Goal: Information Seeking & Learning: Find specific fact

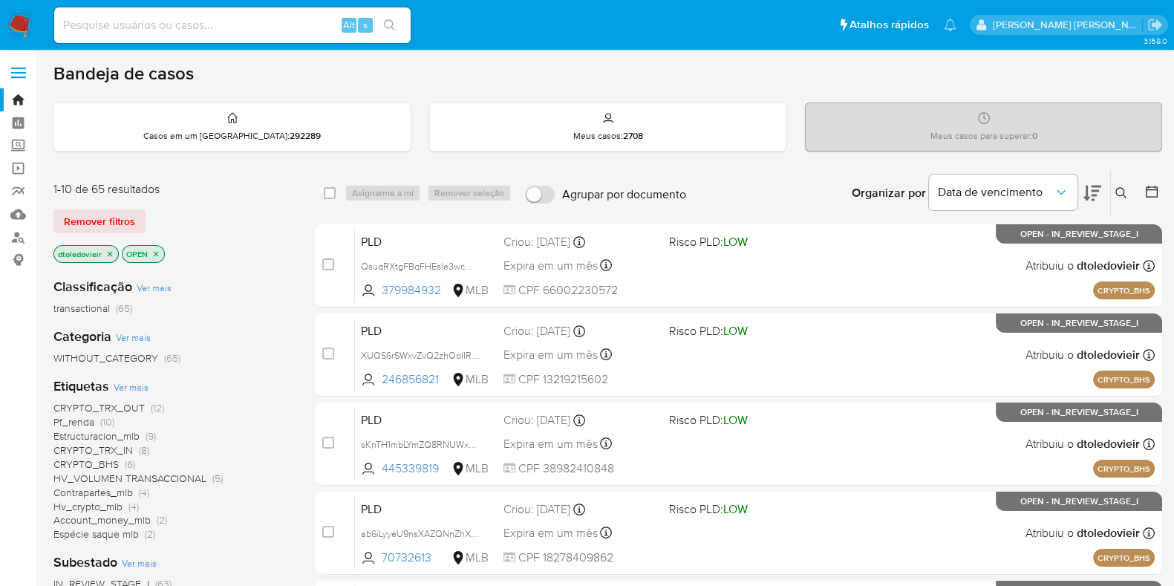
click at [253, 30] on input at bounding box center [232, 25] width 357 height 19
paste input "81335305"
type input "81335305"
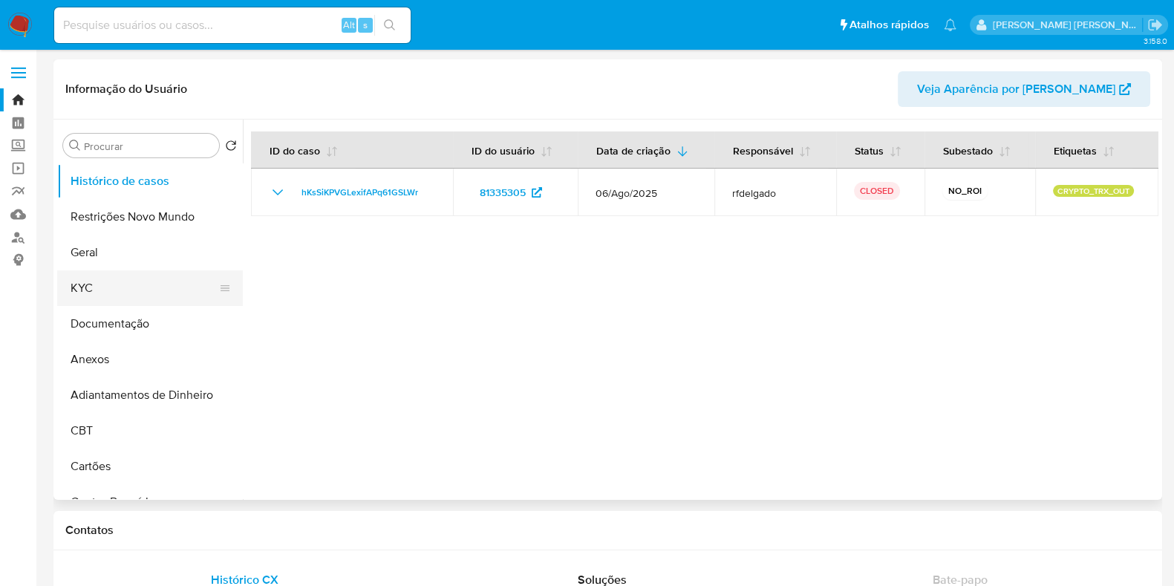
select select "10"
drag, startPoint x: 140, startPoint y: 291, endPoint x: 160, endPoint y: 287, distance: 20.4
click at [140, 291] on button "KYC" at bounding box center [144, 288] width 174 height 36
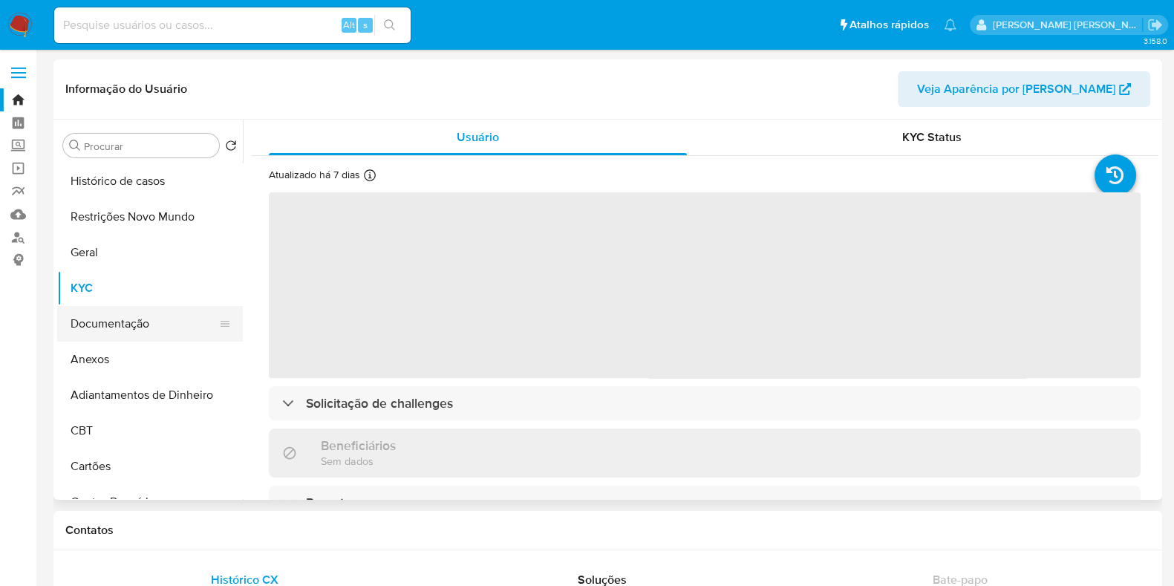
click at [201, 339] on button "Documentação" at bounding box center [144, 324] width 174 height 36
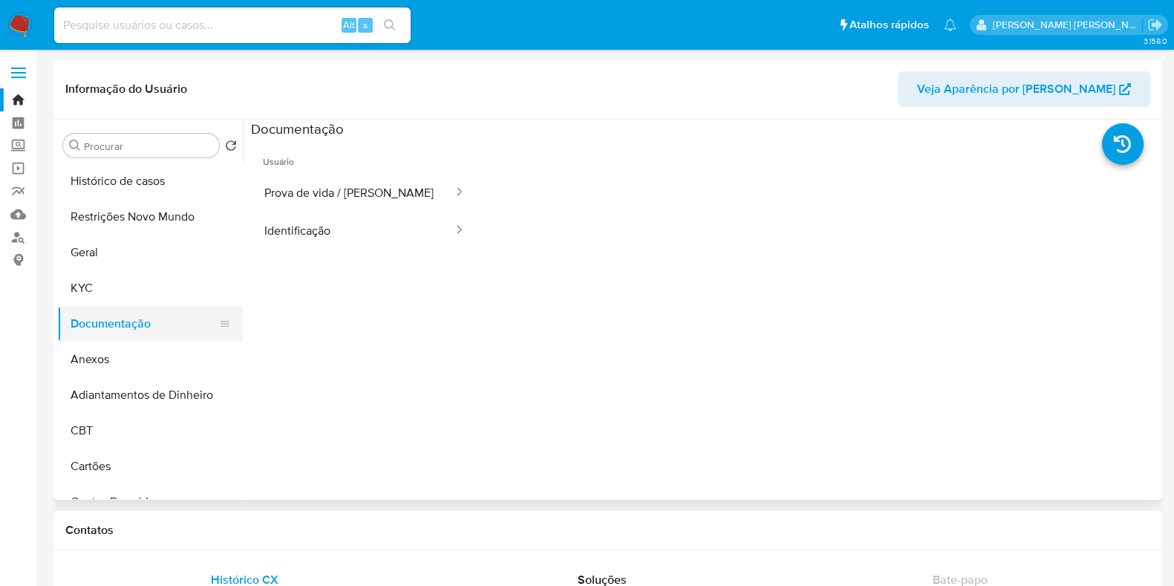
click at [152, 306] on button "Documentação" at bounding box center [144, 324] width 174 height 36
click at [152, 291] on button "KYC" at bounding box center [144, 288] width 174 height 36
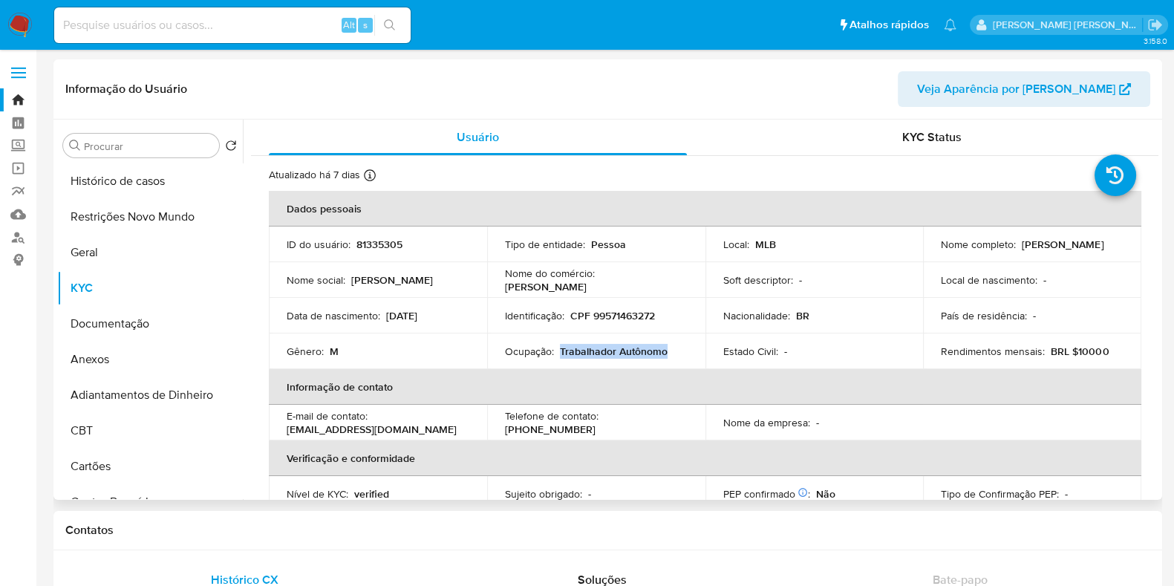
drag, startPoint x: 671, startPoint y: 351, endPoint x: 558, endPoint y: 354, distance: 113.7
click at [558, 354] on div "Ocupação : Trabalhador Autônomo" at bounding box center [596, 351] width 183 height 13
copy p "Trabalhador Autônomo"
click at [186, 31] on input at bounding box center [232, 25] width 357 height 19
paste input "70084134"
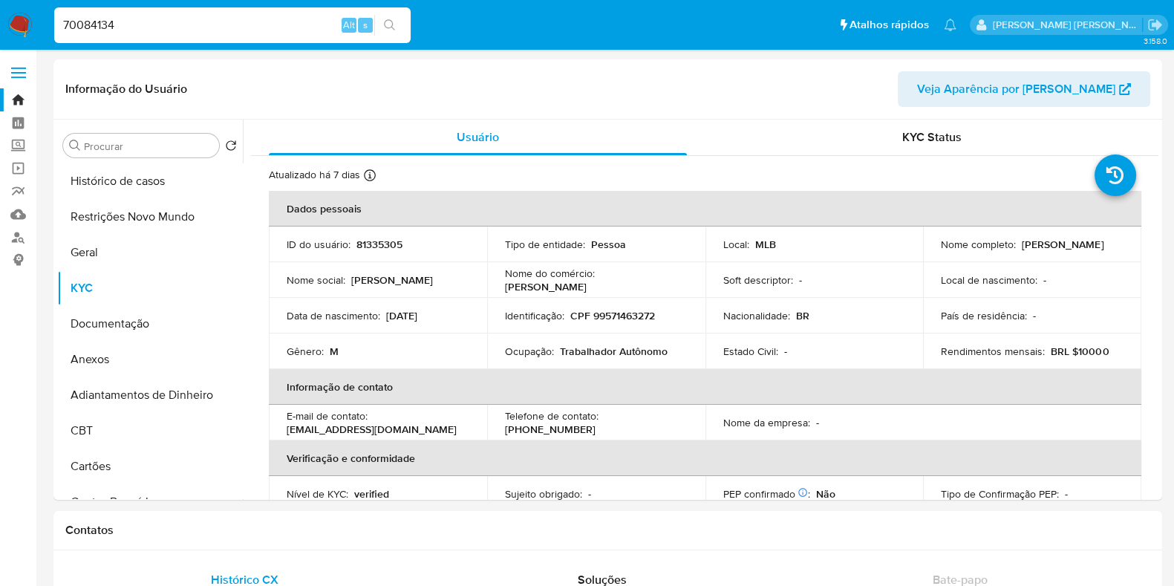
type input "70084134"
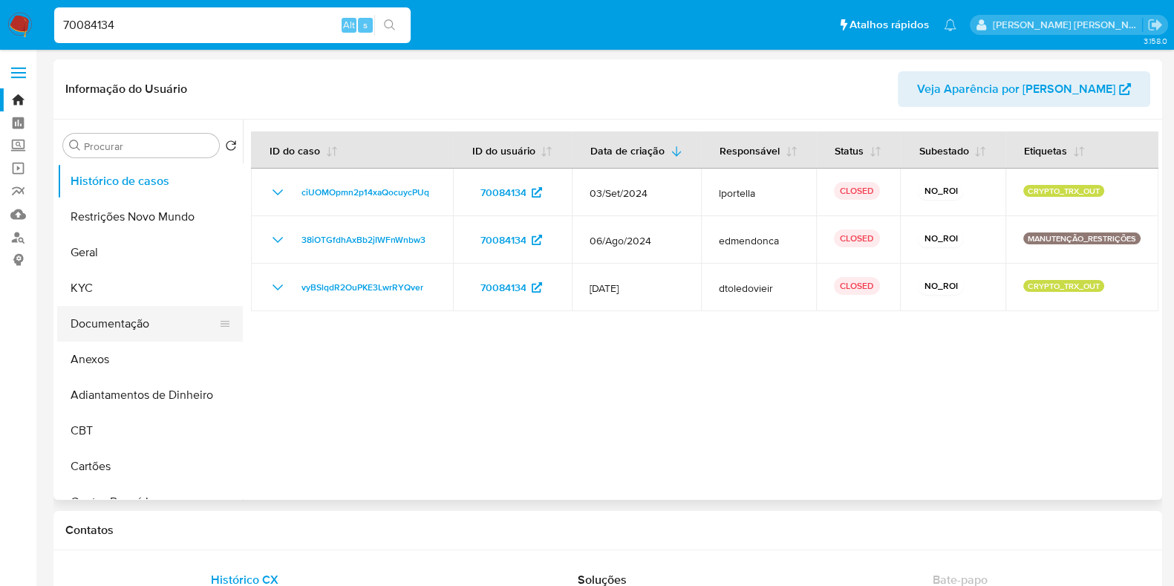
select select "10"
click at [137, 321] on button "Documentação" at bounding box center [144, 324] width 174 height 36
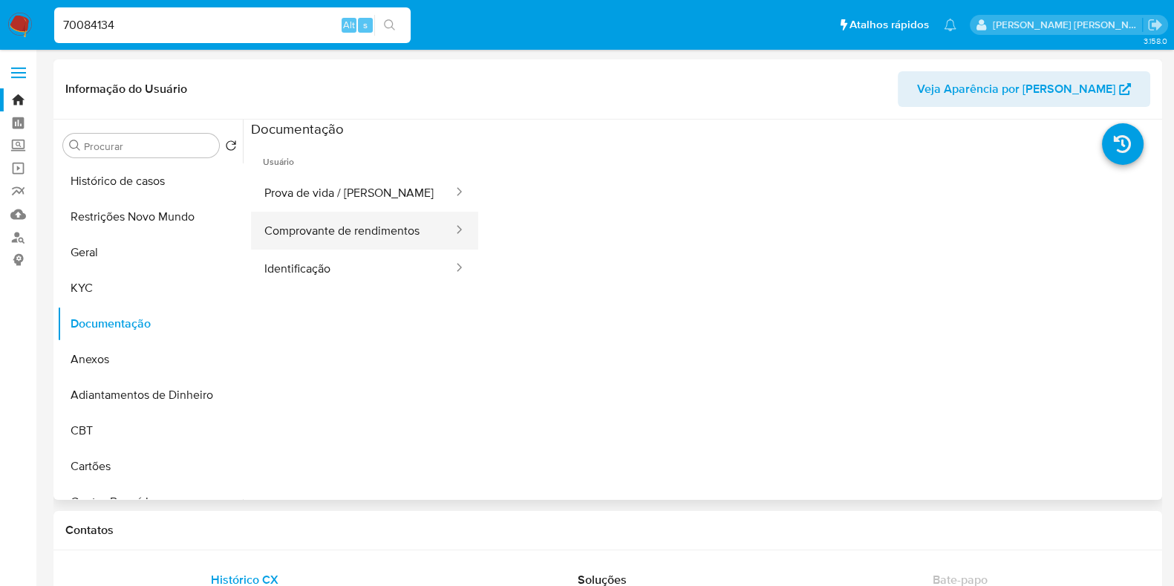
click at [334, 239] on button "Comprovante de rendimentos" at bounding box center [353, 231] width 204 height 38
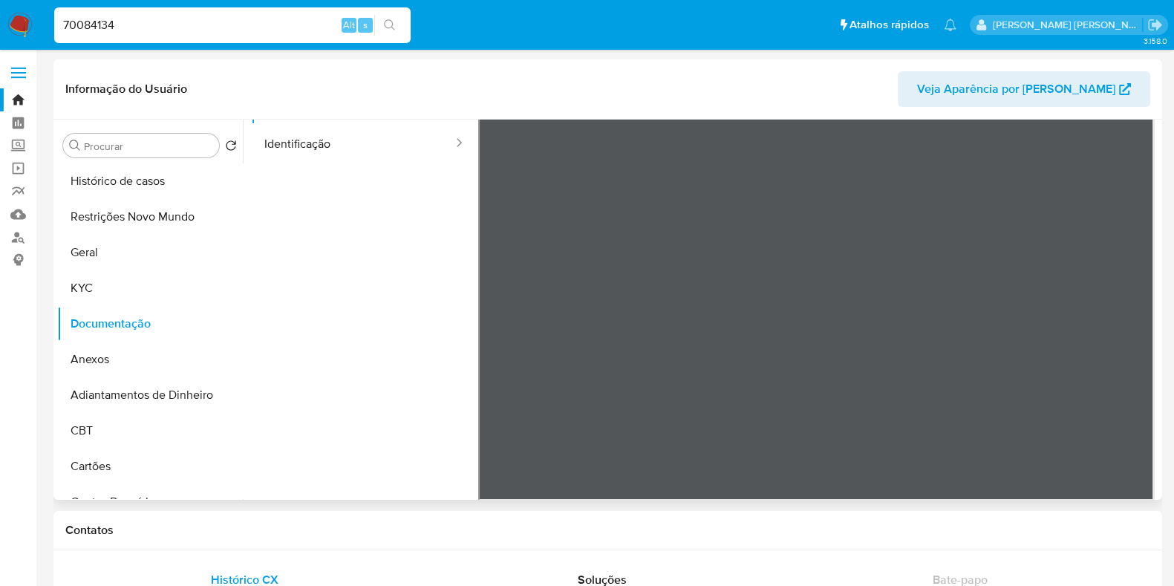
scroll to position [130, 0]
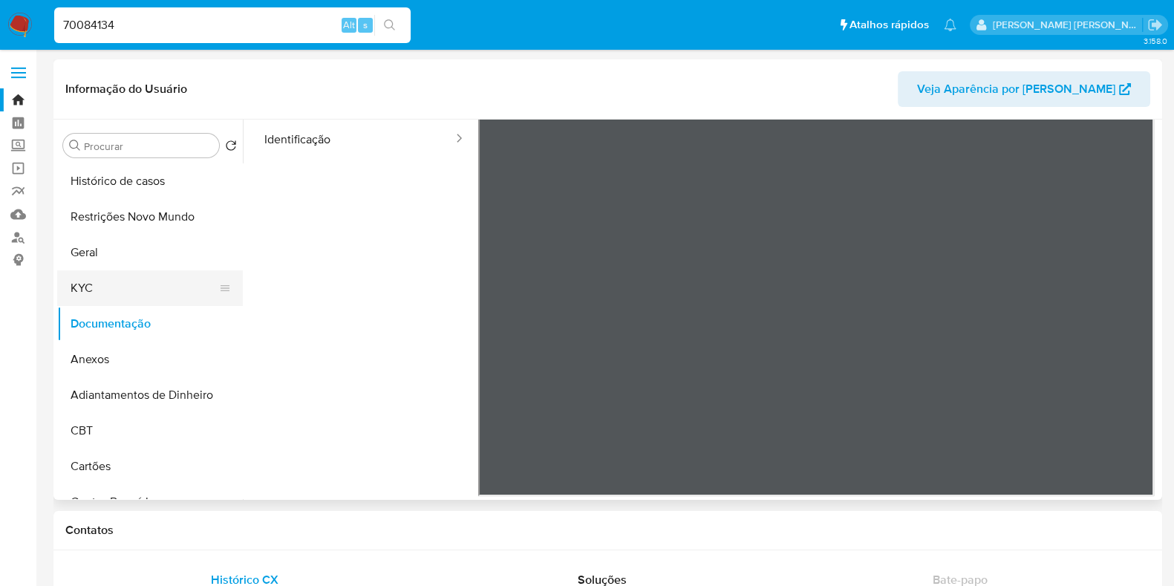
click at [128, 284] on button "KYC" at bounding box center [144, 288] width 174 height 36
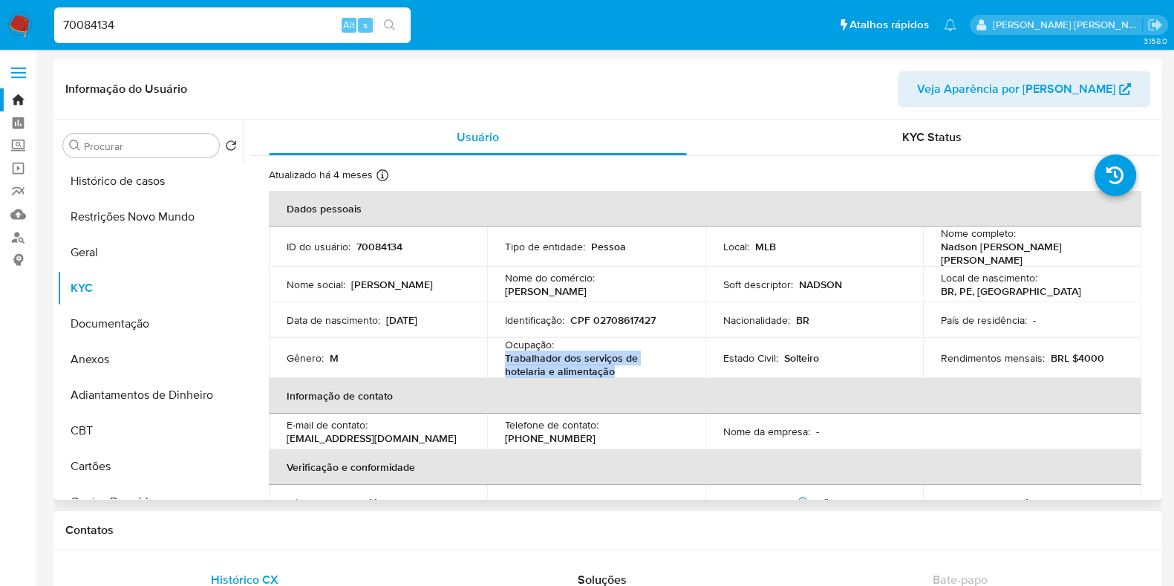
drag, startPoint x: 555, startPoint y: 362, endPoint x: 500, endPoint y: 358, distance: 55.1
click at [500, 358] on td "Ocupação : Trabalhador dos serviços de hotelaria e alimentação" at bounding box center [596, 358] width 218 height 40
copy p "Trabalhador dos serviços de hotelaria e alimentação"
click at [154, 25] on input "70084134" at bounding box center [232, 25] width 357 height 19
paste input "622774728"
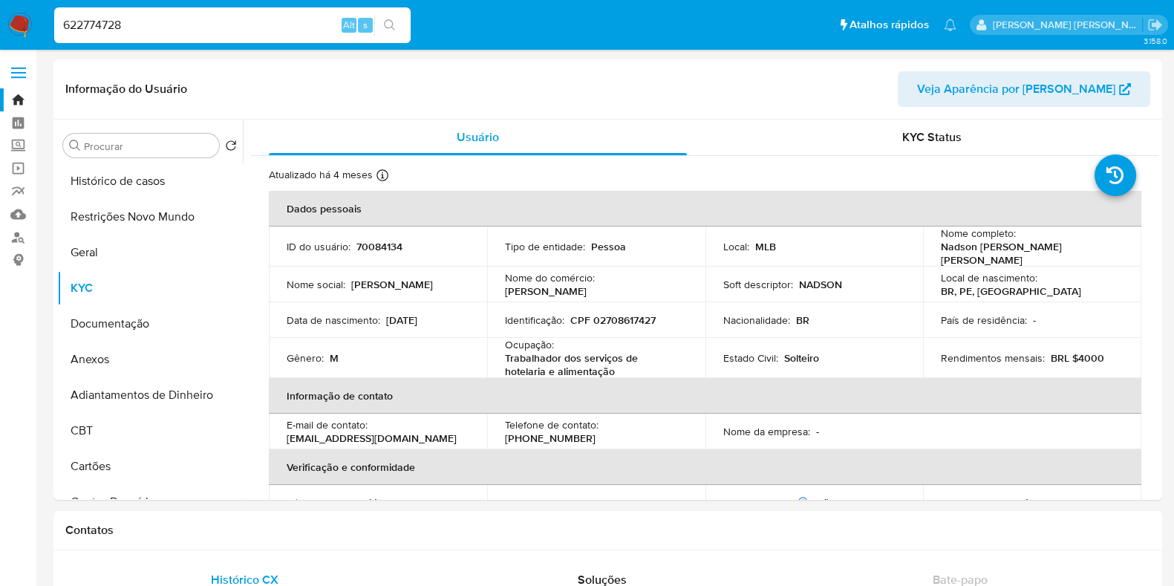
type input "622774728"
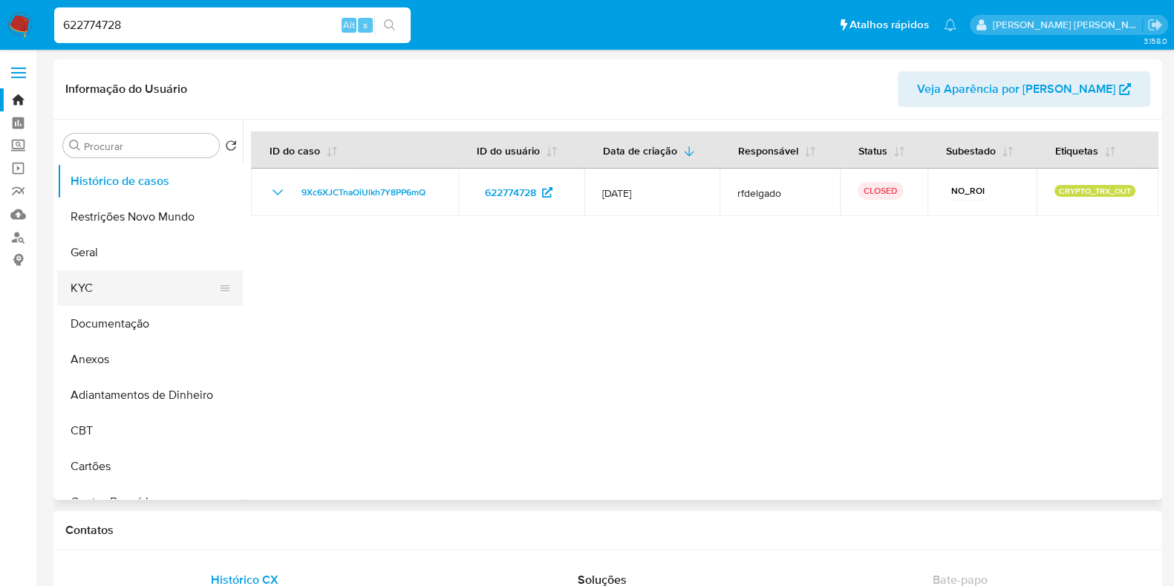
select select "10"
click at [155, 325] on button "Documentação" at bounding box center [144, 324] width 174 height 36
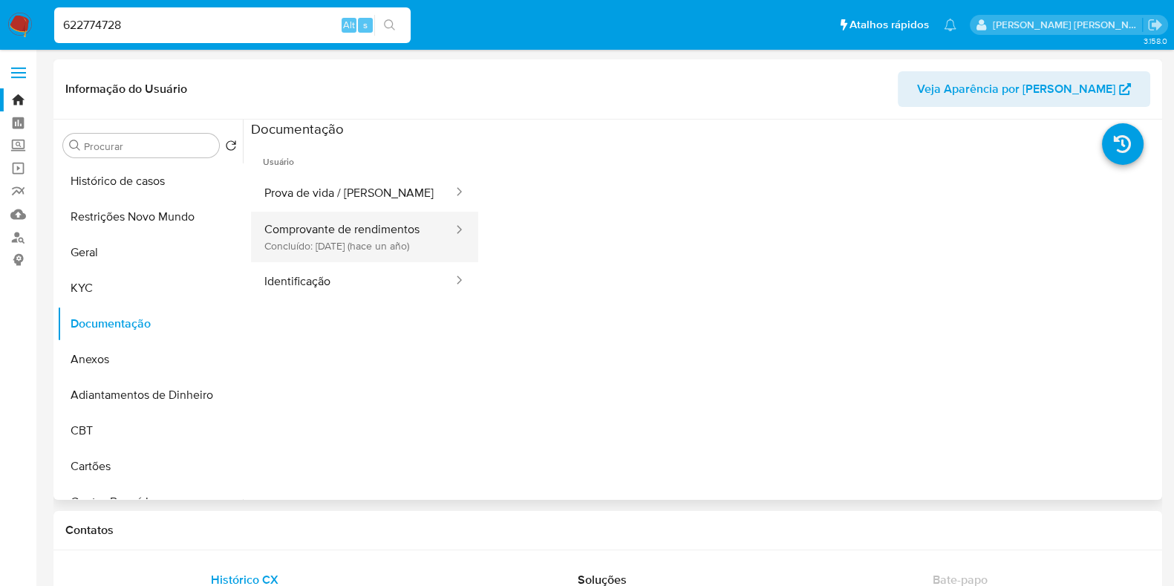
click at [295, 249] on button "Comprovante de rendimentos Concluído: 29/04/2024 (hace un año)" at bounding box center [353, 237] width 204 height 51
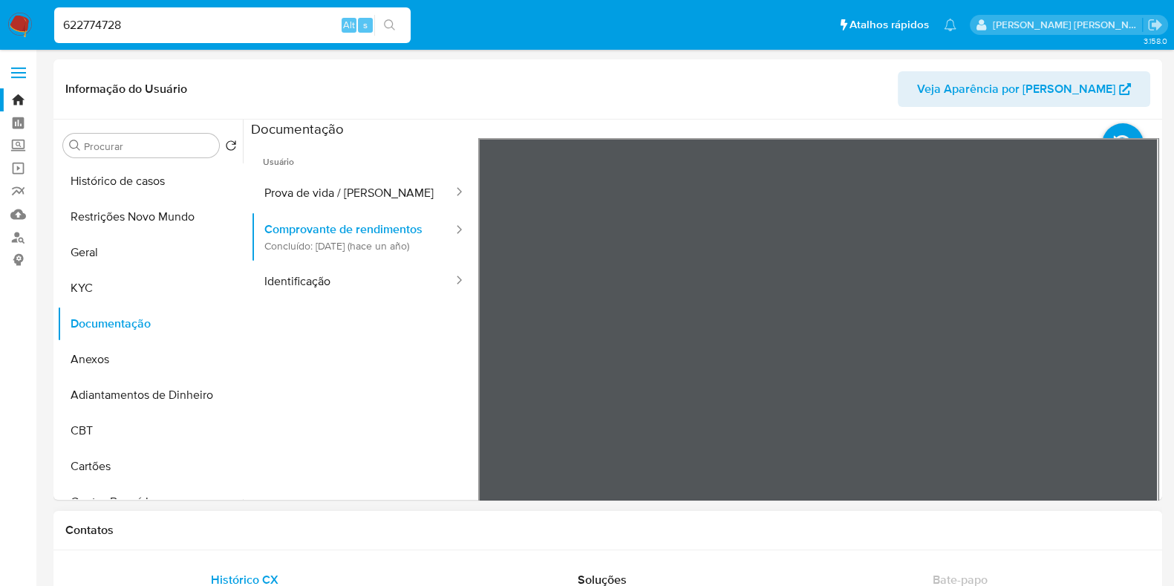
click at [261, 24] on input "622774728" at bounding box center [232, 25] width 357 height 19
paste input "455036081"
type input "455036081"
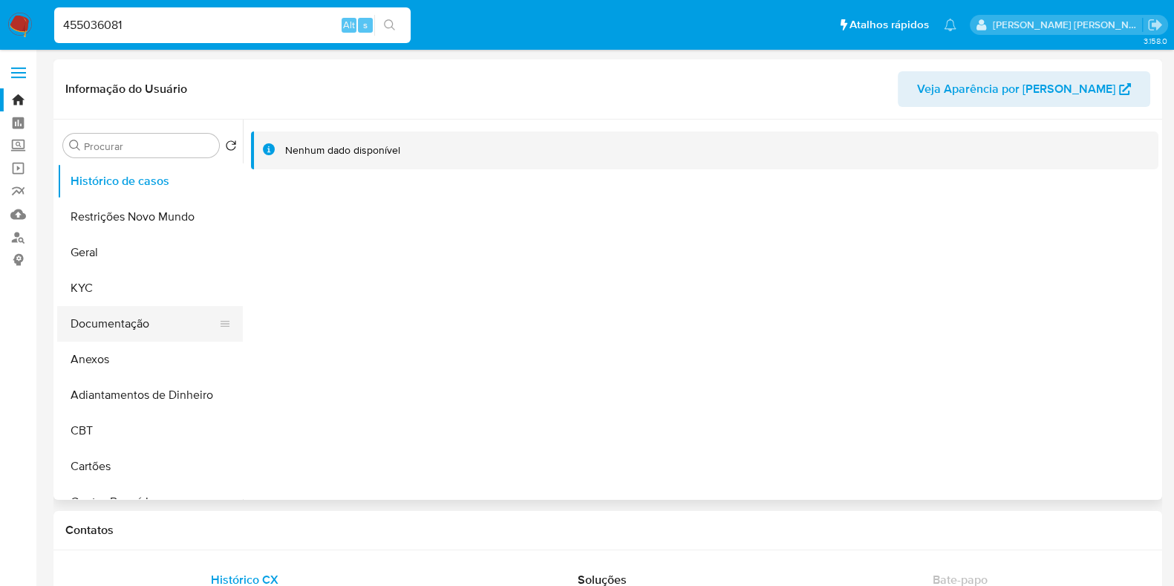
click at [111, 325] on button "Documentação" at bounding box center [144, 324] width 174 height 36
select select "10"
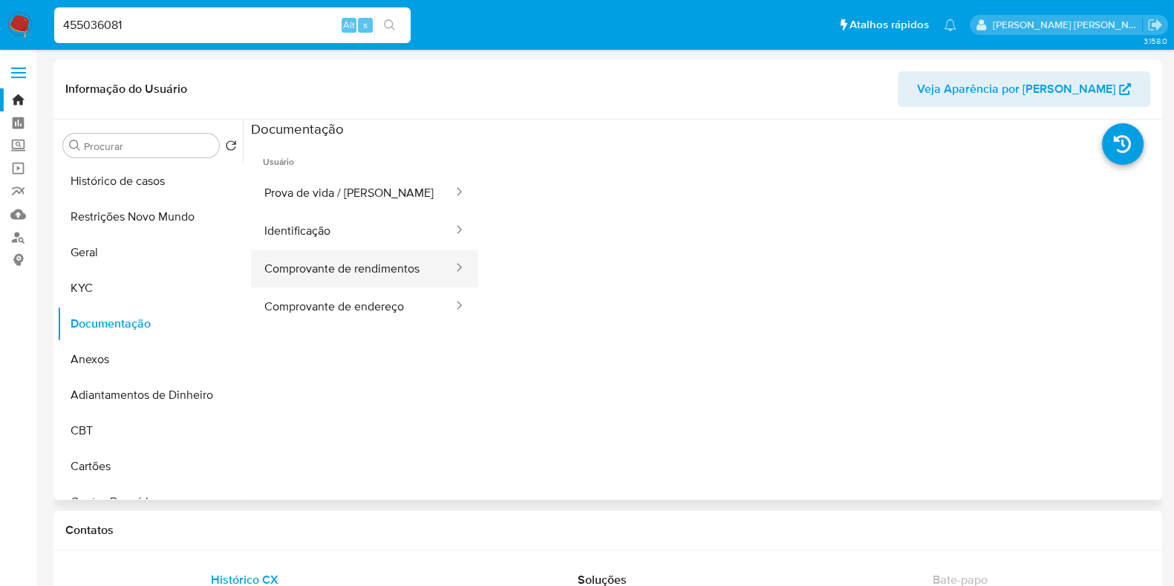
click at [342, 277] on button "Comprovante de rendimentos" at bounding box center [353, 269] width 204 height 38
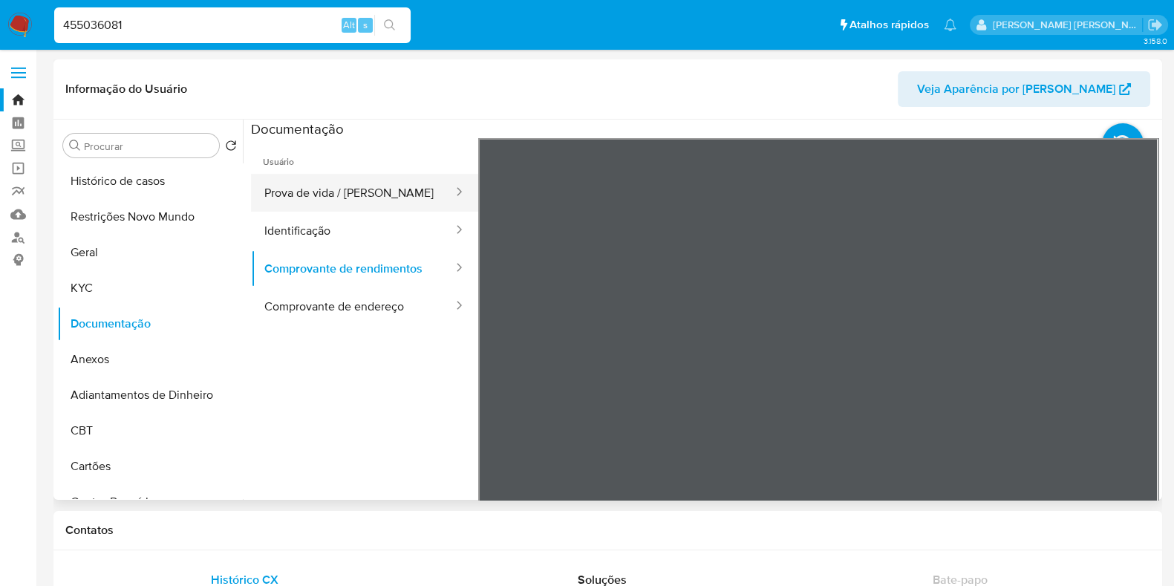
click at [384, 191] on button "Prova de vida / Selfie" at bounding box center [353, 193] width 204 height 38
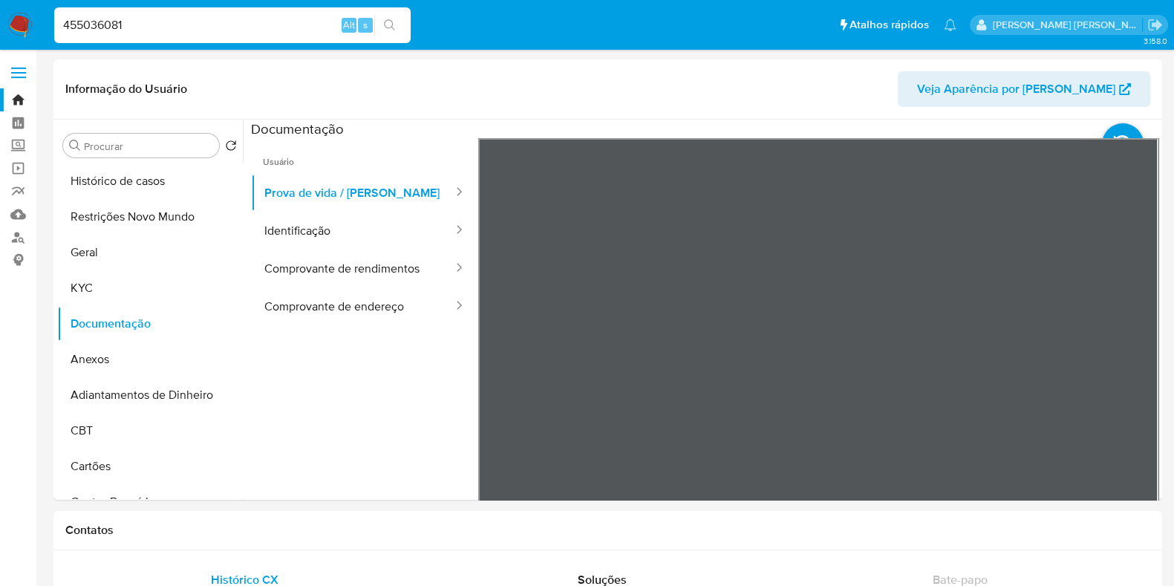
click at [241, 26] on input "455036081" at bounding box center [232, 25] width 357 height 19
paste input "1613801873"
type input "1613801873"
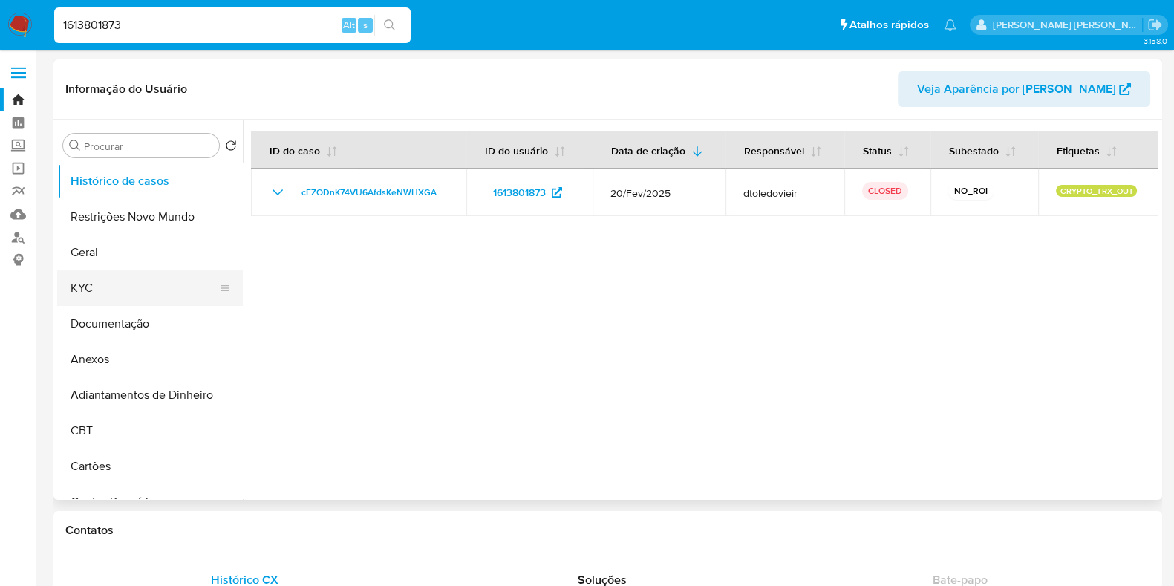
select select "10"
click at [116, 323] on button "Documentação" at bounding box center [144, 324] width 174 height 36
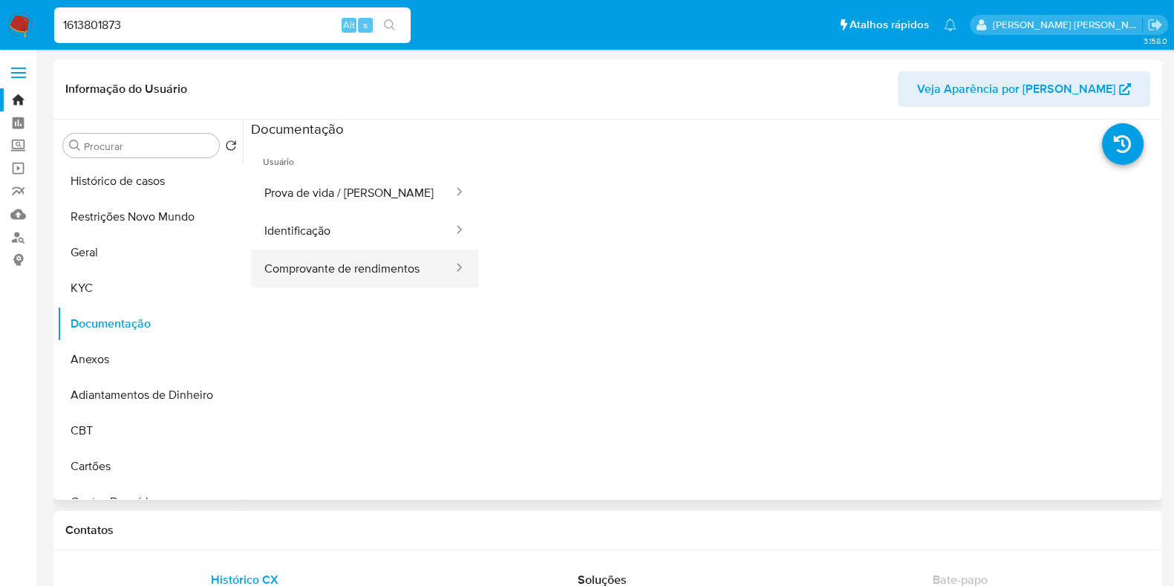
click at [346, 274] on button "Comprovante de rendimentos" at bounding box center [353, 269] width 204 height 38
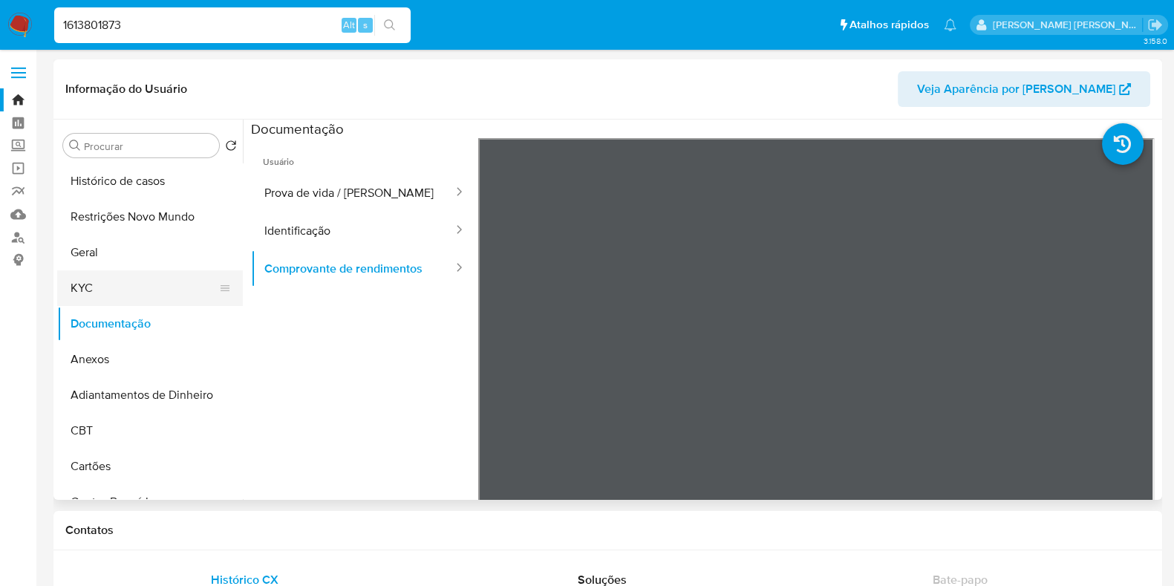
click at [136, 285] on button "KYC" at bounding box center [144, 288] width 174 height 36
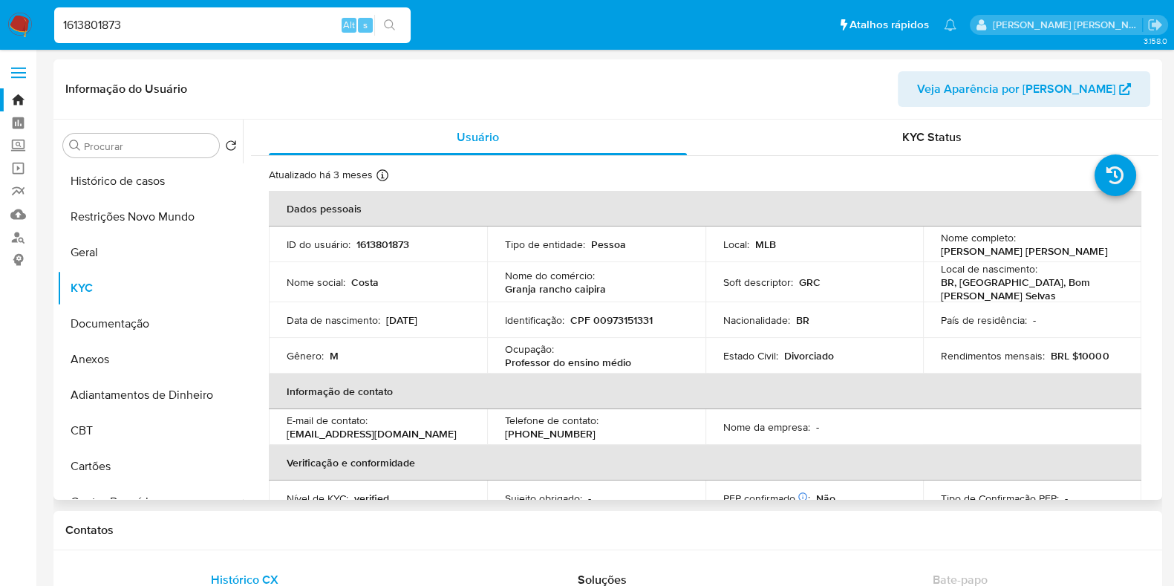
drag, startPoint x: 640, startPoint y: 359, endPoint x: 628, endPoint y: 357, distance: 11.4
click at [628, 357] on div "Ocupação : Professor do ensino médio" at bounding box center [596, 355] width 183 height 27
click at [520, 358] on p "Professor do ensino médio" at bounding box center [568, 362] width 126 height 13
copy p "Professor"
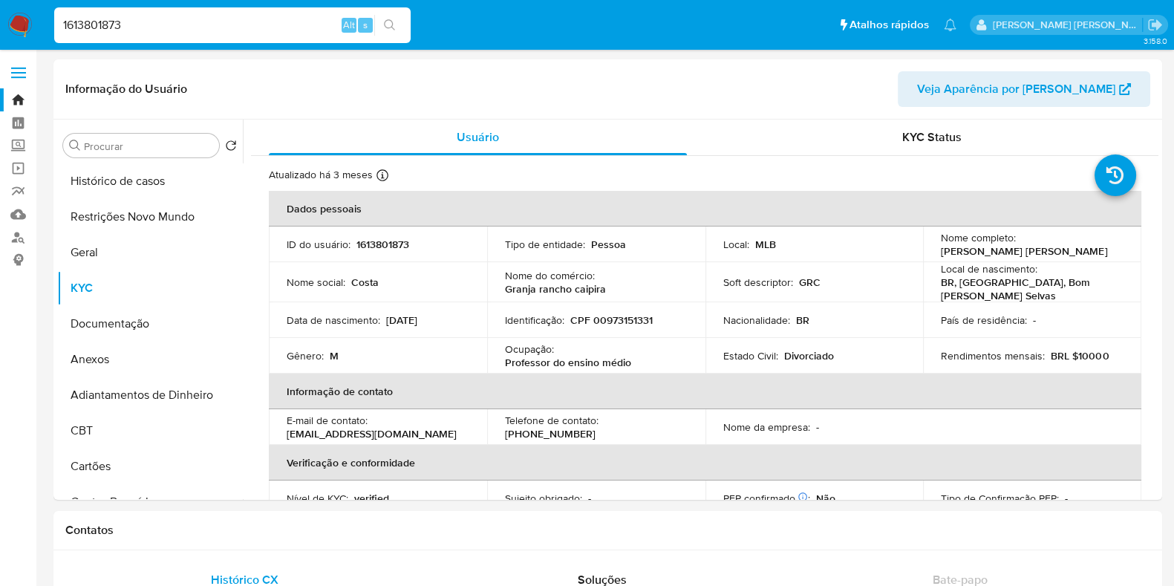
click at [274, 21] on input "1613801873" at bounding box center [232, 25] width 357 height 19
paste input "270696455"
type input "270696455"
click at [384, 30] on icon "search-icon" at bounding box center [390, 25] width 12 height 12
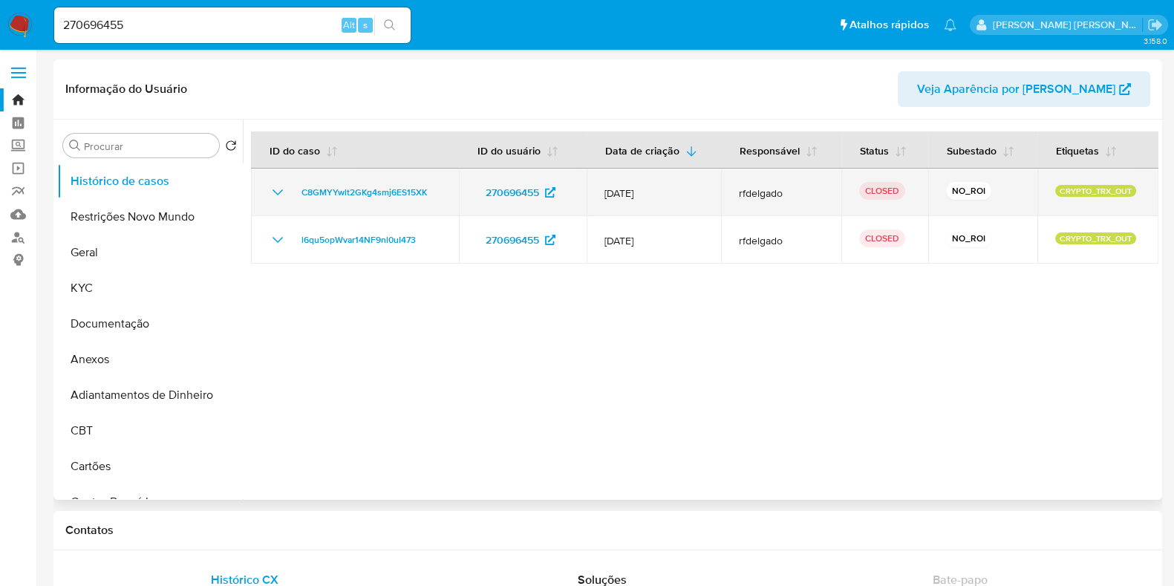
select select "10"
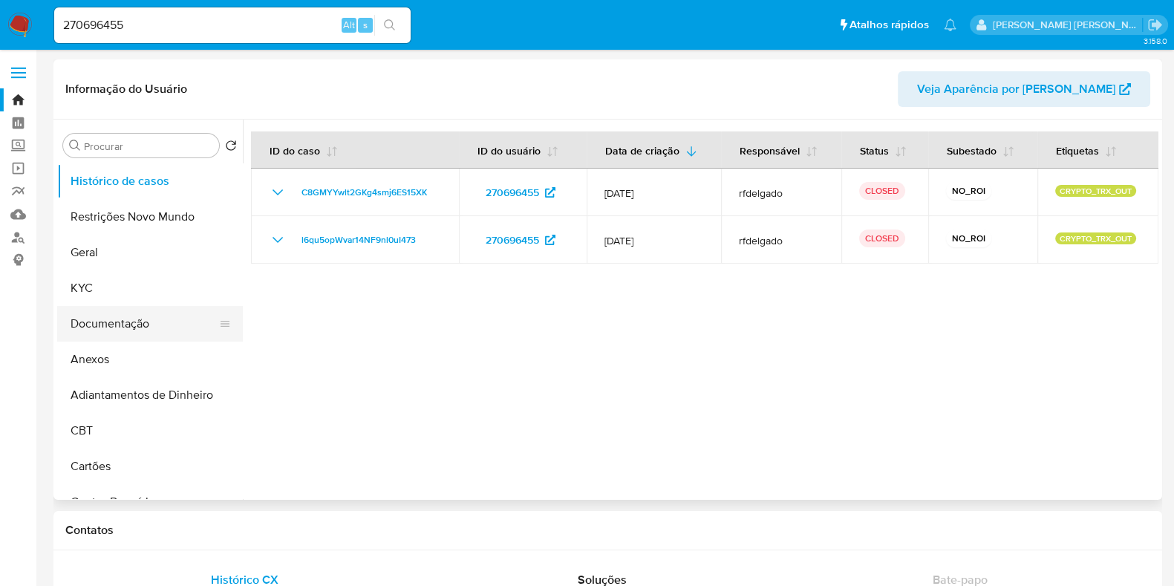
click at [123, 312] on button "Documentação" at bounding box center [144, 324] width 174 height 36
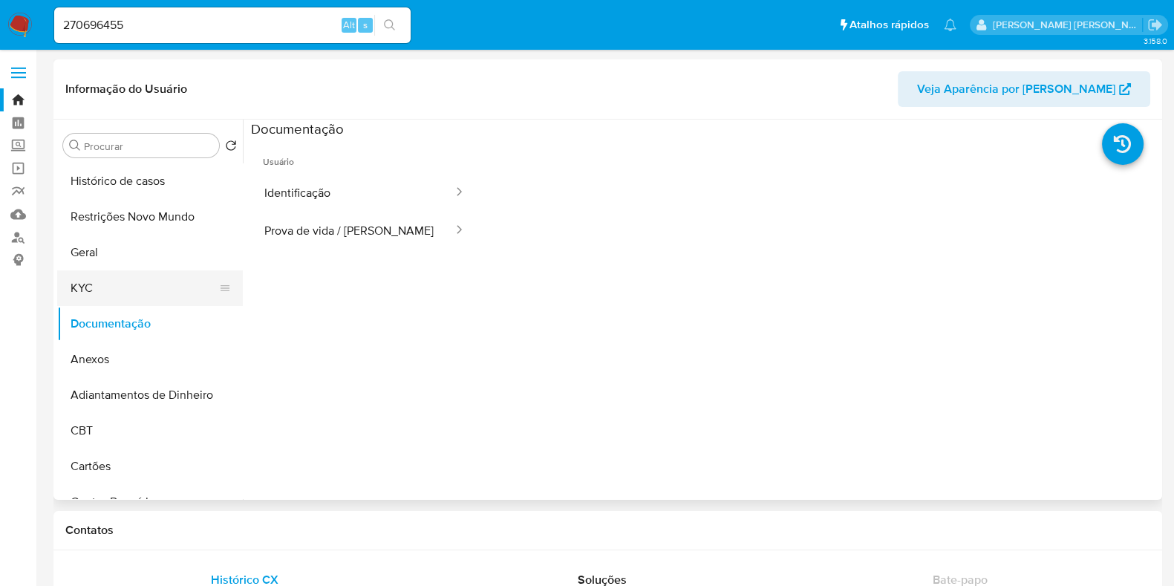
click at [127, 280] on button "KYC" at bounding box center [144, 288] width 174 height 36
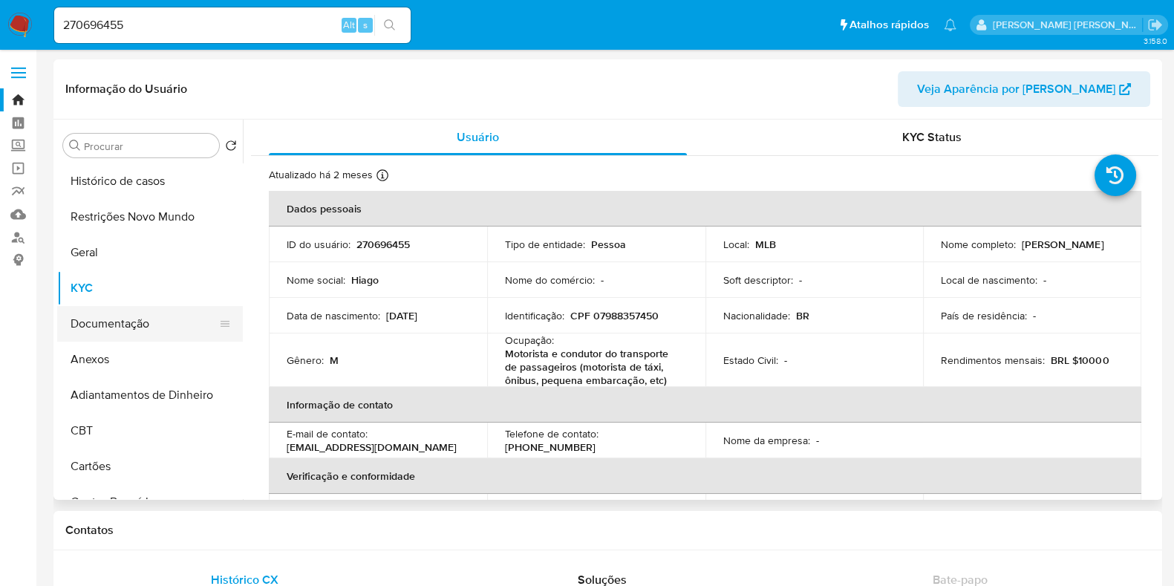
click at [125, 320] on button "Documentação" at bounding box center [144, 324] width 174 height 36
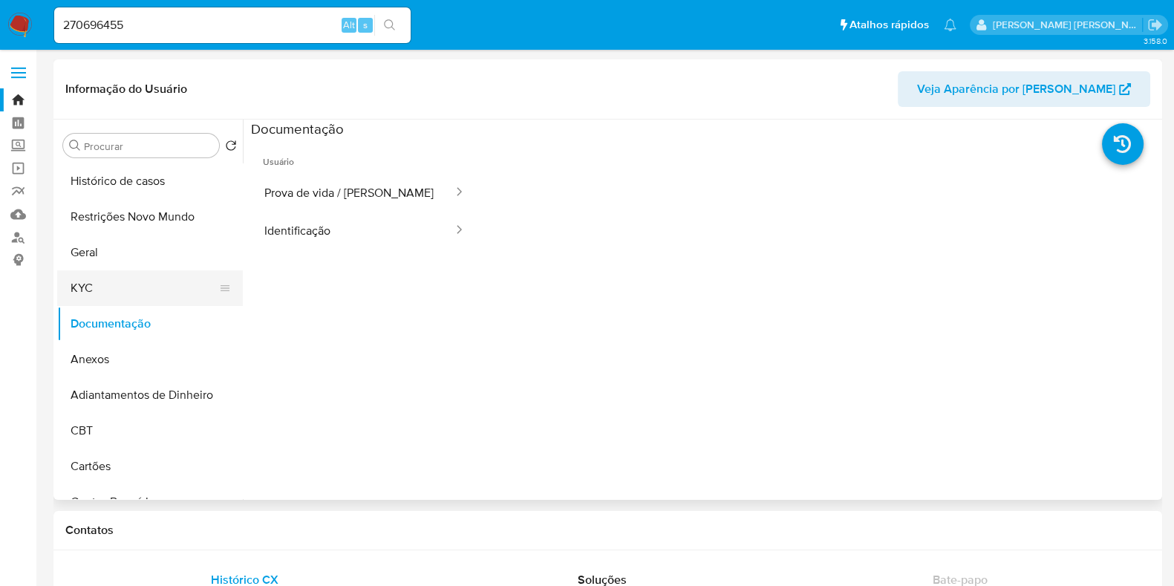
click at [134, 284] on button "KYC" at bounding box center [144, 288] width 174 height 36
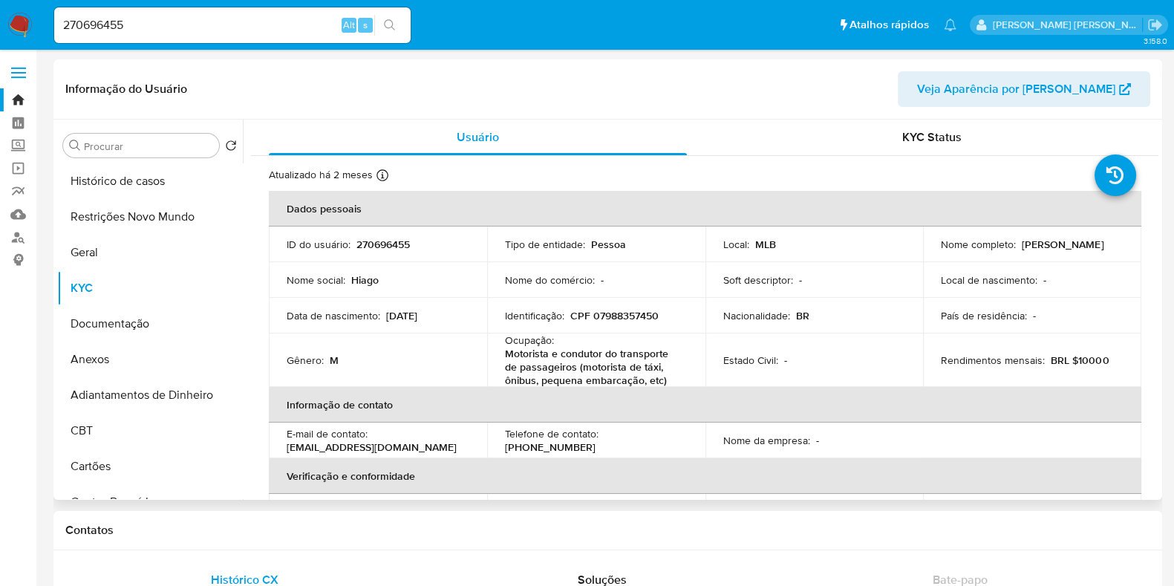
click at [510, 354] on p "Motorista e condutor do transporte de passageiros (motorista de táxi, ônibus, p…" at bounding box center [593, 367] width 177 height 40
copy p "Motorista"
click at [149, 36] on div "270696455 Alt s" at bounding box center [232, 25] width 357 height 36
click at [158, 31] on input "270696455" at bounding box center [232, 25] width 357 height 19
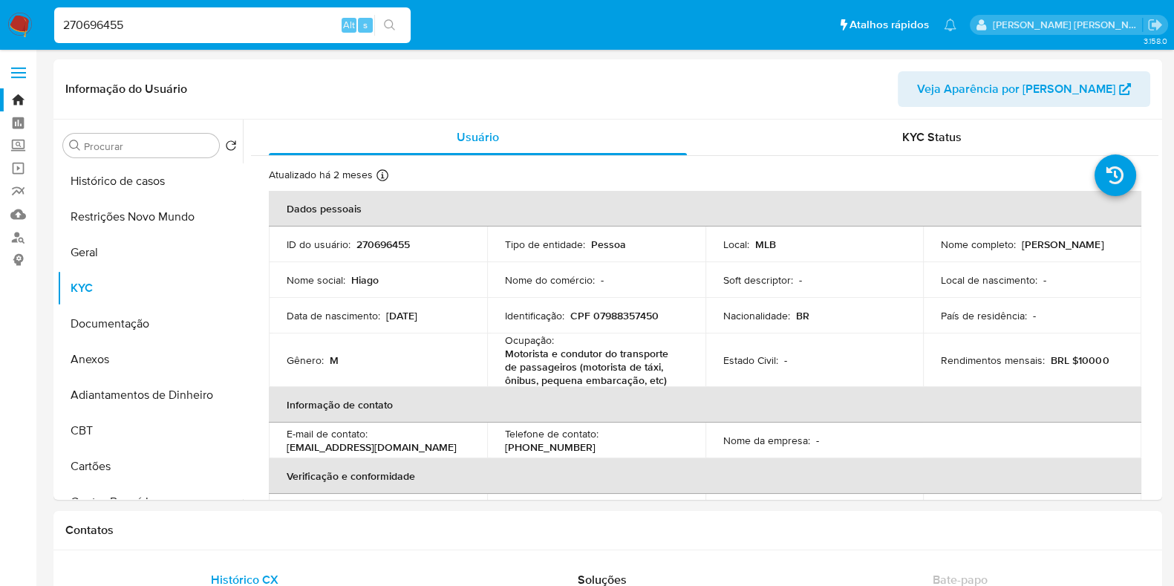
paste input "343787851"
type input "343787851"
click at [397, 20] on button "search-icon" at bounding box center [389, 25] width 30 height 21
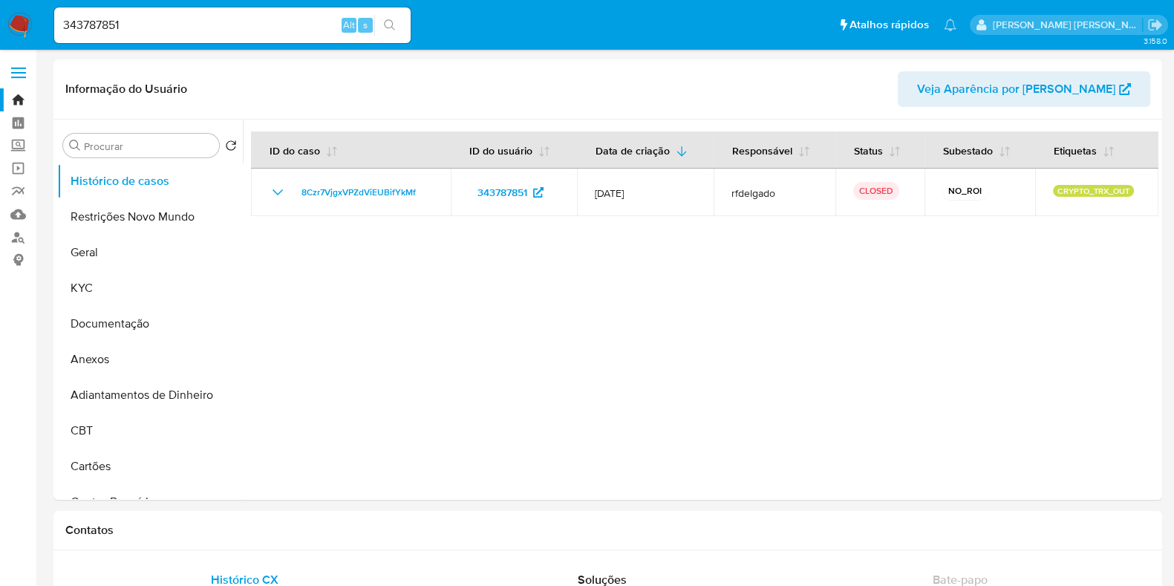
select select "10"
click at [93, 324] on button "Documentação" at bounding box center [144, 324] width 174 height 36
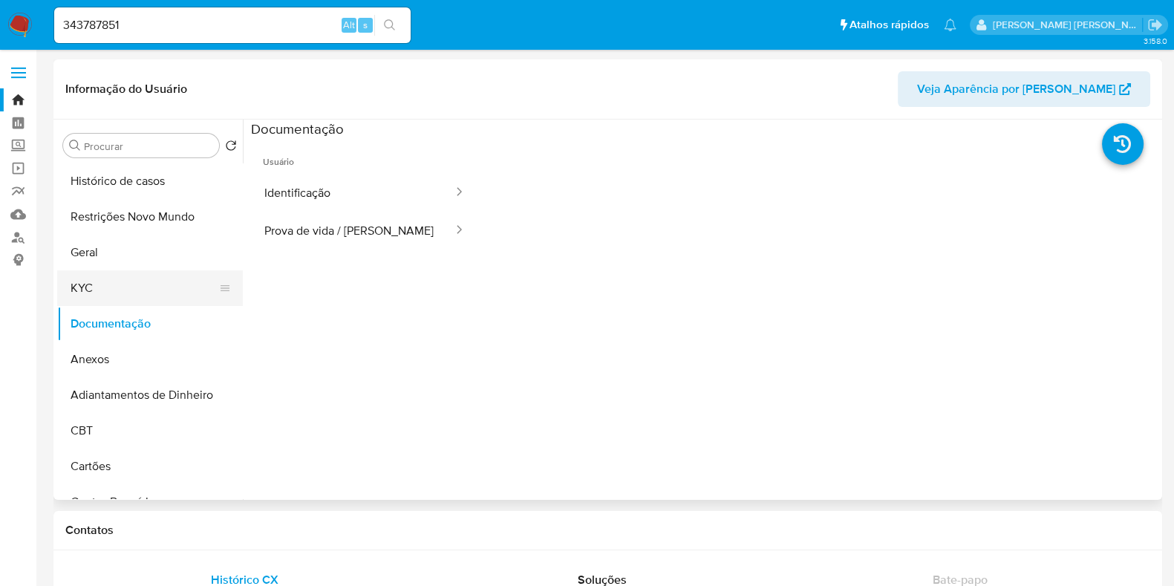
click at [157, 277] on button "KYC" at bounding box center [144, 288] width 174 height 36
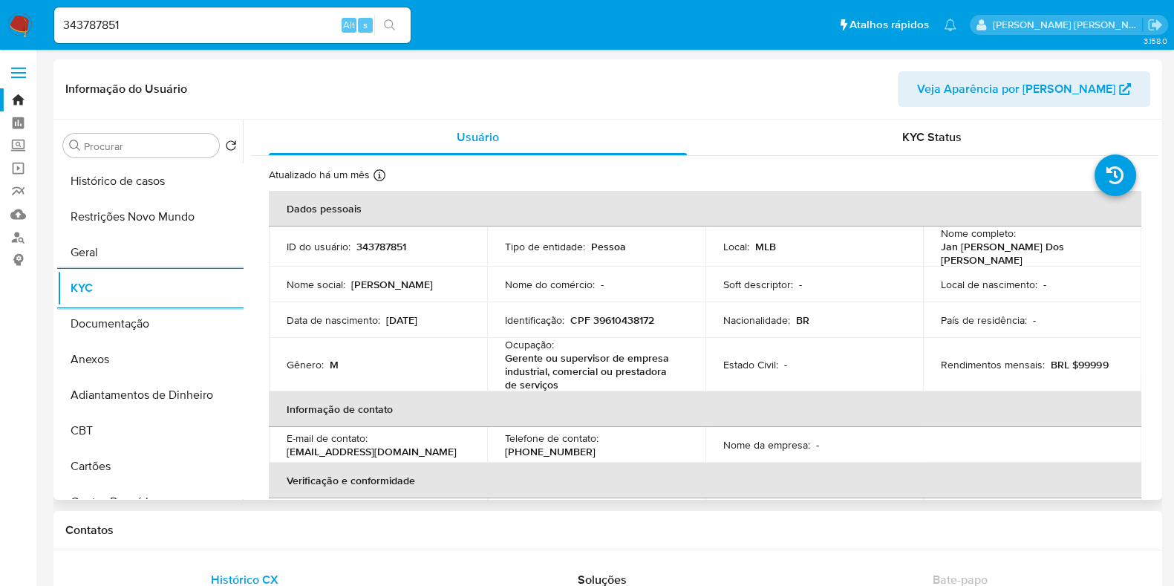
click at [528, 355] on p "Gerente ou supervisor de empresa industrial, comercial ou prestadora de serviços" at bounding box center [593, 371] width 177 height 40
copy p "Gerente"
click at [170, 29] on input "343787851" at bounding box center [232, 25] width 357 height 19
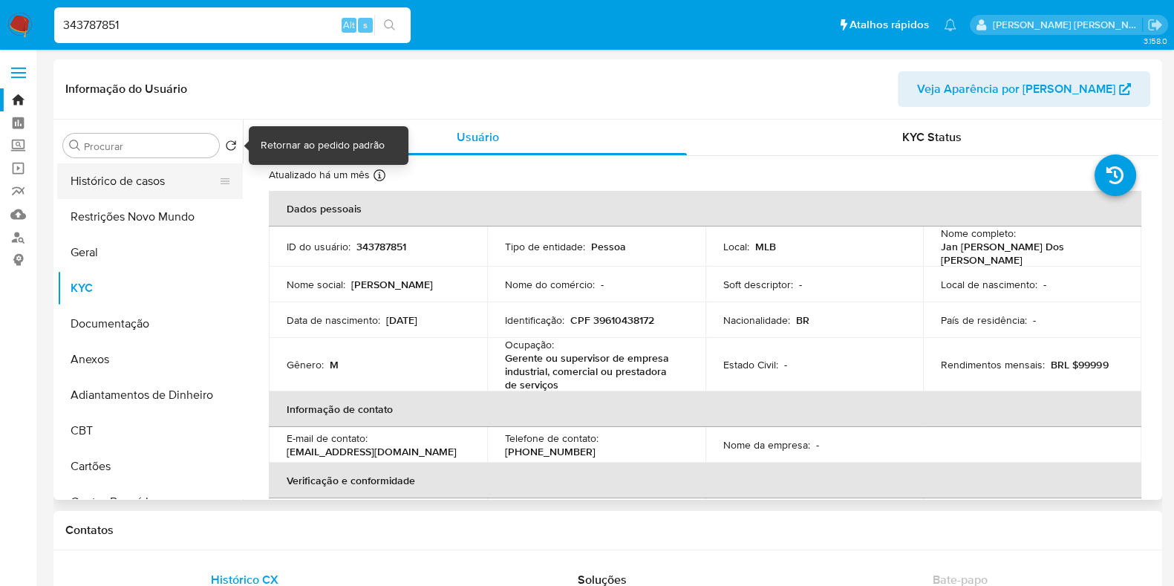
paste input "76605262"
type input "766052621"
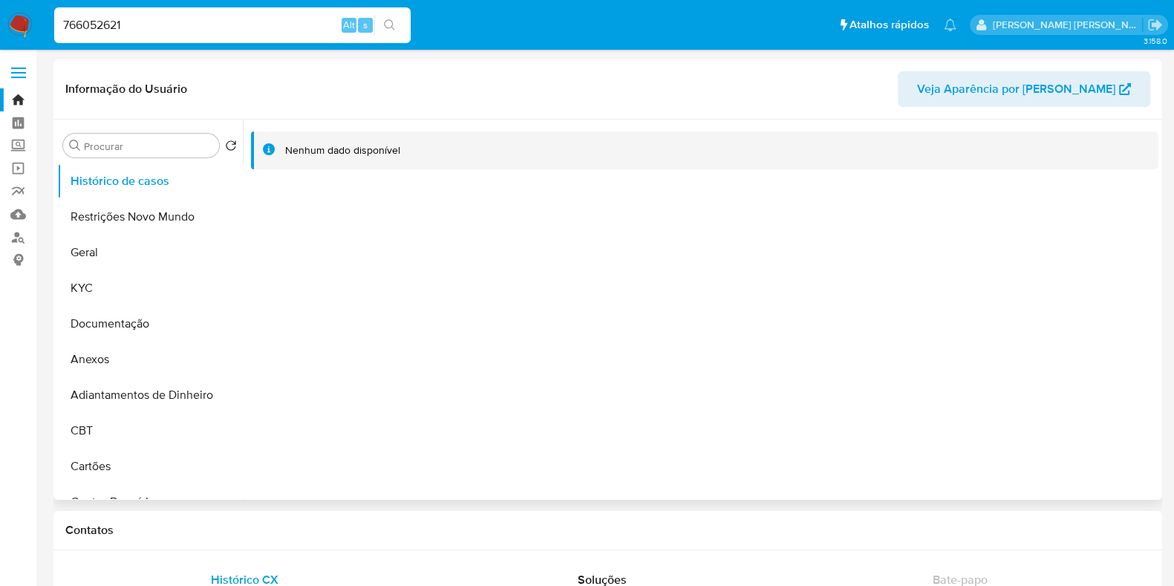
select select "10"
click at [93, 329] on button "Documentação" at bounding box center [144, 324] width 174 height 36
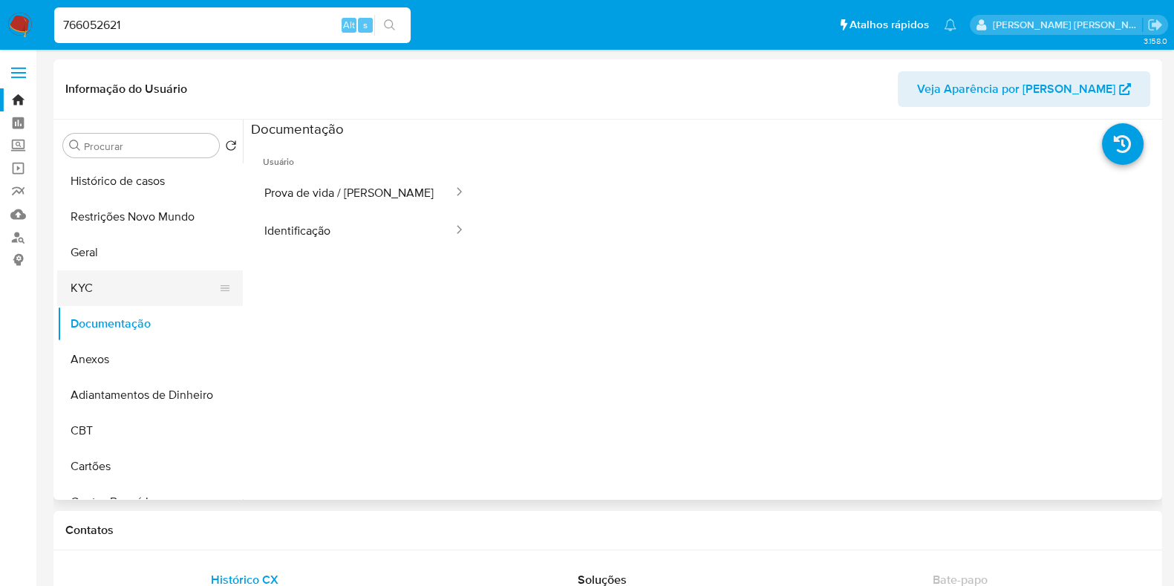
click at [149, 284] on button "KYC" at bounding box center [144, 288] width 174 height 36
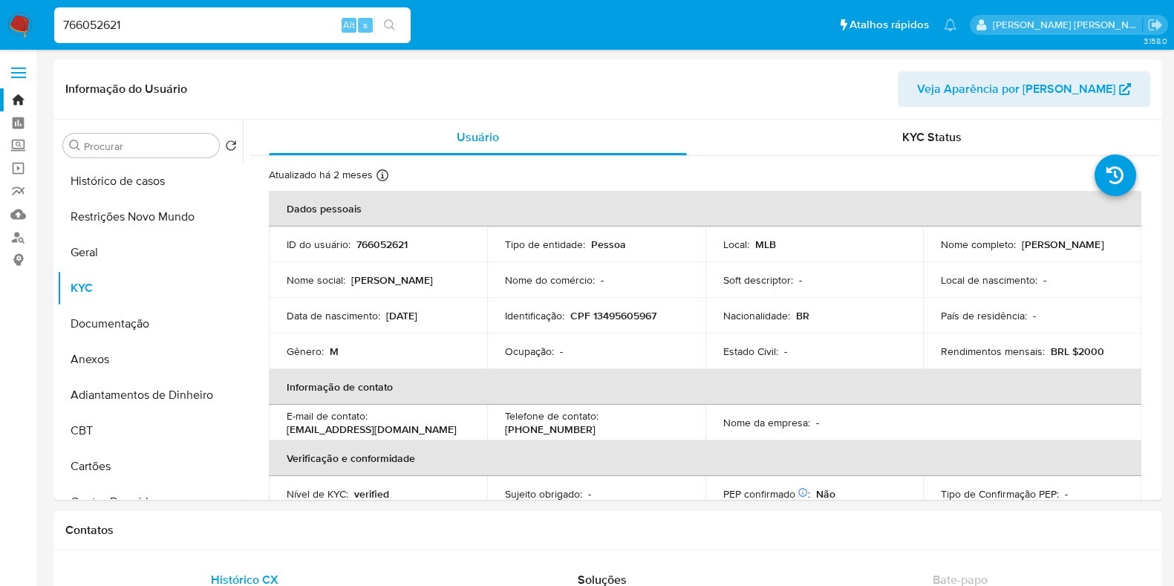
click at [178, 24] on input "766052621" at bounding box center [232, 25] width 357 height 19
paste input "1004457883"
type input "1004457883"
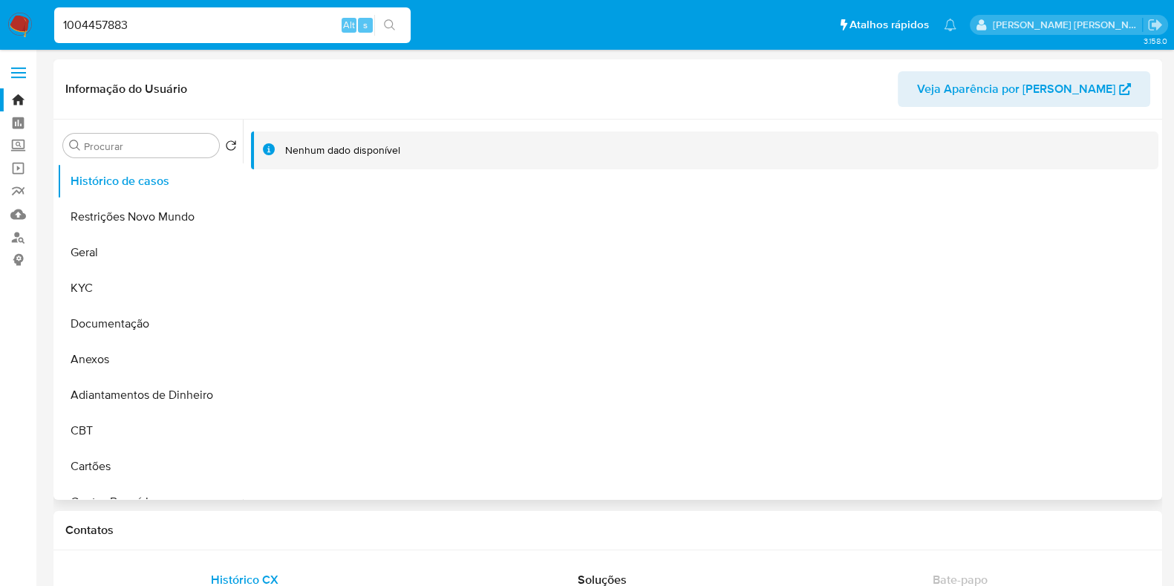
select select "10"
click at [129, 323] on button "Documentação" at bounding box center [144, 324] width 174 height 36
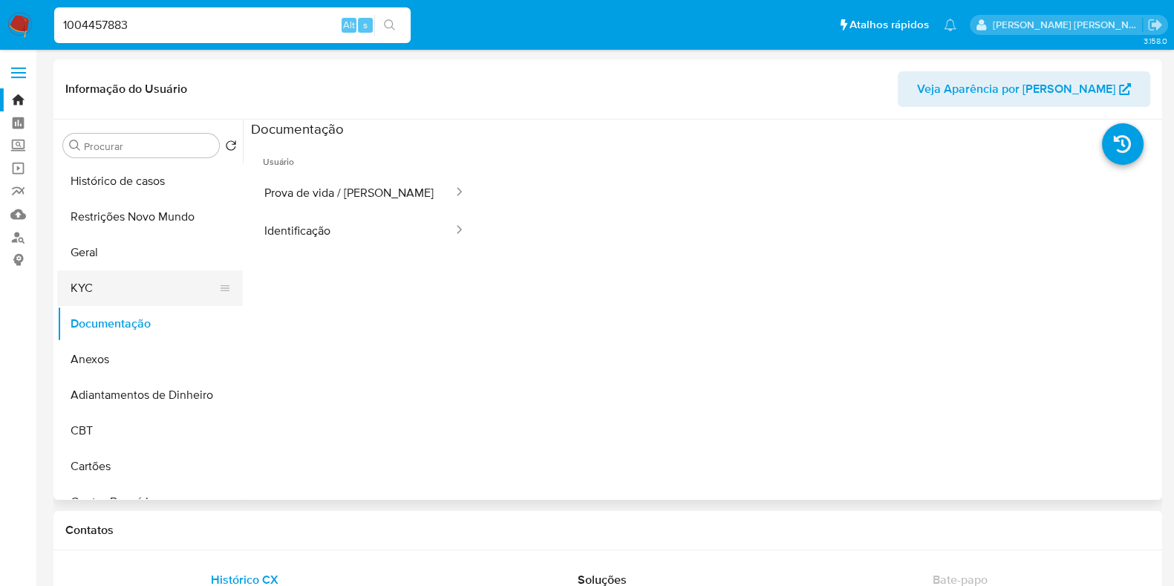
click at [133, 276] on button "KYC" at bounding box center [144, 288] width 174 height 36
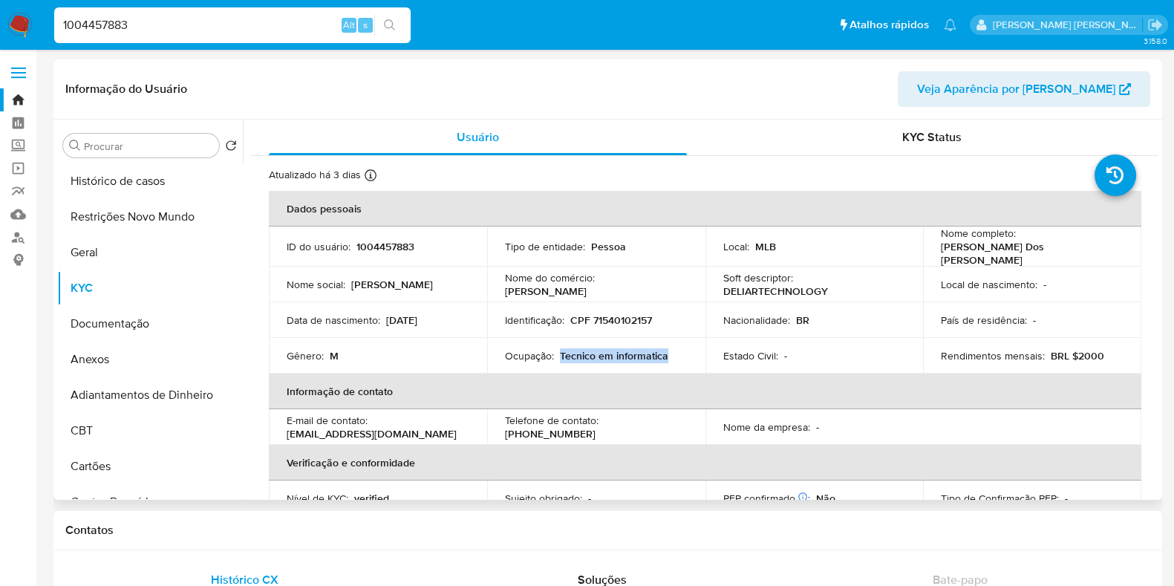
drag, startPoint x: 628, startPoint y: 352, endPoint x: 559, endPoint y: 354, distance: 68.4
click at [559, 354] on div "Ocupação : Tecnico em informatica" at bounding box center [596, 355] width 183 height 13
copy p "Tecnico em informatica"
click at [243, 25] on input "1004457883" at bounding box center [232, 25] width 357 height 19
paste input "491991975"
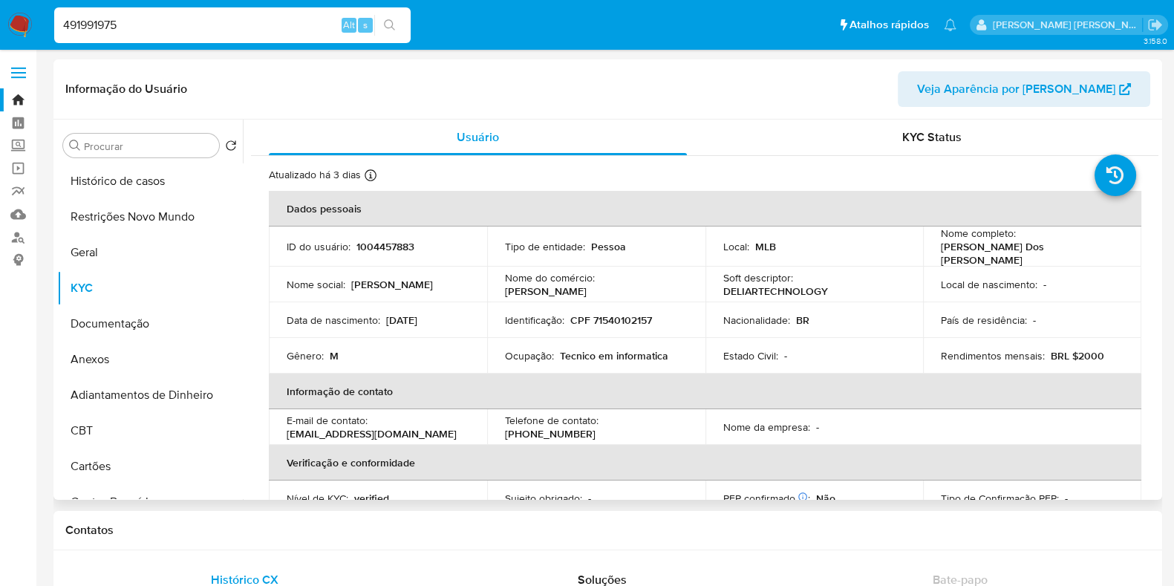
type input "491991975"
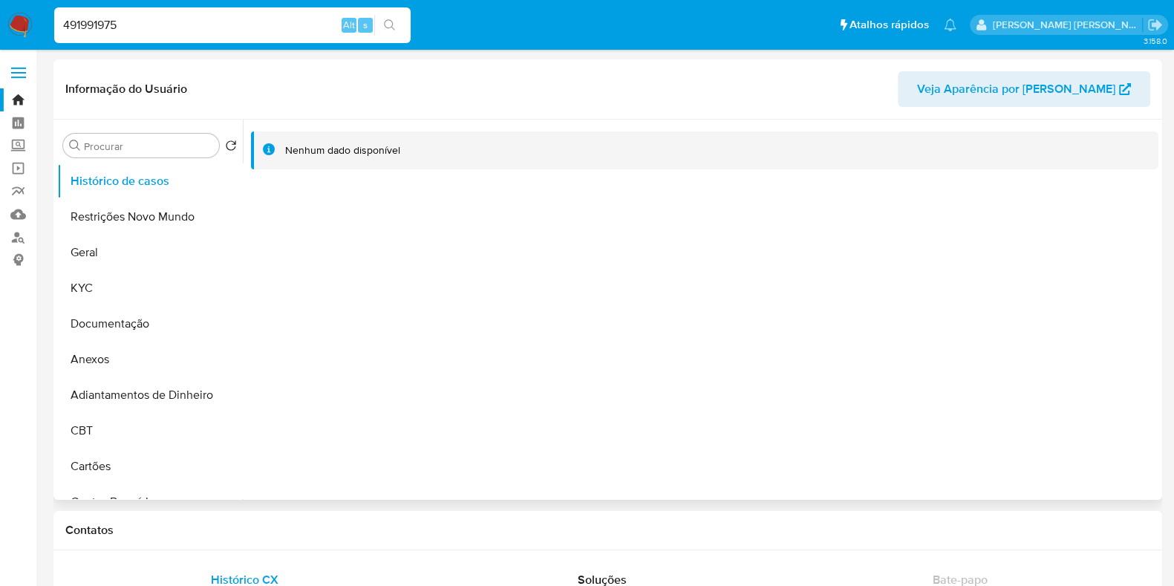
select select "10"
click at [100, 328] on button "Documentação" at bounding box center [144, 324] width 174 height 36
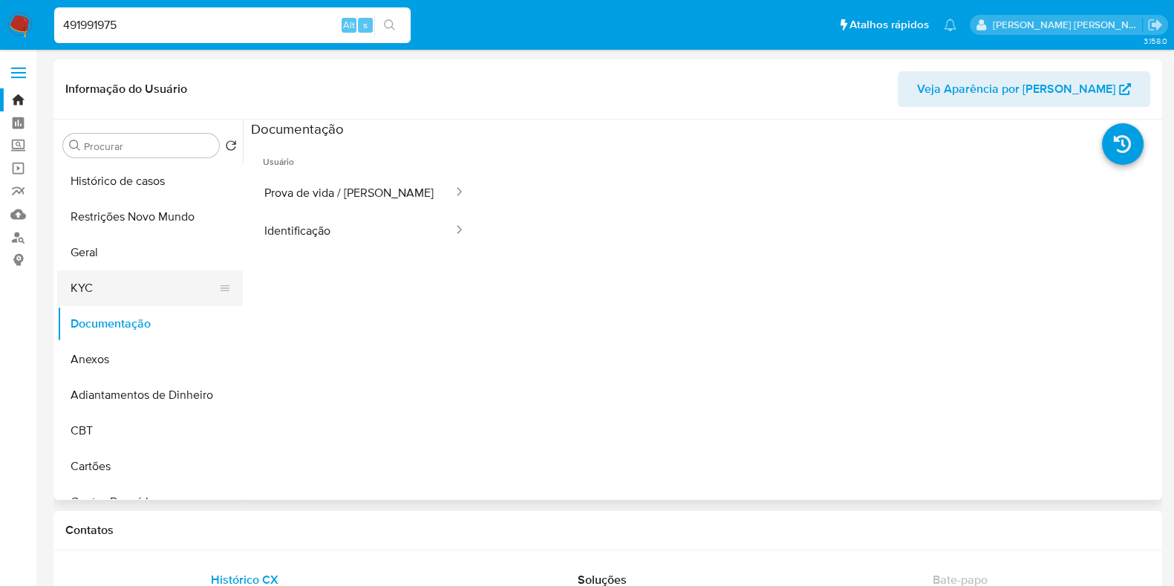
click at [141, 284] on button "KYC" at bounding box center [144, 288] width 174 height 36
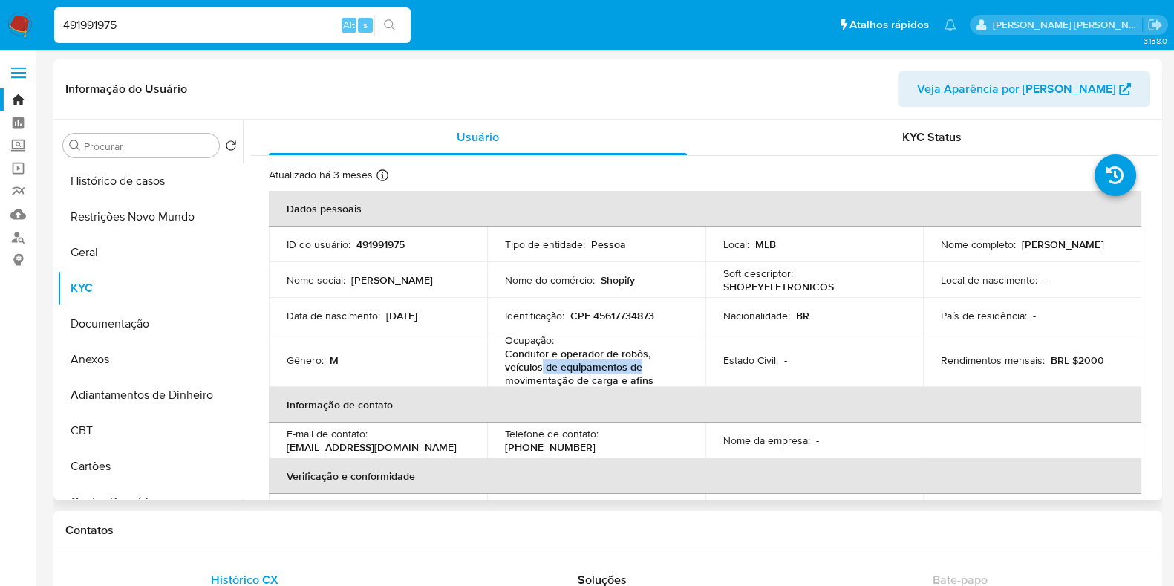
drag, startPoint x: 645, startPoint y: 362, endPoint x: 538, endPoint y: 365, distance: 107.0
click at [538, 365] on p "Condutor e operador de robôs, veículos de equipamentos de movimentação de carga…" at bounding box center [593, 367] width 177 height 40
drag, startPoint x: 660, startPoint y: 377, endPoint x: 501, endPoint y: 356, distance: 160.4
click at [501, 356] on td "Ocupação : Condutor e operador de robôs, veículos de equipamentos de movimentaç…" at bounding box center [596, 359] width 218 height 53
click at [531, 356] on p "Condutor e operador de robôs, veículos de equipamentos de movimentação de carga…" at bounding box center [593, 367] width 177 height 40
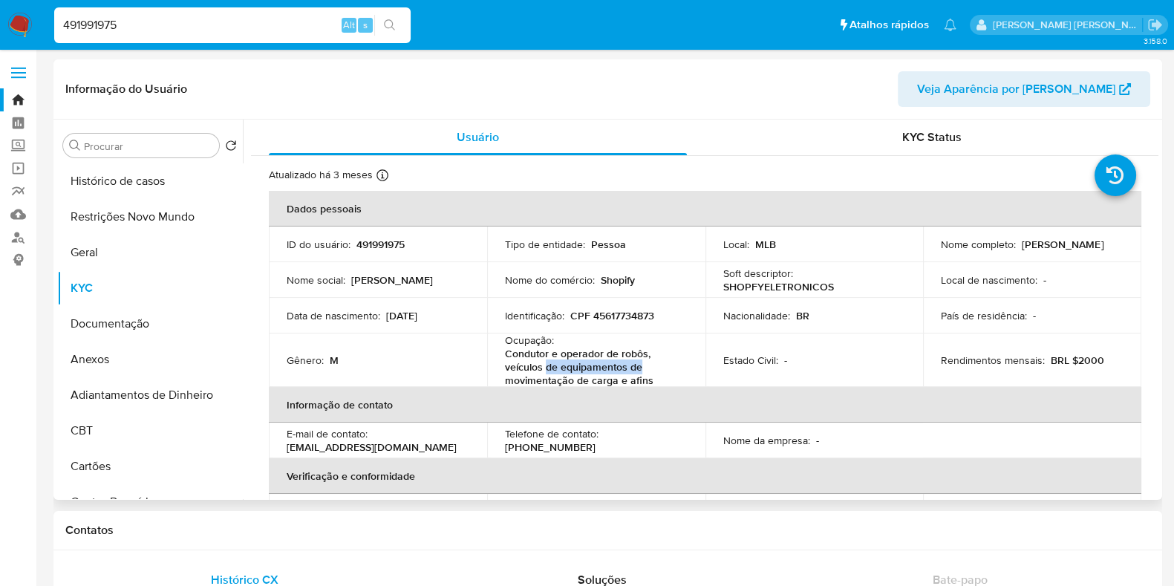
drag, startPoint x: 576, startPoint y: 368, endPoint x: 657, endPoint y: 366, distance: 80.2
click at [651, 368] on p "Condutor e operador de robôs, veículos de equipamentos de movimentação de carga…" at bounding box center [593, 367] width 177 height 40
click at [657, 366] on p "Condutor e operador de robôs, veículos de equipamentos de movimentação de carga…" at bounding box center [593, 367] width 177 height 40
click at [600, 382] on p "Condutor e operador de robôs, veículos de equipamentos de movimentação de carga…" at bounding box center [593, 367] width 177 height 40
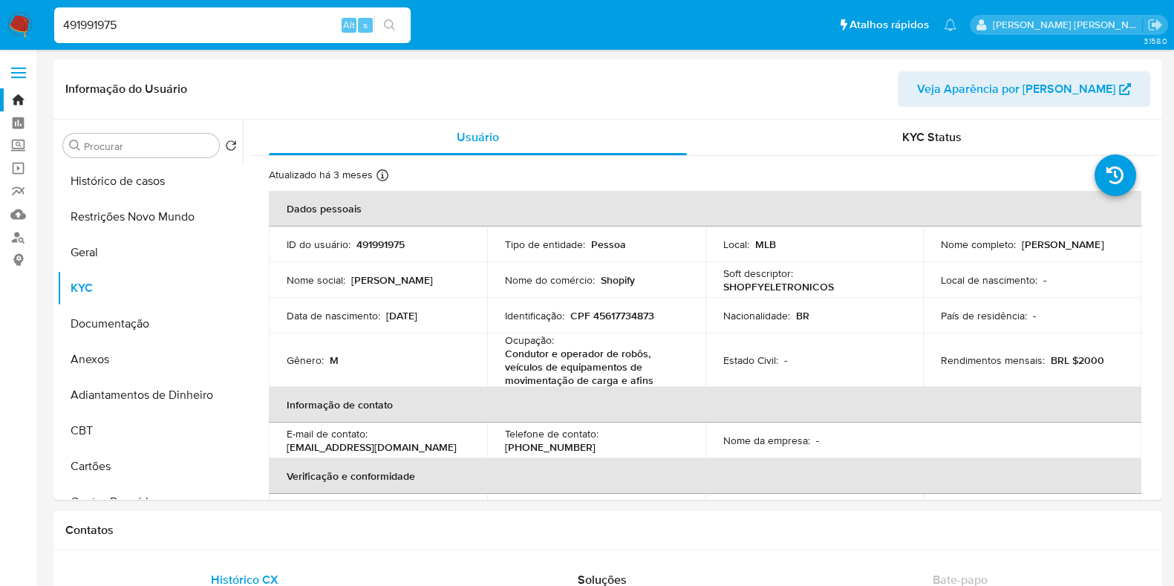
click at [186, 29] on input "491991975" at bounding box center [232, 25] width 357 height 19
paste input "358397819"
type input "358397819"
click at [391, 26] on icon "search-icon" at bounding box center [389, 24] width 11 height 11
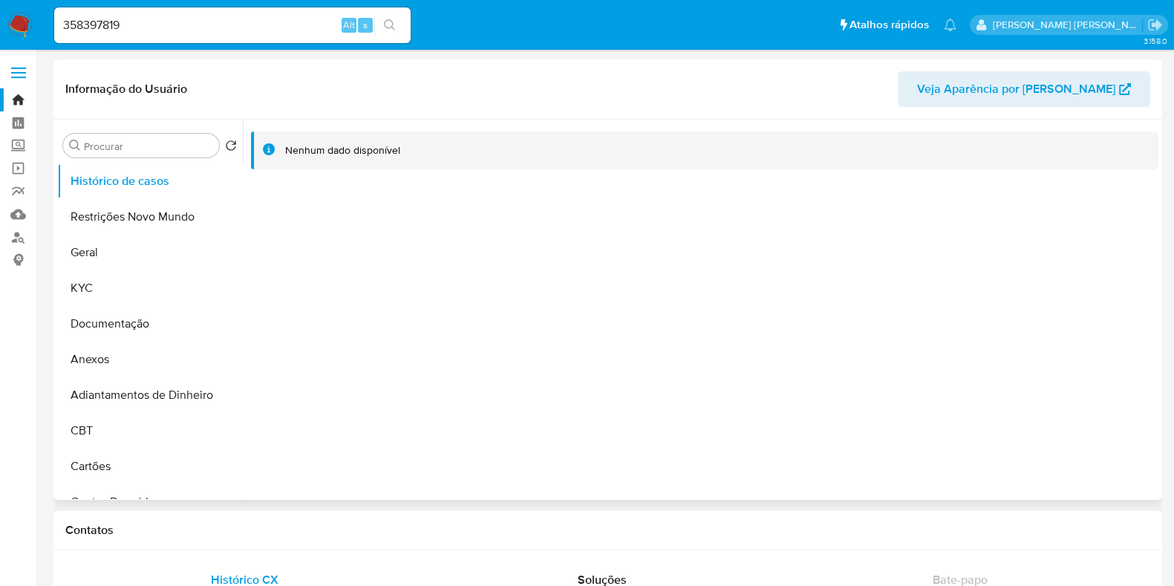
select select "10"
drag, startPoint x: 112, startPoint y: 307, endPoint x: 126, endPoint y: 321, distance: 20.0
click at [112, 308] on ul "Histórico de casos Restrições Novo Mundo Geral KYC Documentação Anexos Adiantam…" at bounding box center [150, 330] width 186 height 335
click at [137, 321] on button "Documentação" at bounding box center [144, 324] width 174 height 36
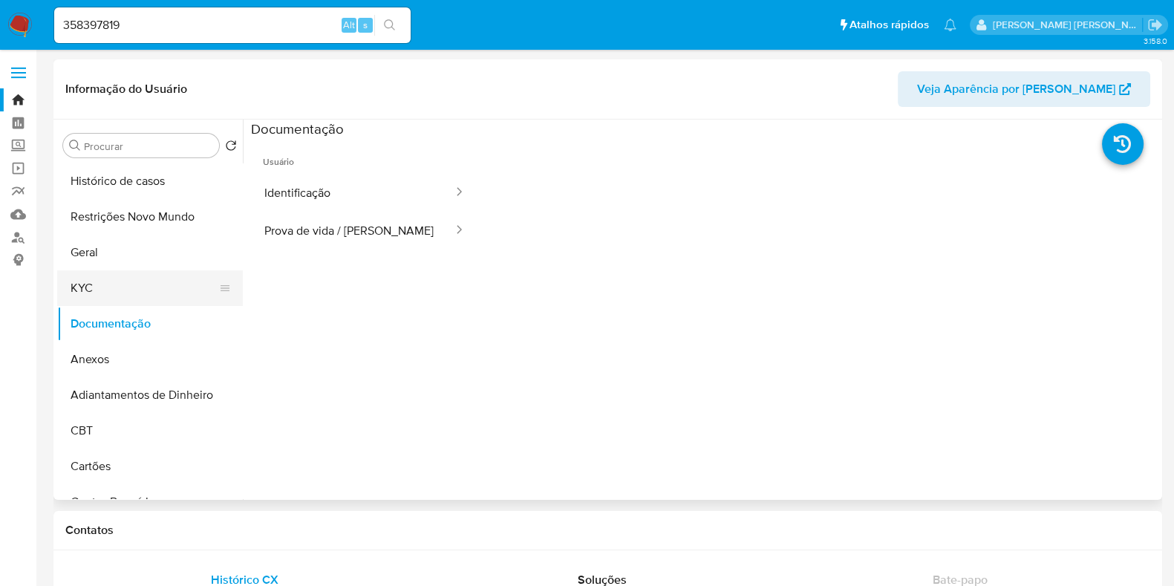
click at [135, 287] on button "KYC" at bounding box center [144, 288] width 174 height 36
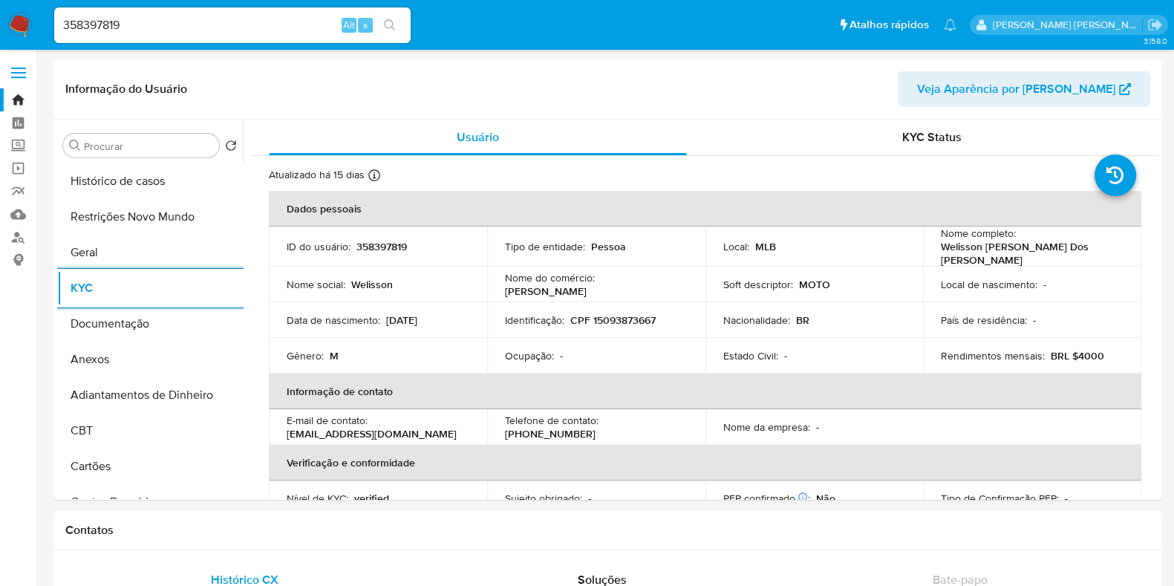
click at [188, 16] on input "358397819" at bounding box center [232, 25] width 357 height 19
paste input "209152988"
type input "209152988"
click at [391, 19] on icon "search-icon" at bounding box center [390, 25] width 12 height 12
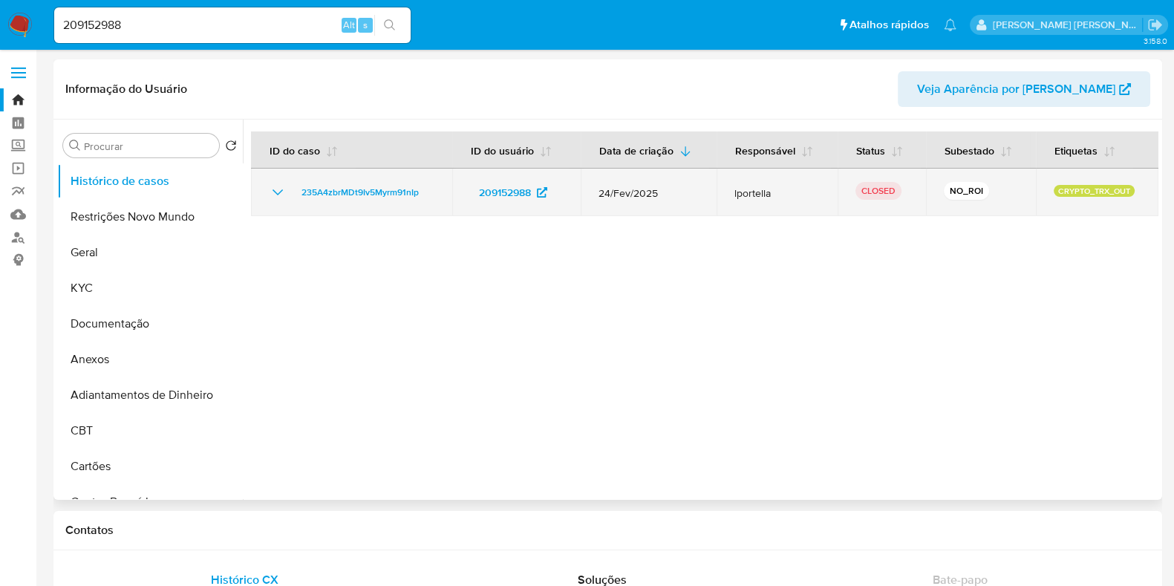
select select "10"
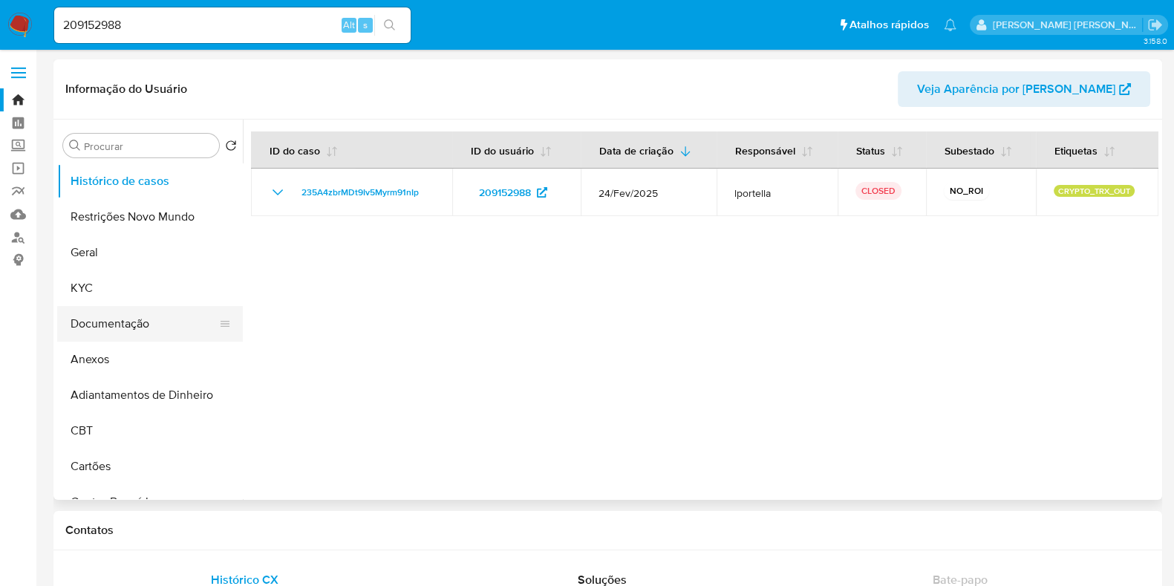
click at [123, 321] on button "Documentação" at bounding box center [144, 324] width 174 height 36
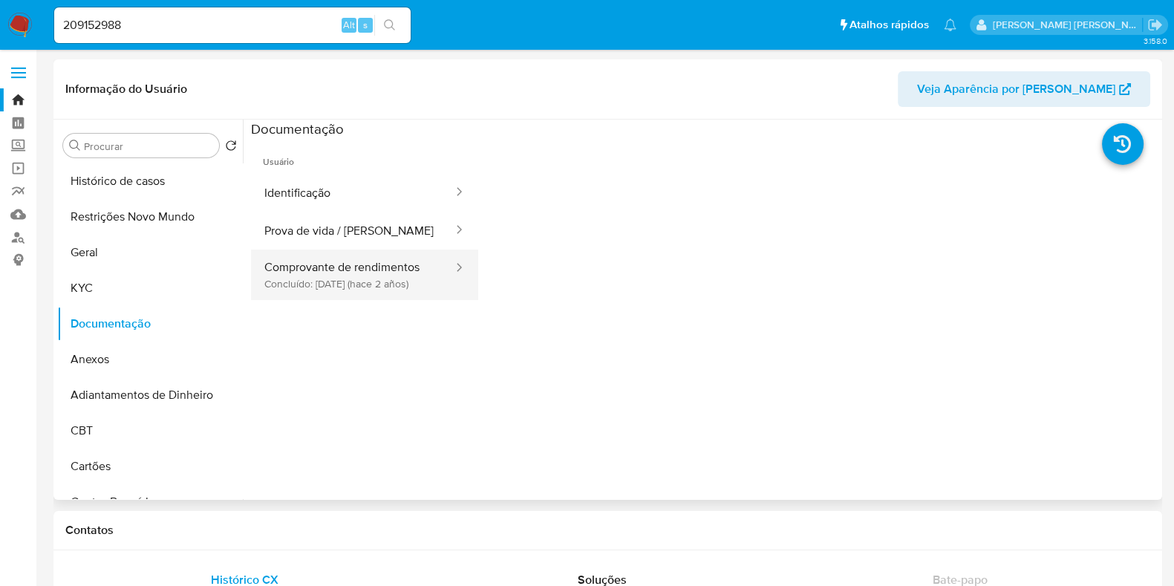
click at [286, 282] on button "Comprovante de rendimentos Concluído: 29/02/2024 (hace 2 años)" at bounding box center [353, 275] width 204 height 51
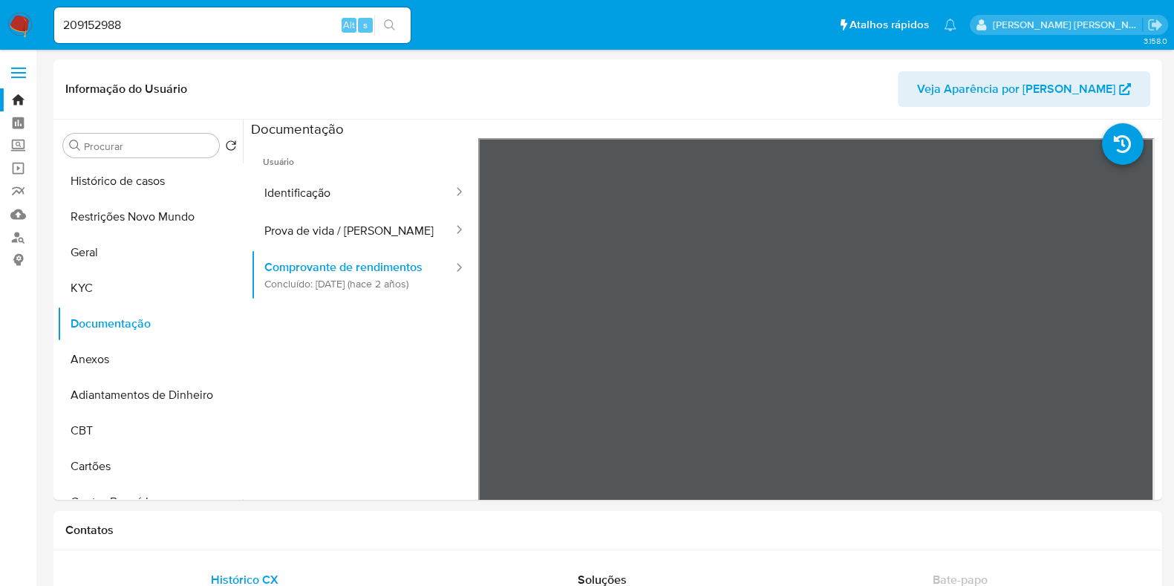
click at [282, 30] on input "209152988" at bounding box center [232, 25] width 357 height 19
paste input "62636946"
type input "262636946"
click at [391, 19] on icon "search-icon" at bounding box center [390, 25] width 12 height 12
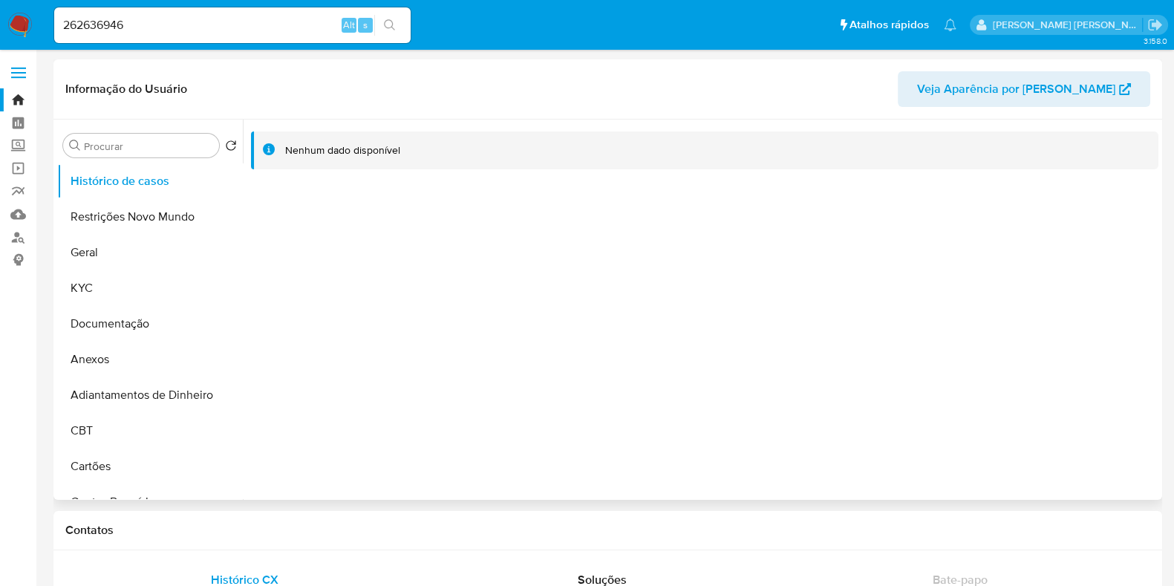
select select "10"
click at [130, 313] on button "Documentação" at bounding box center [144, 324] width 174 height 36
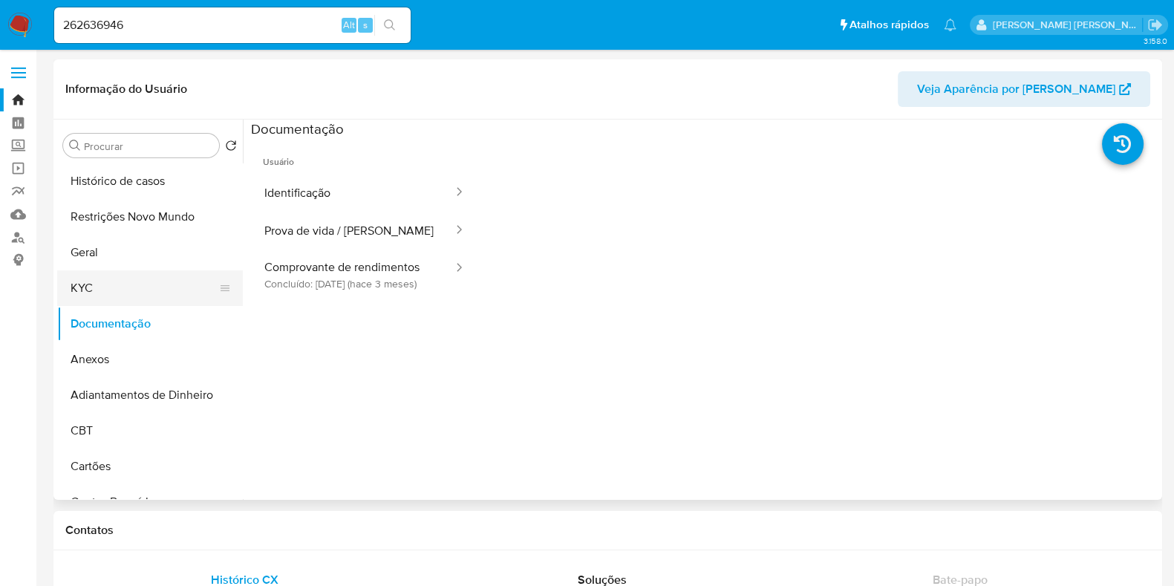
click at [136, 287] on button "KYC" at bounding box center [144, 288] width 174 height 36
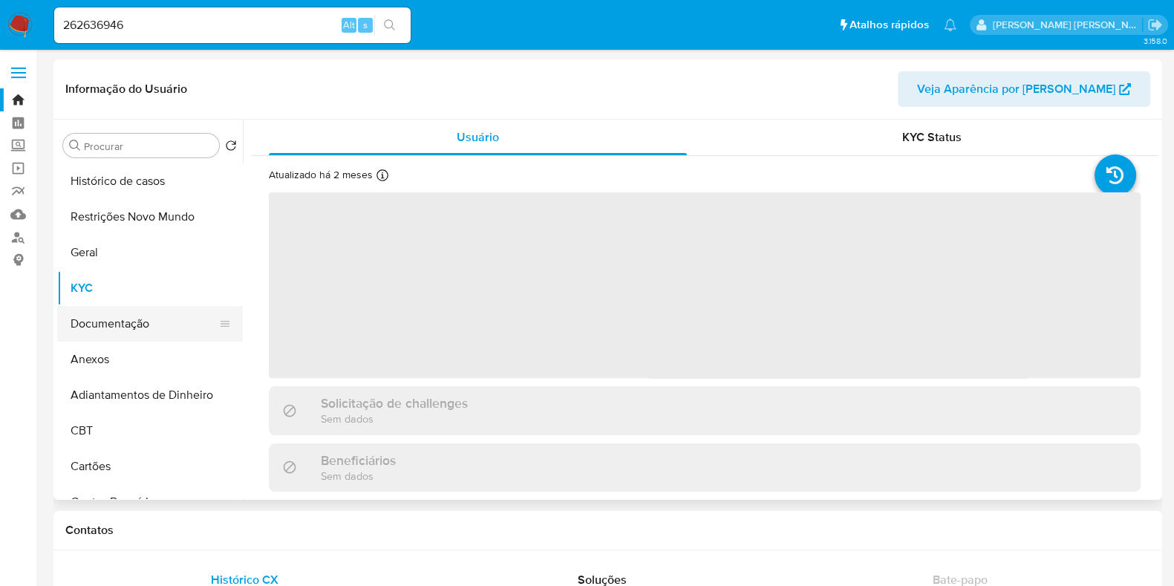
click at [129, 323] on button "Documentação" at bounding box center [144, 324] width 174 height 36
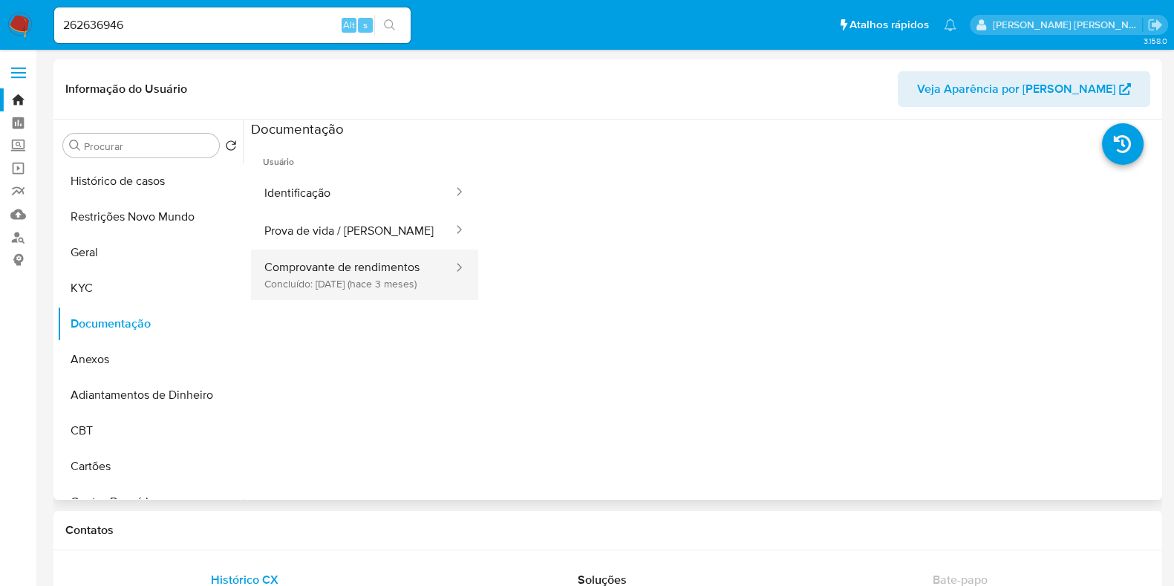
click at [369, 278] on button "Comprovante de rendimentos Concluído: 21/06/2025 (hace 3 meses)" at bounding box center [353, 275] width 204 height 51
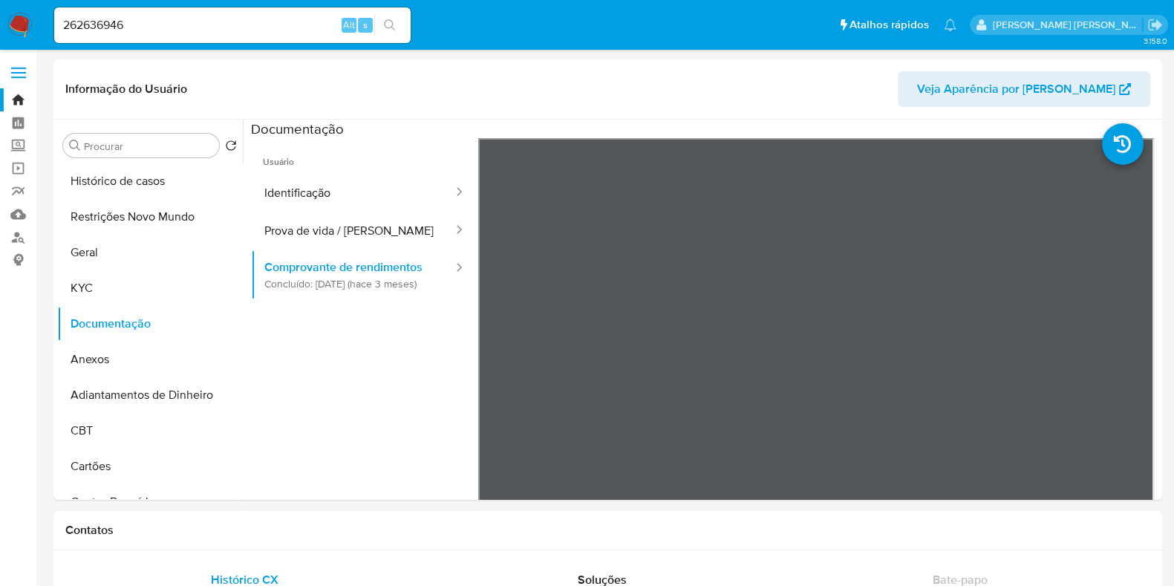
click at [238, 20] on input "262636946" at bounding box center [232, 25] width 357 height 19
paste input "168498710"
type input "2168498710"
click at [390, 19] on icon "search-icon" at bounding box center [389, 24] width 11 height 11
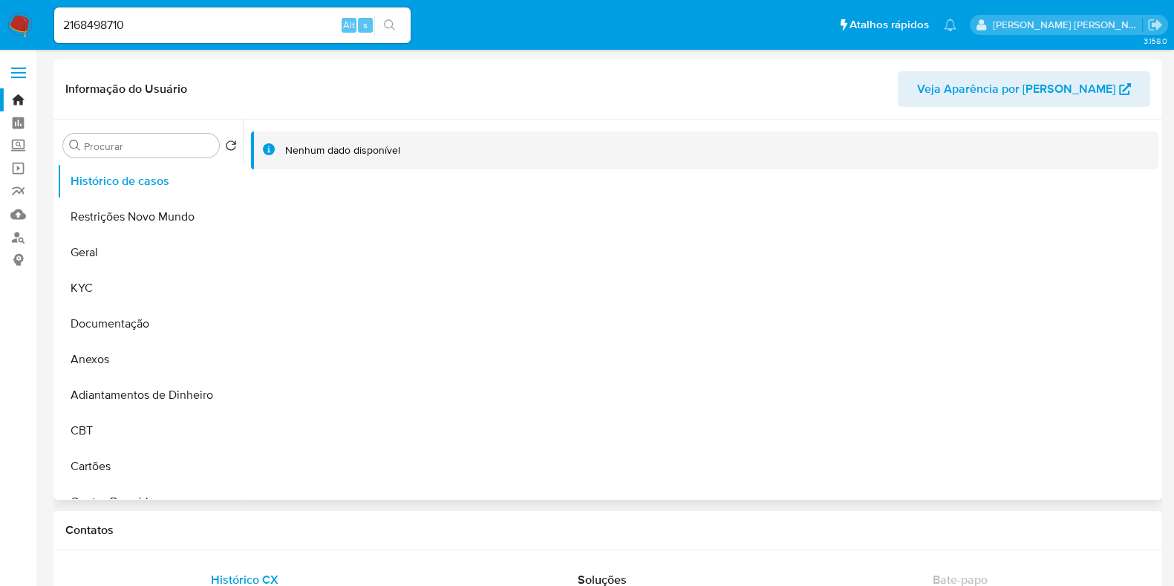
select select "10"
click at [97, 313] on button "Documentação" at bounding box center [144, 324] width 174 height 36
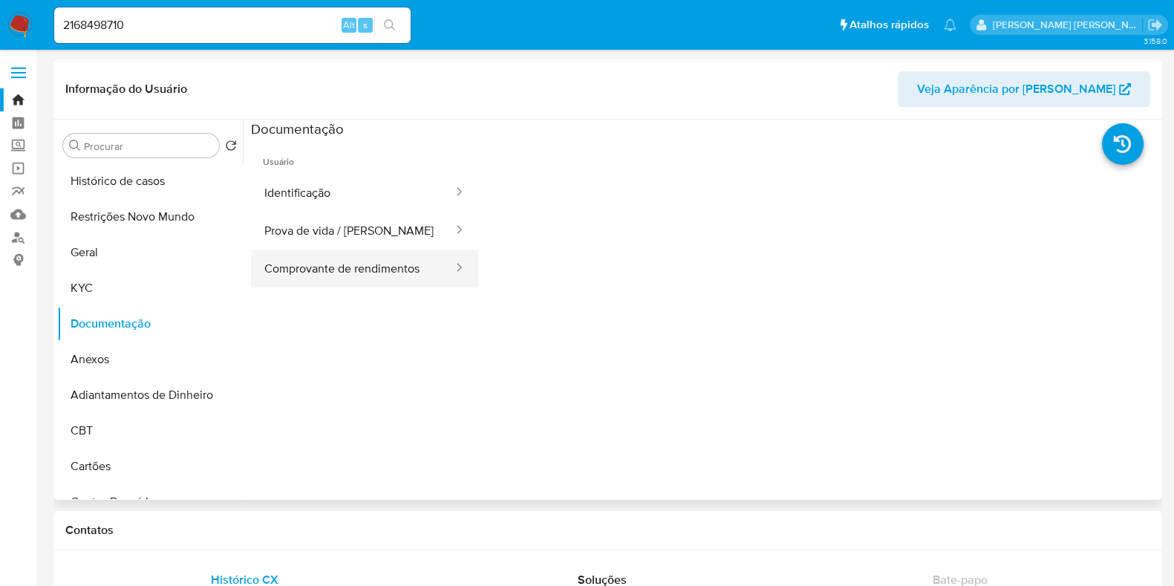
click at [327, 274] on button "Comprovante de rendimentos" at bounding box center [353, 269] width 204 height 38
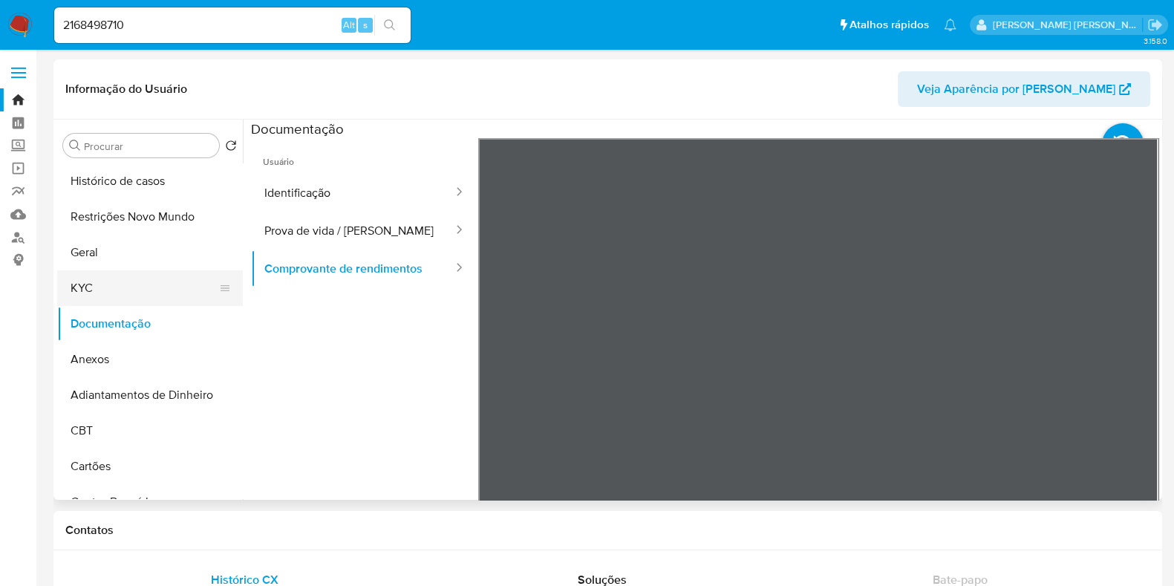
click at [149, 302] on button "KYC" at bounding box center [144, 288] width 174 height 36
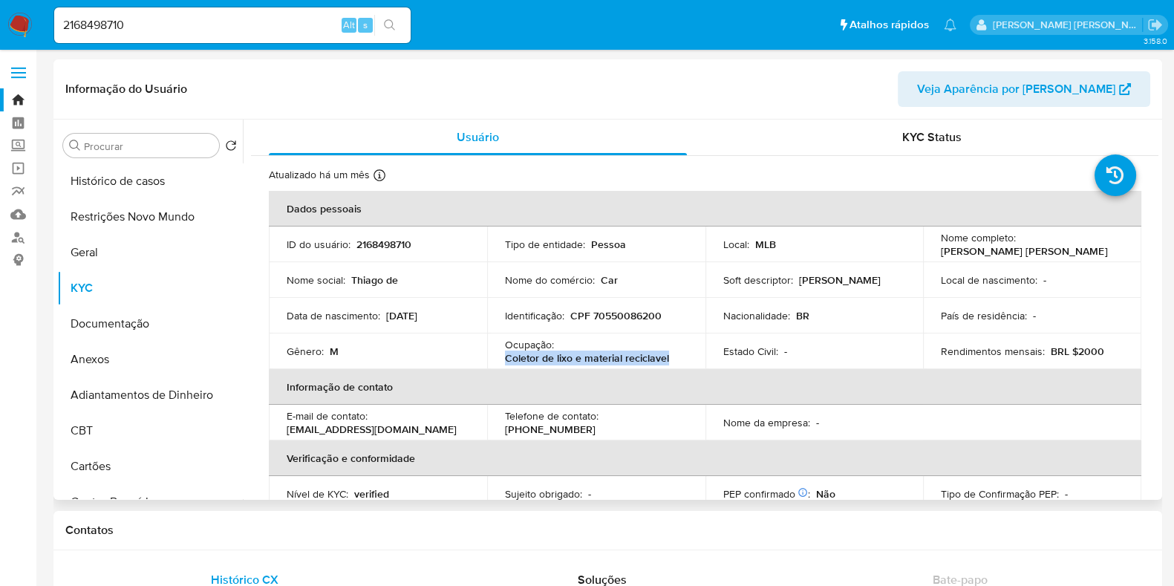
drag, startPoint x: 578, startPoint y: 363, endPoint x: 598, endPoint y: 365, distance: 20.1
click at [594, 365] on td "Ocupação : Coletor de lixo e material reciclavel" at bounding box center [596, 351] width 218 height 36
click at [241, 23] on input "2168498710" at bounding box center [232, 25] width 357 height 19
paste input "65364814"
type input "265364814"
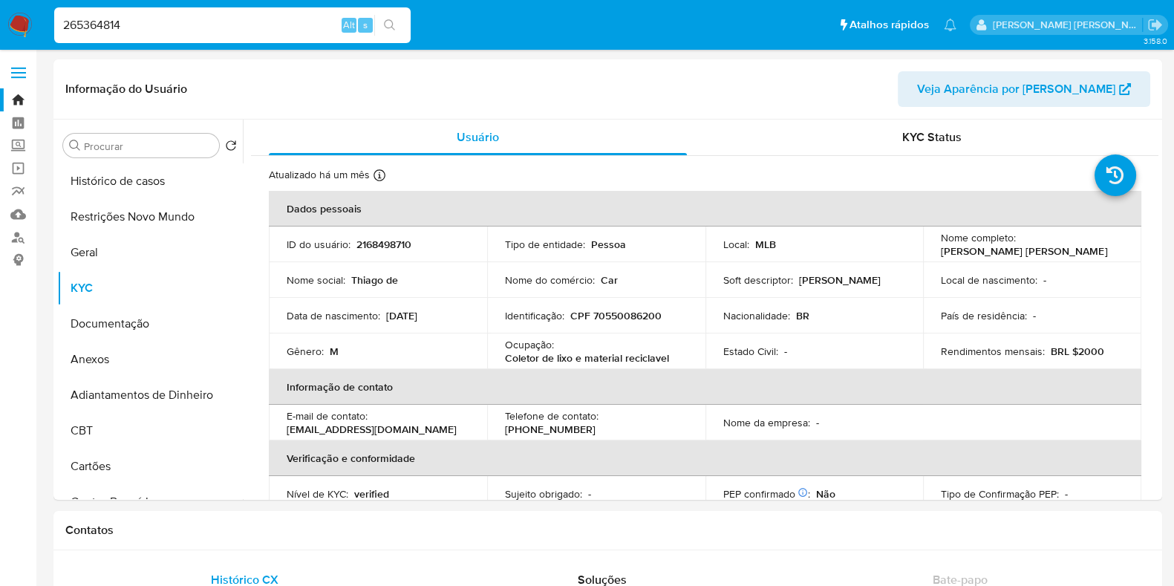
click at [394, 23] on icon "search-icon" at bounding box center [390, 25] width 12 height 12
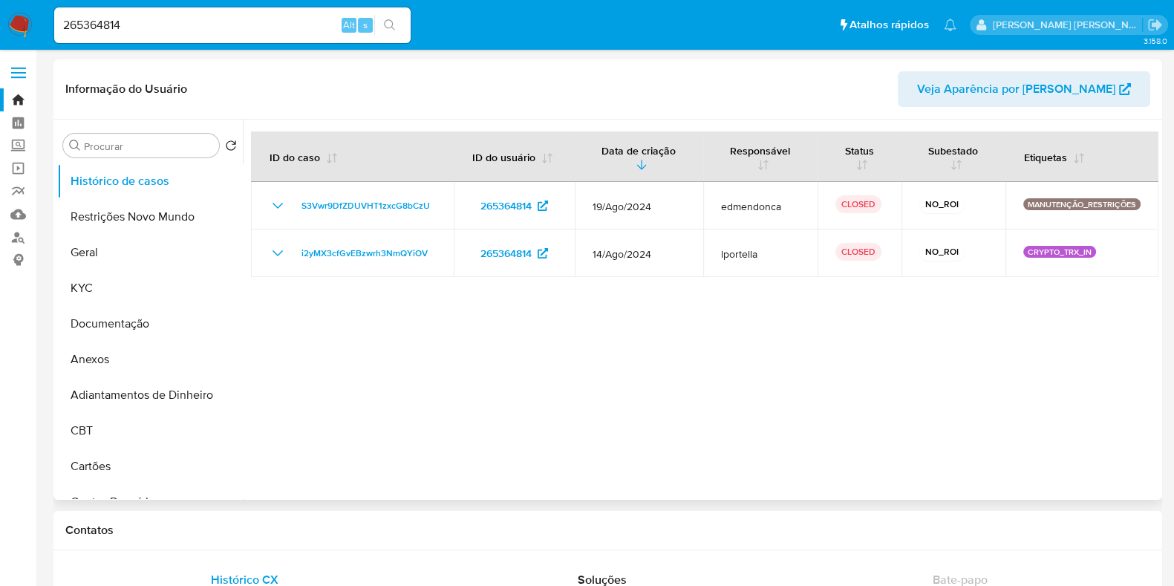
select select "10"
click at [97, 276] on button "KYC" at bounding box center [144, 288] width 174 height 36
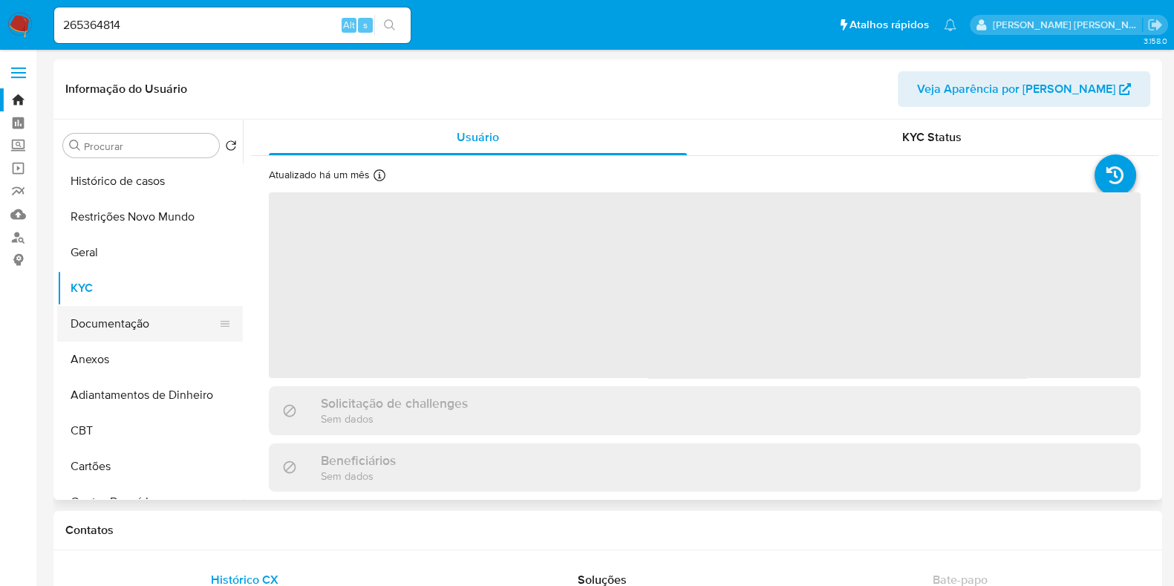
click at [106, 313] on button "Documentação" at bounding box center [144, 324] width 174 height 36
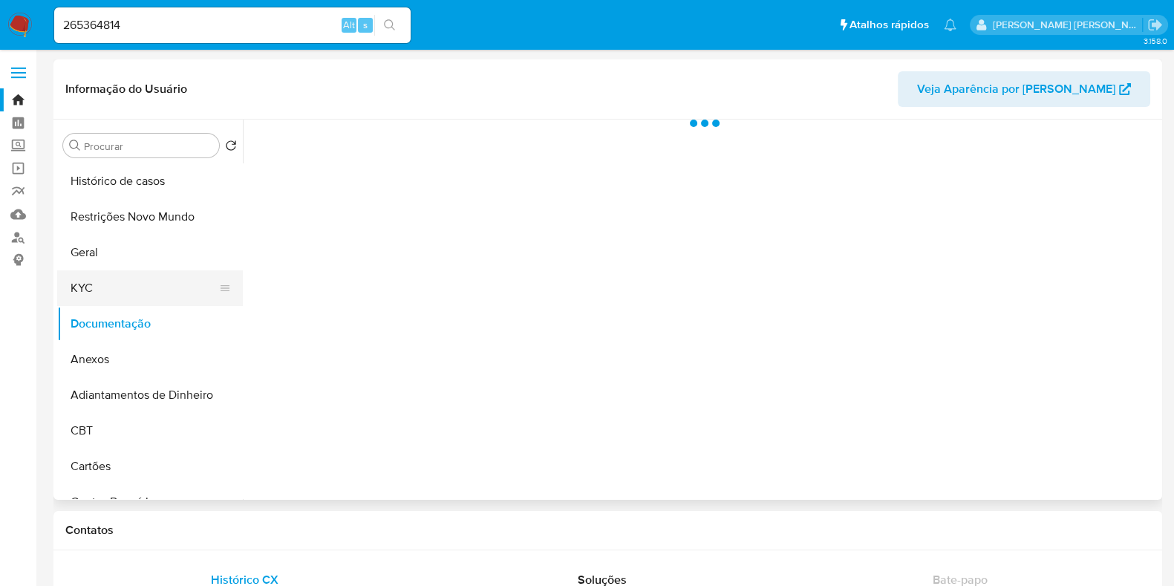
click at [137, 284] on button "KYC" at bounding box center [144, 288] width 174 height 36
click at [113, 324] on button "Documentação" at bounding box center [144, 324] width 174 height 36
click at [139, 296] on button "KYC" at bounding box center [144, 288] width 174 height 36
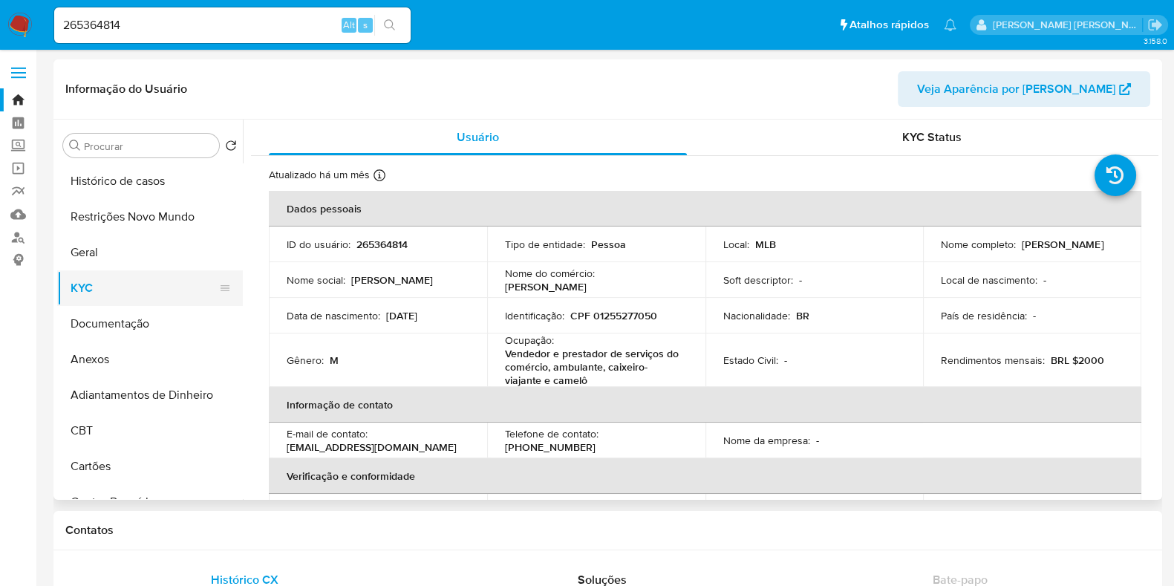
click at [123, 282] on button "KYC" at bounding box center [144, 288] width 174 height 36
click at [123, 330] on button "Documentação" at bounding box center [144, 324] width 174 height 36
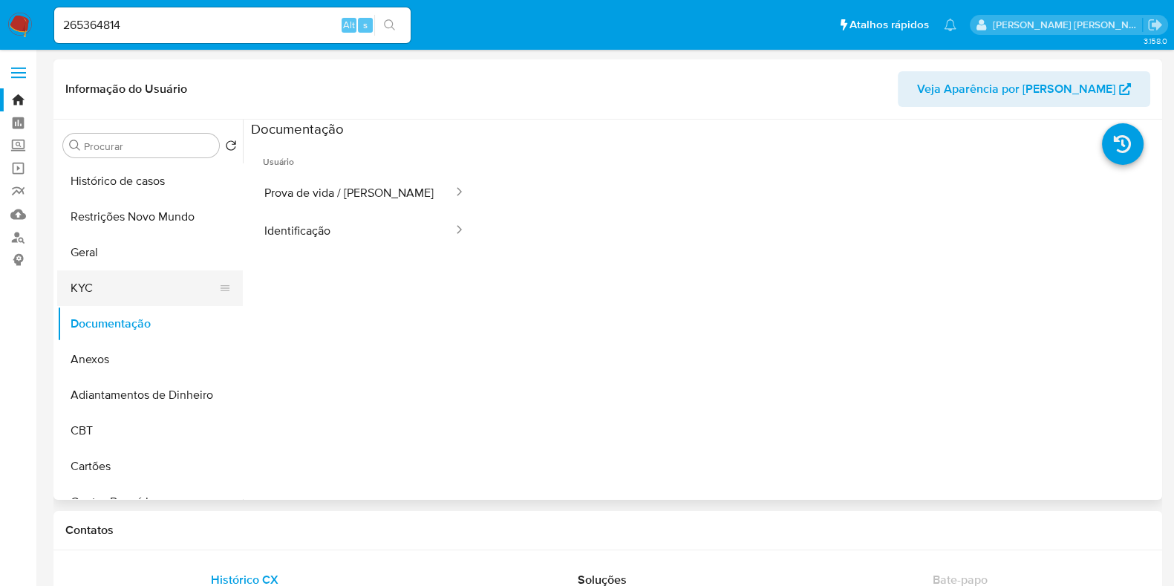
click at [93, 302] on button "KYC" at bounding box center [144, 288] width 174 height 36
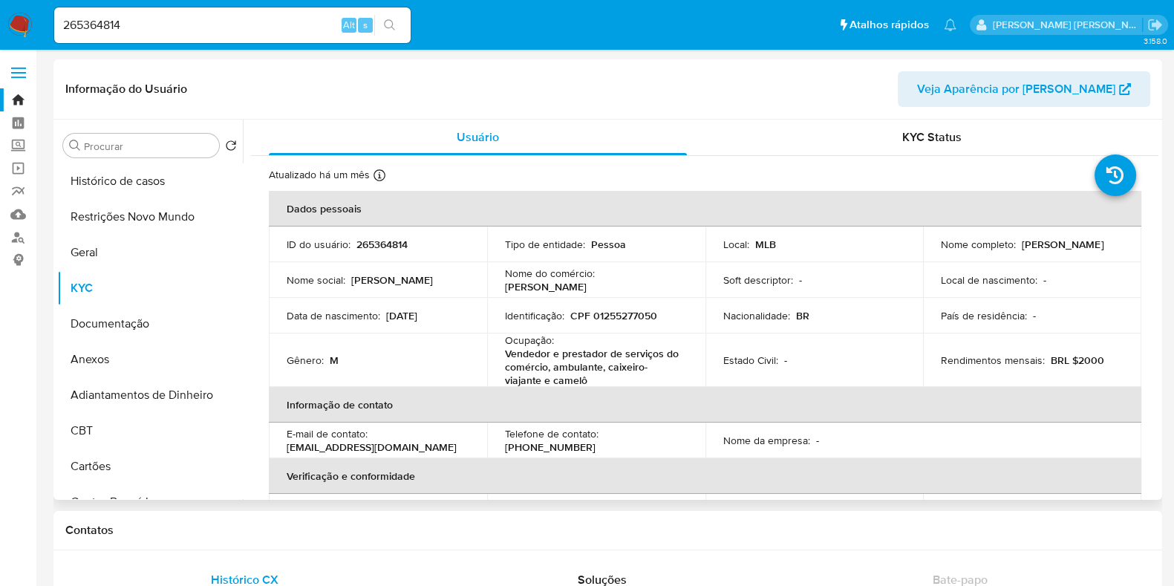
click at [526, 354] on p "Vendedor e prestador de serviços do comércio, ambulante, caixeiro-viajante e ca…" at bounding box center [593, 367] width 177 height 40
copy p "Vendedor"
click at [159, 19] on input "265364814" at bounding box center [232, 25] width 357 height 19
paste input "32914543"
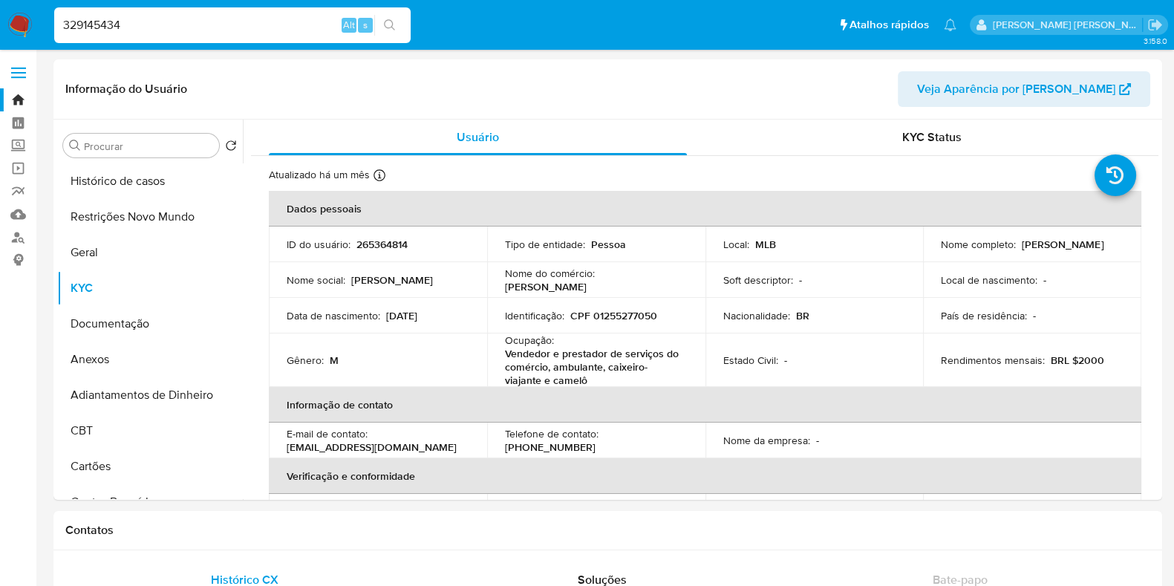
type input "329145434"
click at [381, 29] on button "search-icon" at bounding box center [389, 25] width 30 height 21
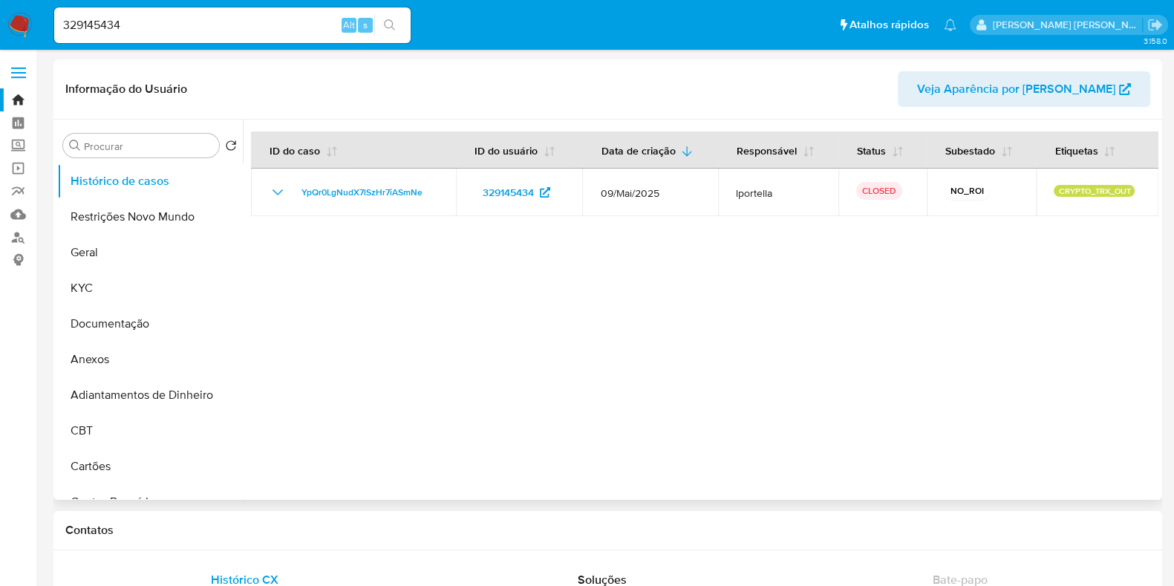
select select "10"
click at [98, 330] on button "Documentação" at bounding box center [144, 324] width 174 height 36
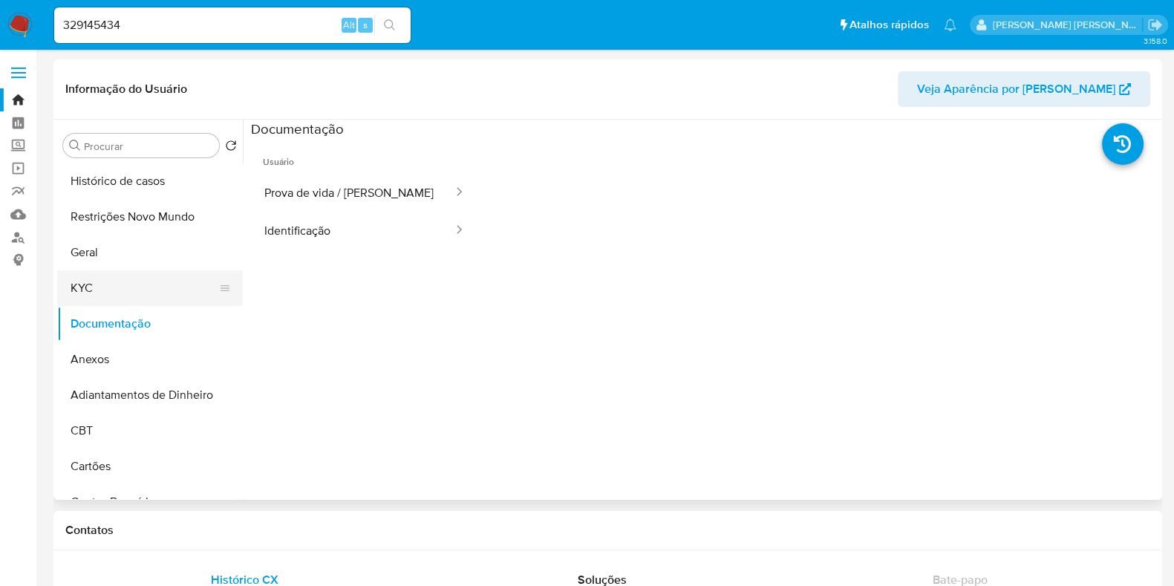
click at [129, 285] on button "KYC" at bounding box center [144, 288] width 174 height 36
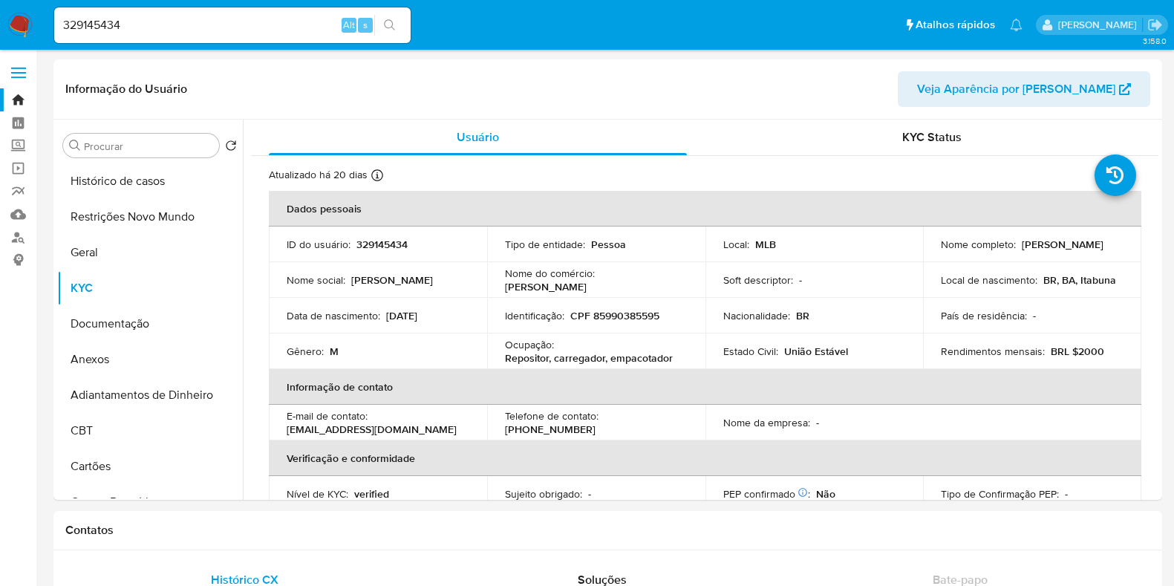
select select "10"
click at [126, 313] on button "Documentação" at bounding box center [144, 324] width 174 height 36
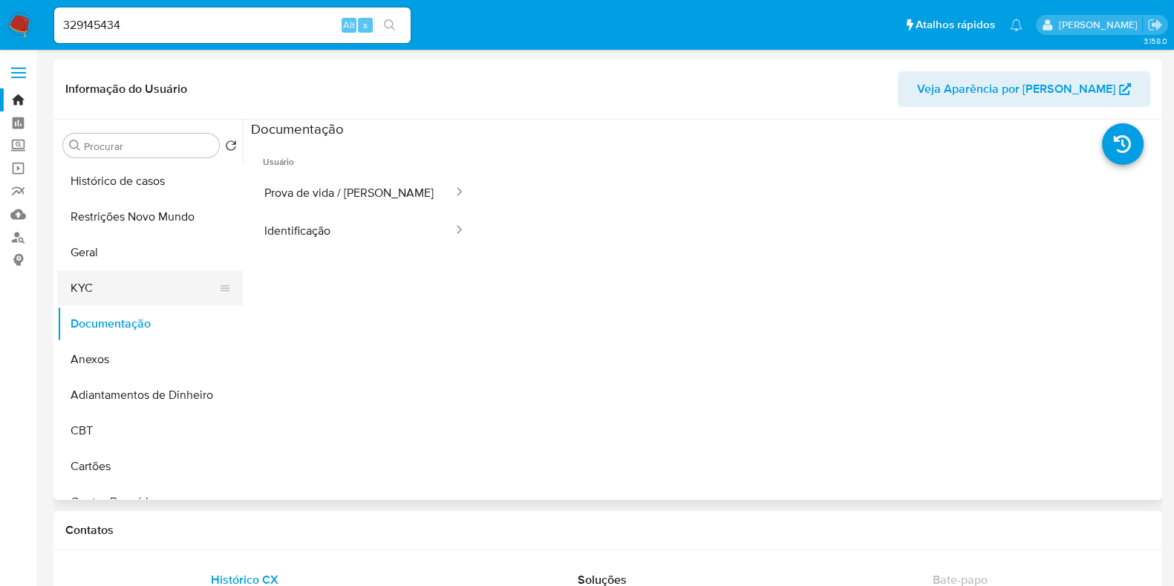
click at [128, 284] on button "KYC" at bounding box center [144, 288] width 174 height 36
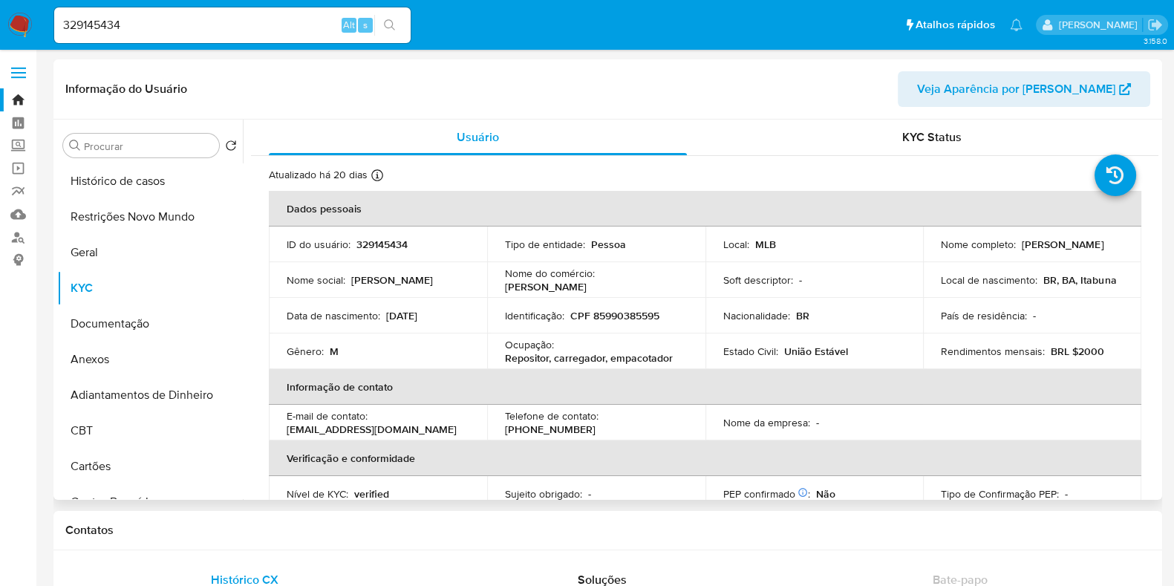
click at [518, 352] on p "Repositor, carregador, empacotador" at bounding box center [589, 357] width 168 height 13
copy p "Repositor"
click at [197, 27] on input "329145434" at bounding box center [232, 25] width 357 height 19
paste input "12609233"
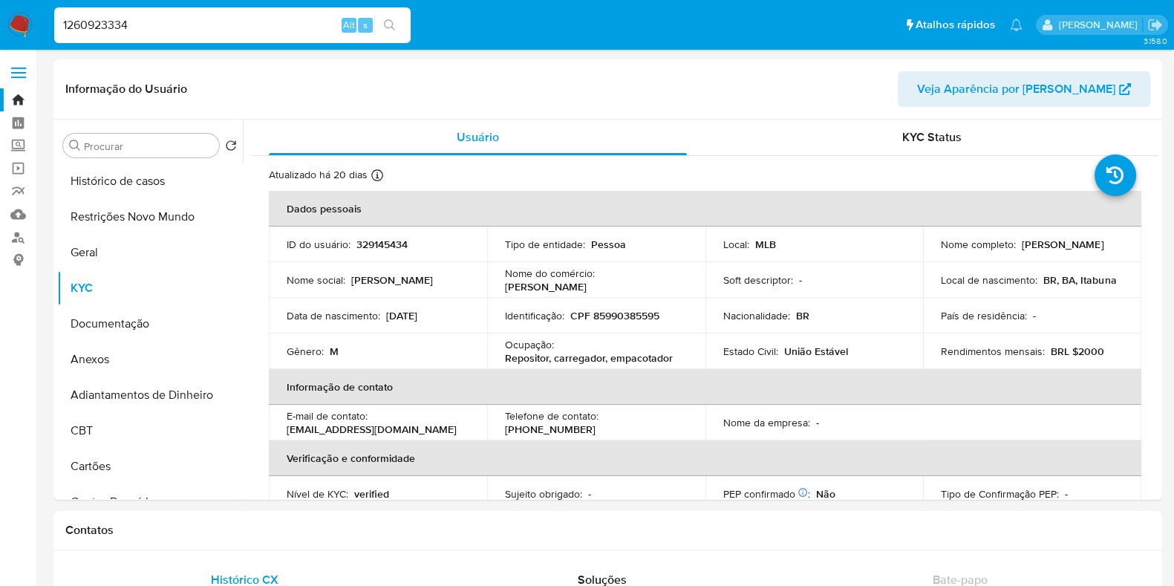
type input "1260923334"
click at [389, 29] on icon "search-icon" at bounding box center [390, 25] width 12 height 12
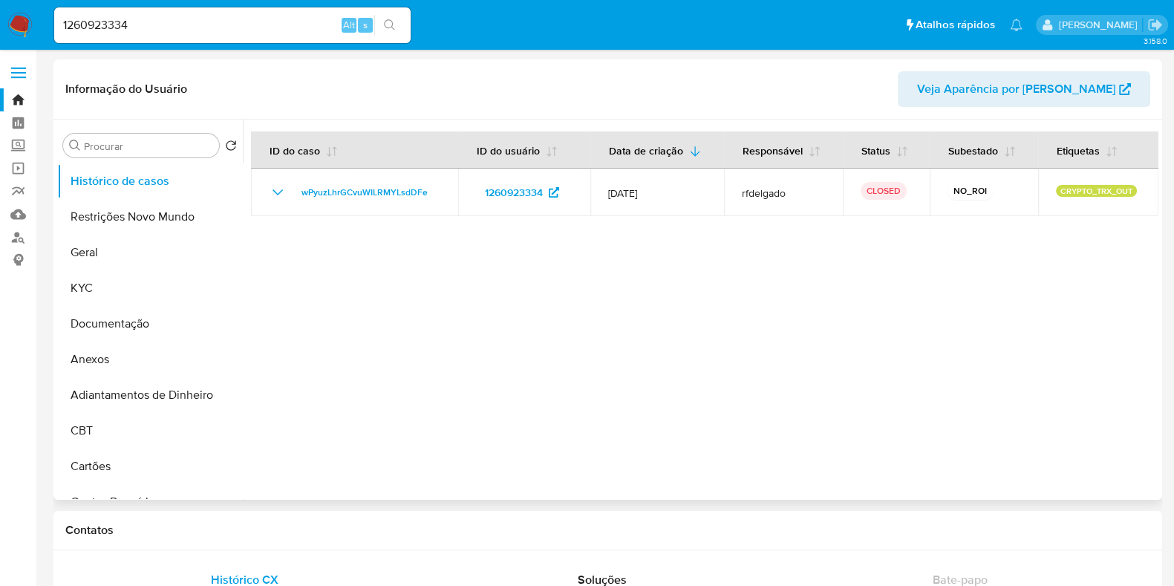
select select "10"
click at [88, 328] on button "Documentação" at bounding box center [144, 324] width 174 height 36
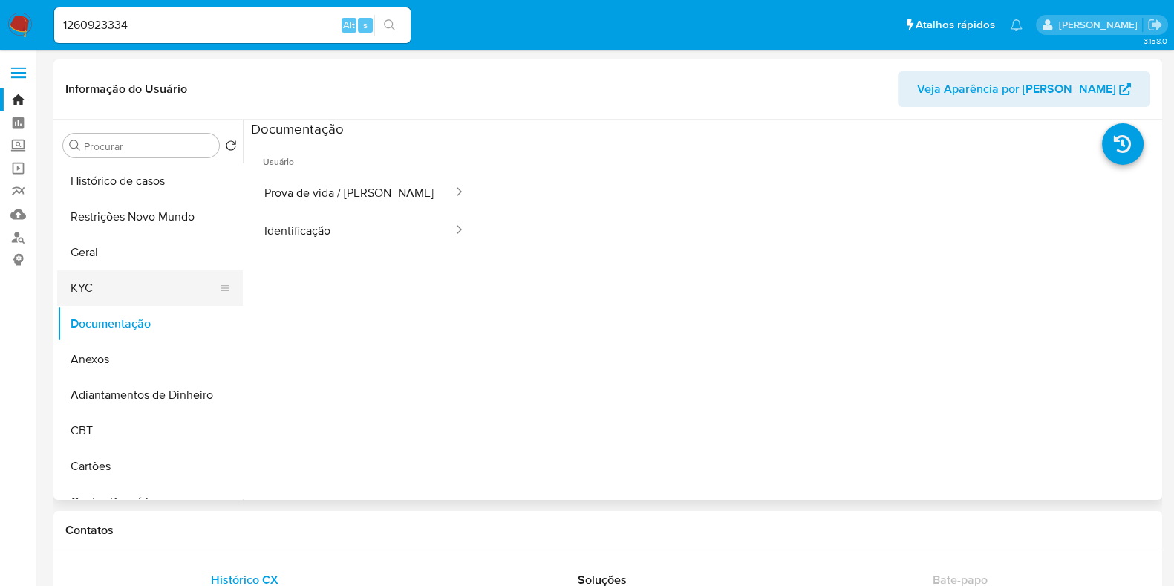
click at [144, 281] on button "KYC" at bounding box center [144, 288] width 174 height 36
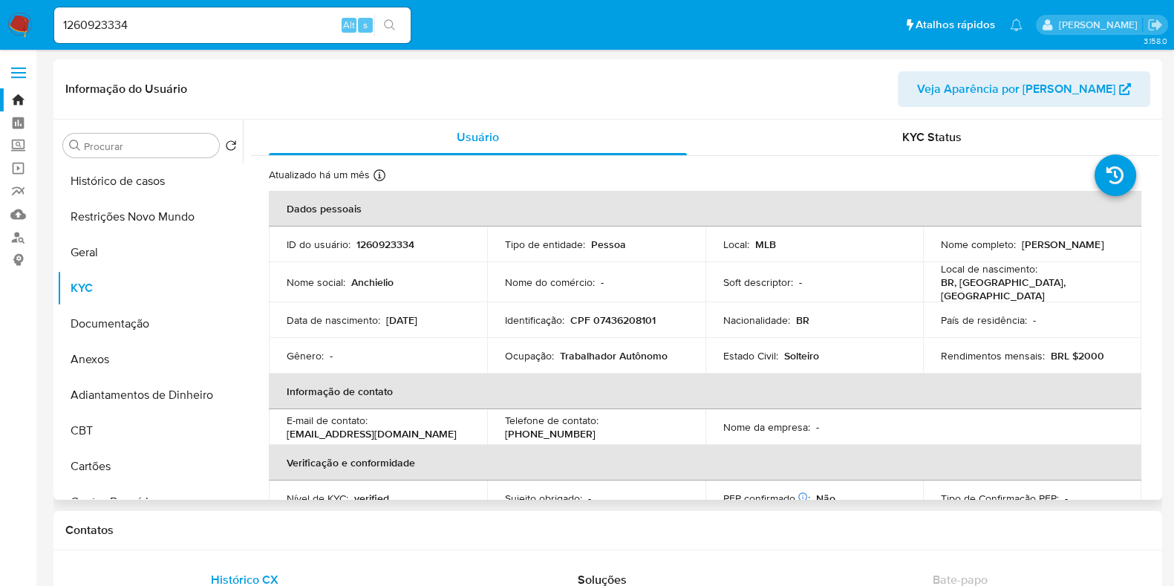
click at [654, 354] on p "Trabalhador Autônomo" at bounding box center [614, 355] width 108 height 13
copy p "Autônomo"
click at [186, 30] on input "1260923334" at bounding box center [232, 25] width 357 height 19
paste input "346331491"
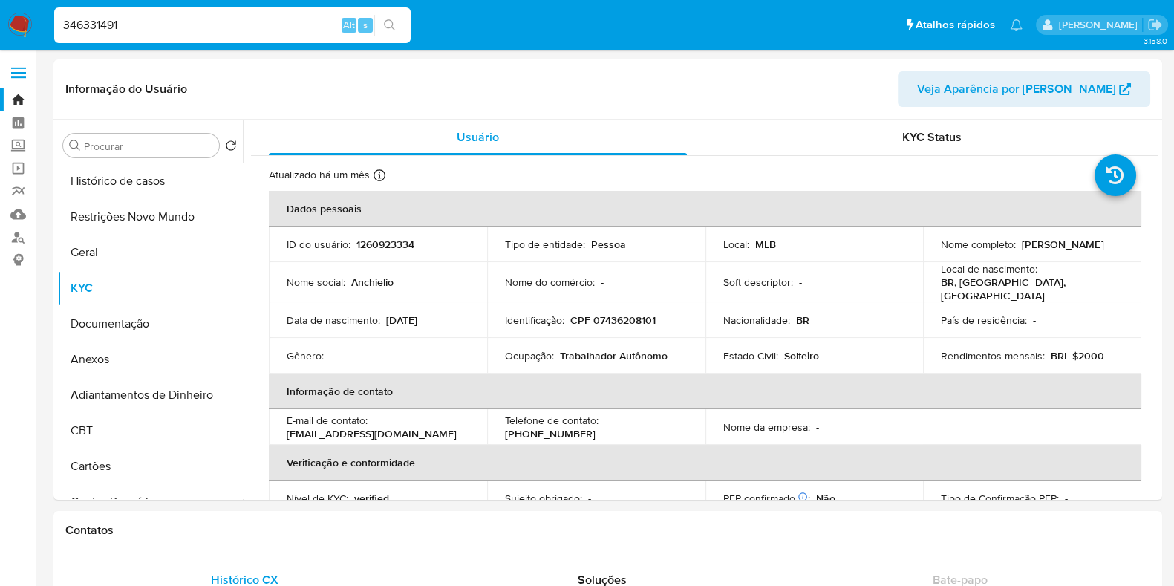
type input "346331491"
click at [379, 24] on button "search-icon" at bounding box center [389, 25] width 30 height 21
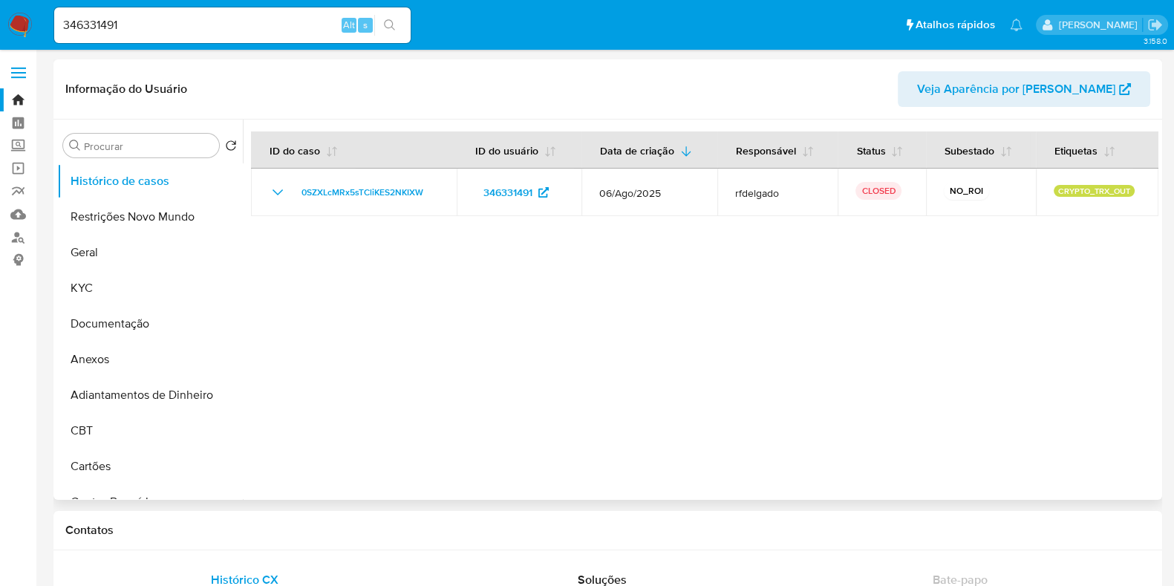
select select "10"
click at [119, 321] on button "Documentação" at bounding box center [144, 324] width 174 height 36
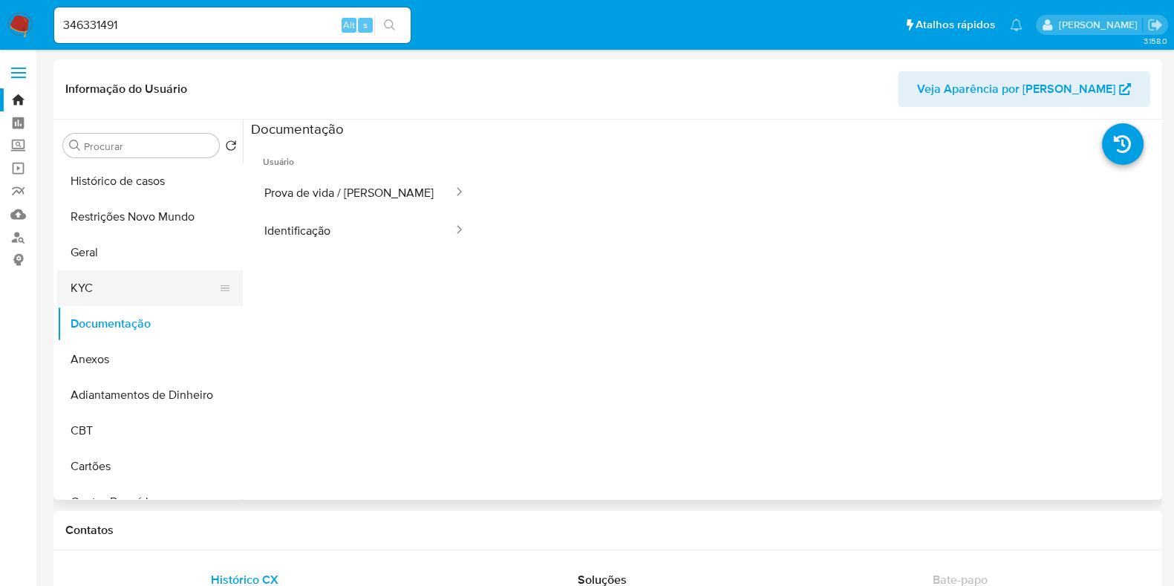
click at [152, 287] on button "KYC" at bounding box center [144, 288] width 174 height 36
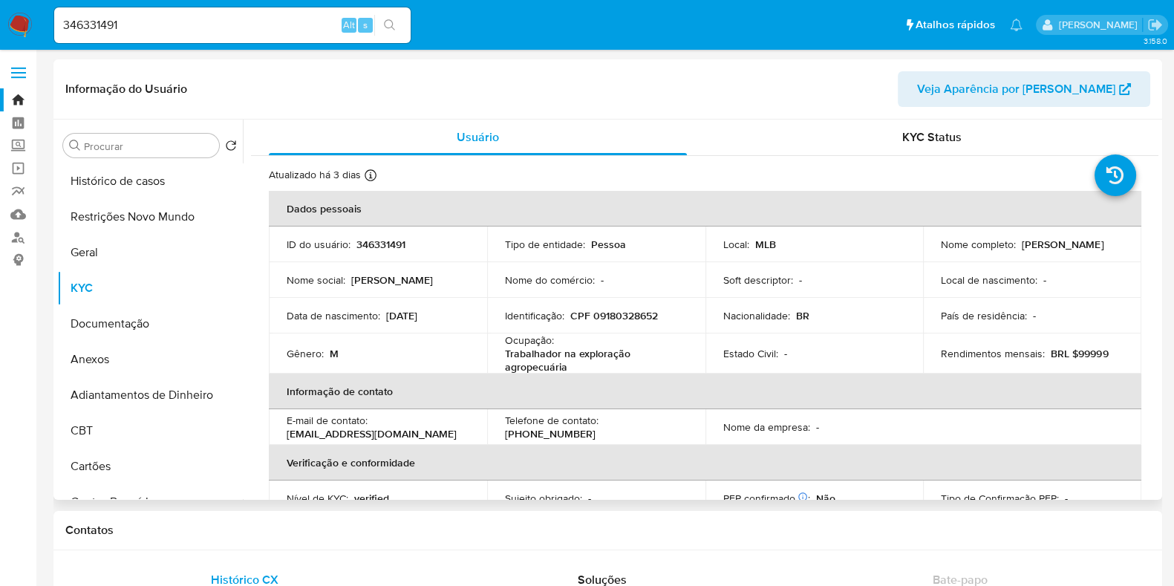
click at [544, 368] on p "Trabalhador na exploração agropecuária" at bounding box center [593, 360] width 177 height 27
click at [544, 366] on p "Trabalhador na exploração agropecuária" at bounding box center [593, 360] width 177 height 27
copy p "agropecuária"
click at [284, 28] on input "346331491" at bounding box center [232, 25] width 357 height 19
paste input "96061823"
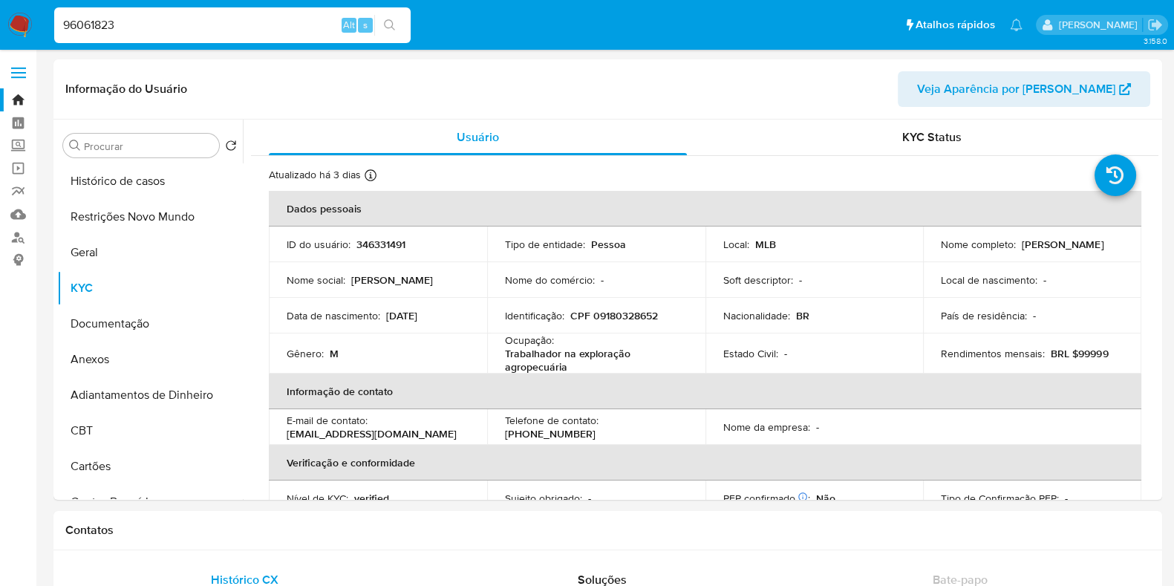
type input "96061823"
click at [399, 25] on button "search-icon" at bounding box center [389, 25] width 30 height 21
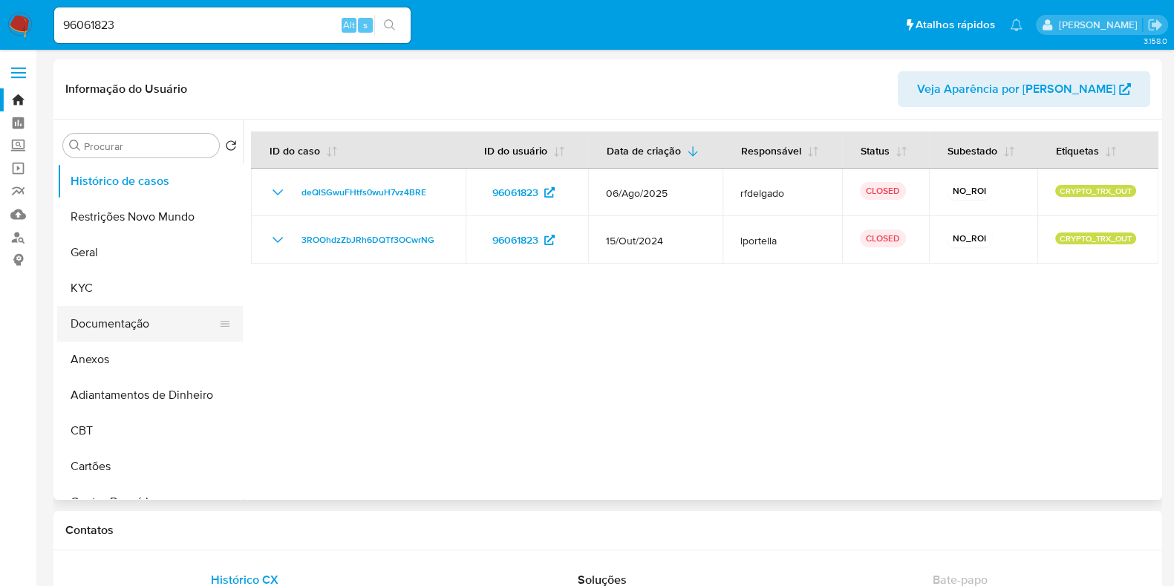
select select "10"
click at [106, 316] on button "Documentação" at bounding box center [144, 324] width 174 height 36
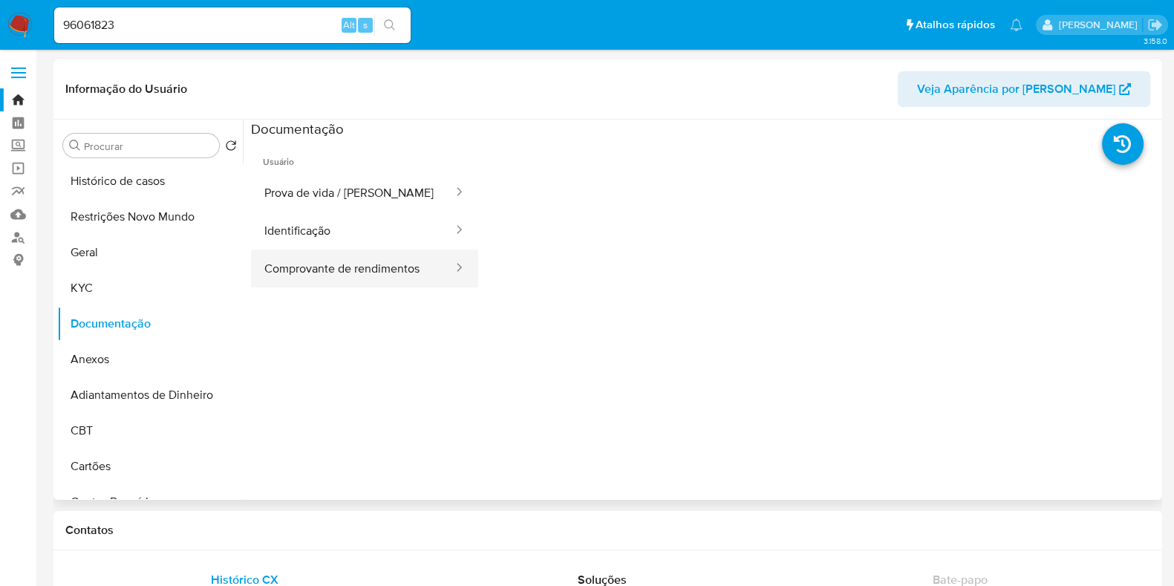
click at [329, 272] on button "Comprovante de rendimentos" at bounding box center [353, 269] width 204 height 38
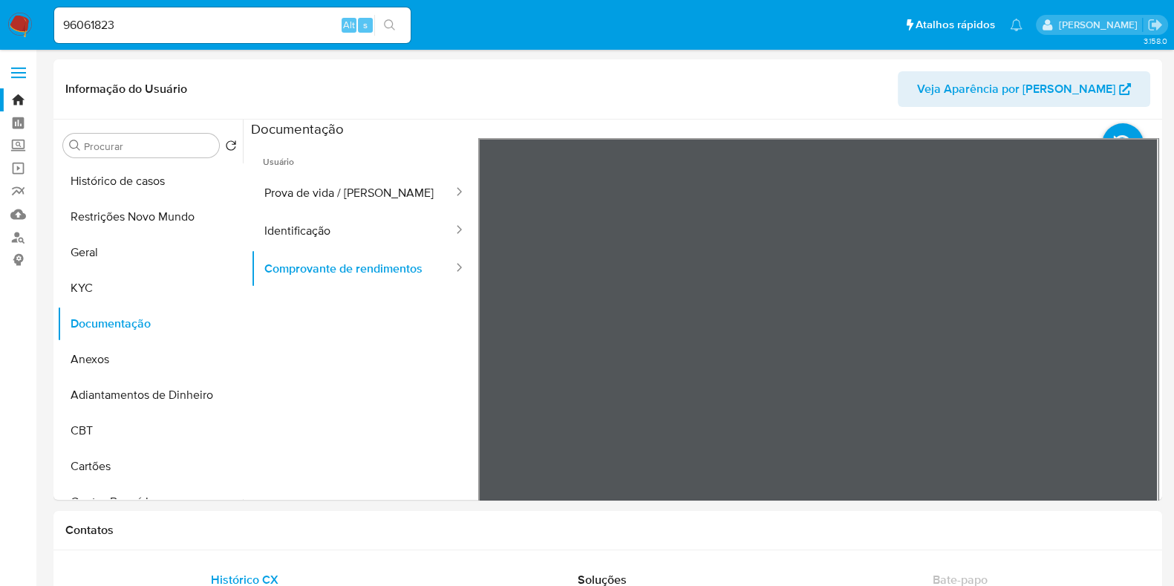
click at [145, 287] on button "KYC" at bounding box center [144, 288] width 174 height 36
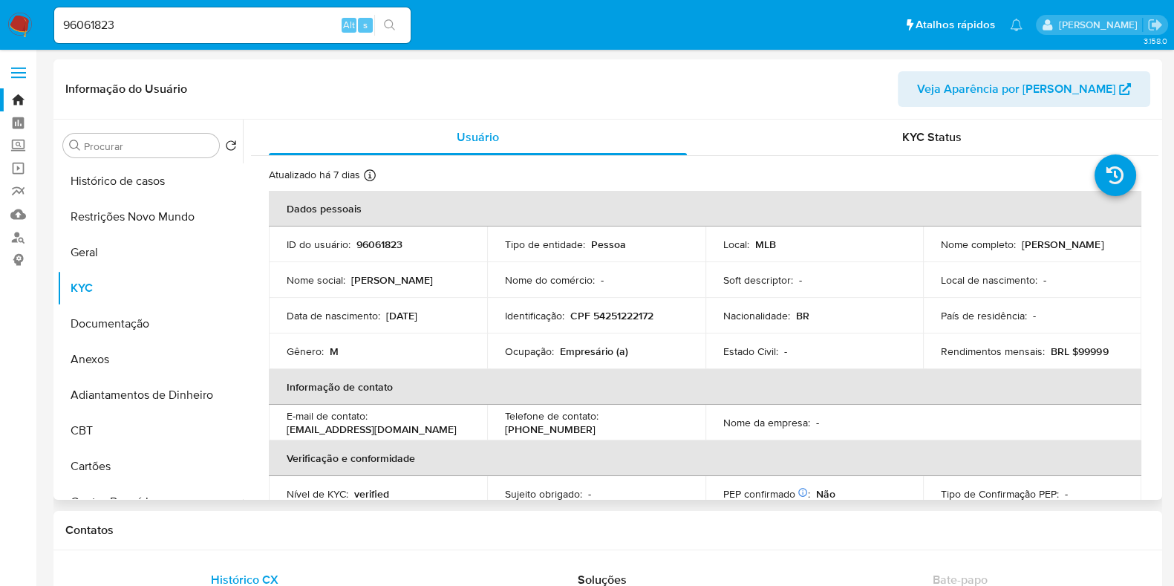
click at [582, 346] on p "Empresário (a)" at bounding box center [594, 351] width 68 height 13
copy p "Empresário"
click at [254, 28] on input "96061823" at bounding box center [232, 25] width 357 height 19
paste input "1038457725"
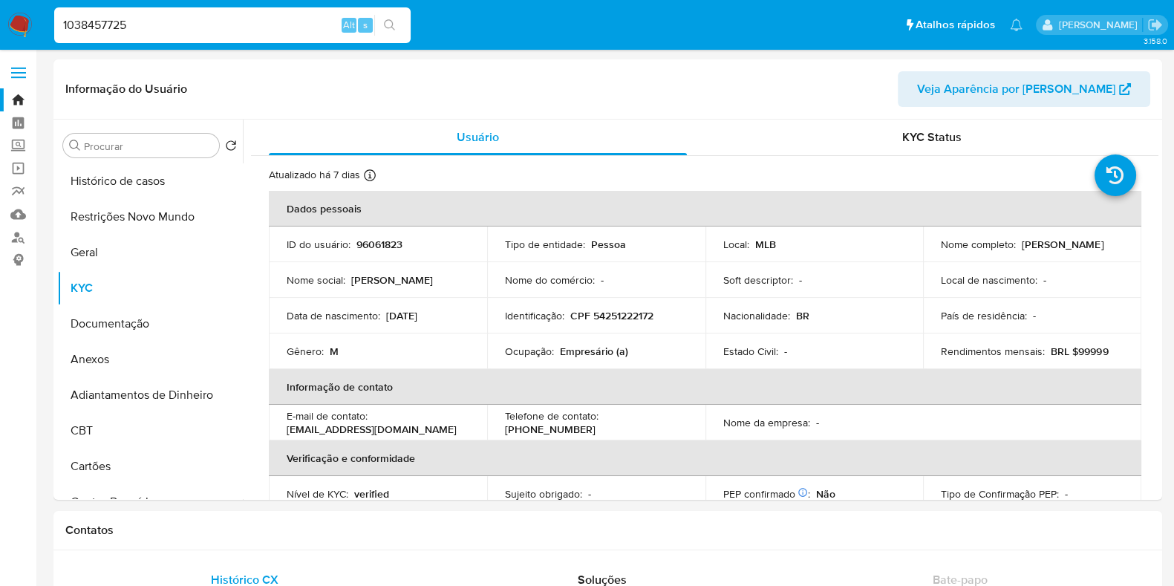
type input "1038457725"
click at [399, 30] on button "search-icon" at bounding box center [389, 25] width 30 height 21
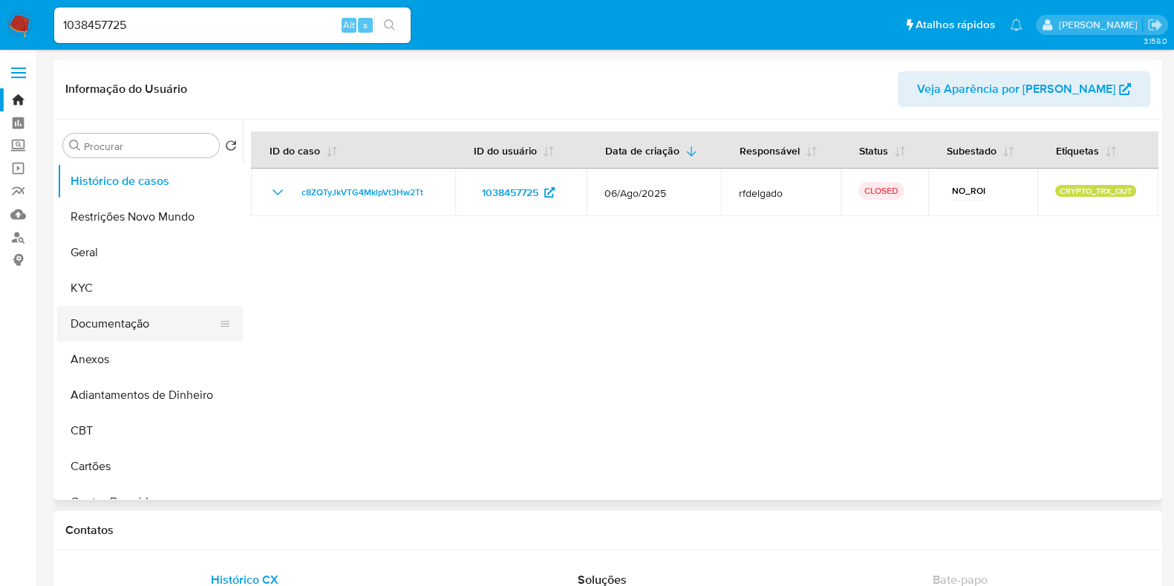
select select "10"
click at [132, 319] on button "Documentação" at bounding box center [144, 324] width 174 height 36
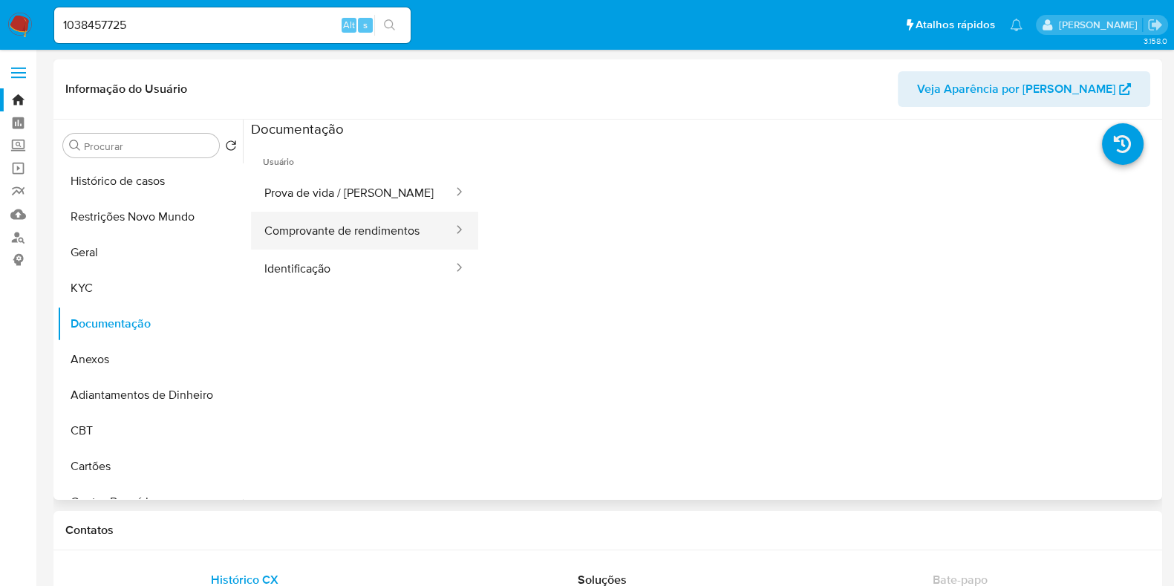
drag, startPoint x: 310, startPoint y: 238, endPoint x: 316, endPoint y: 232, distance: 8.5
click at [312, 238] on button "Comprovante de rendimentos" at bounding box center [353, 231] width 204 height 38
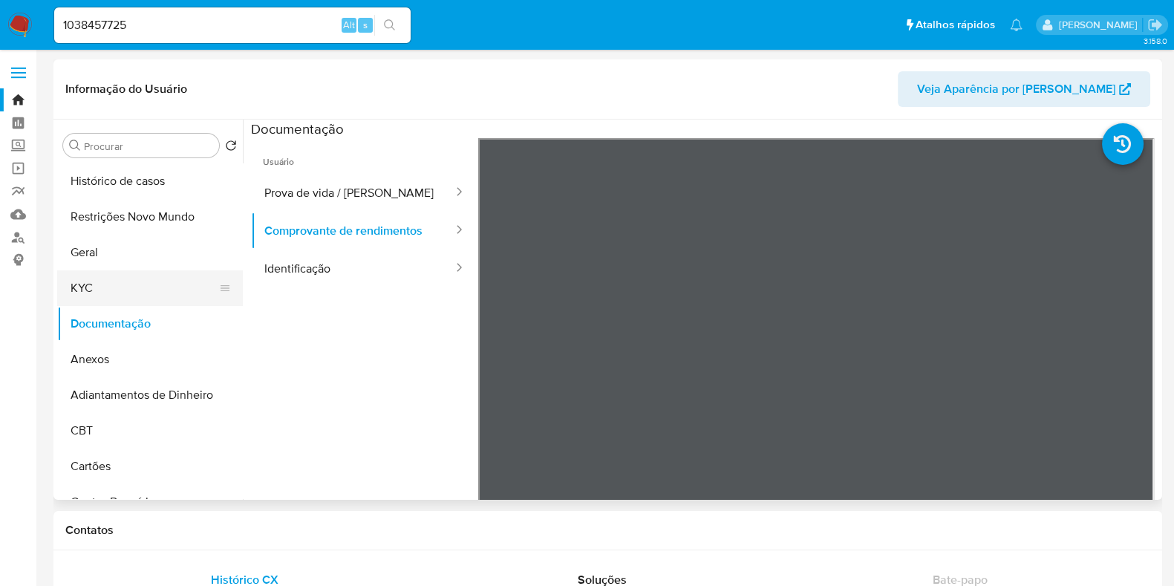
click at [111, 296] on button "KYC" at bounding box center [144, 288] width 174 height 36
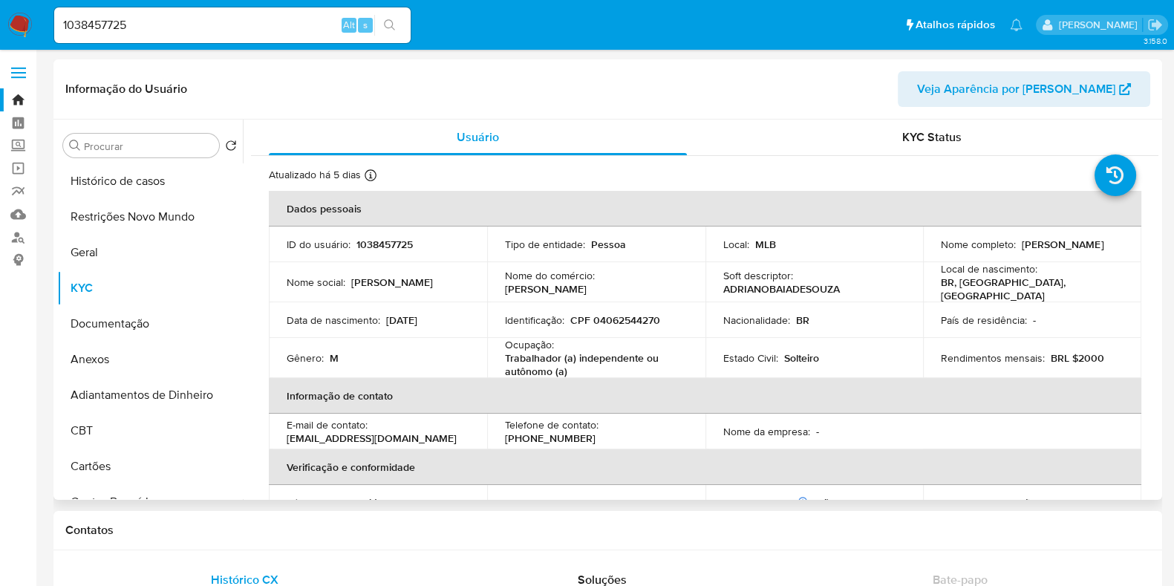
click at [535, 369] on p "Trabalhador (a) independente ou autônomo (a)" at bounding box center [593, 364] width 177 height 27
copy p "autônomo"
click at [163, 25] on input "1038457725" at bounding box center [232, 25] width 357 height 19
paste input "27898090"
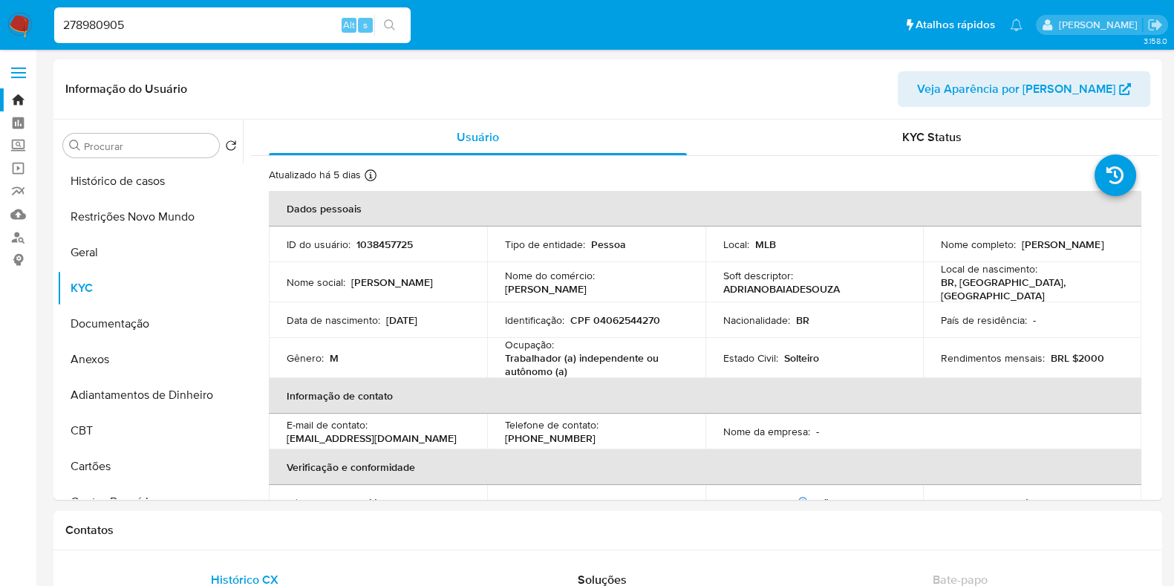
type input "278980905"
click at [384, 27] on icon "search-icon" at bounding box center [390, 25] width 12 height 12
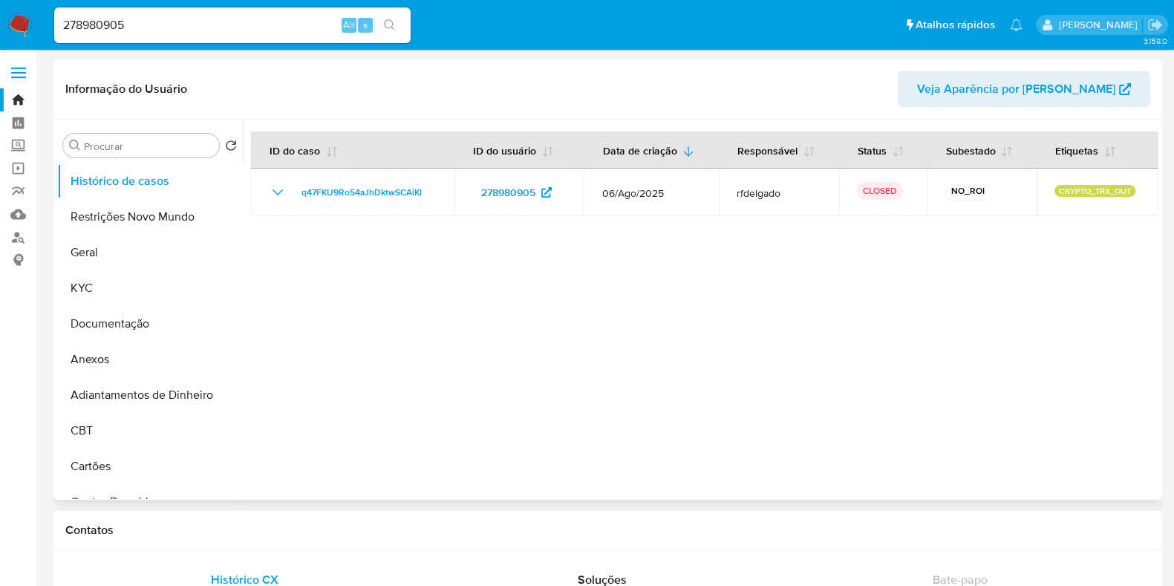
select select "10"
click at [115, 326] on button "Documentação" at bounding box center [144, 324] width 174 height 36
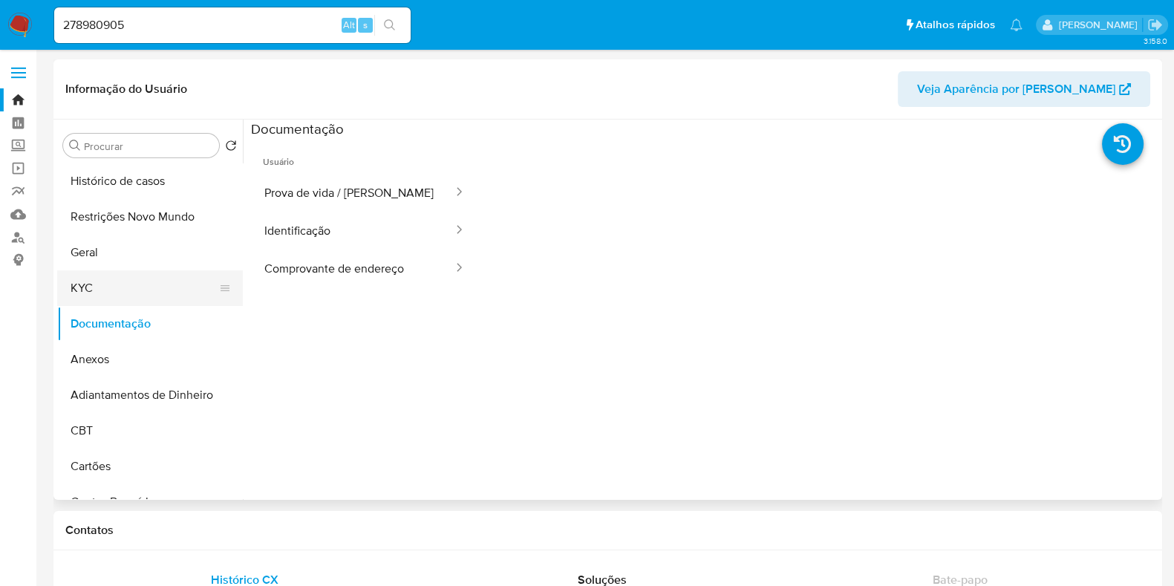
click at [144, 280] on button "KYC" at bounding box center [144, 288] width 174 height 36
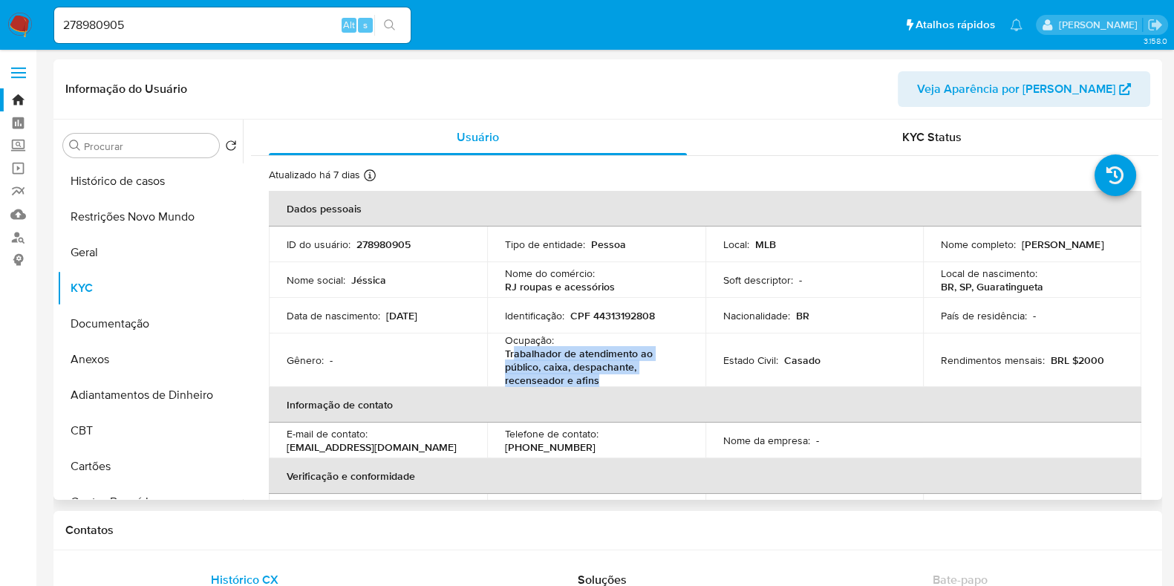
drag, startPoint x: 606, startPoint y: 380, endPoint x: 515, endPoint y: 354, distance: 95.2
click at [515, 354] on p "Trabalhador de atendimento ao público, caixa, despachante, recenseador e afins" at bounding box center [593, 367] width 177 height 40
click at [521, 354] on p "Trabalhador de atendimento ao público, caixa, despachante, recenseador e afins" at bounding box center [593, 367] width 177 height 40
drag, startPoint x: 495, startPoint y: 354, endPoint x: 635, endPoint y: 354, distance: 140.4
click at [635, 354] on td "Ocupação : Trabalhador de atendimento ao público, caixa, despachante, recensead…" at bounding box center [596, 359] width 218 height 53
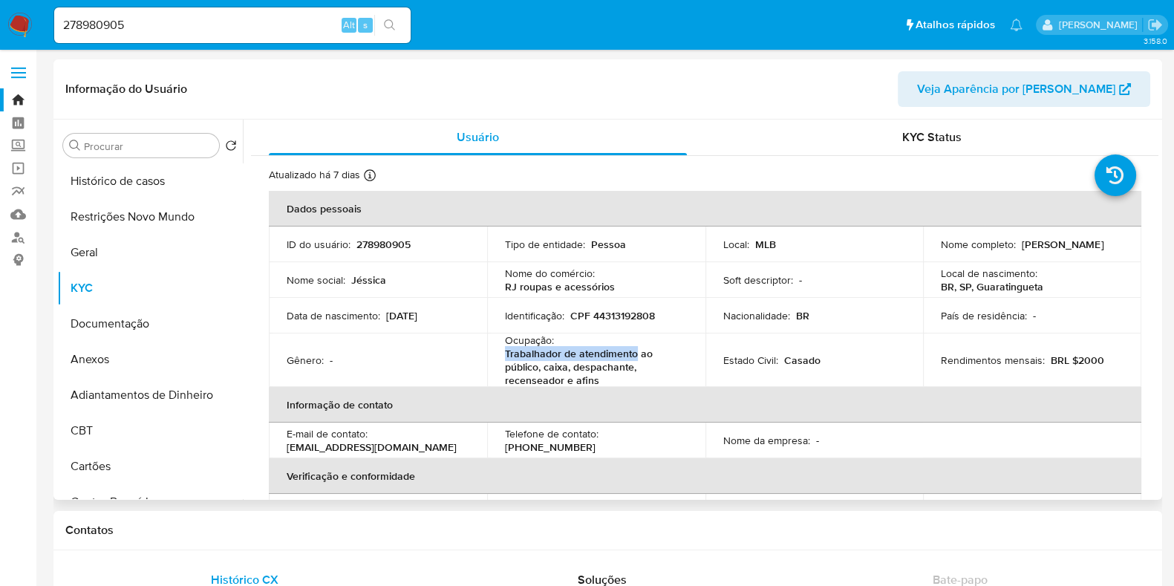
click at [593, 348] on p "Trabalhador de atendimento ao público, caixa, despachante, recenseador e afins" at bounding box center [593, 367] width 177 height 40
click at [562, 354] on p "Trabalhador de atendimento ao público, caixa, despachante, recenseador e afins" at bounding box center [593, 367] width 177 height 40
click at [588, 354] on p "Trabalhador de atendimento ao público, caixa, despachante, recenseador e afins" at bounding box center [593, 367] width 177 height 40
copy p "atendimento"
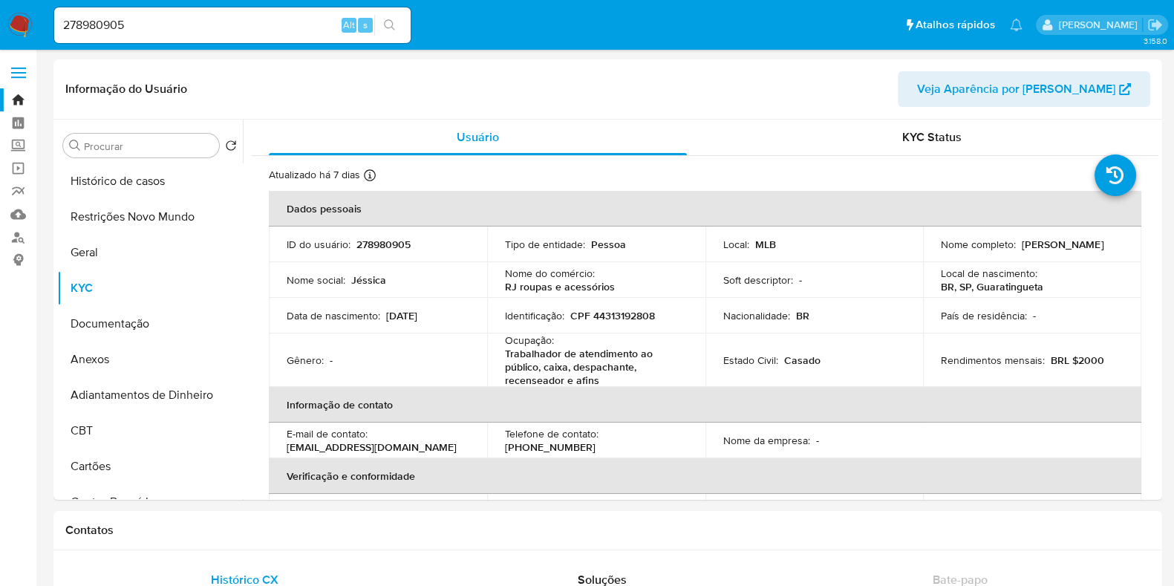
click at [265, 21] on input "278980905" at bounding box center [232, 25] width 357 height 19
paste input "1354391632"
type input "1354391632"
click at [393, 30] on icon "search-icon" at bounding box center [390, 25] width 12 height 12
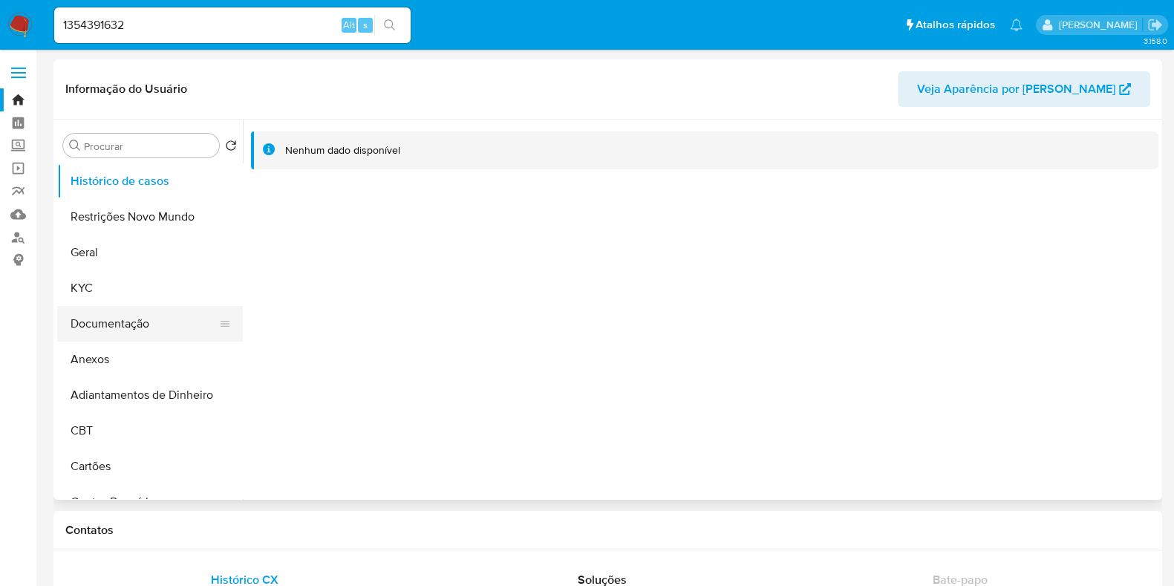
select select "10"
click at [115, 332] on button "Documentação" at bounding box center [144, 324] width 174 height 36
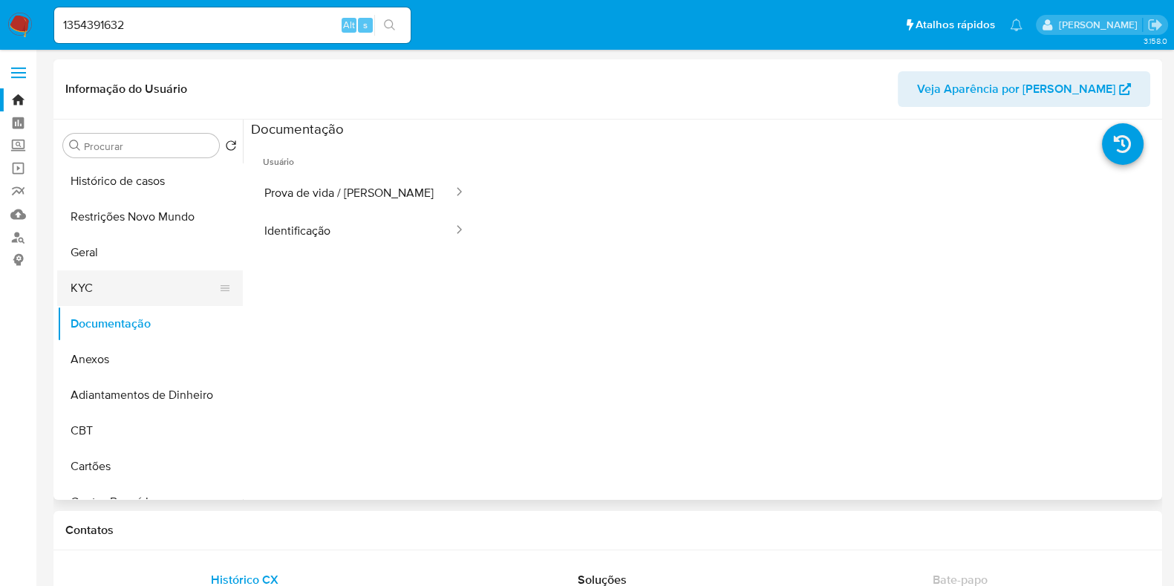
click at [144, 283] on button "KYC" at bounding box center [144, 288] width 174 height 36
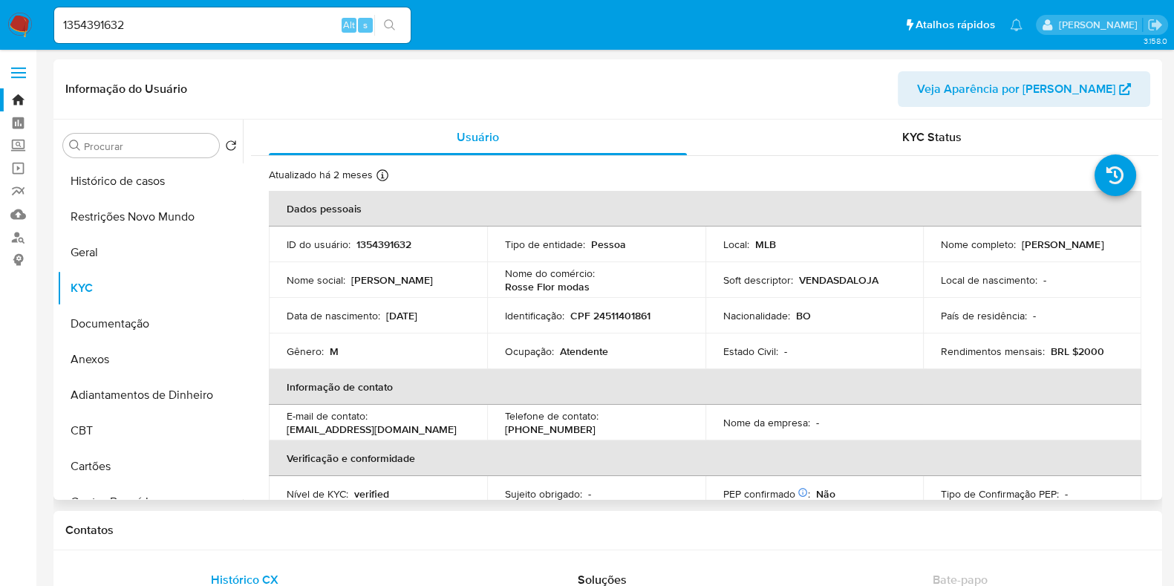
click at [573, 346] on p "Atendente" at bounding box center [584, 351] width 48 height 13
copy p "Atendente"
click at [234, 28] on input "1354391632" at bounding box center [232, 25] width 357 height 19
paste input "2668190"
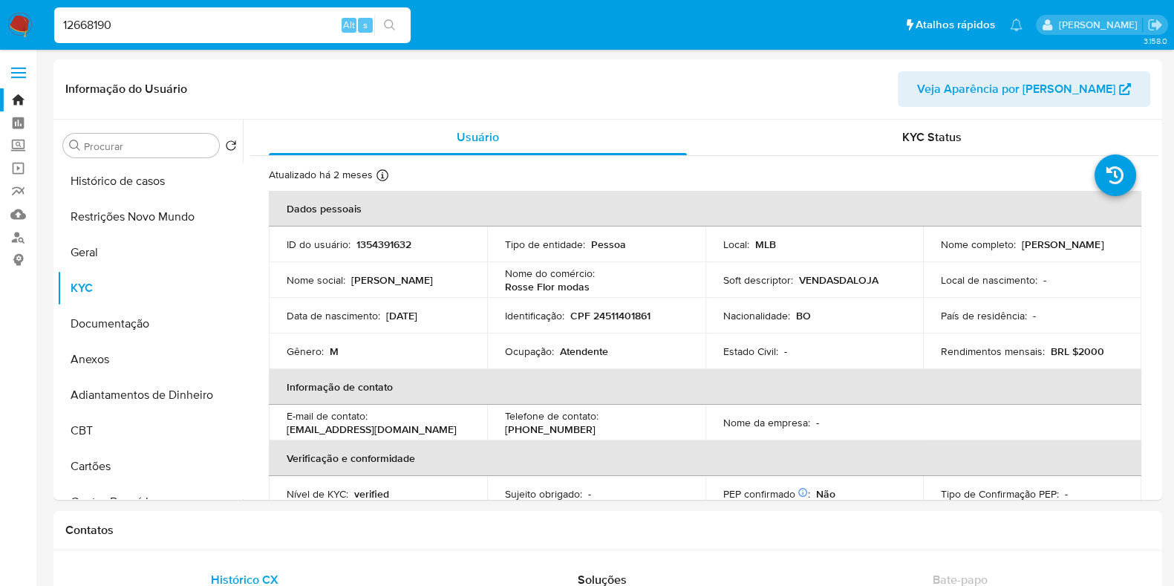
type input "12668190"
click at [394, 20] on icon "search-icon" at bounding box center [390, 25] width 12 height 12
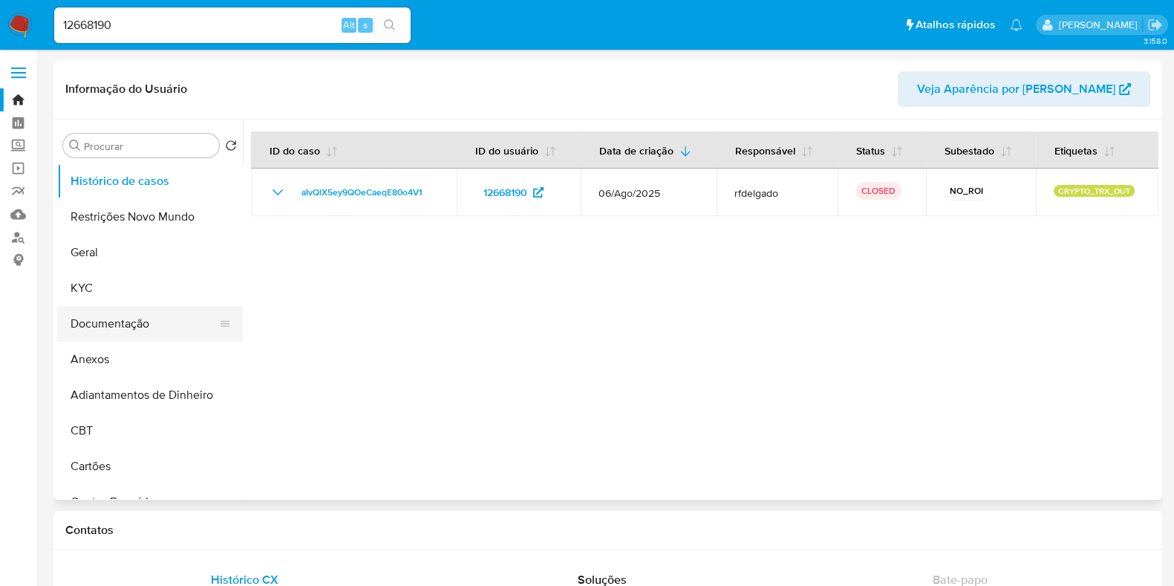
select select "10"
click at [159, 322] on button "Documentação" at bounding box center [144, 324] width 174 height 36
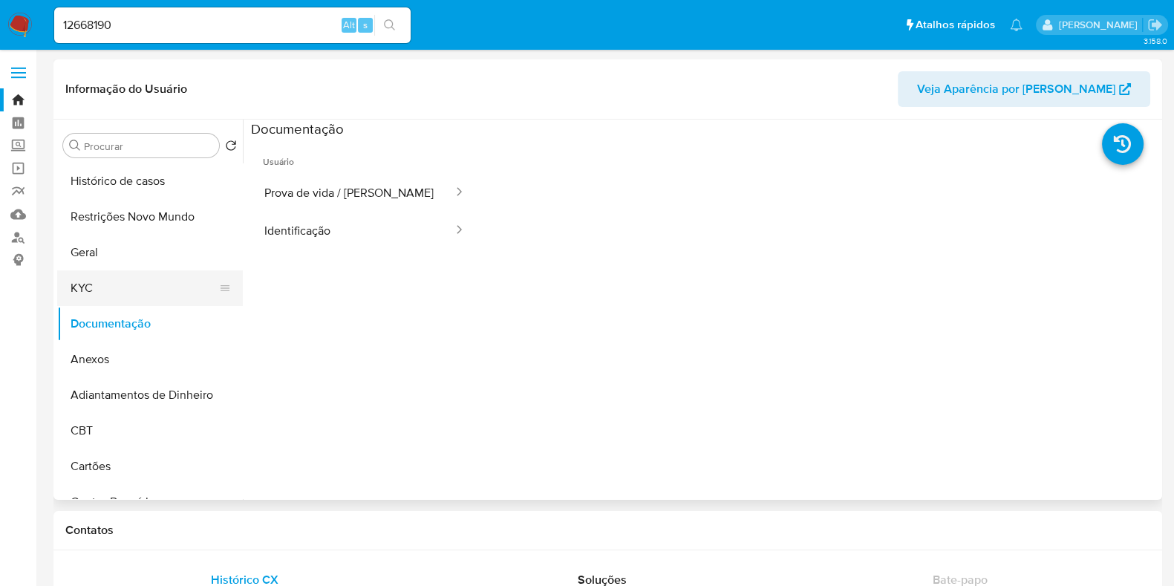
click at [145, 279] on button "KYC" at bounding box center [144, 288] width 174 height 36
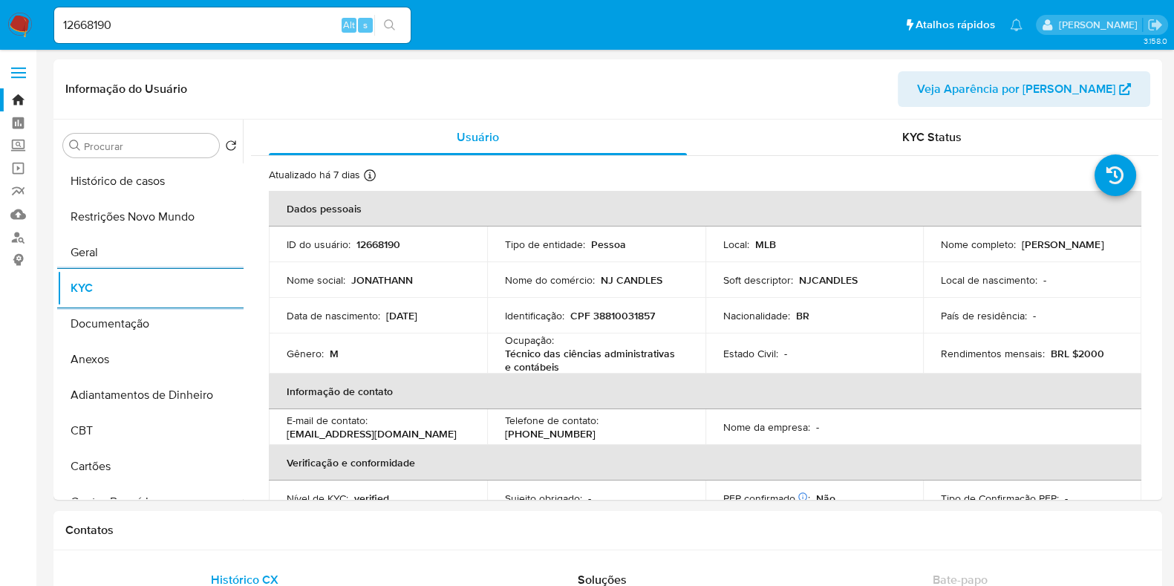
click at [298, 30] on input "12668190" at bounding box center [232, 25] width 357 height 19
paste input "327041917"
type input "327041917"
click at [401, 21] on button "search-icon" at bounding box center [389, 25] width 30 height 21
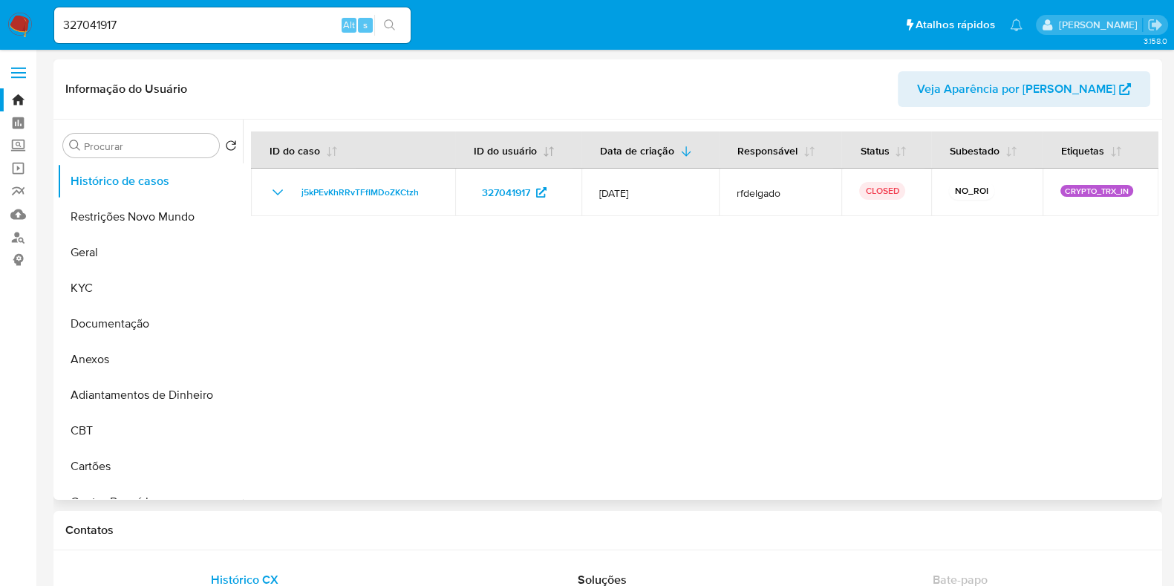
select select "10"
click at [112, 323] on button "Documentação" at bounding box center [144, 324] width 174 height 36
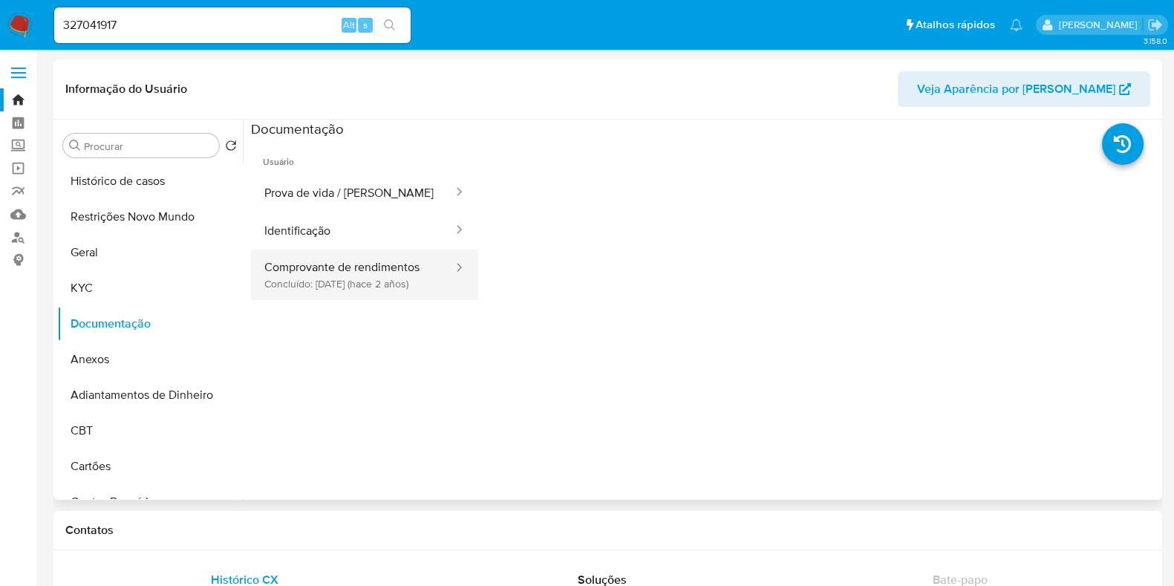
click at [354, 273] on button "Comprovante de rendimentos Concluído: 11/09/2023 (hace 2 años)" at bounding box center [353, 275] width 204 height 51
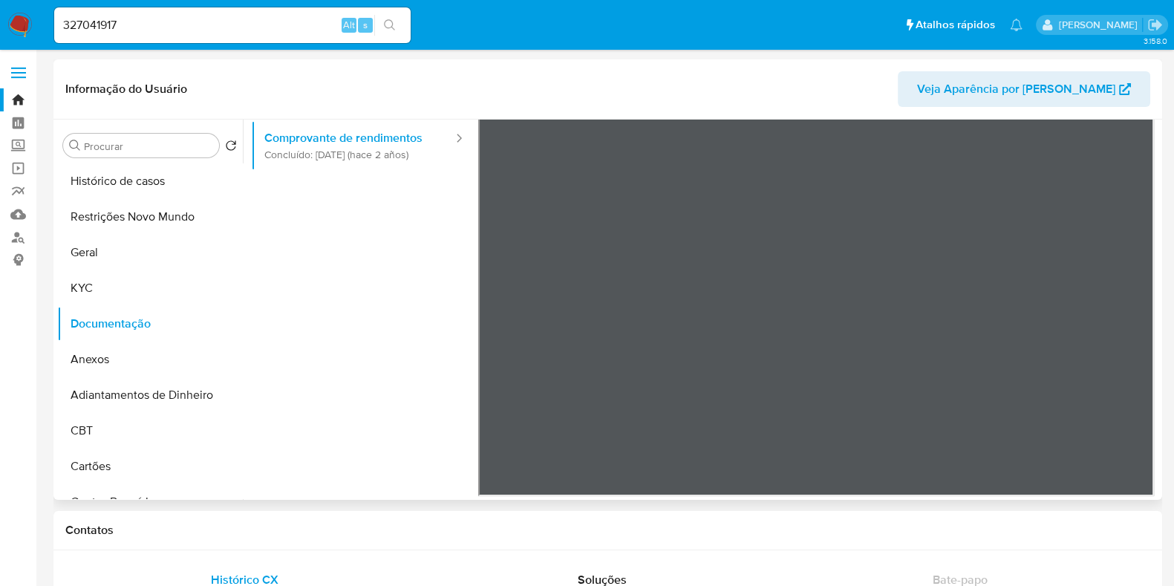
scroll to position [36, 0]
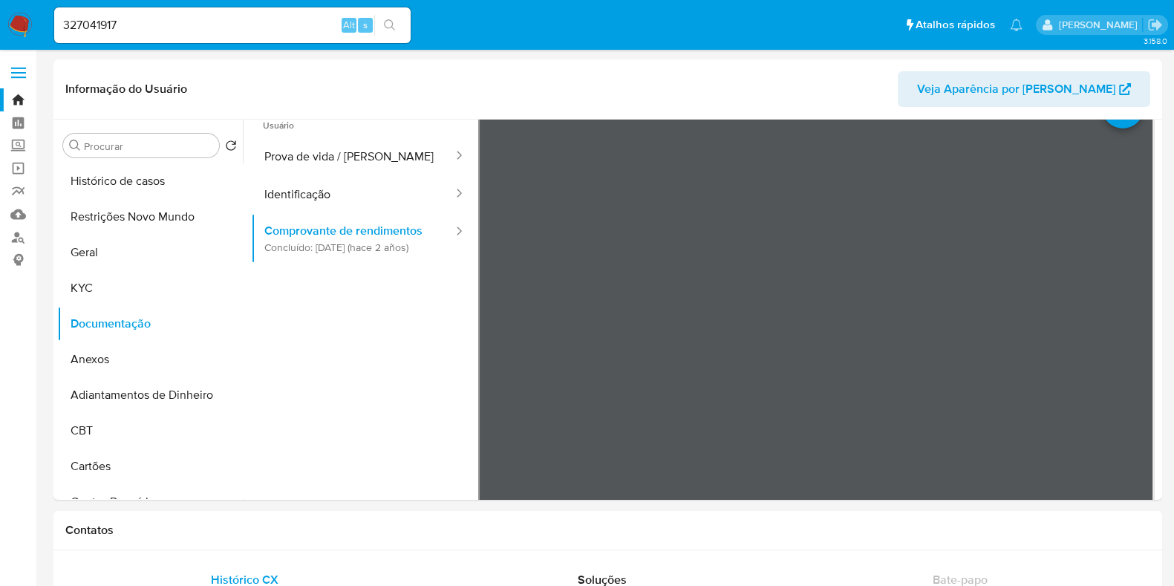
click at [296, 21] on input "327041917" at bounding box center [232, 25] width 357 height 19
paste input "41057923"
type input "41057923"
click at [399, 22] on button "search-icon" at bounding box center [389, 25] width 30 height 21
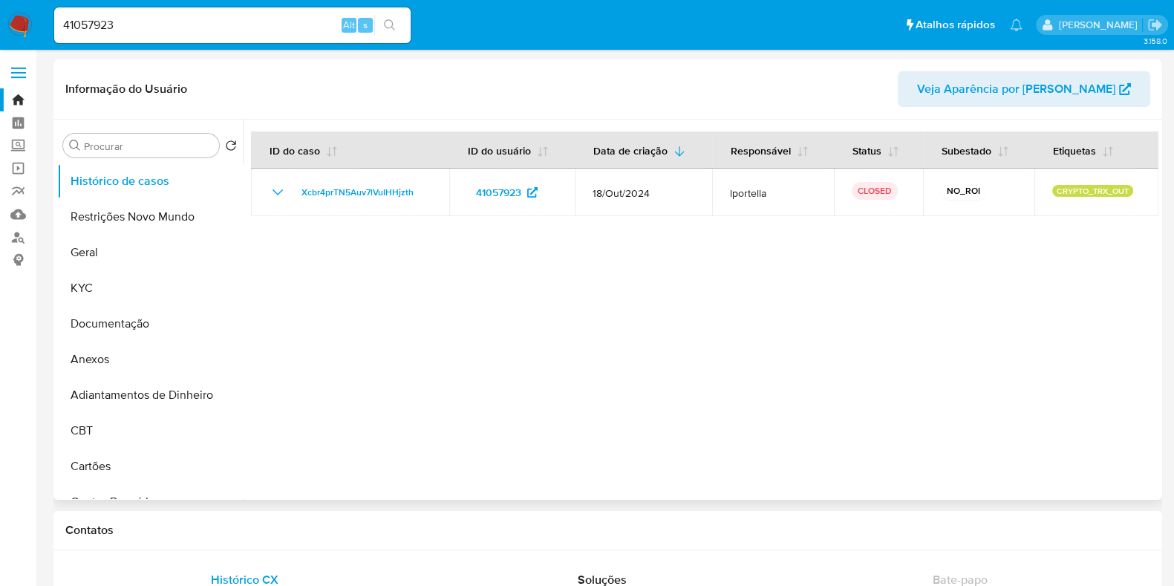
select select "10"
click at [166, 331] on button "Documentação" at bounding box center [144, 324] width 174 height 36
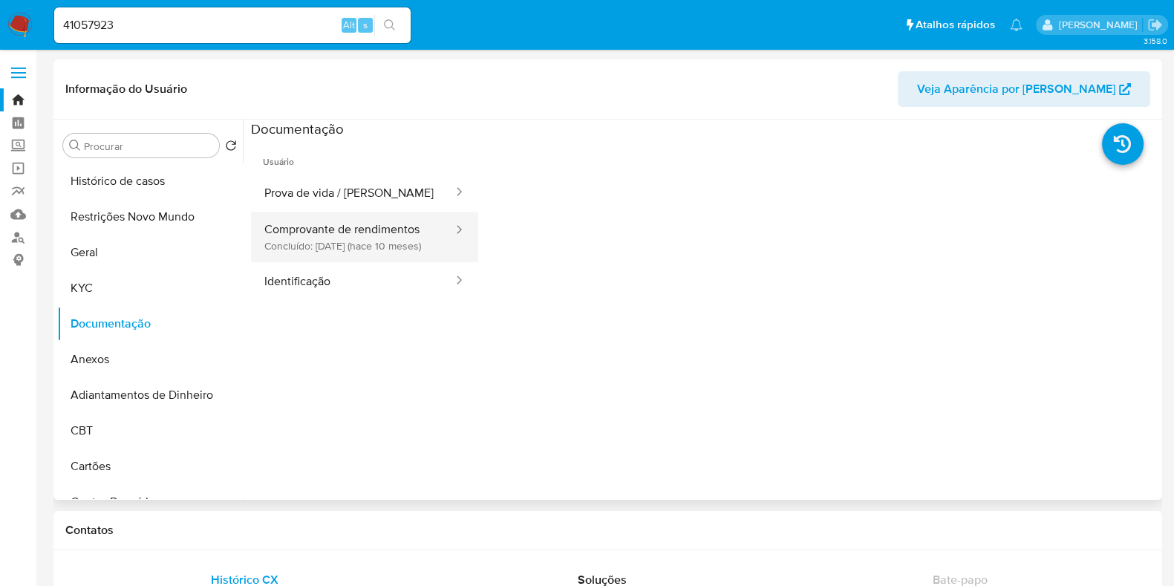
click at [336, 262] on button "Comprovante de rendimentos Concluído: 09/11/2024 (hace 10 meses)" at bounding box center [353, 237] width 204 height 51
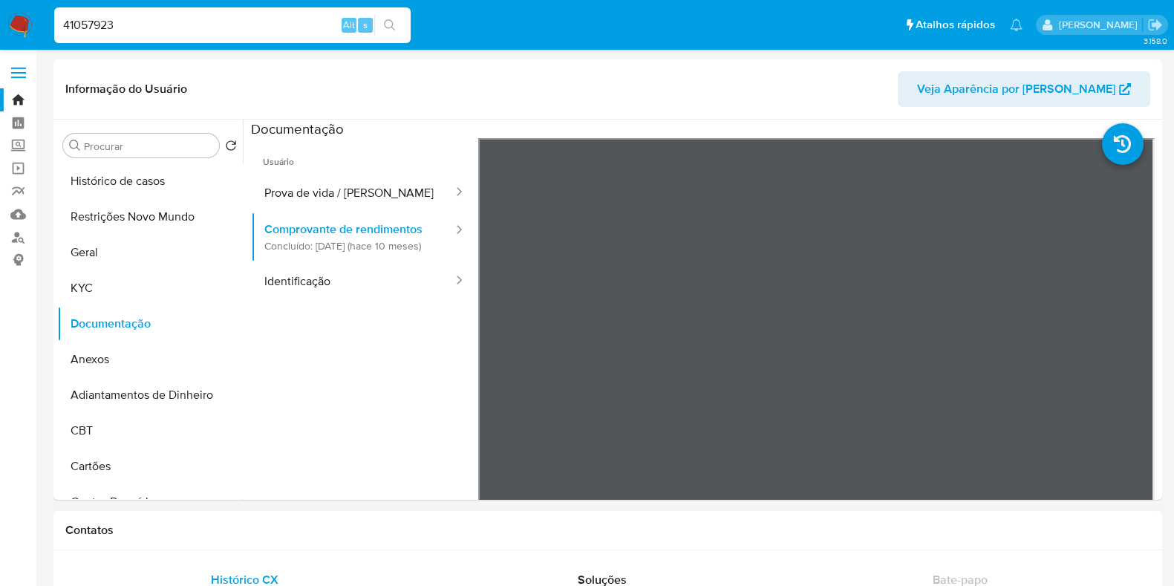
click at [235, 28] on input "41057923" at bounding box center [232, 25] width 357 height 19
paste input "356686448"
type input "356686448"
click at [385, 24] on icon "search-icon" at bounding box center [390, 25] width 12 height 12
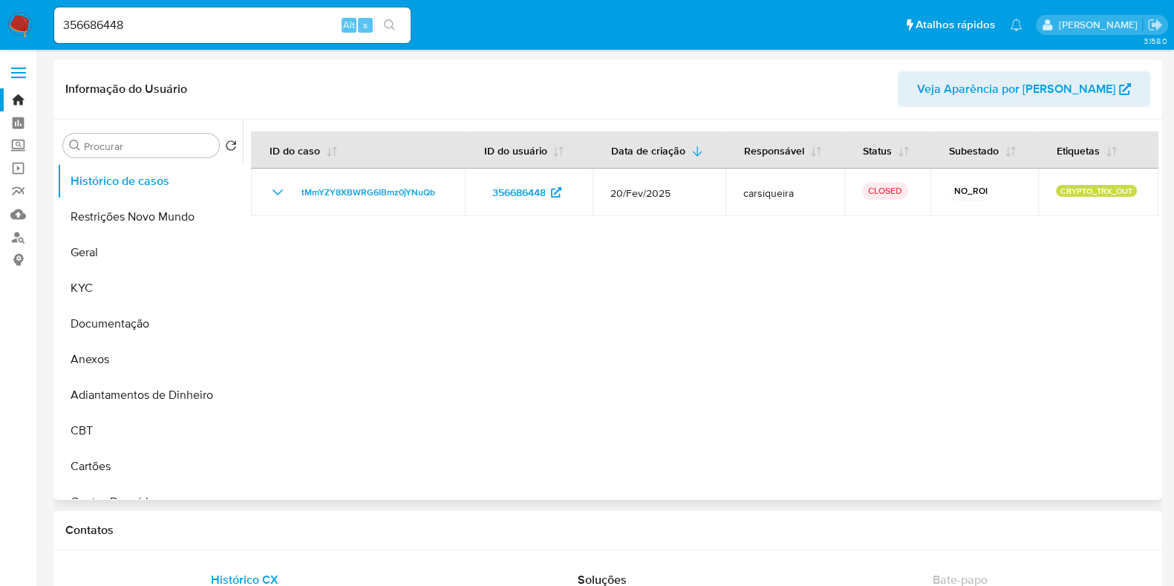
select select "10"
click at [108, 319] on button "Documentação" at bounding box center [144, 324] width 174 height 36
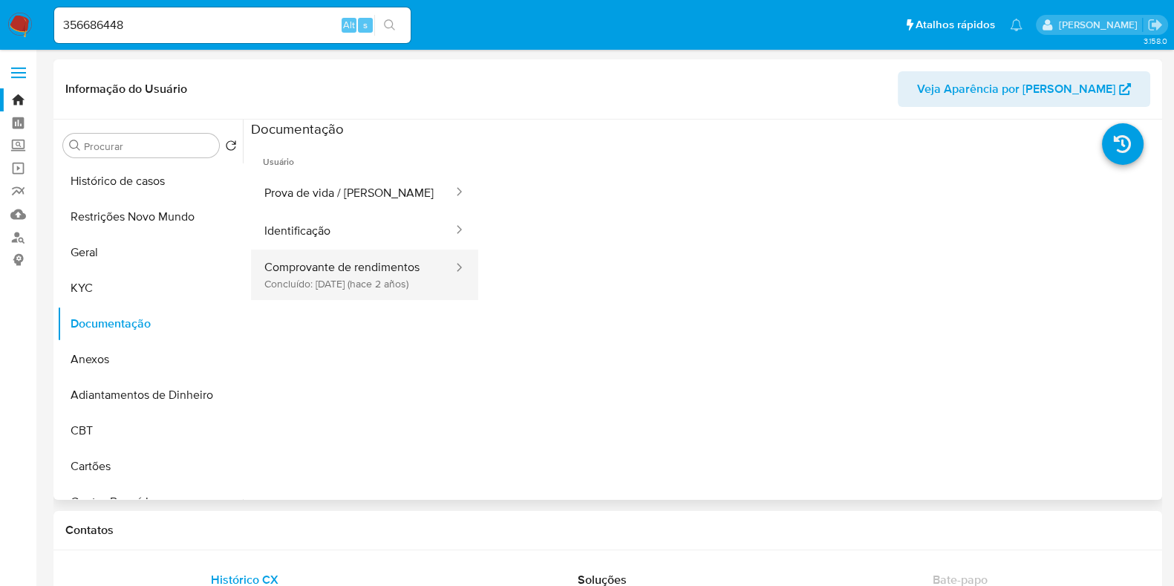
click at [411, 294] on button "Comprovante de rendimentos Concluído: 05/12/2023 (hace 2 años)" at bounding box center [353, 275] width 204 height 51
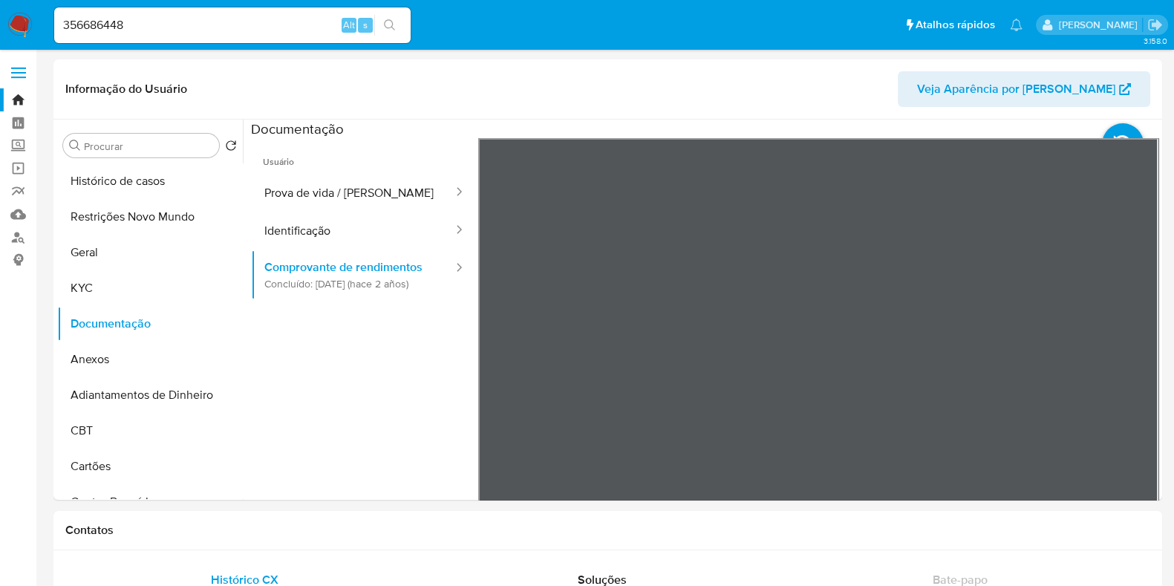
click at [172, 13] on div "356686448 Alt s" at bounding box center [232, 25] width 357 height 36
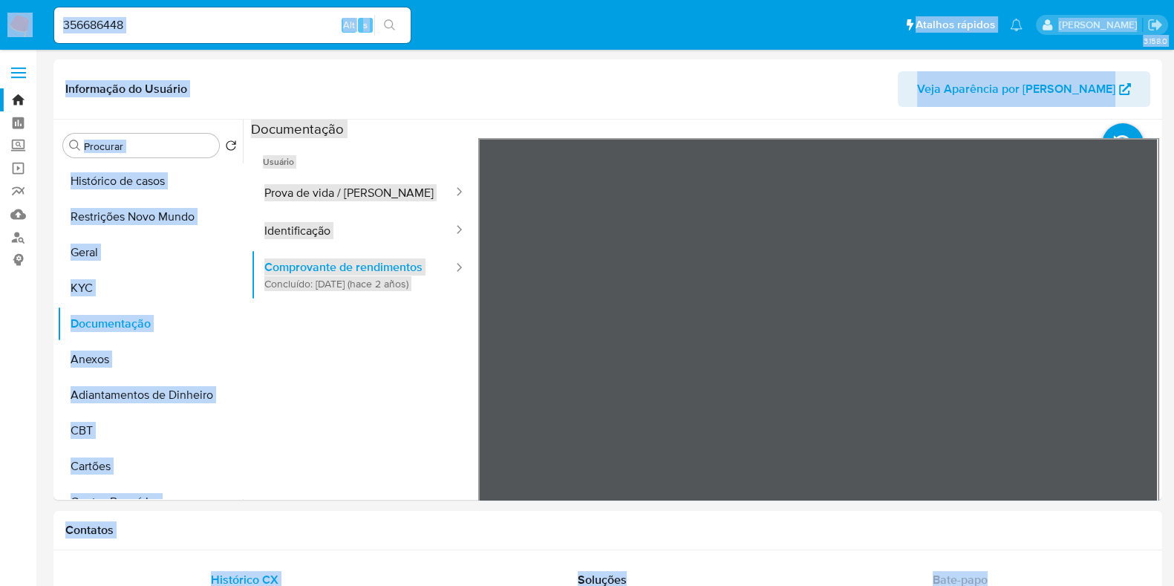
click at [183, 23] on input "356686448" at bounding box center [232, 25] width 357 height 19
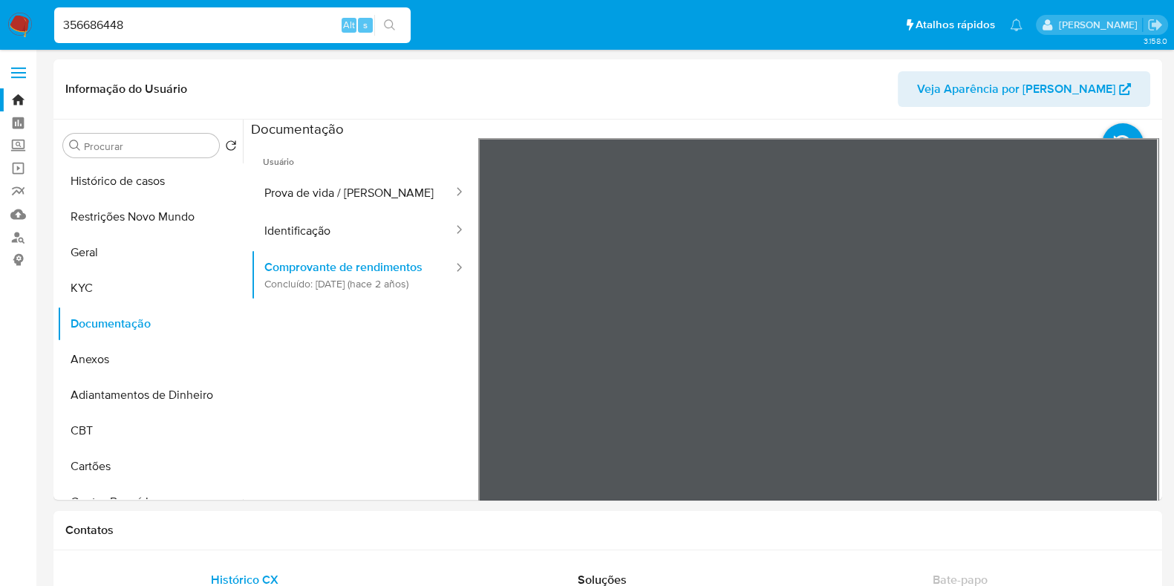
paste input "264003531"
click at [408, 21] on input "264003531" at bounding box center [232, 25] width 357 height 19
type input "264003531"
click at [393, 23] on icon "search-icon" at bounding box center [390, 25] width 12 height 12
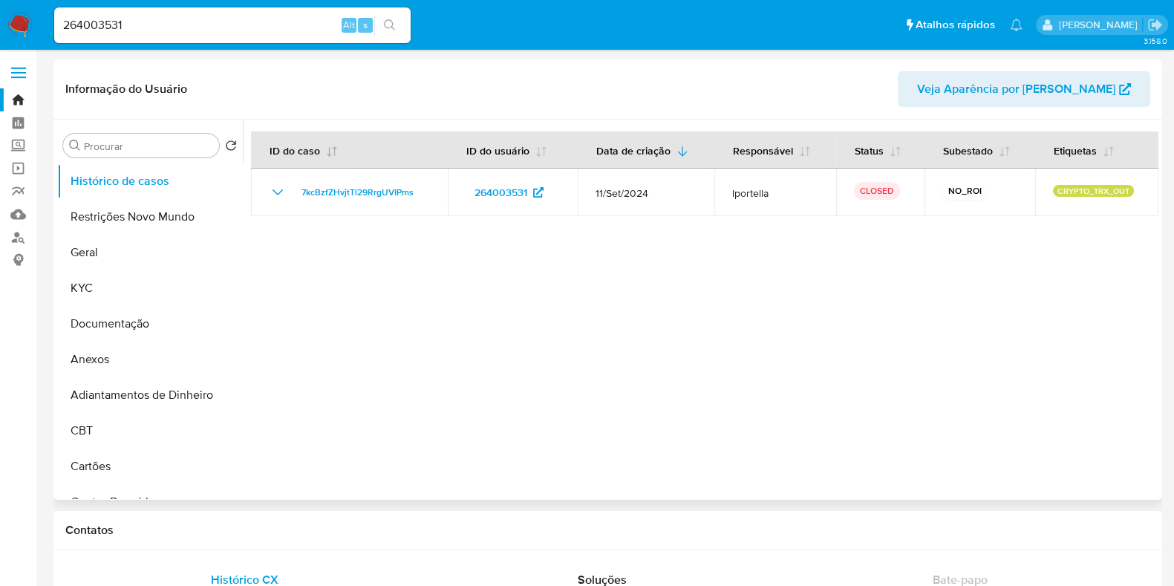
select select "10"
click at [155, 311] on button "Documentação" at bounding box center [144, 324] width 174 height 36
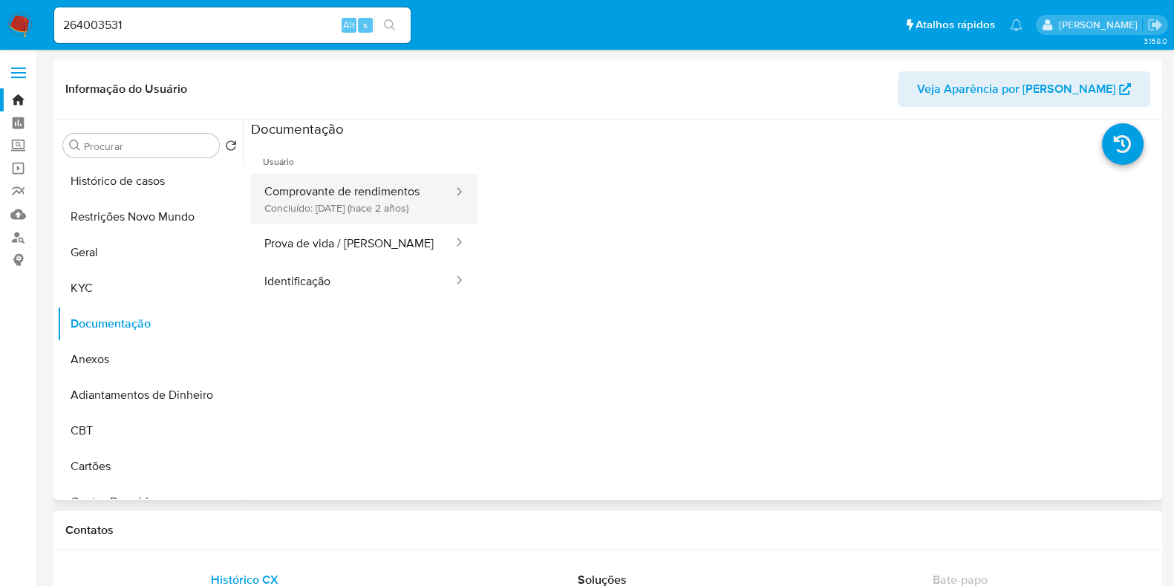
click at [341, 202] on button "Comprovante de rendimentos Concluído: 04/12/2023 (hace 2 años)" at bounding box center [353, 199] width 204 height 51
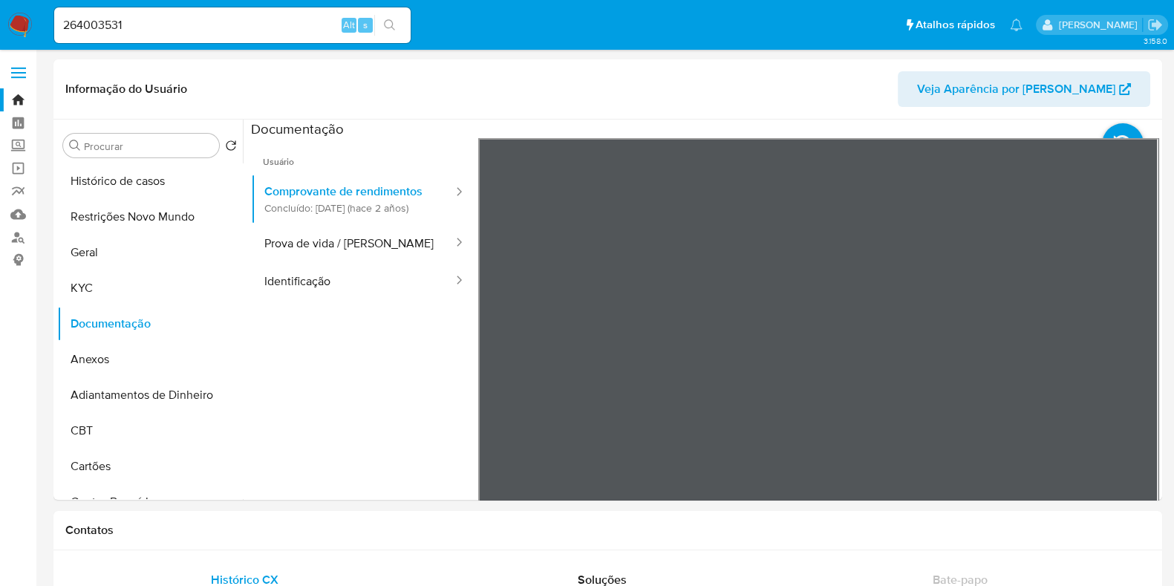
click at [204, 31] on input "264003531" at bounding box center [232, 25] width 357 height 19
paste input "1108417343"
type input "1108417343"
click at [397, 16] on button "search-icon" at bounding box center [389, 25] width 30 height 21
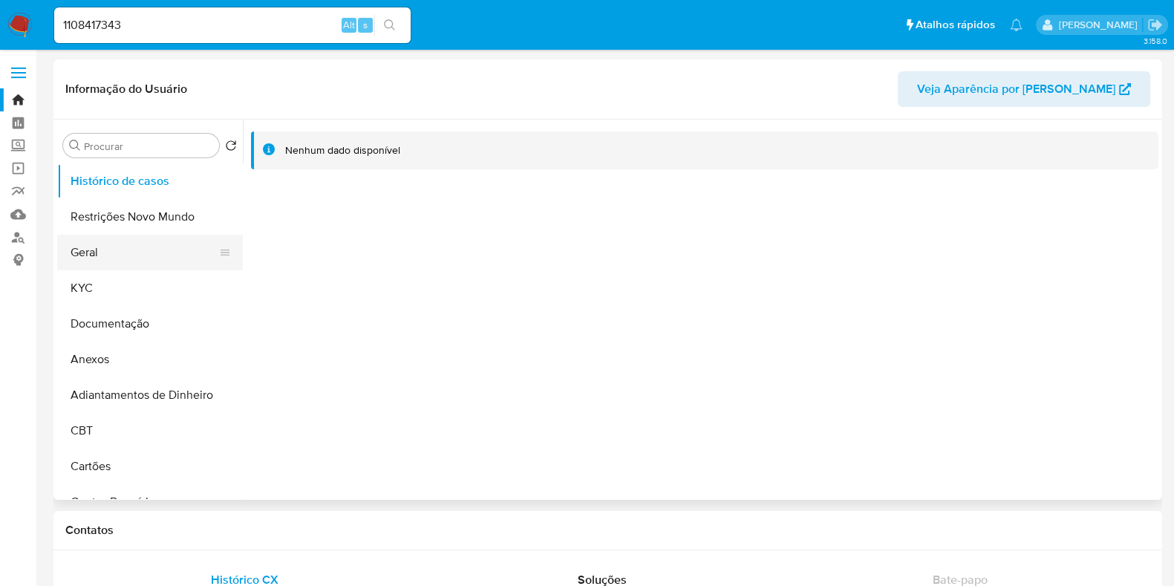
select select "10"
click at [128, 319] on button "Documentação" at bounding box center [144, 324] width 174 height 36
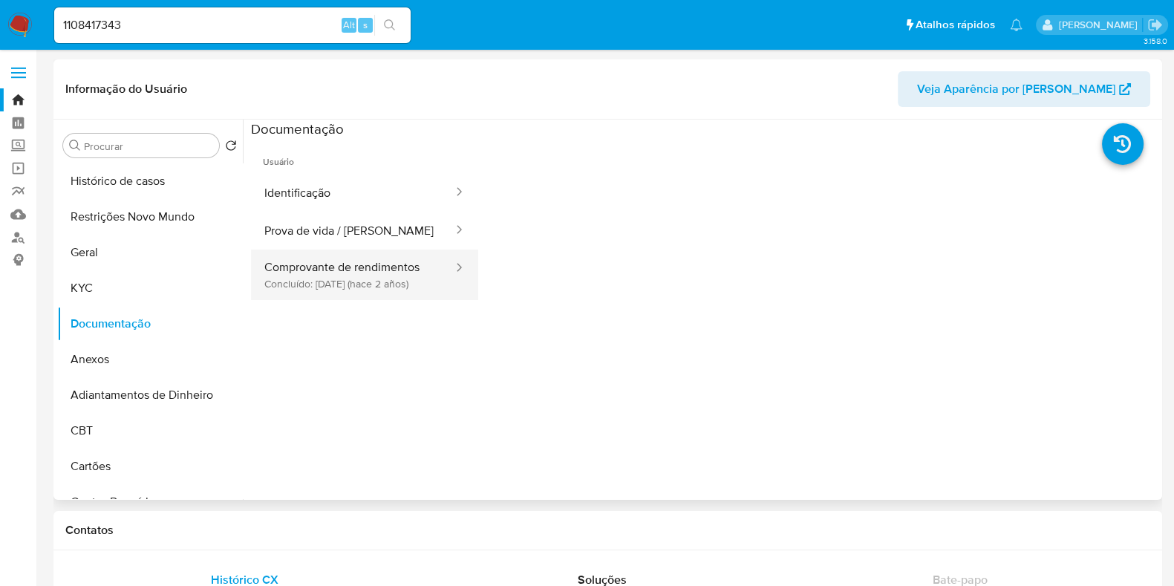
click at [425, 290] on button "Comprovante de rendimentos Concluído: 08/03/2024 (hace 2 años)" at bounding box center [353, 275] width 204 height 51
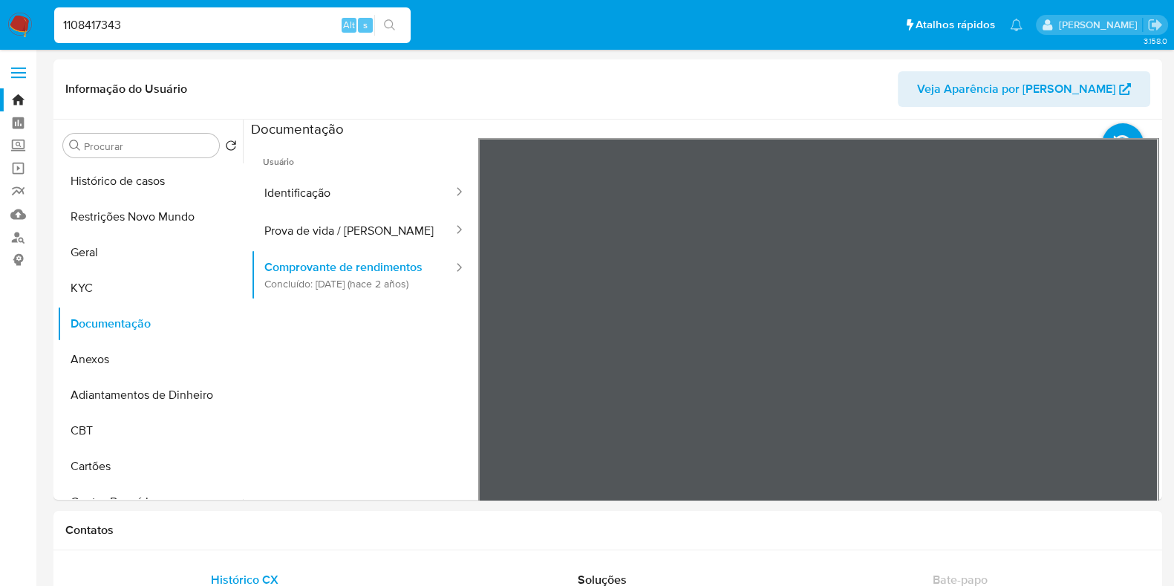
click at [188, 32] on input "1108417343" at bounding box center [232, 25] width 357 height 19
paste input "381537324"
type input "1381537324"
click at [401, 27] on button "search-icon" at bounding box center [389, 25] width 30 height 21
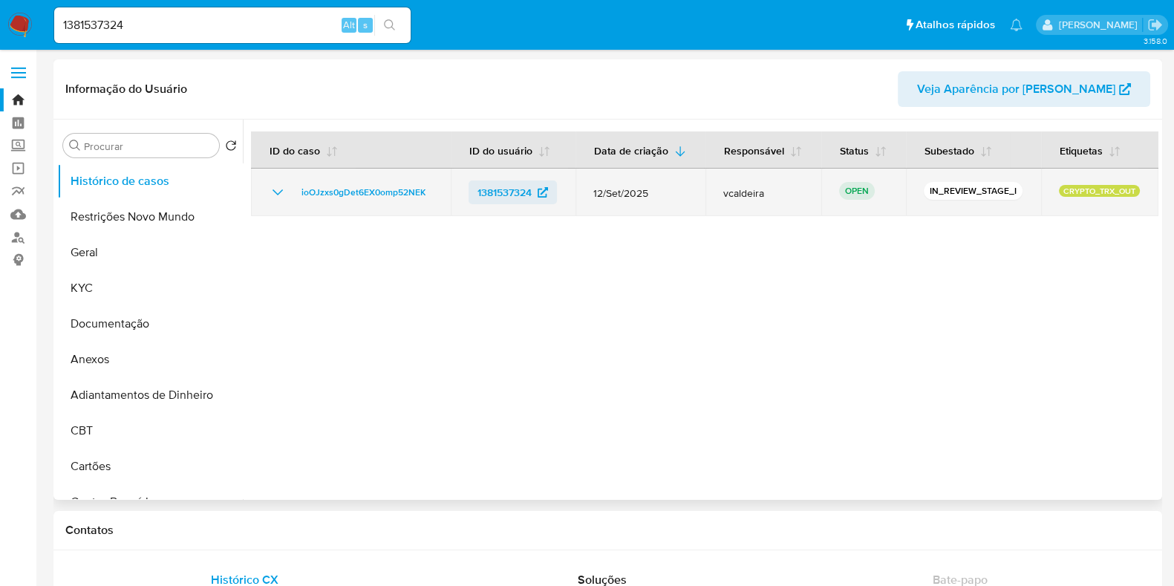
select select "10"
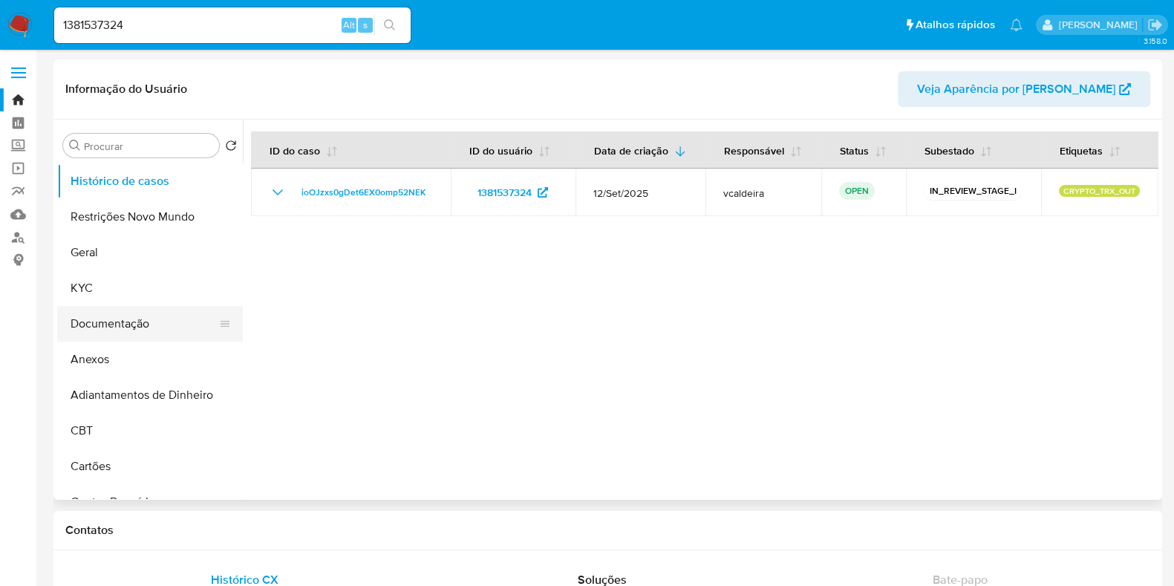
click at [111, 330] on button "Documentação" at bounding box center [144, 324] width 174 height 36
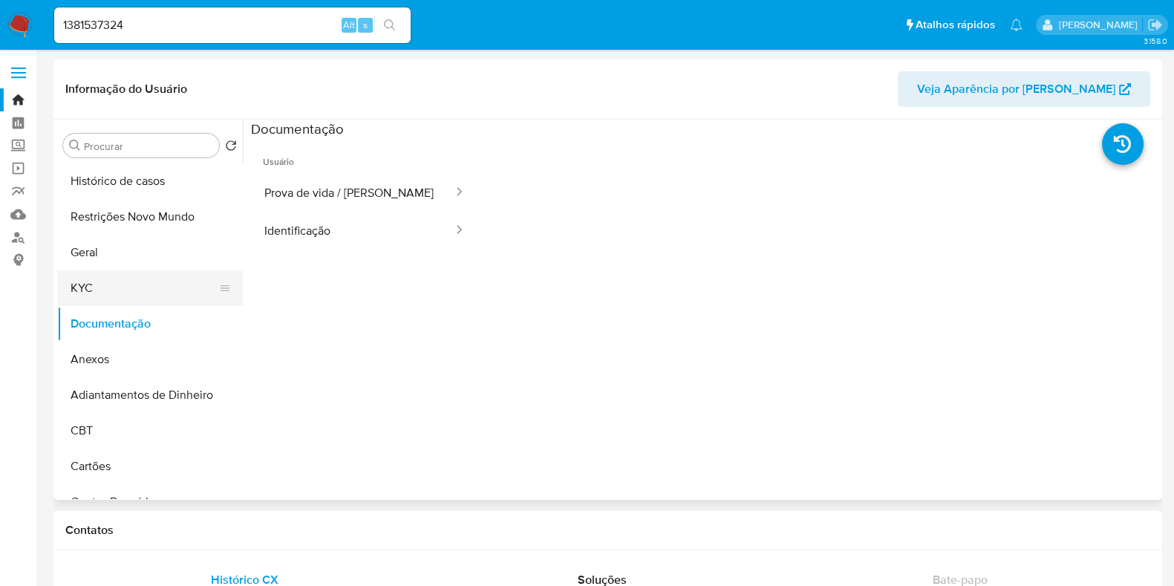
click at [117, 284] on button "KYC" at bounding box center [144, 288] width 174 height 36
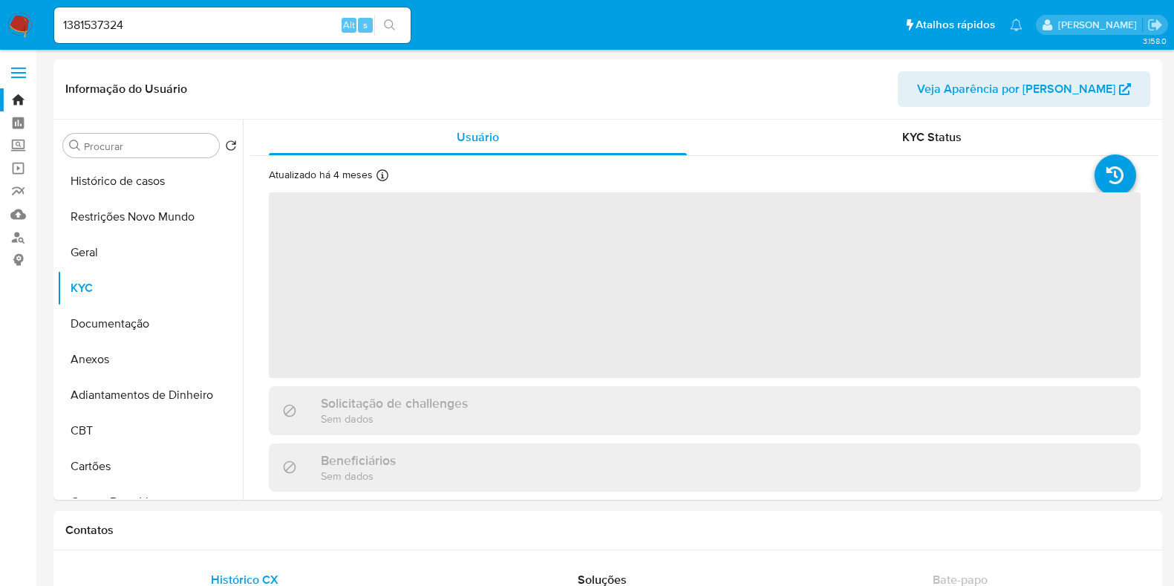
select select "10"
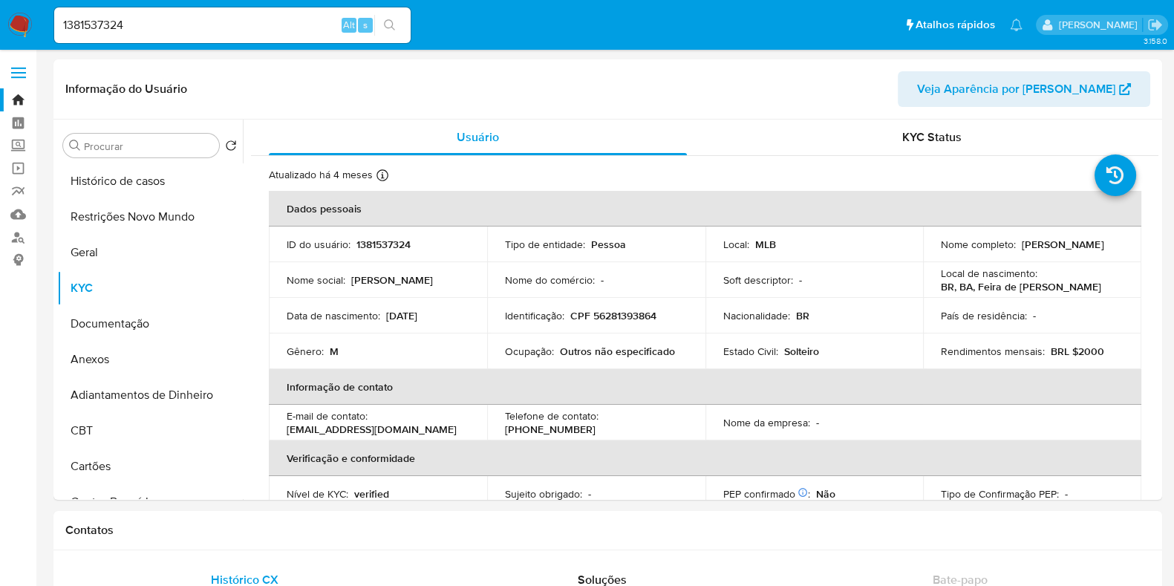
click at [218, 13] on div "1381537324 Alt s" at bounding box center [232, 25] width 357 height 36
click at [224, 31] on input "1381537324" at bounding box center [232, 25] width 357 height 19
paste input "417924737"
type input "1417924737"
click at [395, 23] on icon "search-icon" at bounding box center [390, 25] width 12 height 12
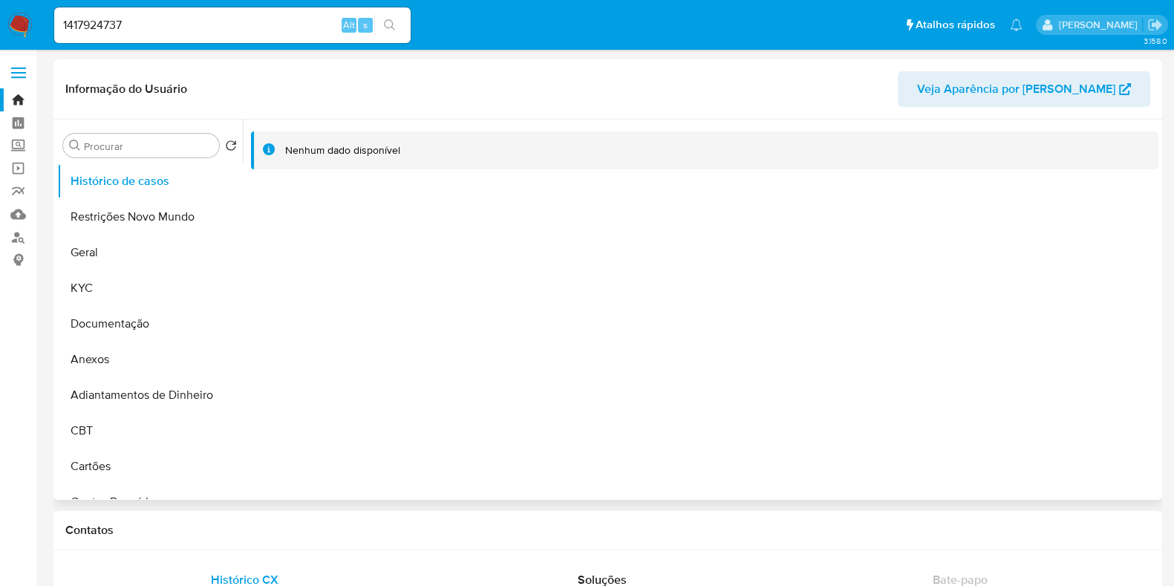
select select "10"
click at [91, 244] on button "Geral" at bounding box center [144, 253] width 174 height 36
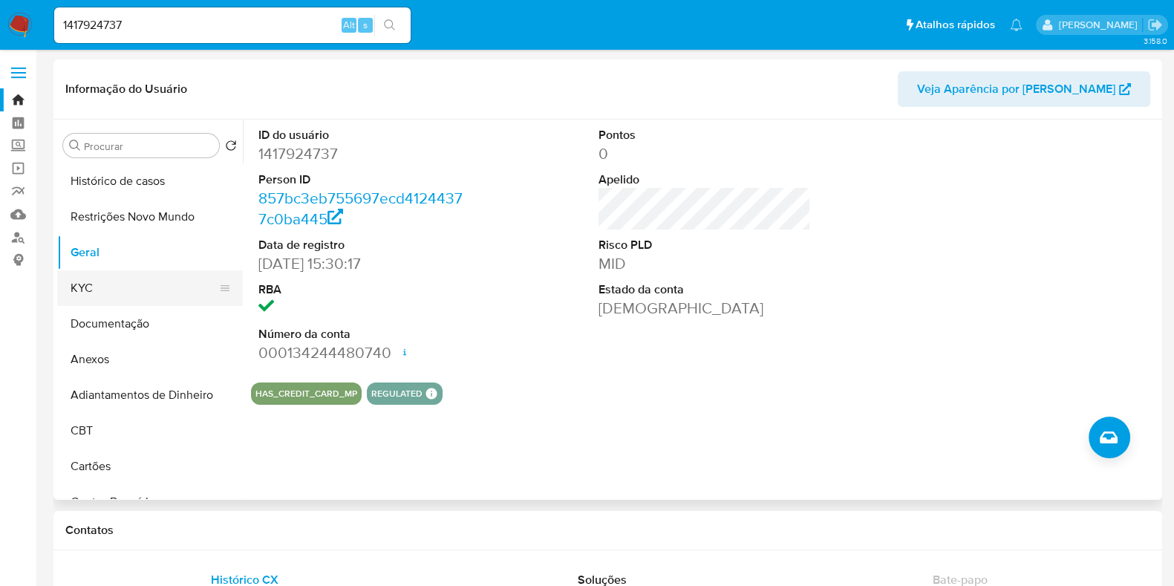
click at [149, 303] on button "KYC" at bounding box center [144, 288] width 174 height 36
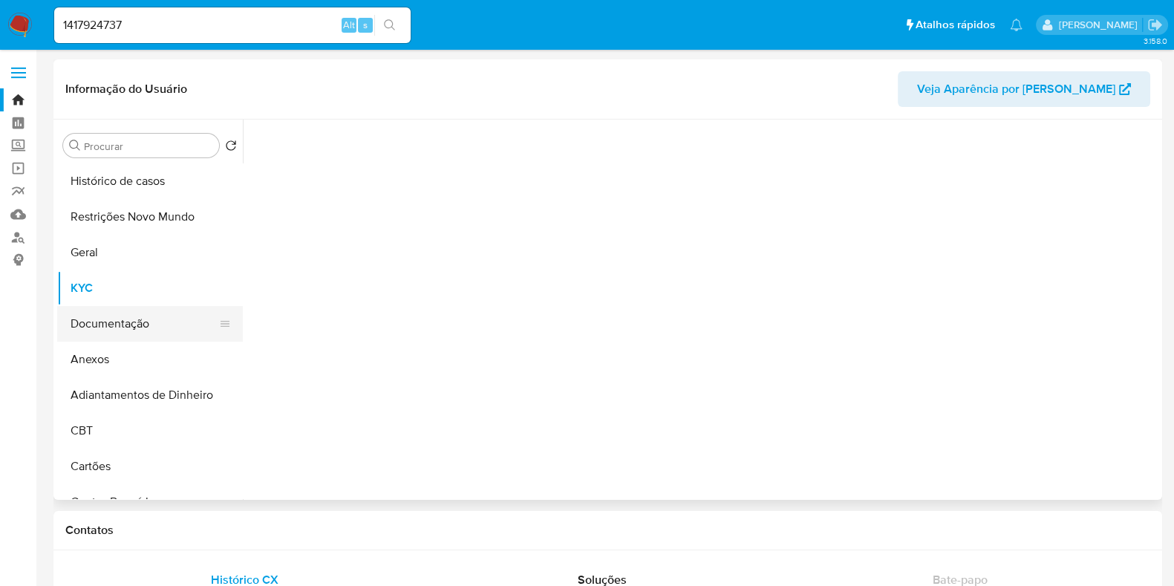
click at [145, 314] on button "Documentação" at bounding box center [144, 324] width 174 height 36
click at [146, 275] on button "KYC" at bounding box center [144, 288] width 174 height 36
click at [137, 319] on button "Documentação" at bounding box center [144, 324] width 174 height 36
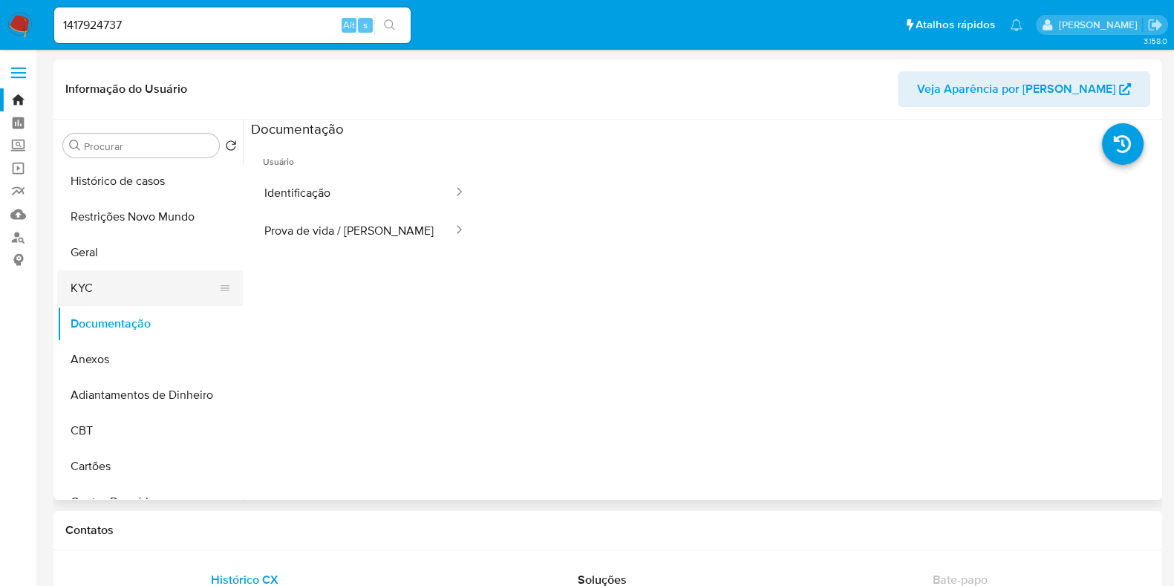
click at [130, 305] on button "KYC" at bounding box center [144, 288] width 174 height 36
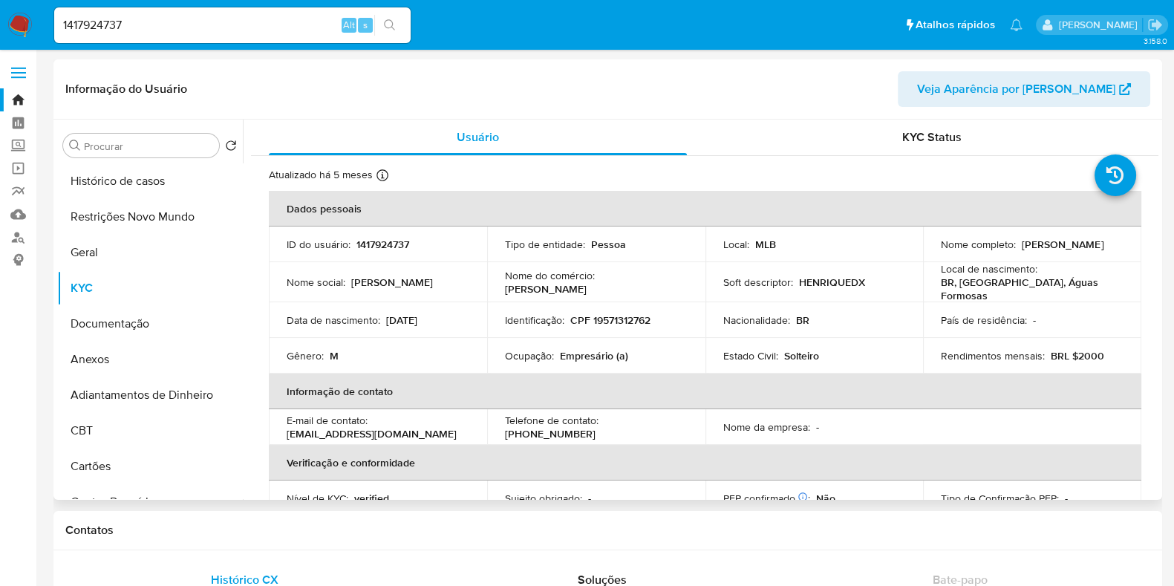
click at [589, 349] on p "Empresário (a)" at bounding box center [594, 355] width 68 height 13
copy p "Empresário"
click at [240, 27] on input "1417924737" at bounding box center [232, 25] width 357 height 19
paste input "94900730"
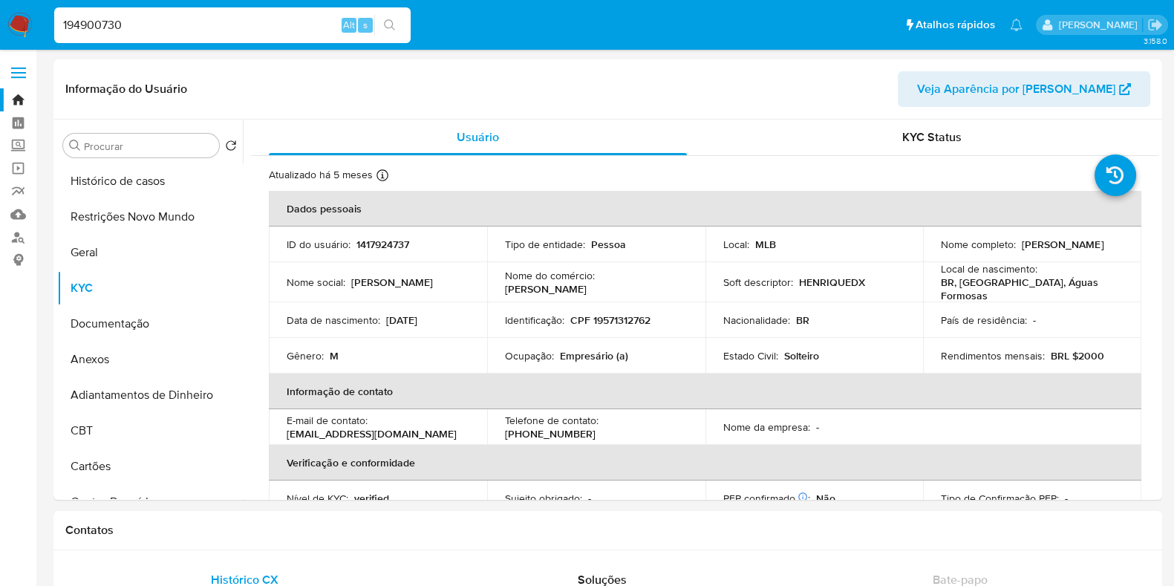
type input "194900730"
click at [385, 26] on icon "search-icon" at bounding box center [389, 24] width 11 height 11
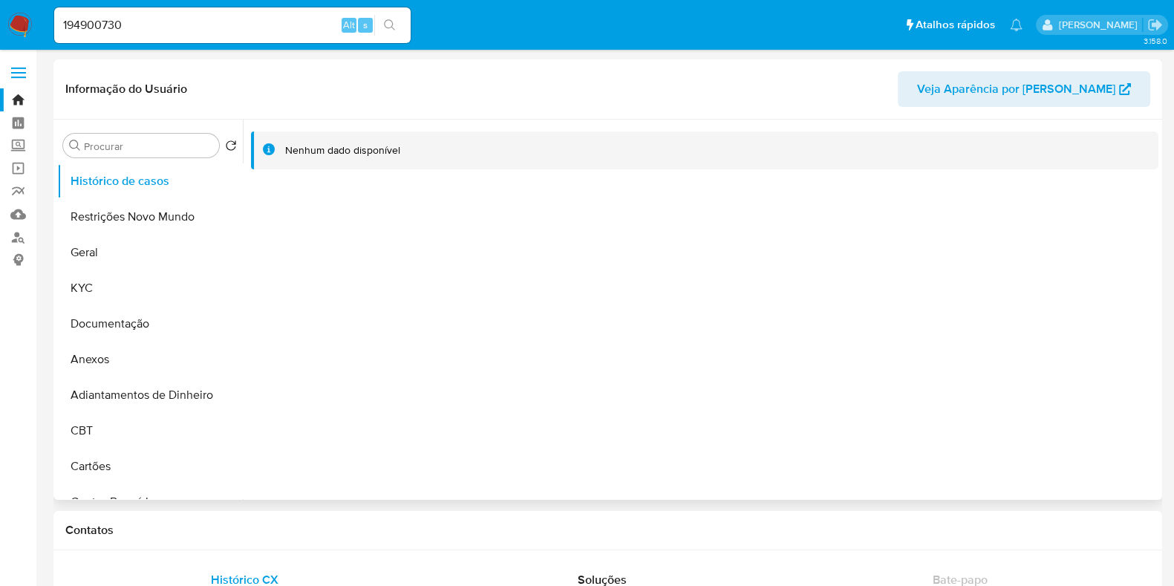
select select "10"
click at [175, 26] on input "194900730" at bounding box center [232, 25] width 357 height 19
click at [369, 294] on div at bounding box center [701, 310] width 916 height 380
click at [160, 293] on button "KYC" at bounding box center [144, 288] width 174 height 36
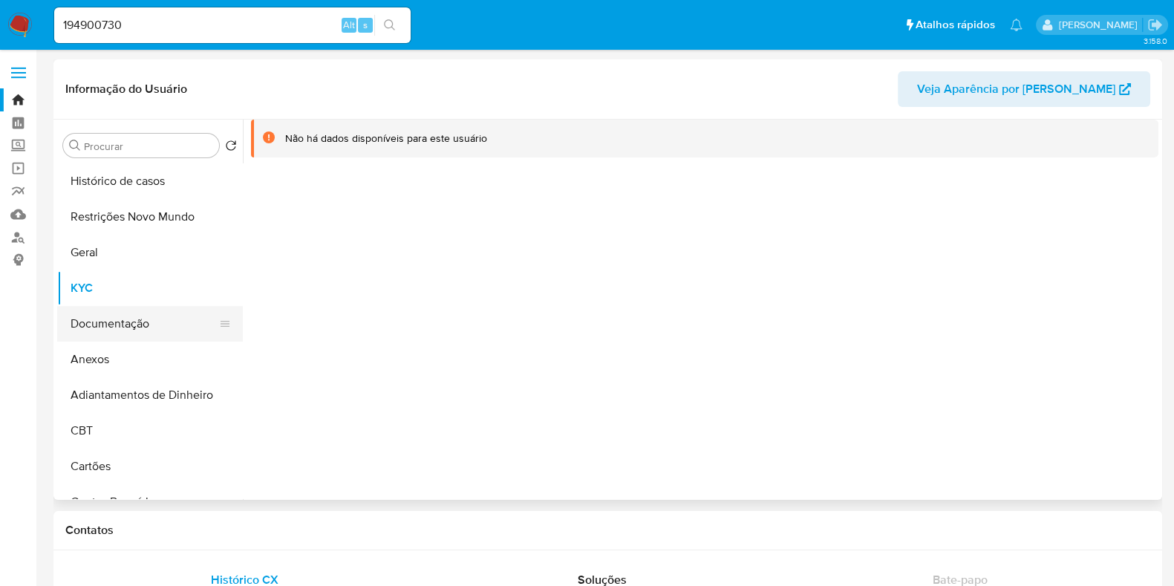
click at [155, 316] on button "Documentação" at bounding box center [144, 324] width 174 height 36
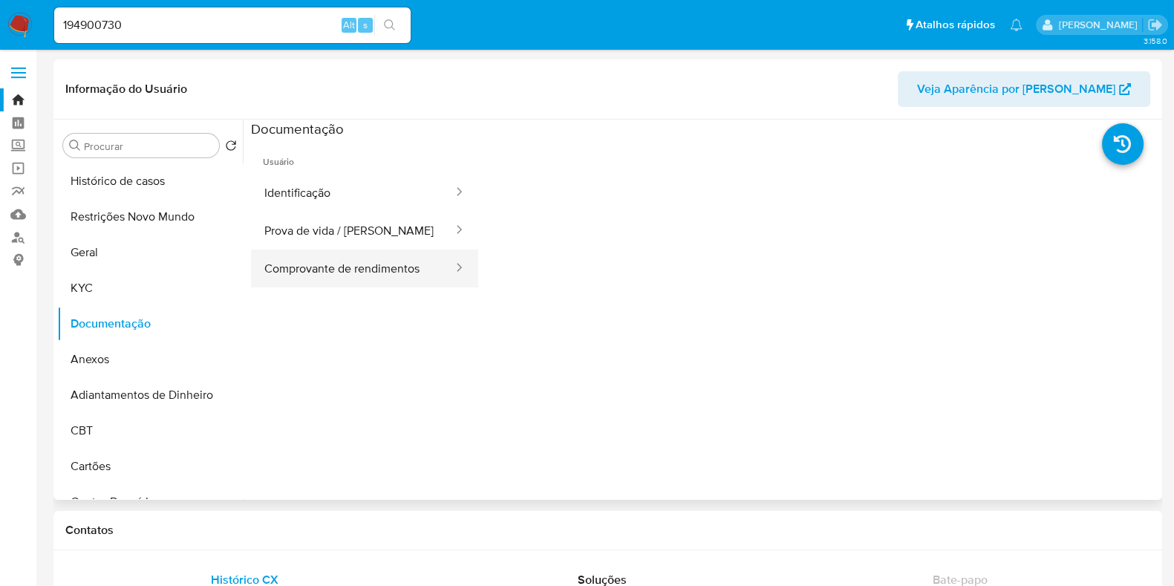
click at [398, 267] on button "Comprovante de rendimentos" at bounding box center [353, 269] width 204 height 38
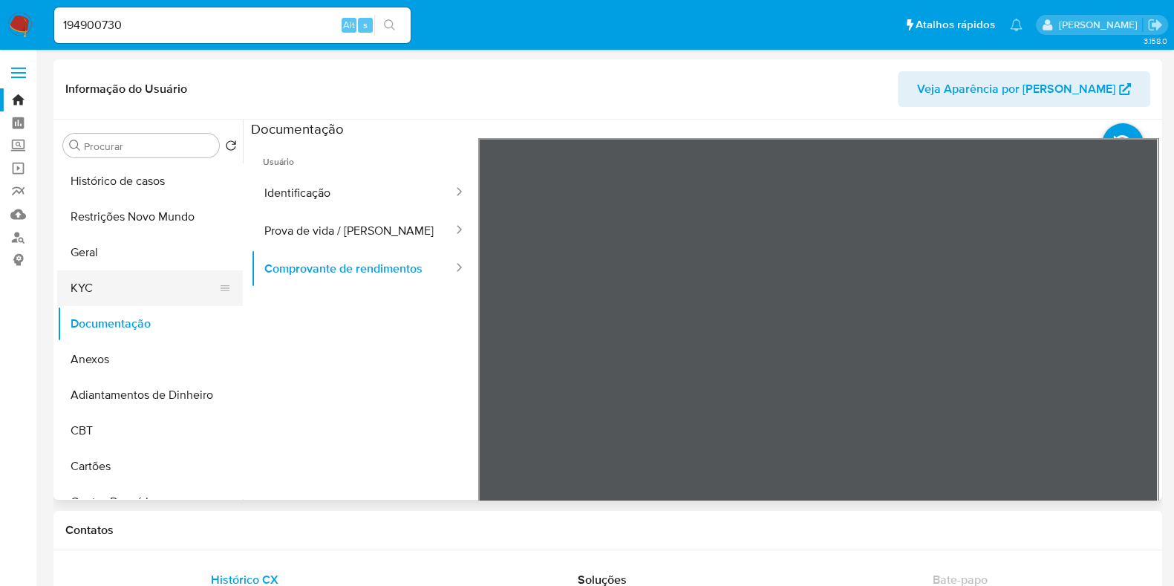
click at [131, 284] on button "KYC" at bounding box center [144, 288] width 174 height 36
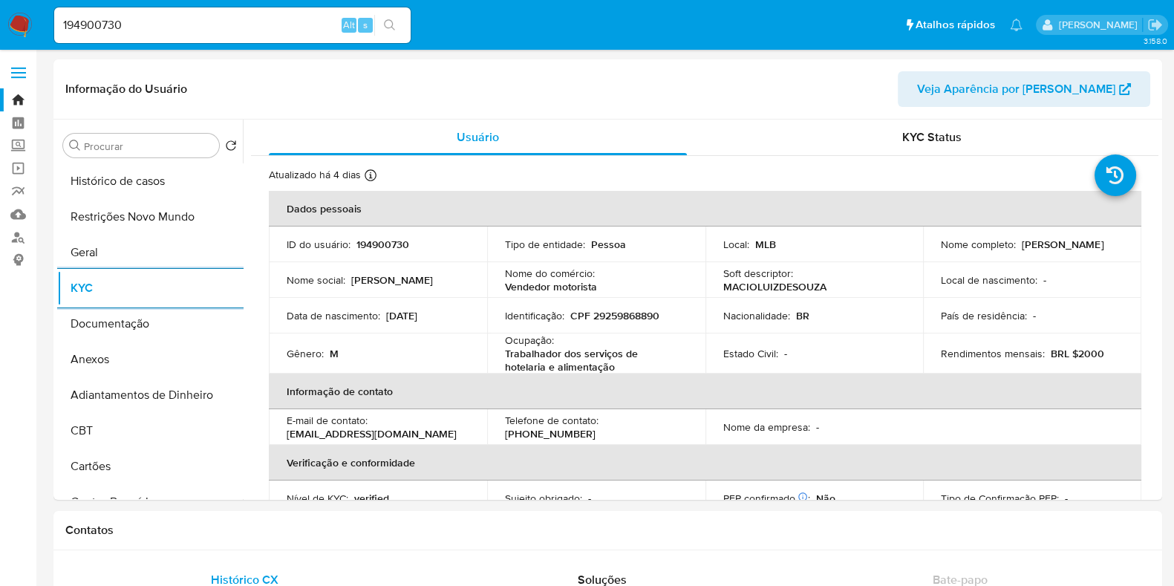
click at [249, 25] on input "194900730" at bounding box center [232, 25] width 357 height 19
paste input "219629926"
type input "219629926"
click at [389, 22] on icon "search-icon" at bounding box center [390, 25] width 12 height 12
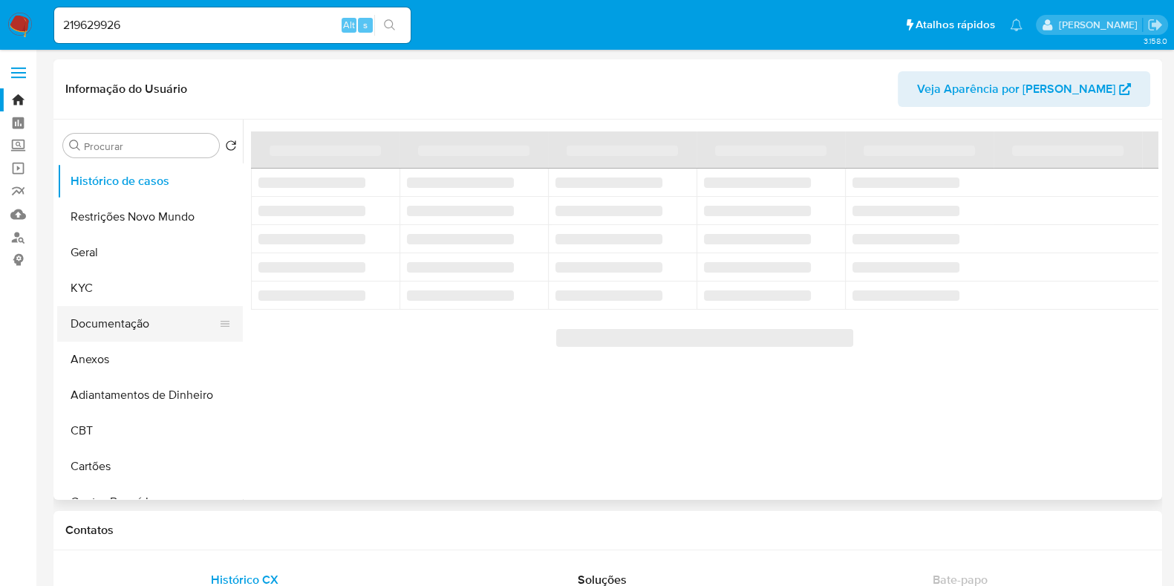
select select "10"
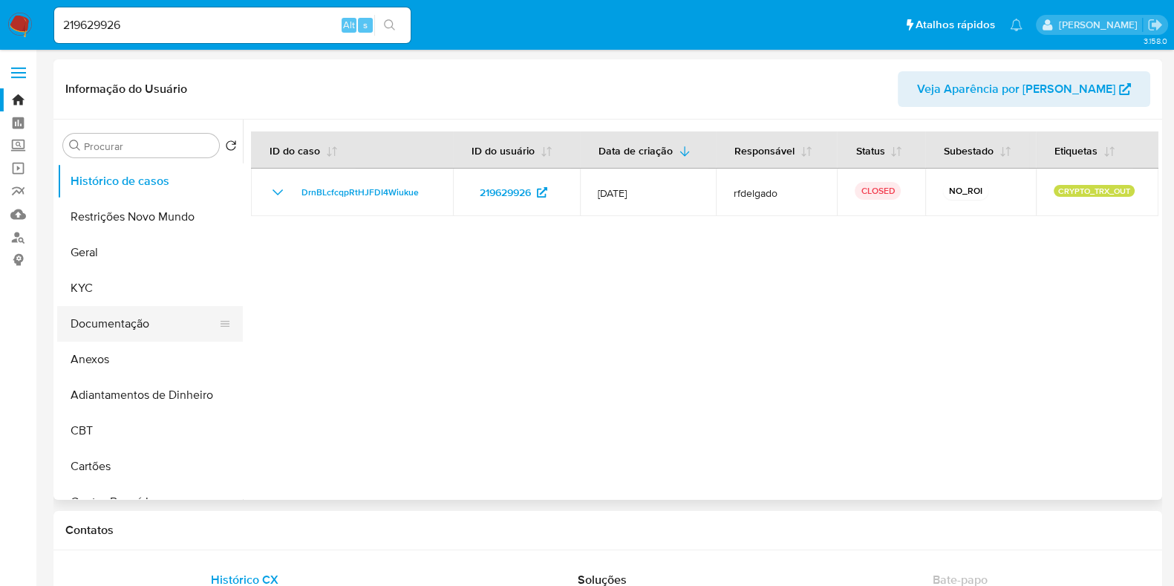
click at [137, 325] on button "Documentação" at bounding box center [144, 324] width 174 height 36
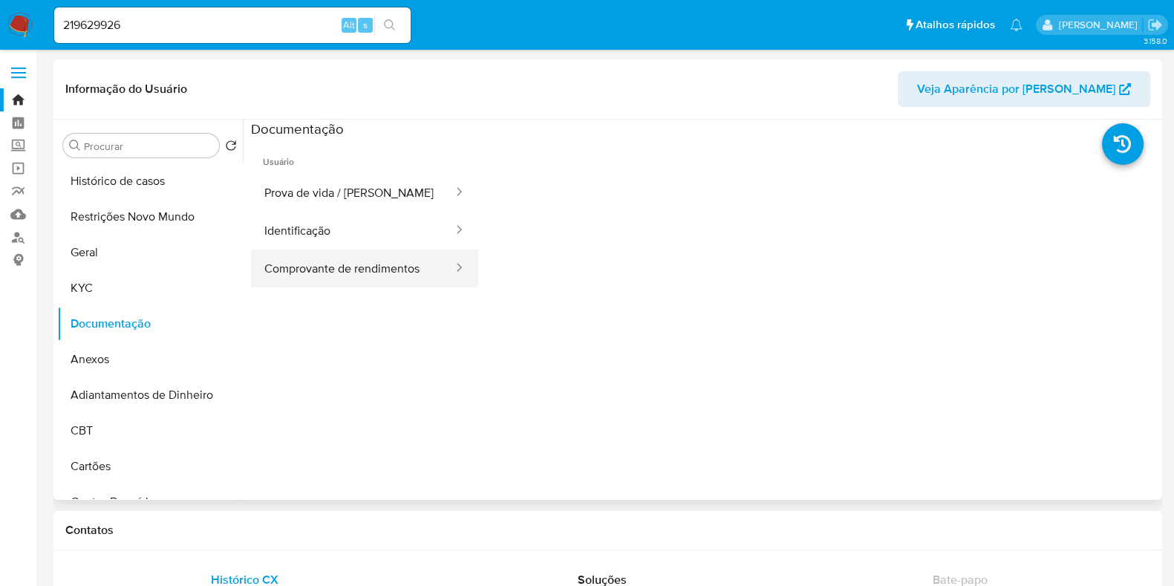
click at [388, 264] on button "Comprovante de rendimentos" at bounding box center [353, 269] width 204 height 38
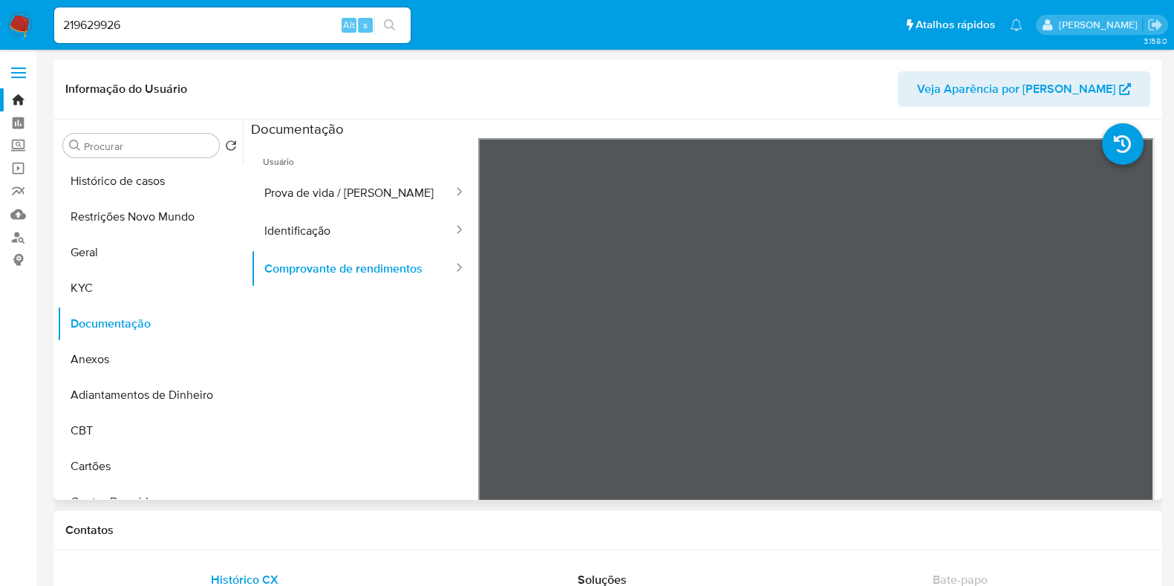
scroll to position [130, 0]
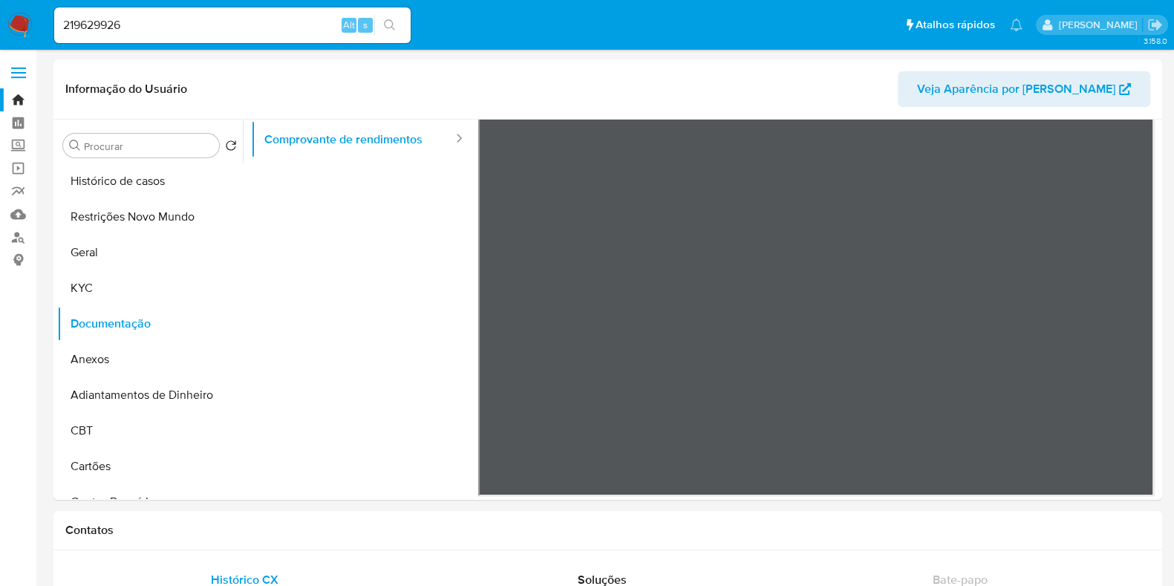
click at [160, 18] on input "219629926" at bounding box center [232, 25] width 357 height 19
paste input "531722071"
type input "531722071"
click at [401, 22] on button "search-icon" at bounding box center [389, 25] width 30 height 21
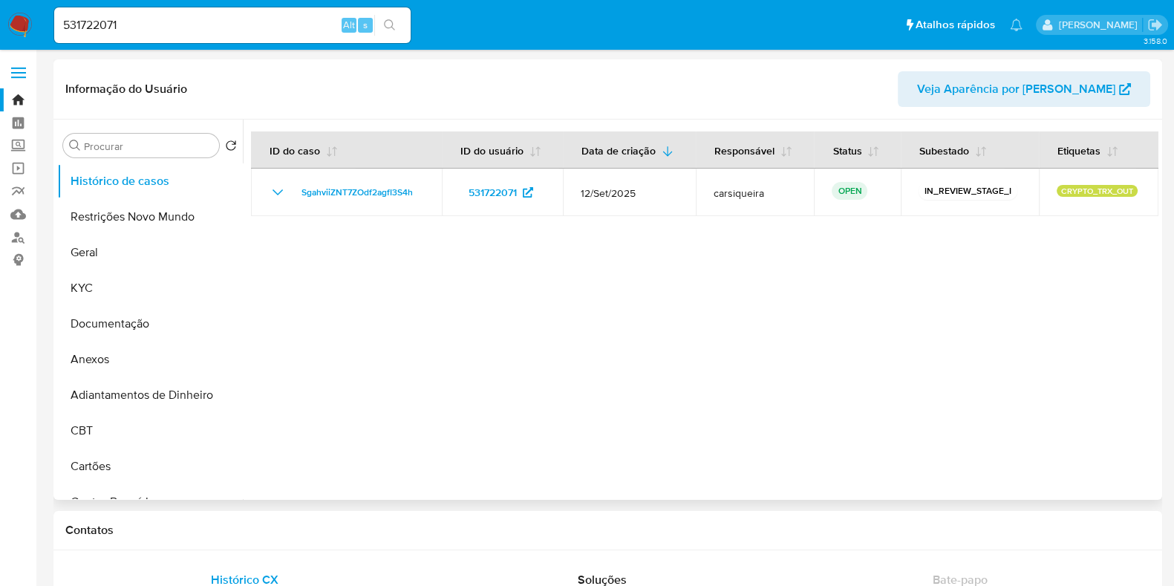
select select "10"
click at [144, 325] on button "Documentação" at bounding box center [144, 324] width 174 height 36
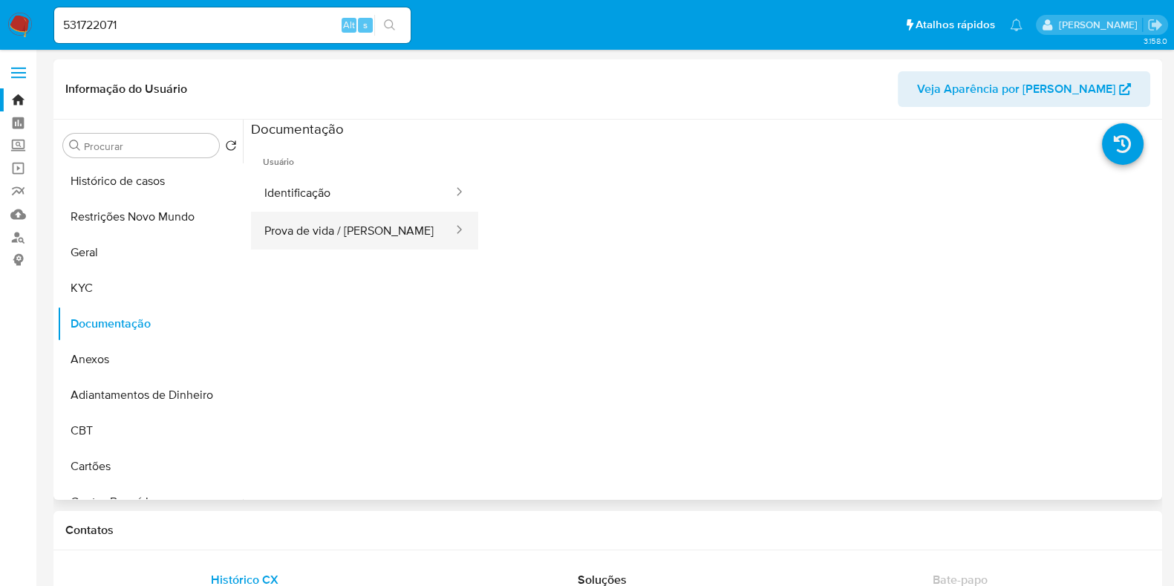
click at [316, 218] on button "Prova de vida / [PERSON_NAME]" at bounding box center [353, 231] width 204 height 38
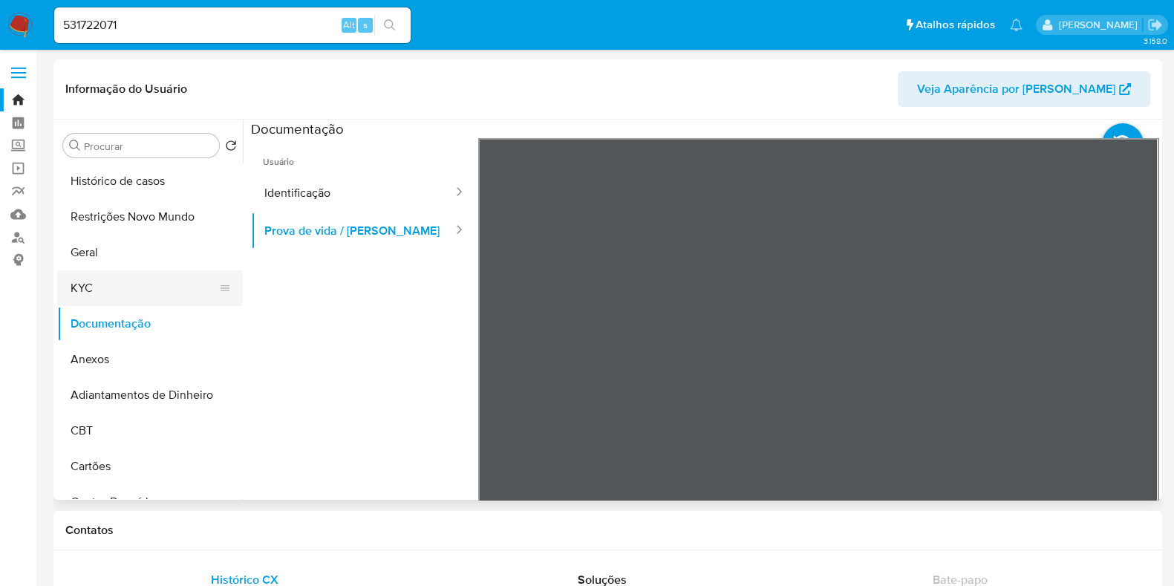
click at [113, 286] on button "KYC" at bounding box center [144, 288] width 174 height 36
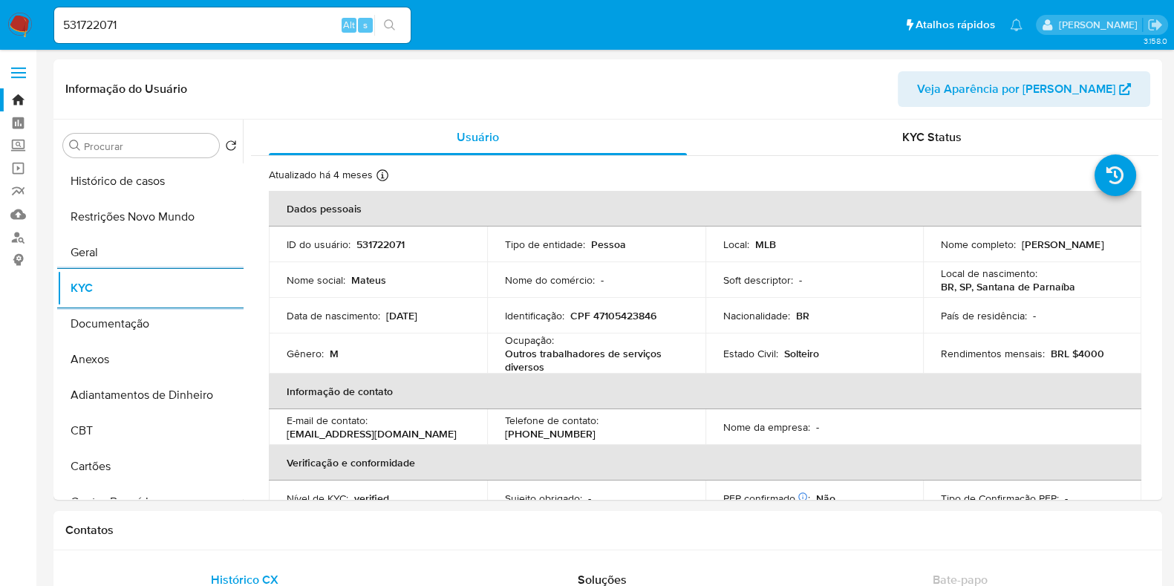
click at [189, 24] on input "531722071" at bounding box center [232, 25] width 357 height 19
paste input "137366530"
type input "137366530"
click at [389, 22] on icon "search-icon" at bounding box center [390, 25] width 12 height 12
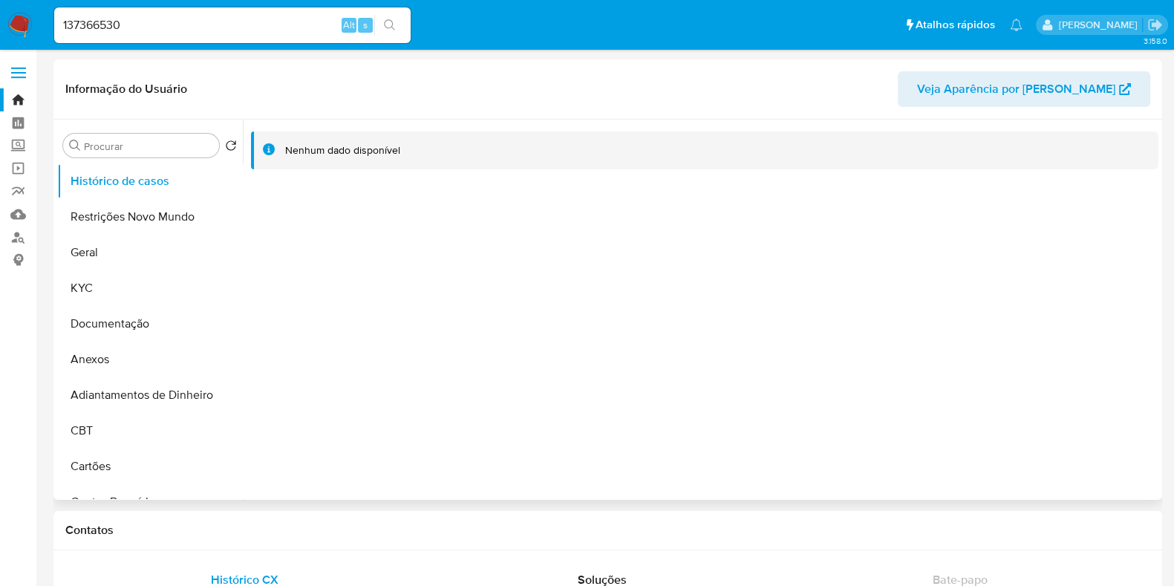
select select "10"
click at [116, 295] on button "KYC" at bounding box center [144, 288] width 174 height 36
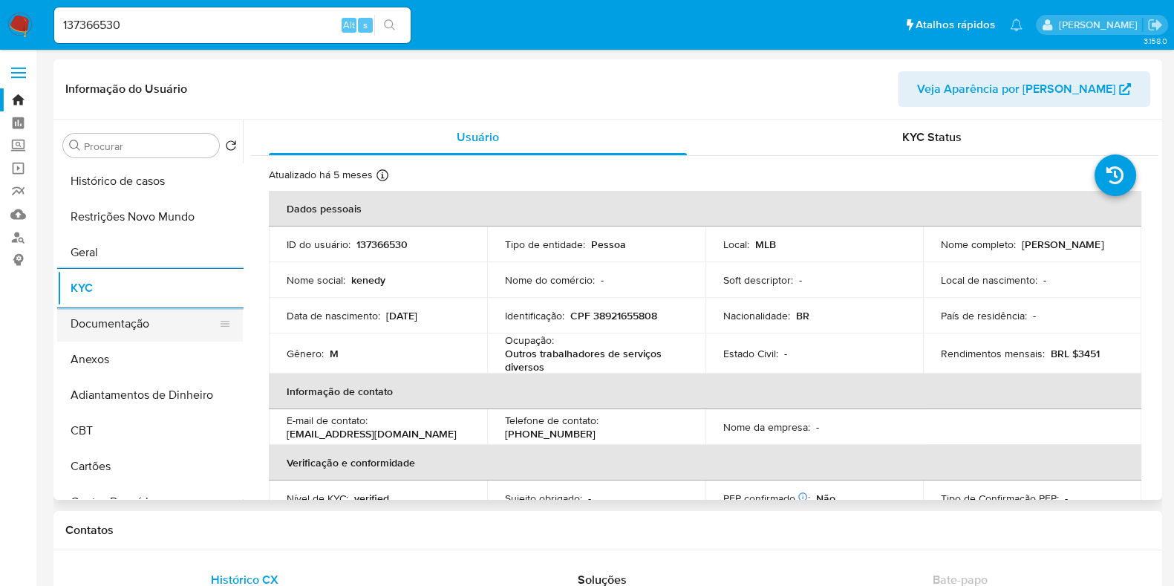
click at [118, 317] on button "Documentação" at bounding box center [144, 324] width 174 height 36
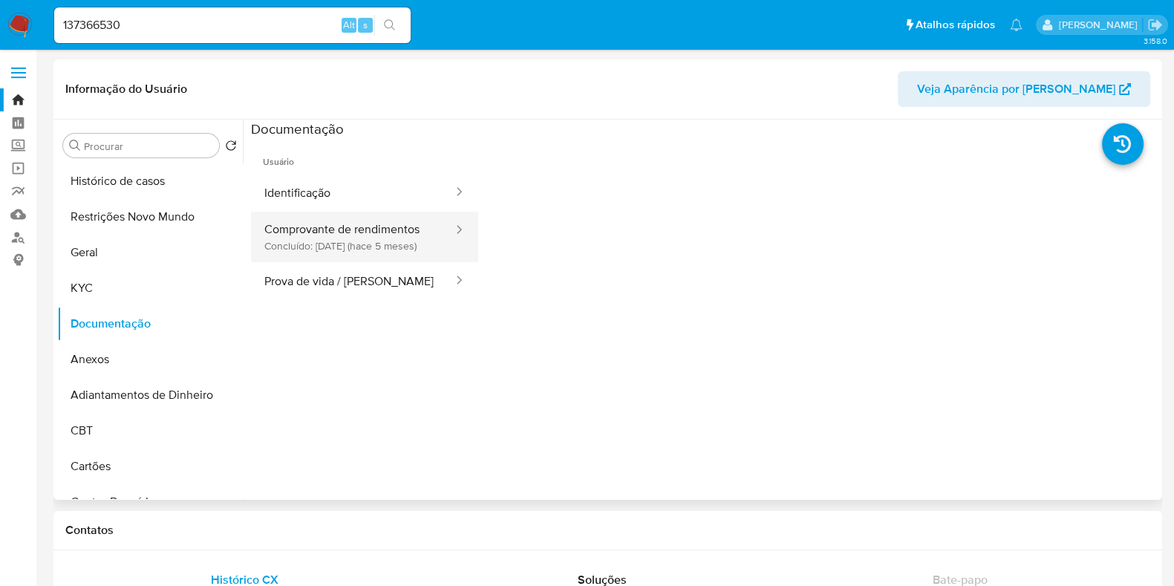
click at [309, 246] on button "Comprovante de rendimentos Concluído: 25/04/2025 (hace 5 meses)" at bounding box center [353, 237] width 204 height 51
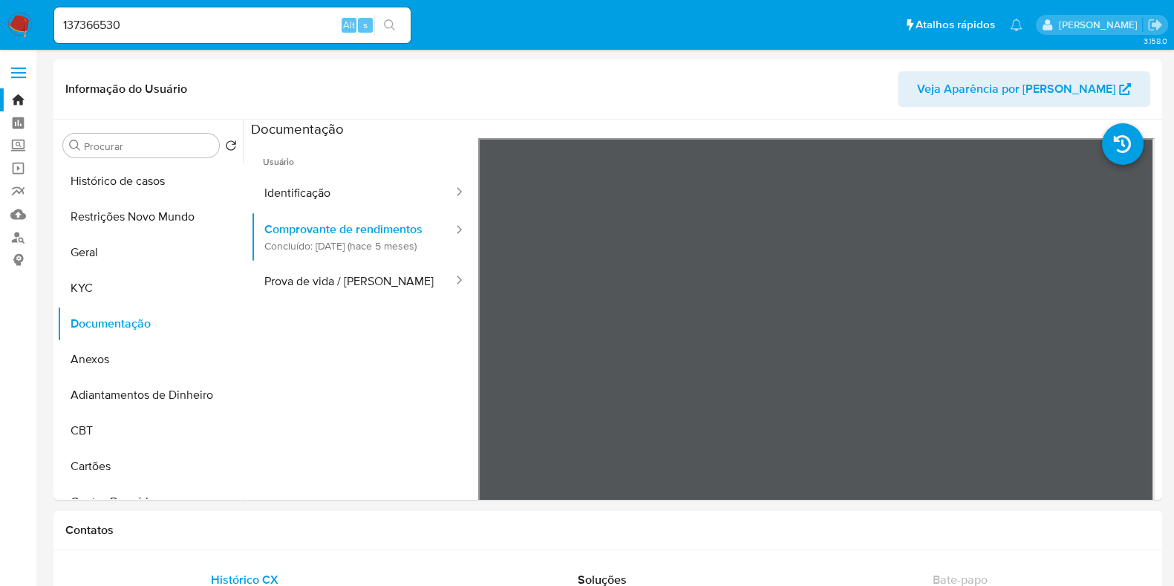
click at [182, 25] on input "137366530" at bounding box center [232, 25] width 357 height 19
paste input "85023556"
type input "1385023556"
click at [401, 33] on button "search-icon" at bounding box center [389, 25] width 30 height 21
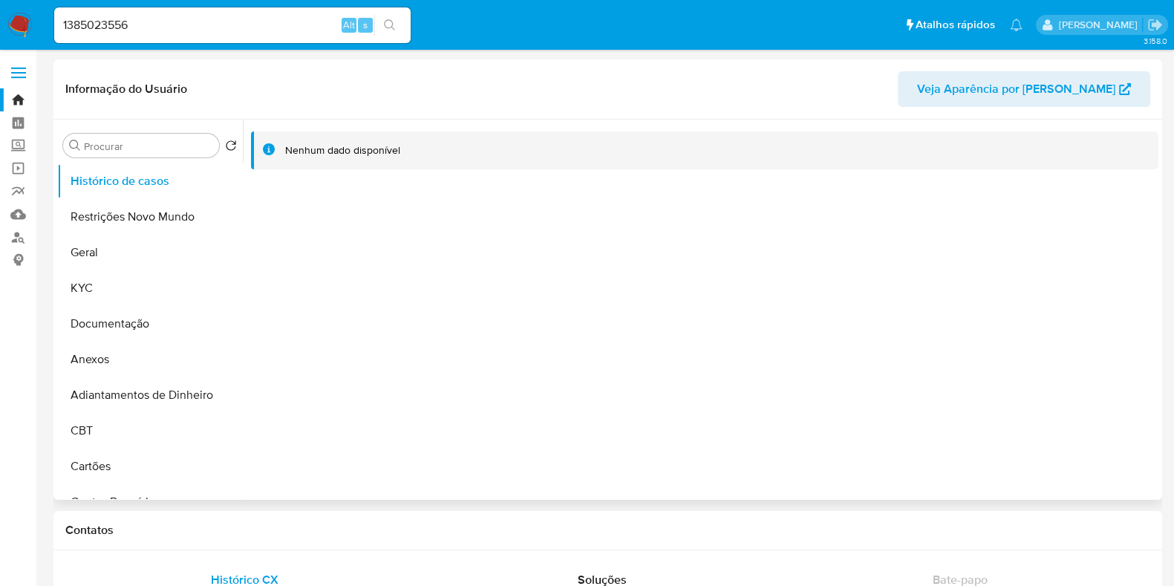
select select "10"
click at [103, 324] on button "Documentação" at bounding box center [144, 324] width 174 height 36
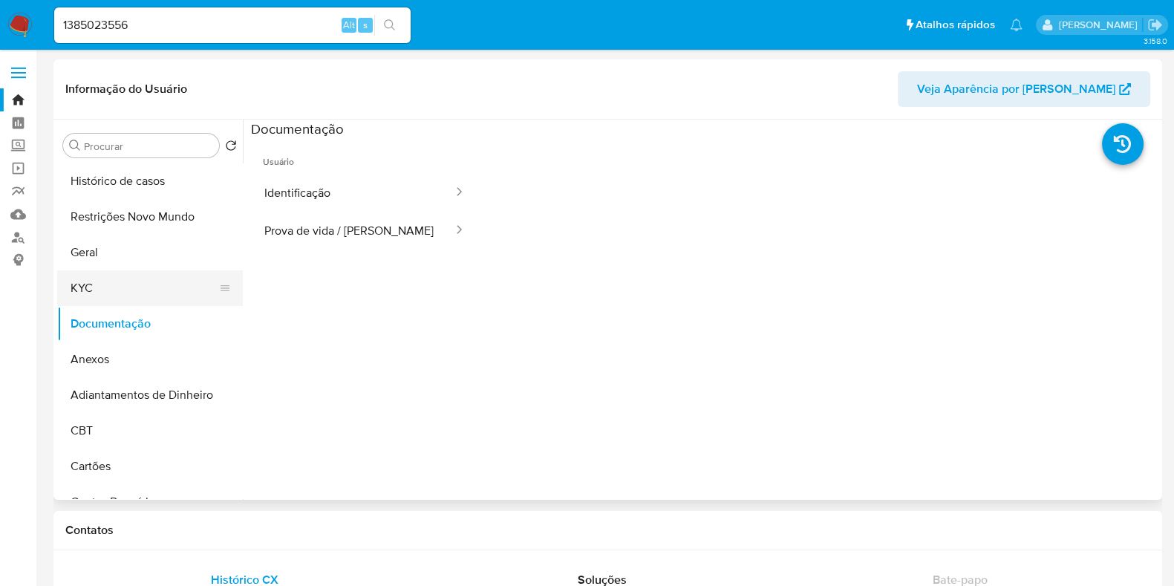
click at [137, 287] on button "KYC" at bounding box center [144, 288] width 174 height 36
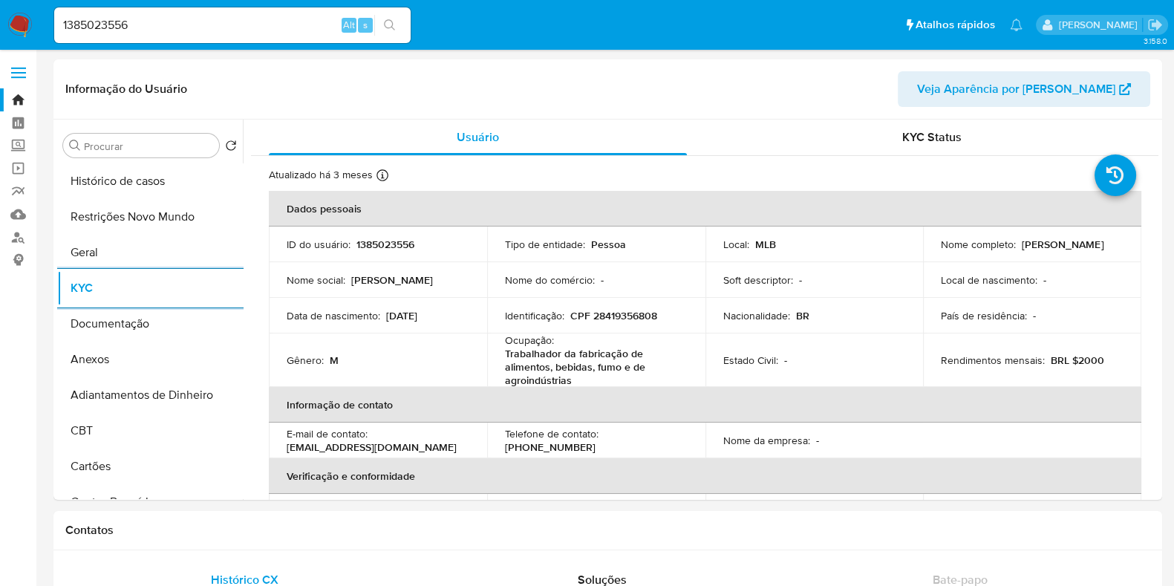
click at [211, 24] on input "1385023556" at bounding box center [232, 25] width 357 height 19
paste input "602935499"
type input "602935499"
click at [390, 20] on icon "search-icon" at bounding box center [389, 24] width 11 height 11
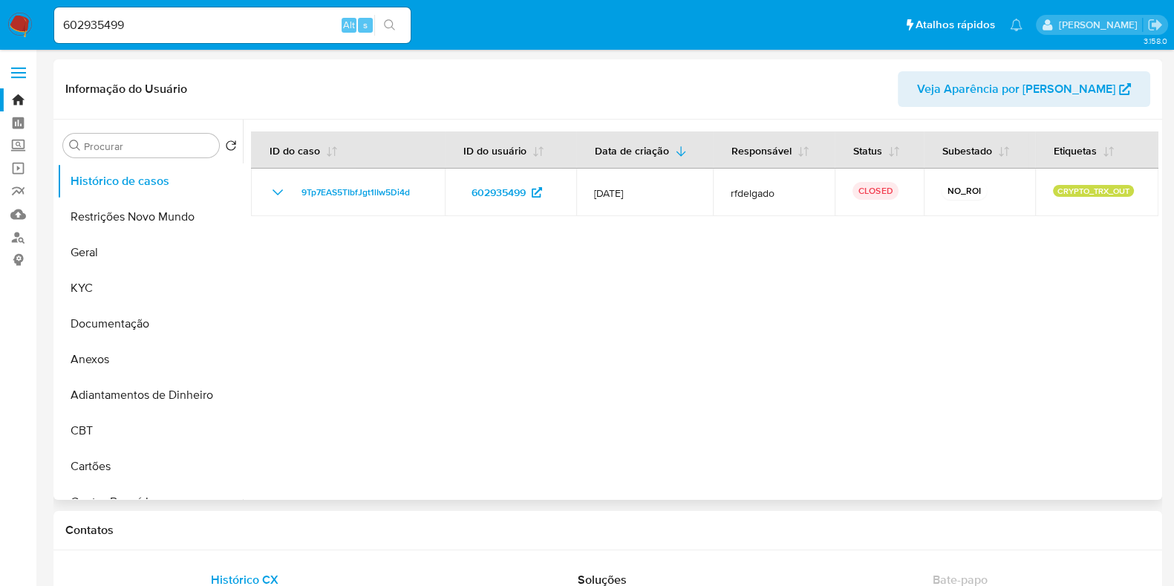
select select "10"
click at [103, 321] on button "Documentação" at bounding box center [144, 324] width 174 height 36
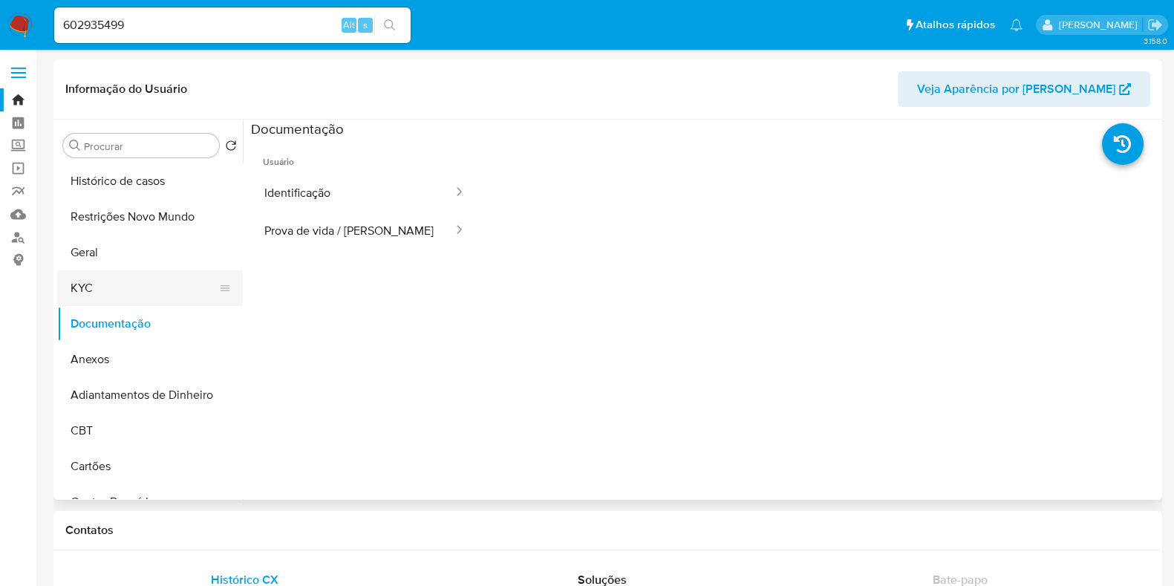
click at [109, 279] on button "KYC" at bounding box center [144, 288] width 174 height 36
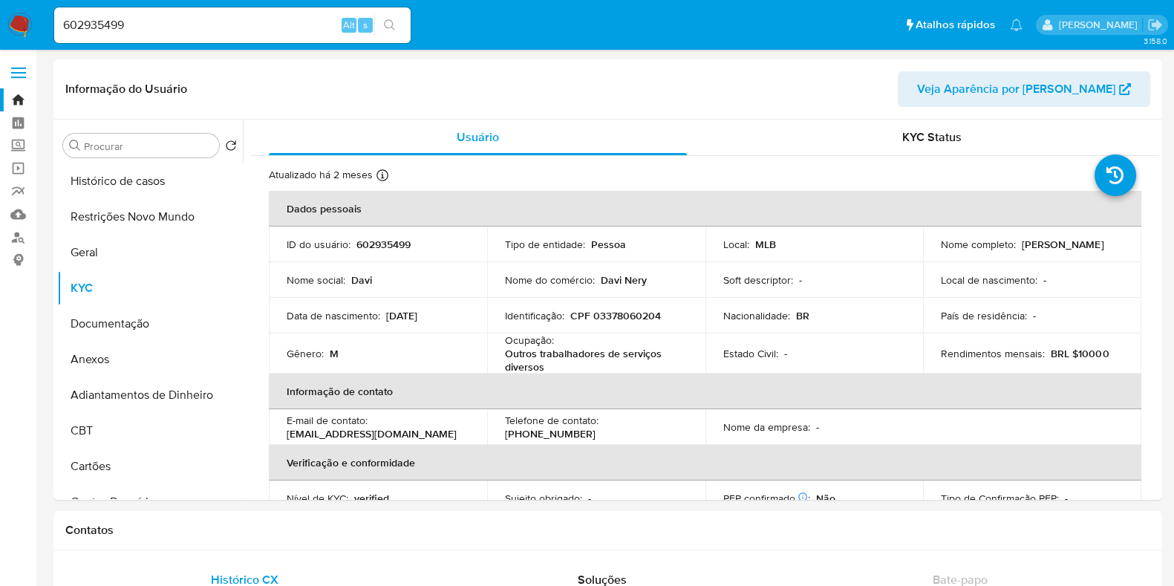
click at [218, 21] on input "602935499" at bounding box center [232, 25] width 357 height 19
paste input "246177896"
type input "246177896"
click at [388, 22] on icon "search-icon" at bounding box center [390, 25] width 12 height 12
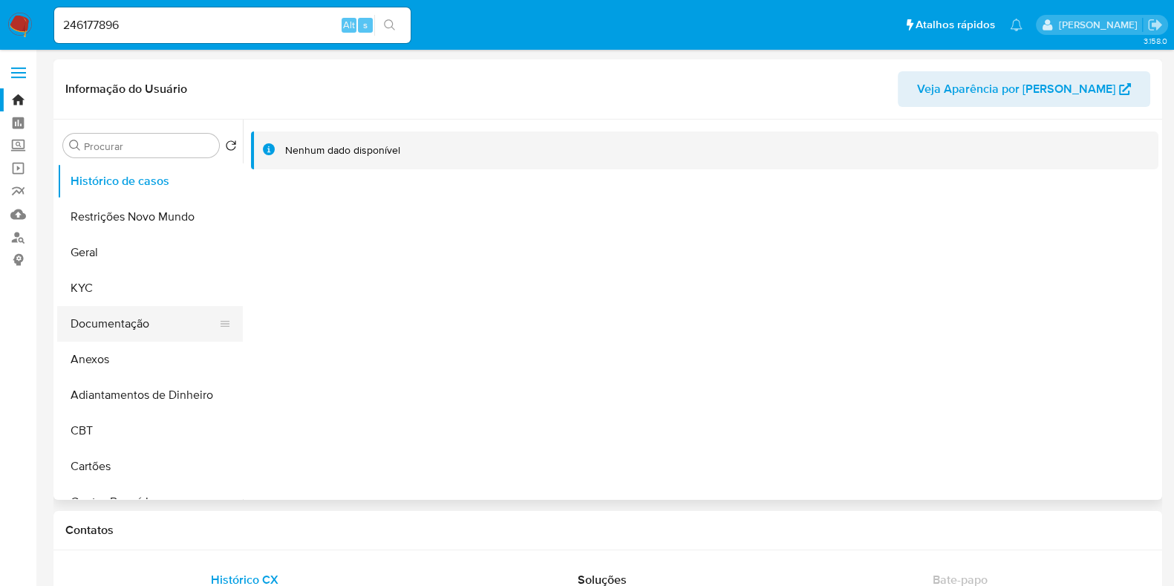
select select "10"
click at [108, 326] on button "Documentação" at bounding box center [144, 324] width 174 height 36
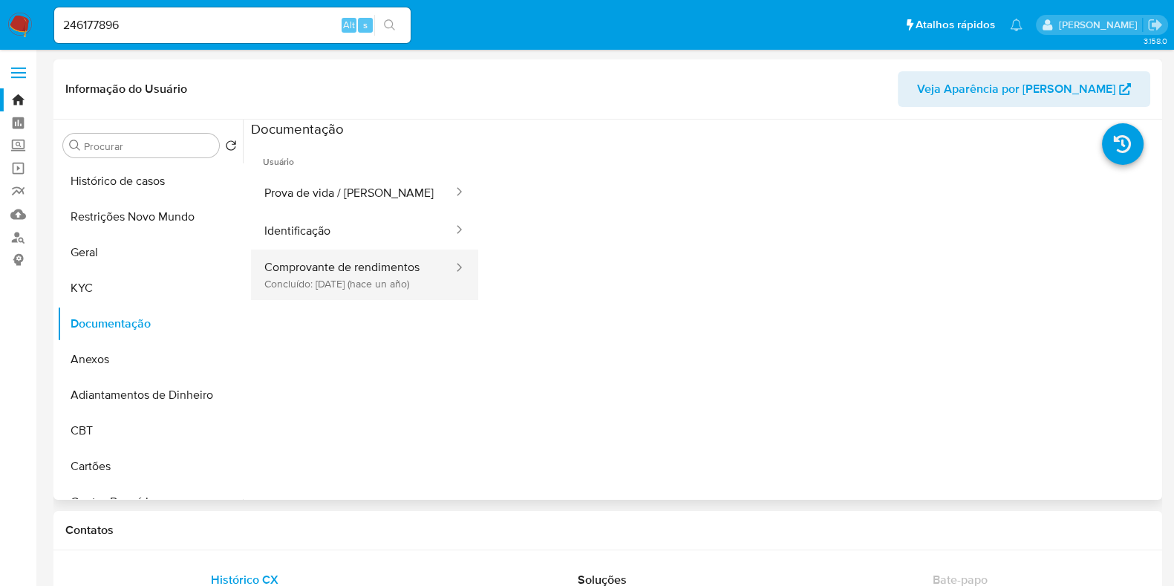
click at [313, 279] on button "Comprovante de rendimentos Concluído: 20/09/2024 (hace un año)" at bounding box center [353, 275] width 204 height 51
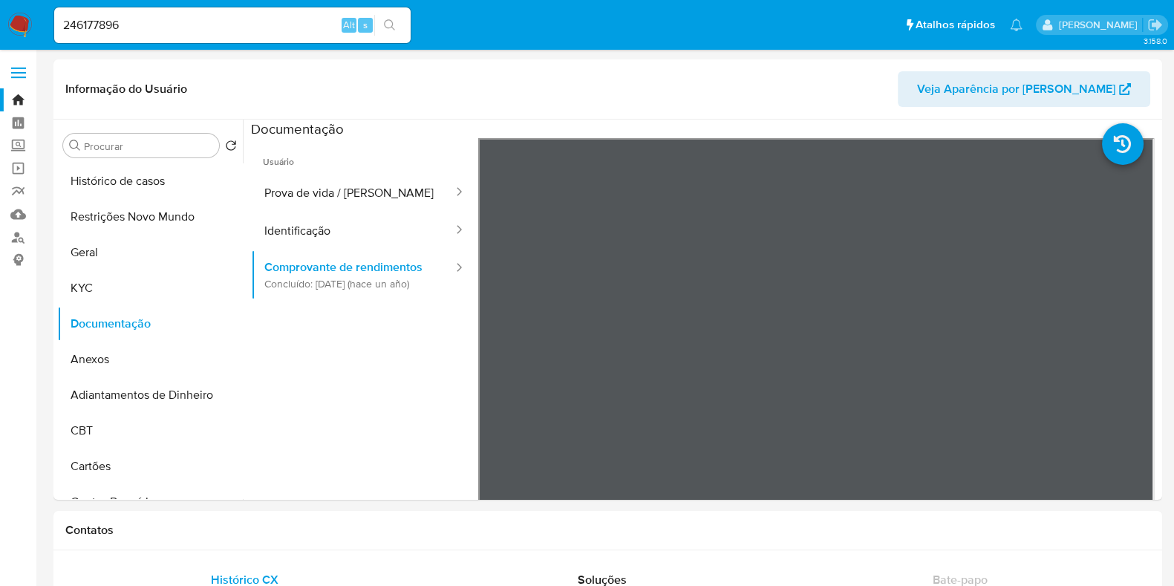
click at [127, 21] on input "246177896" at bounding box center [232, 25] width 357 height 19
paste input "1184223945"
type input "1184223945"
click at [390, 25] on icon "search-icon" at bounding box center [390, 25] width 12 height 12
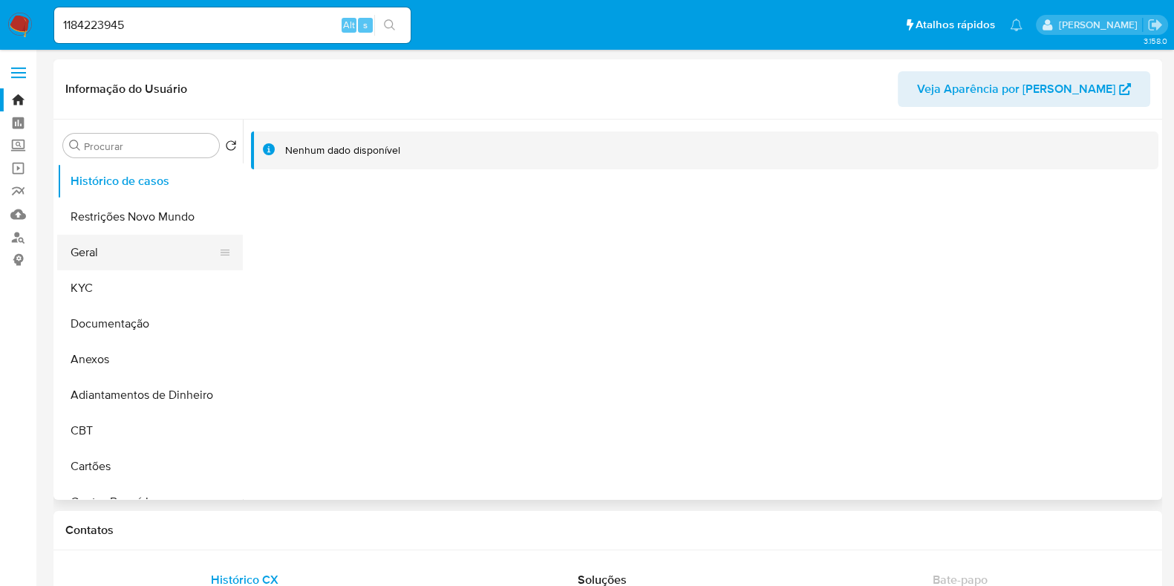
select select "10"
click at [108, 334] on button "Documentação" at bounding box center [144, 324] width 174 height 36
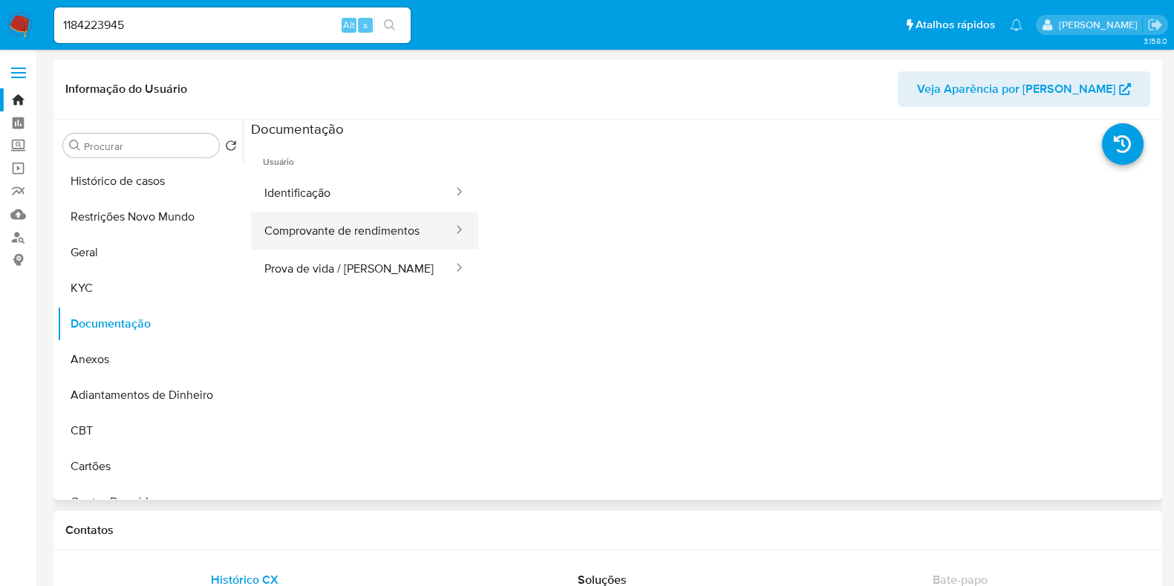
click at [345, 243] on button "Comprovante de rendimentos" at bounding box center [353, 231] width 204 height 38
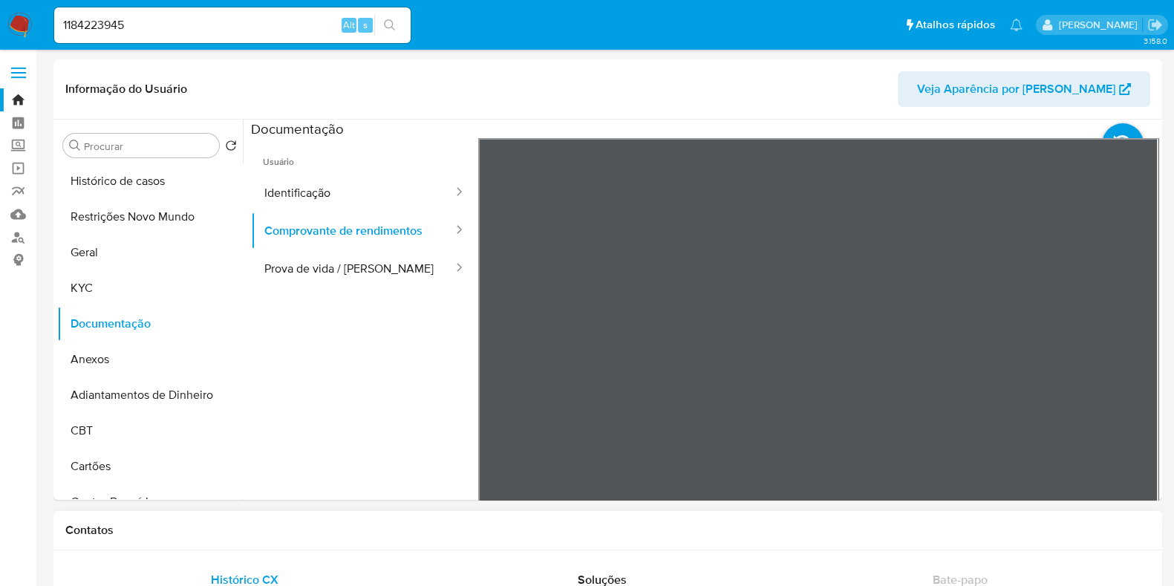
click at [119, 295] on button "KYC" at bounding box center [144, 288] width 174 height 36
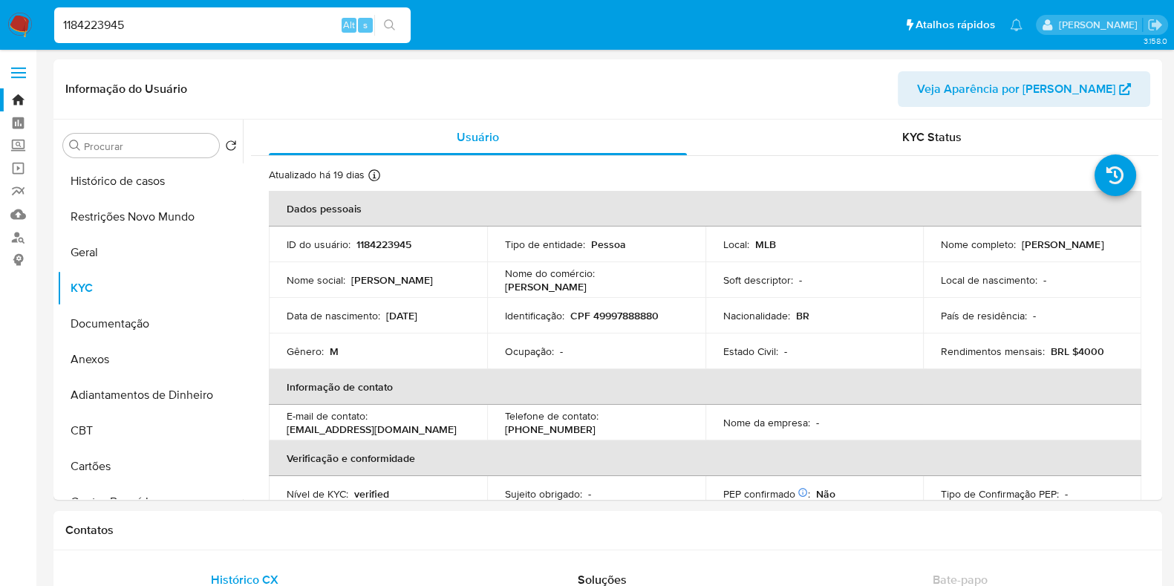
click at [114, 26] on input "1184223945" at bounding box center [232, 25] width 357 height 19
paste input "4140871"
type input "41408715"
click at [390, 25] on icon "search-icon" at bounding box center [390, 25] width 12 height 12
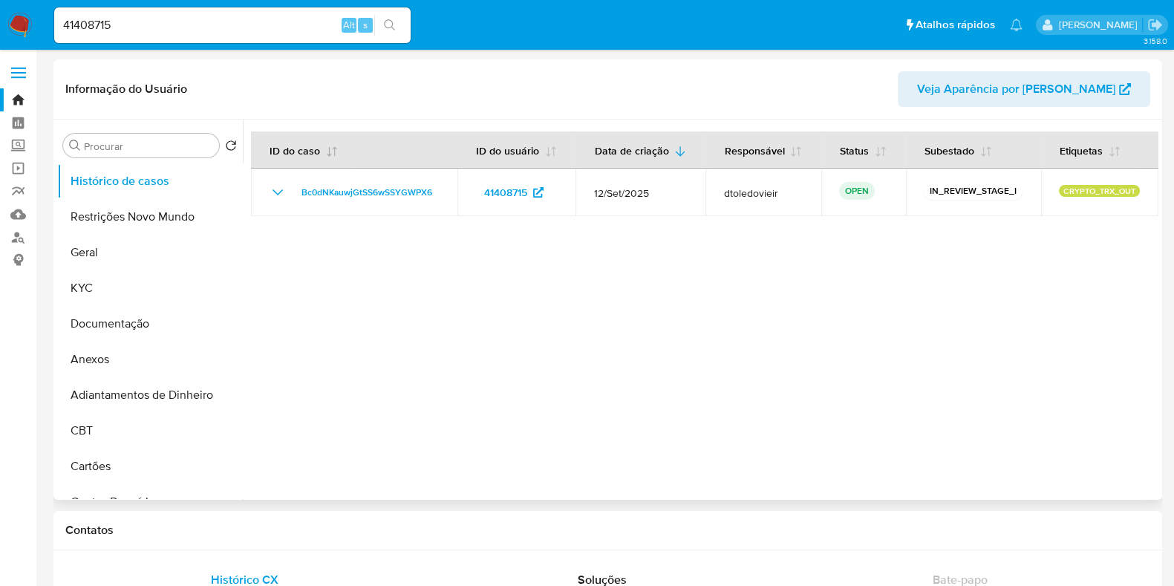
select select "10"
click at [130, 326] on button "Documentação" at bounding box center [144, 324] width 174 height 36
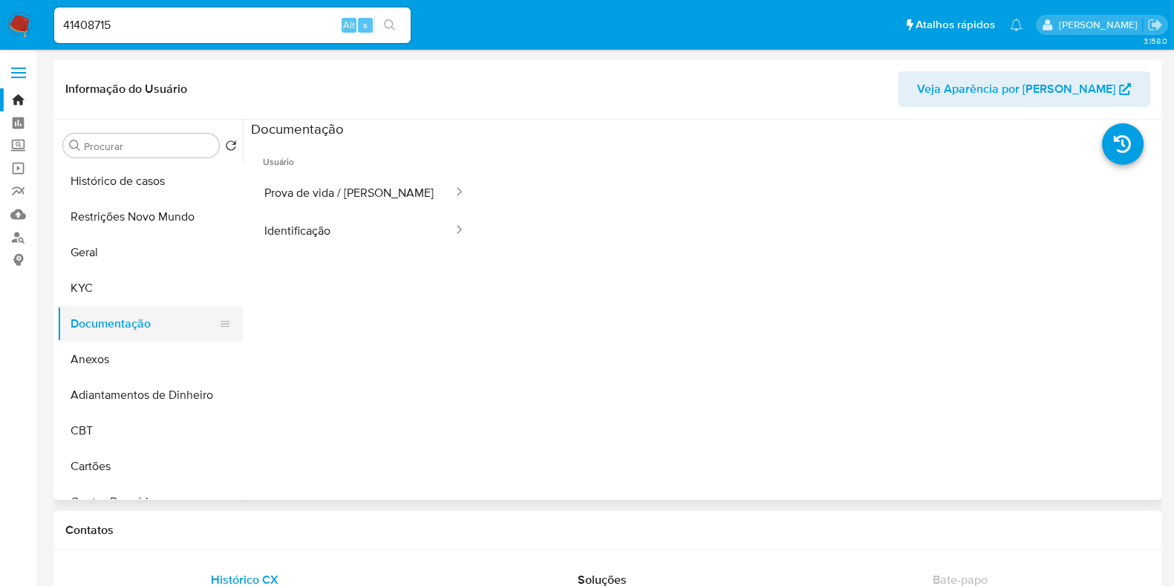
click at [133, 326] on button "Documentação" at bounding box center [144, 324] width 174 height 36
click at [154, 295] on button "KYC" at bounding box center [144, 288] width 174 height 36
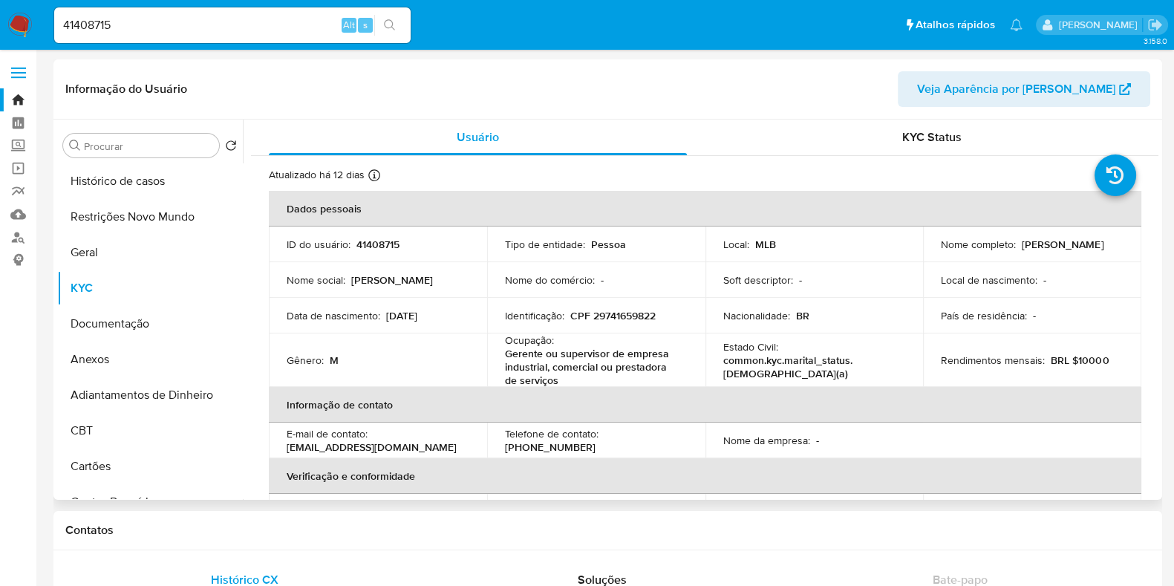
click at [524, 357] on p "Gerente ou supervisor de empresa industrial, comercial ou prestadora de serviços" at bounding box center [593, 367] width 177 height 40
copy p "Gerente"
click at [178, 30] on input "41408715" at bounding box center [232, 25] width 357 height 19
paste input "258689528"
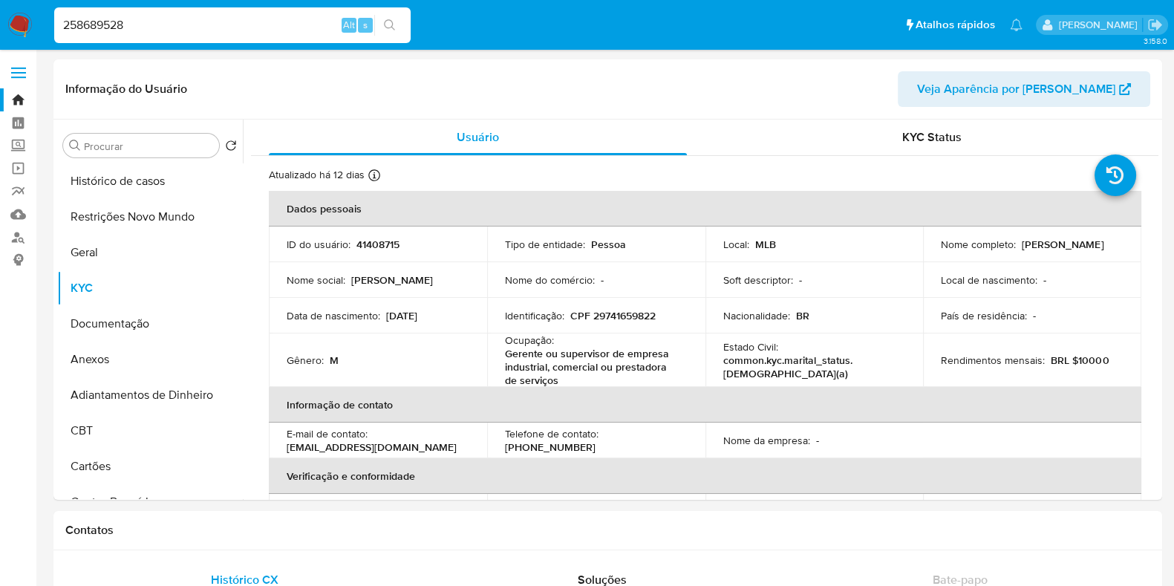
type input "258689528"
click at [381, 22] on button "search-icon" at bounding box center [389, 25] width 30 height 21
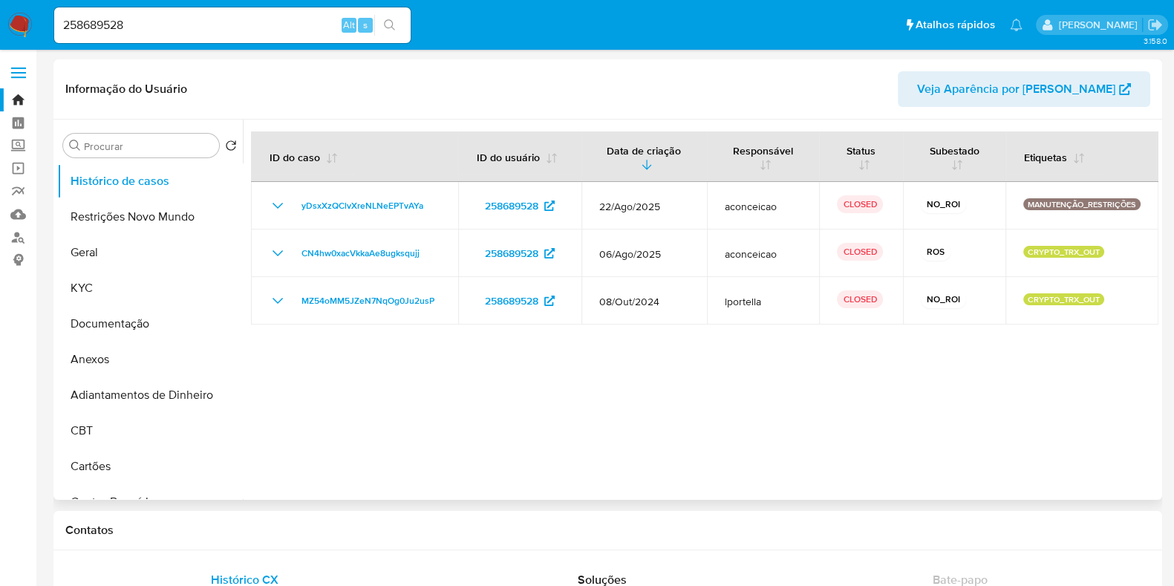
select select "10"
click at [129, 329] on button "Documentação" at bounding box center [144, 324] width 174 height 36
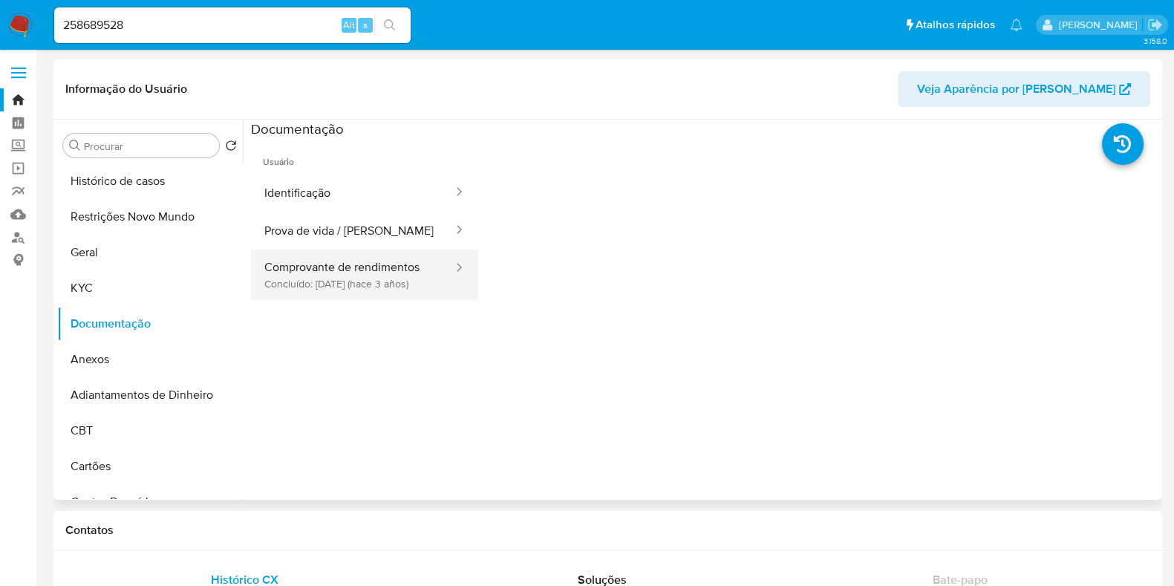
click at [407, 284] on button "Comprovante de rendimentos Concluído: 18/07/2022 (hace 3 años)" at bounding box center [353, 275] width 204 height 51
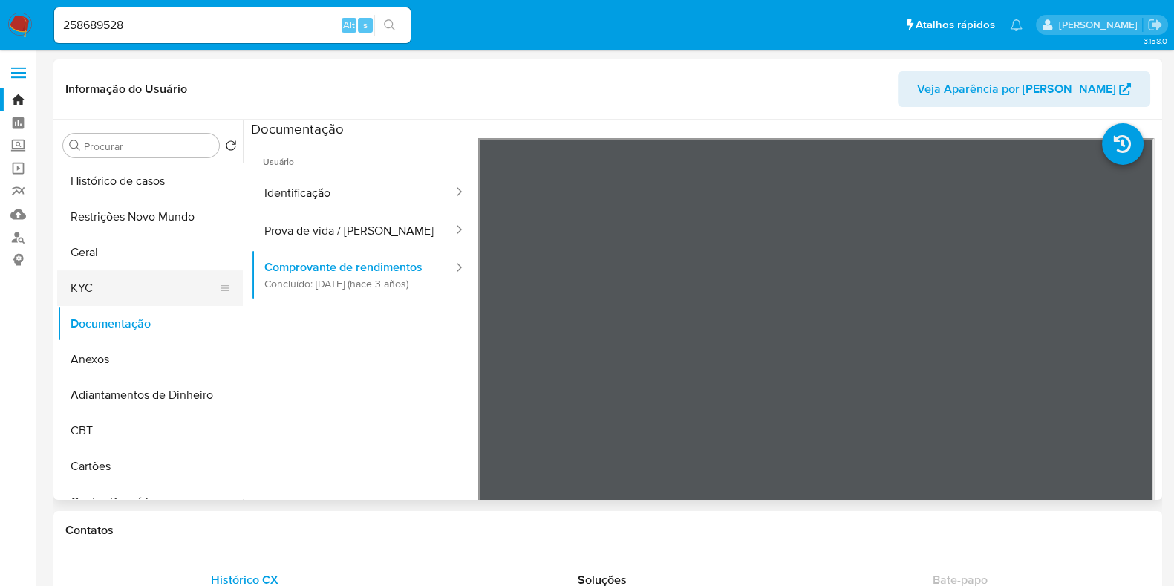
click at [175, 287] on button "KYC" at bounding box center [144, 288] width 174 height 36
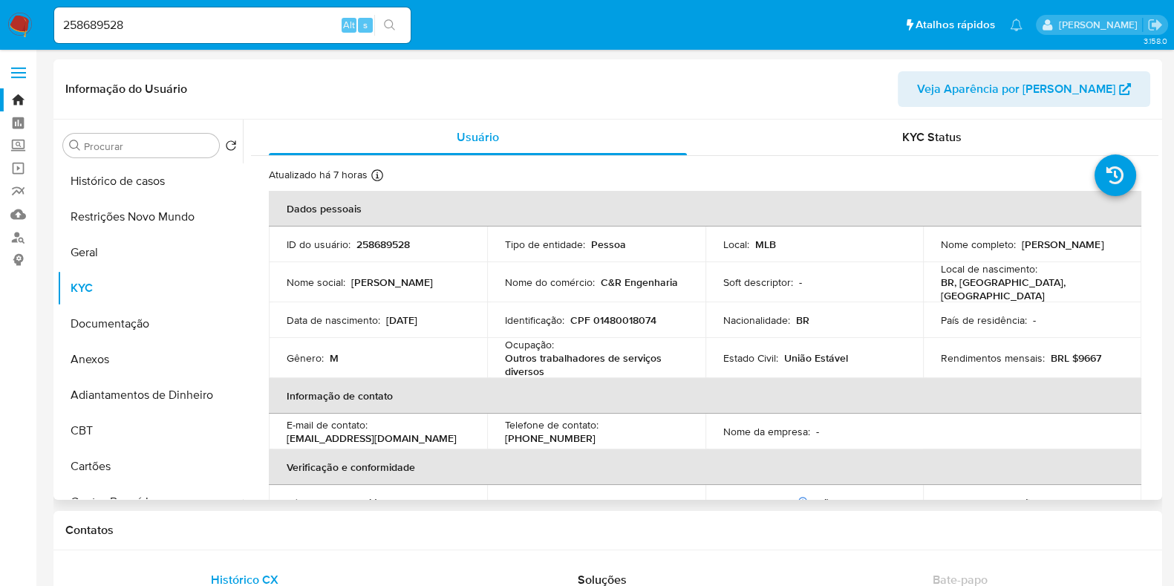
click at [550, 362] on p "Outros trabalhadores de serviços diversos" at bounding box center [593, 364] width 177 height 27
click at [201, 21] on input "258689528" at bounding box center [232, 25] width 357 height 19
paste input "150138104"
type input "150138104"
click at [401, 24] on button "search-icon" at bounding box center [389, 25] width 30 height 21
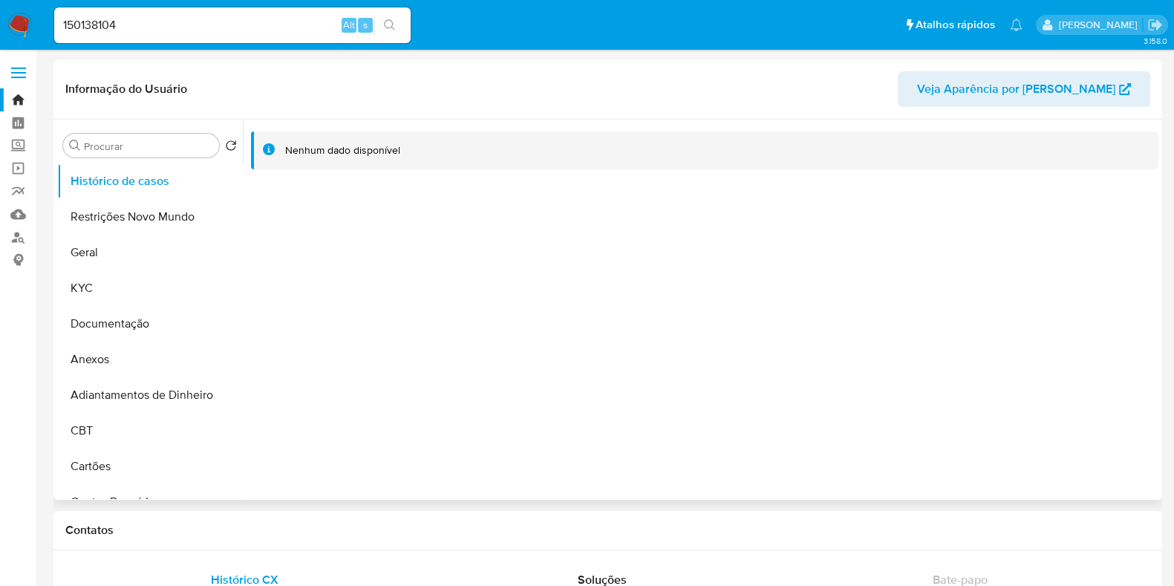
select select "10"
click at [121, 314] on button "Documentação" at bounding box center [144, 324] width 174 height 36
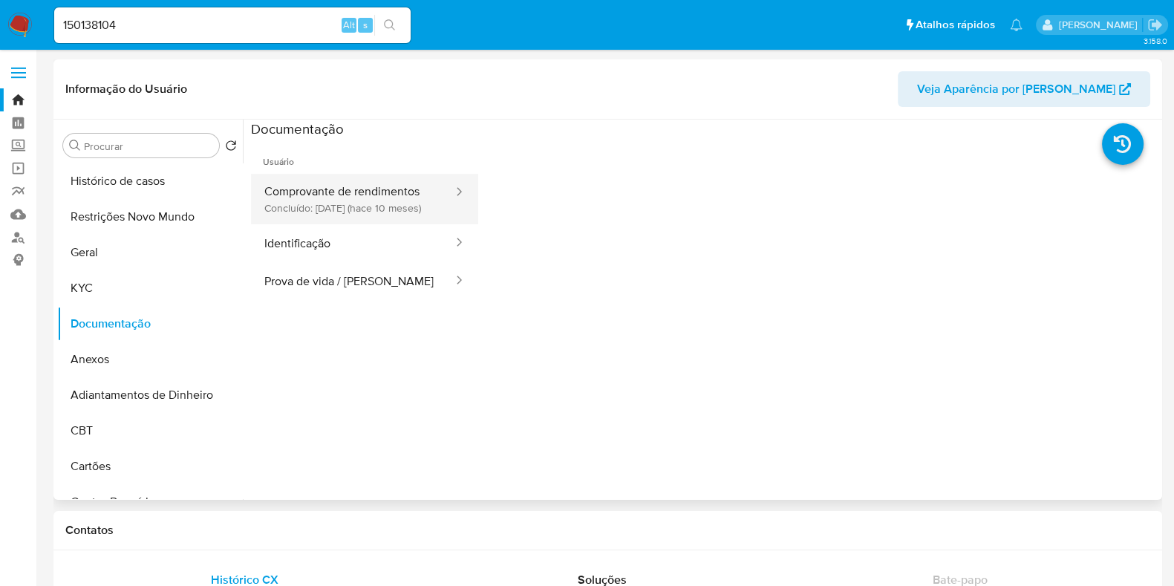
click at [350, 198] on button "Comprovante de rendimentos Concluído: 29/11/2024 (hace 10 meses)" at bounding box center [353, 199] width 204 height 51
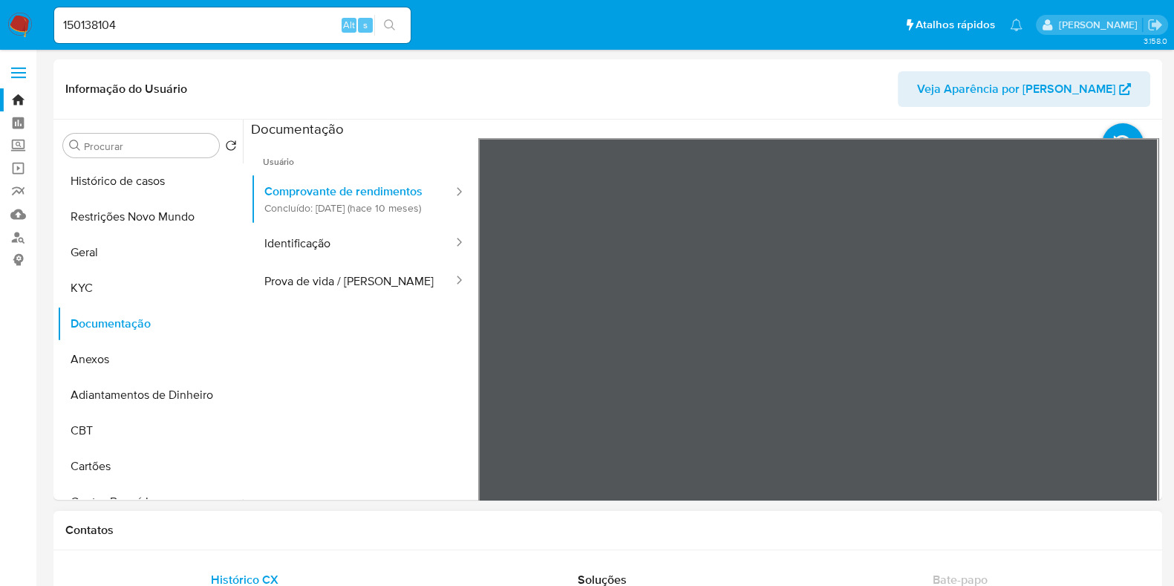
click at [193, 282] on button "KYC" at bounding box center [144, 288] width 174 height 36
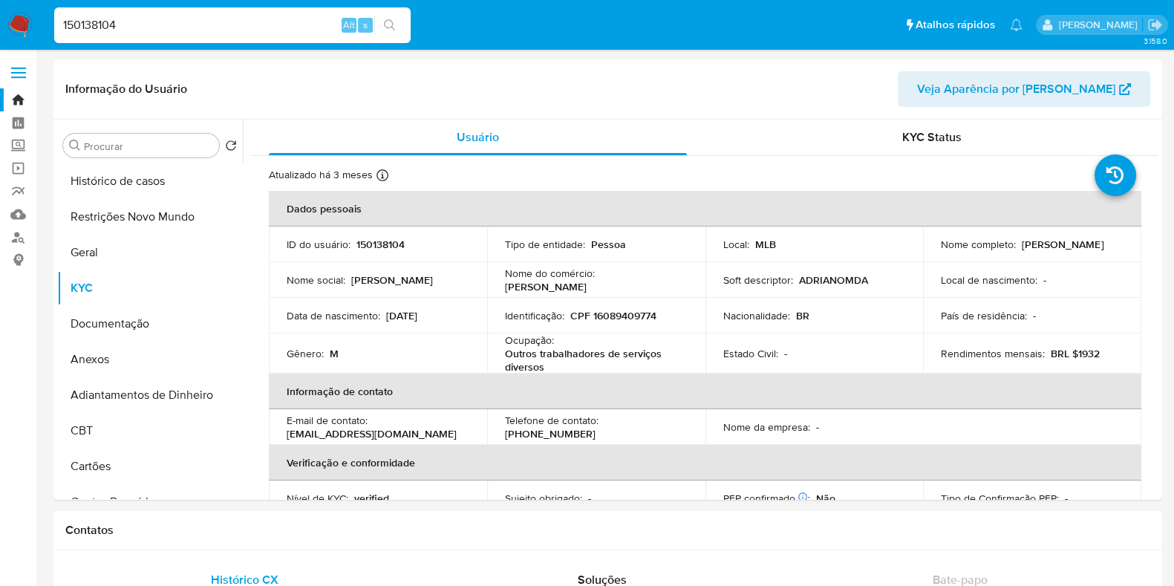
click at [165, 34] on input "150138104" at bounding box center [232, 25] width 357 height 19
click at [169, 25] on input "150138104" at bounding box center [232, 25] width 357 height 19
paste input "605488341"
type input "605488341"
click at [385, 28] on icon "search-icon" at bounding box center [390, 25] width 12 height 12
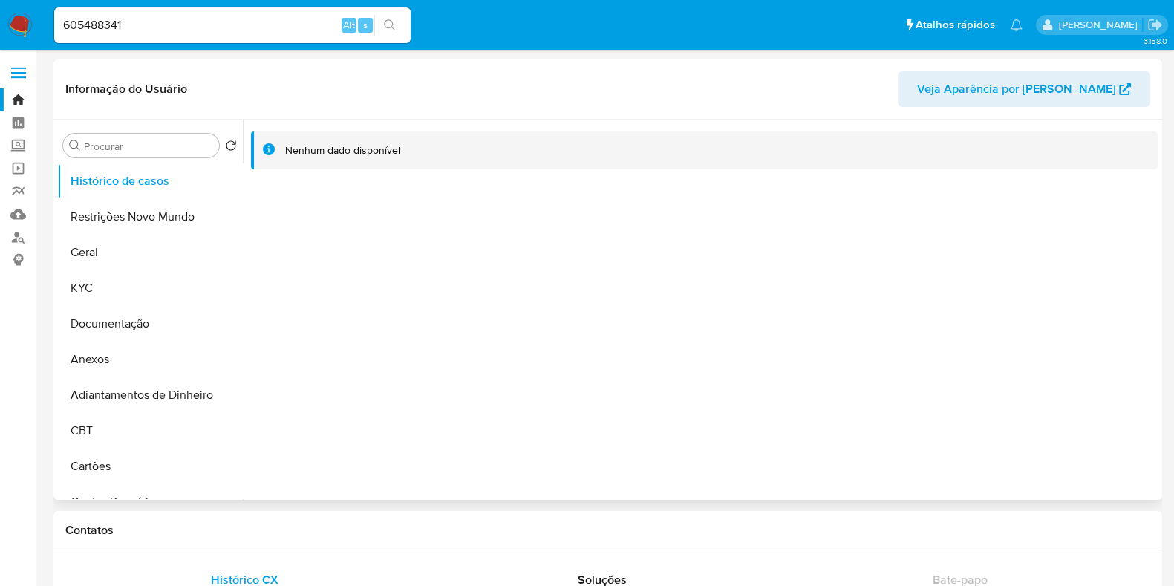
select select "10"
click at [131, 328] on button "Documentação" at bounding box center [144, 324] width 174 height 36
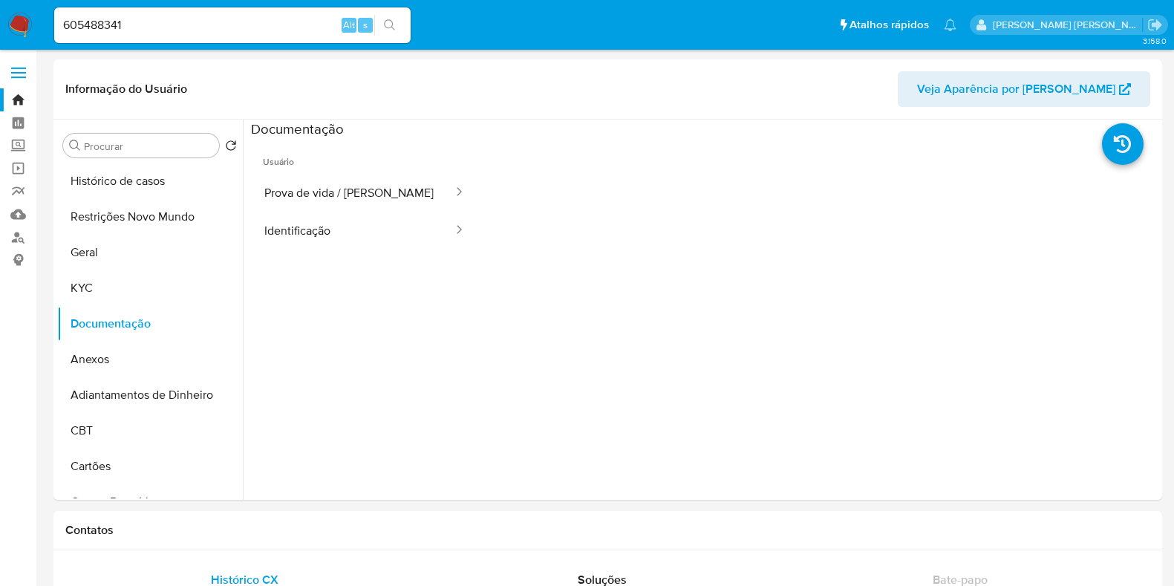
select select "10"
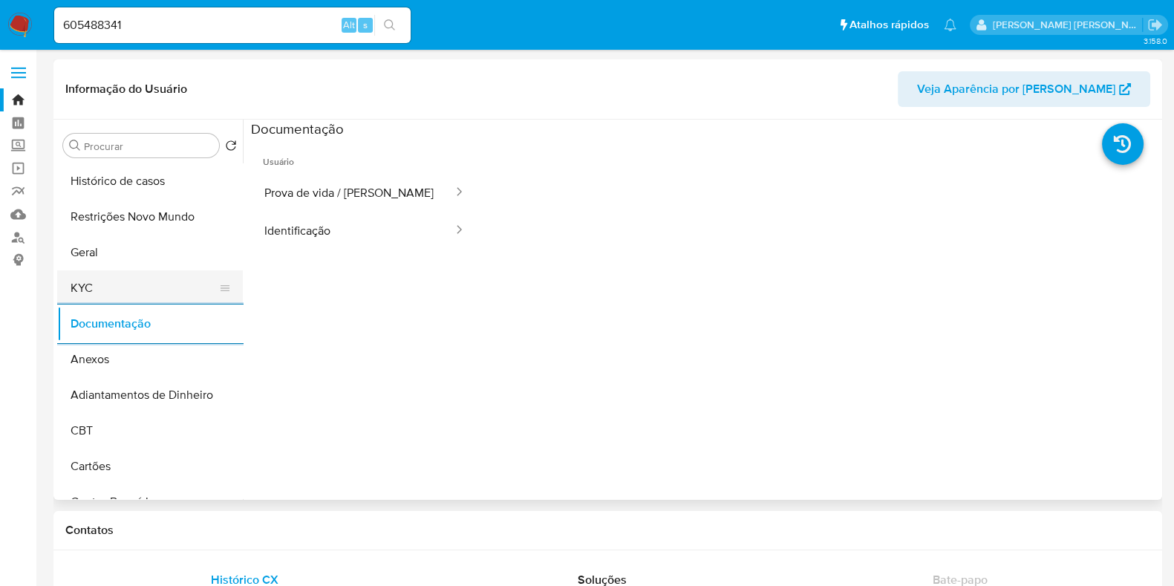
click at [144, 287] on button "KYC" at bounding box center [144, 288] width 174 height 36
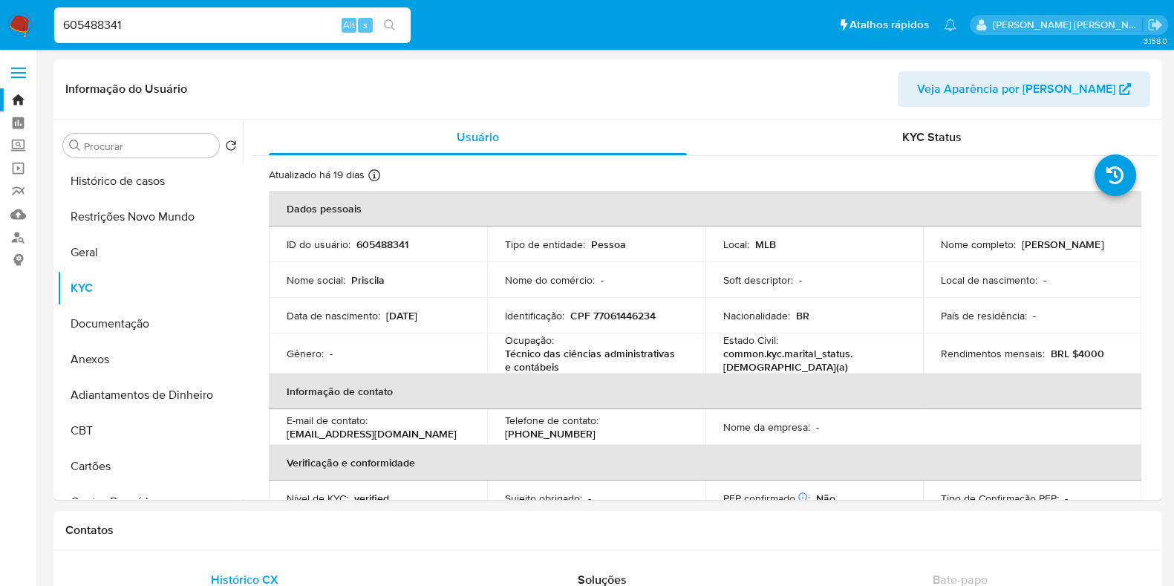
click at [220, 24] on input "605488341" at bounding box center [232, 25] width 357 height 19
paste input "147259805"
type input "147259805"
click at [394, 19] on icon "search-icon" at bounding box center [390, 25] width 12 height 12
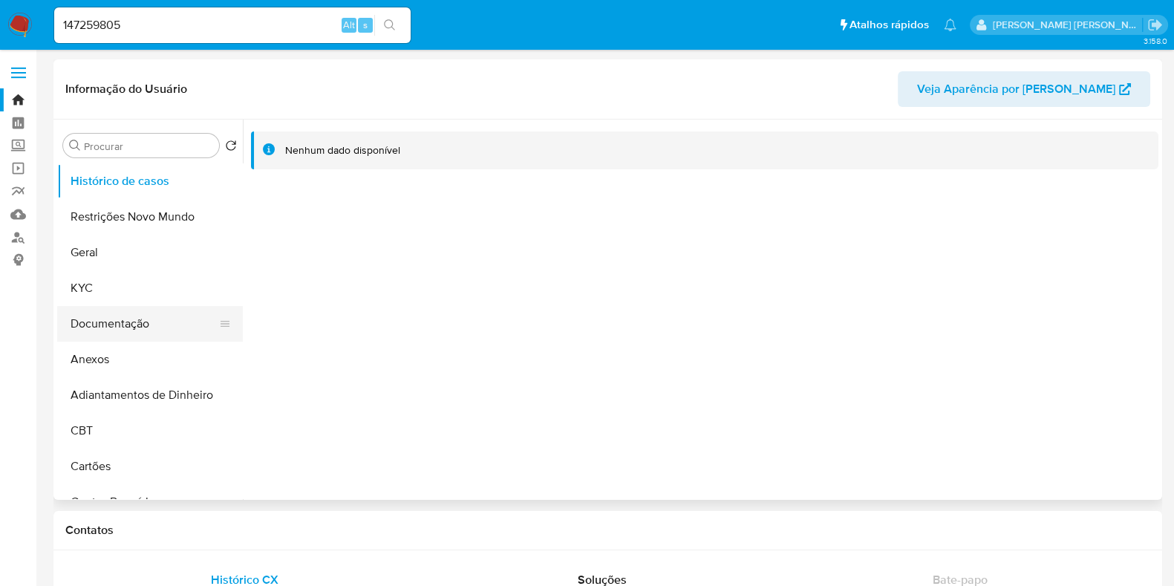
select select "10"
click at [117, 312] on button "Documentação" at bounding box center [144, 324] width 174 height 36
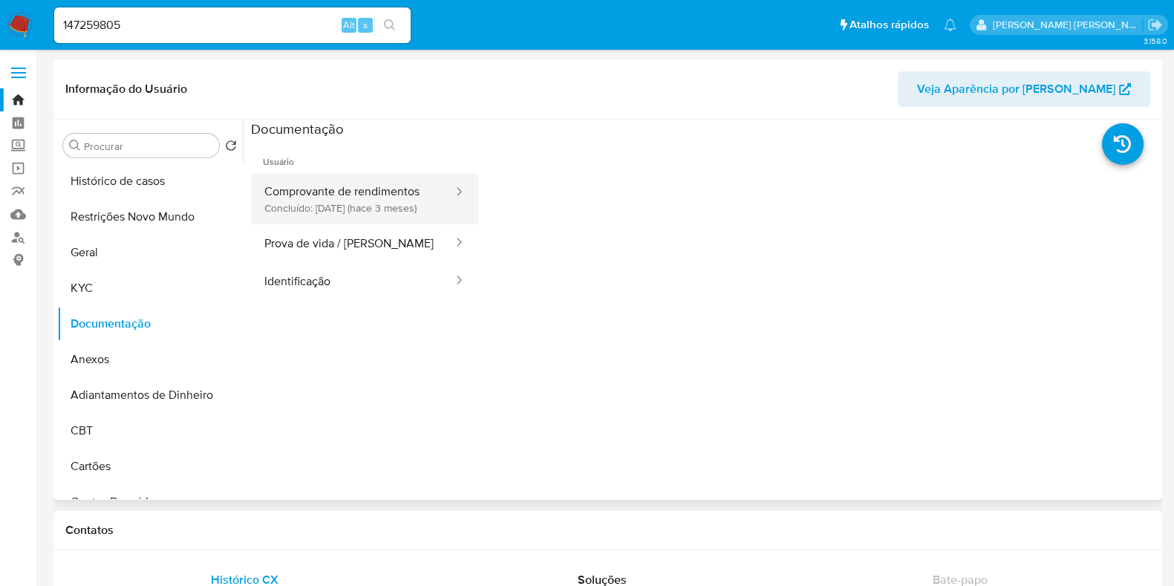
click at [406, 189] on button "Comprovante de rendimentos Concluído: 18/06/2025 (hace 3 meses)" at bounding box center [353, 199] width 204 height 51
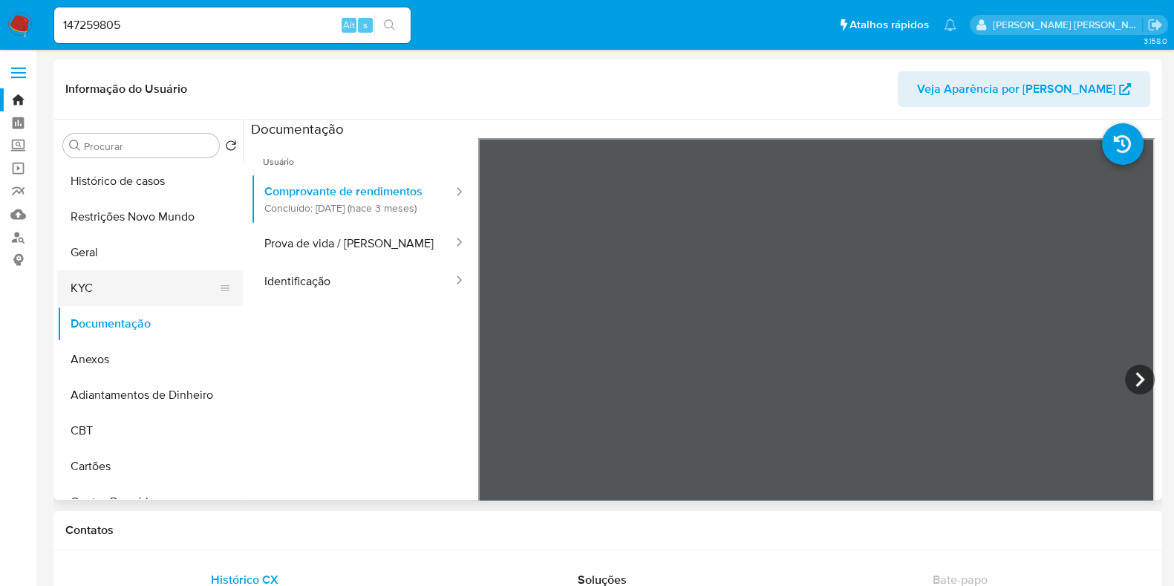
click at [103, 282] on button "KYC" at bounding box center [144, 288] width 174 height 36
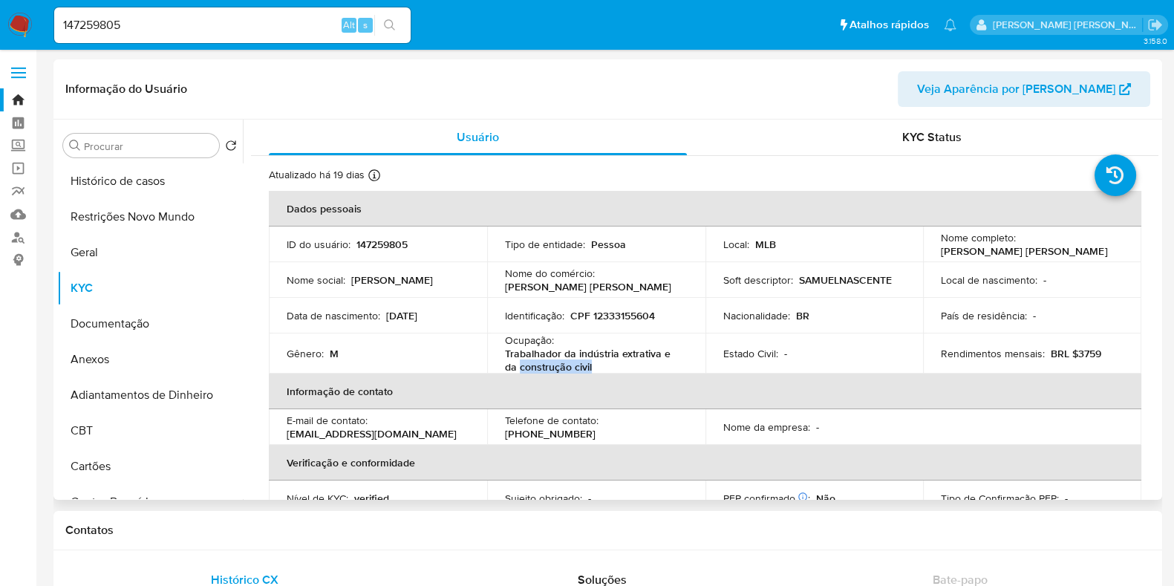
drag, startPoint x: 598, startPoint y: 367, endPoint x: 517, endPoint y: 369, distance: 81.0
click at [517, 369] on p "Trabalhador da indústria extrativa e da construção civil" at bounding box center [593, 360] width 177 height 27
copy p "construção civil"
click at [241, 28] on input "147259805" at bounding box center [232, 25] width 357 height 19
paste input "021769681"
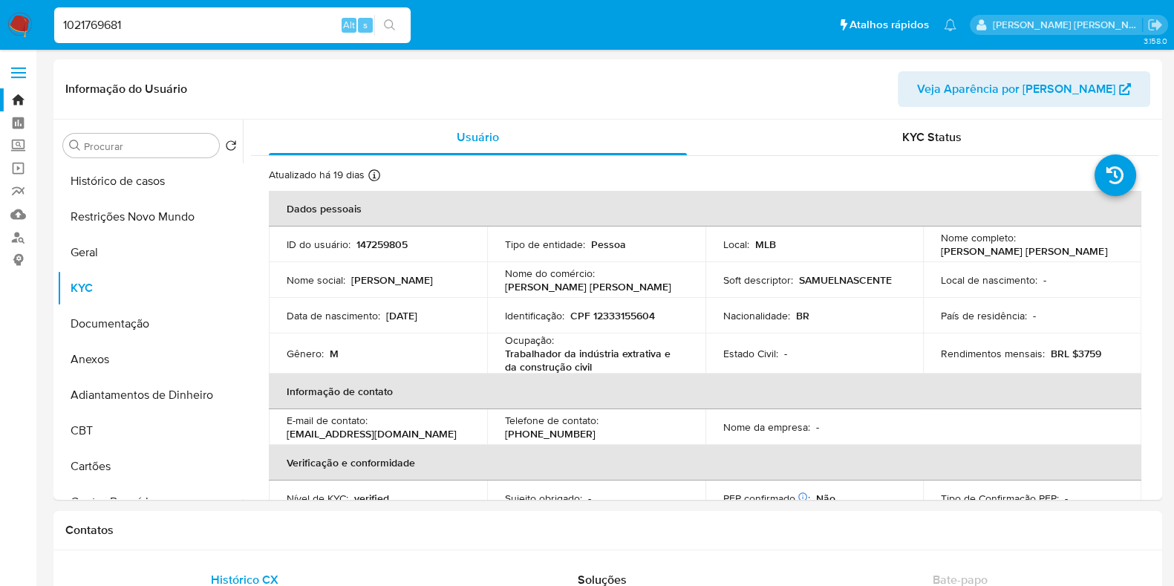
type input "1021769681"
click at [391, 26] on icon "search-icon" at bounding box center [389, 24] width 11 height 11
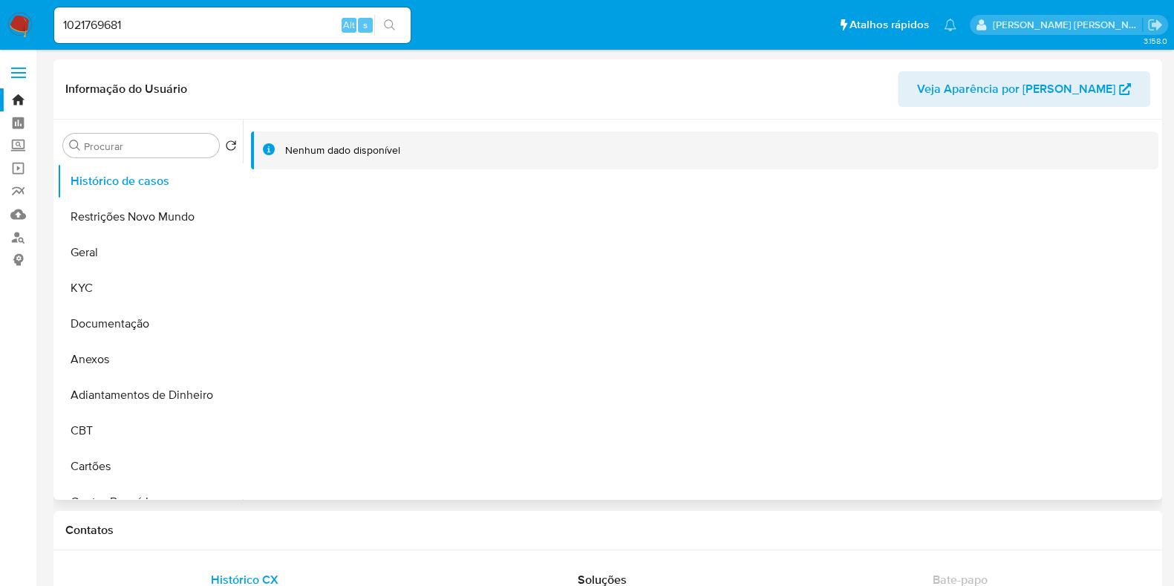
select select "10"
click at [147, 329] on button "Documentação" at bounding box center [144, 324] width 174 height 36
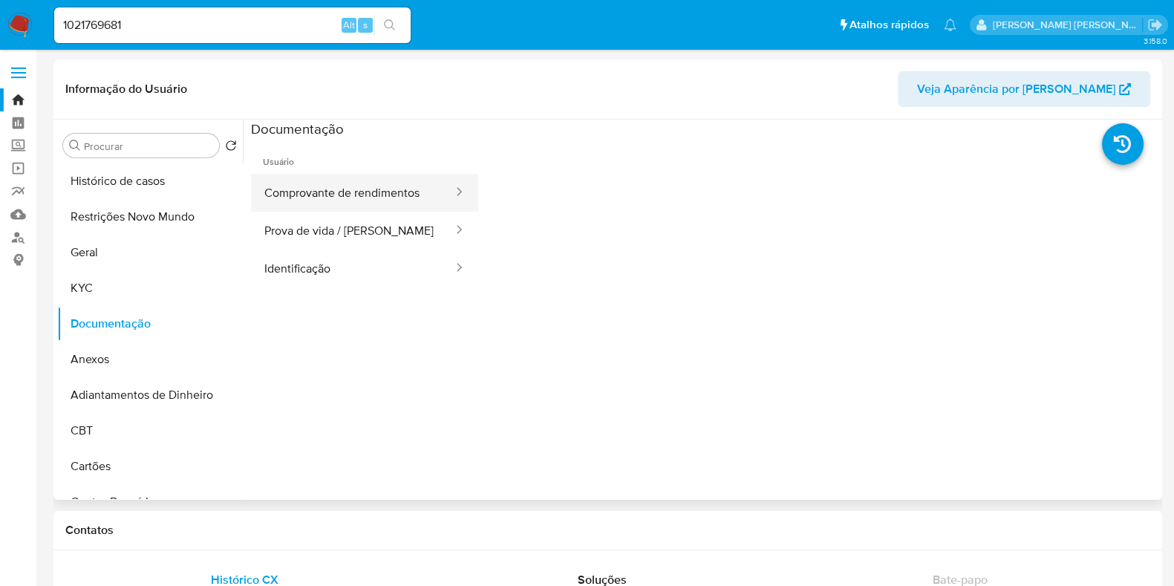
click at [329, 209] on button "Comprovante de rendimentos" at bounding box center [353, 193] width 204 height 38
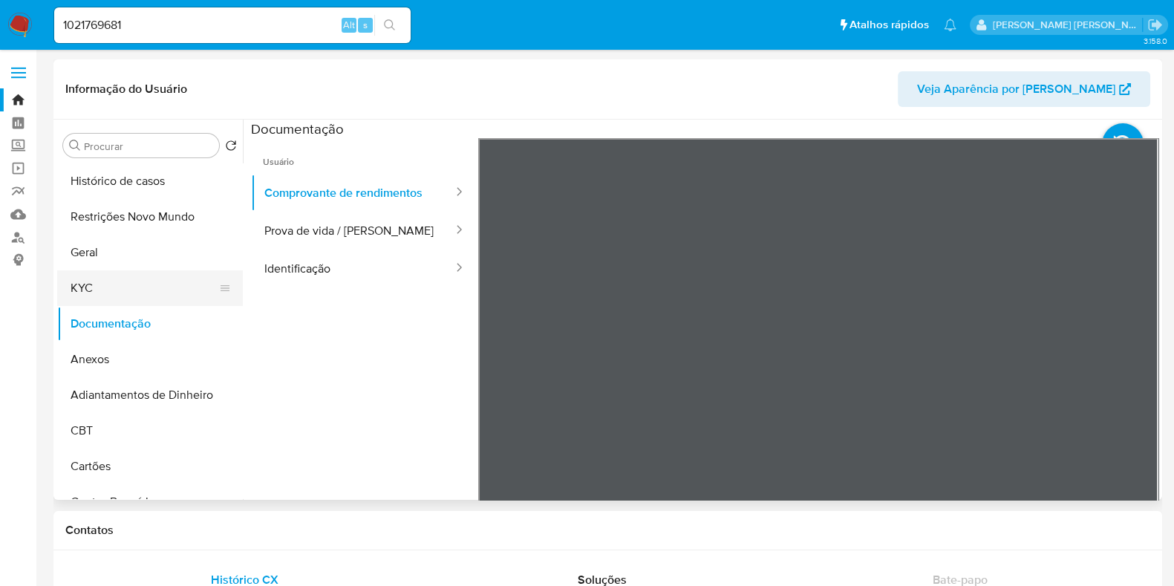
click at [134, 273] on button "KYC" at bounding box center [144, 288] width 174 height 36
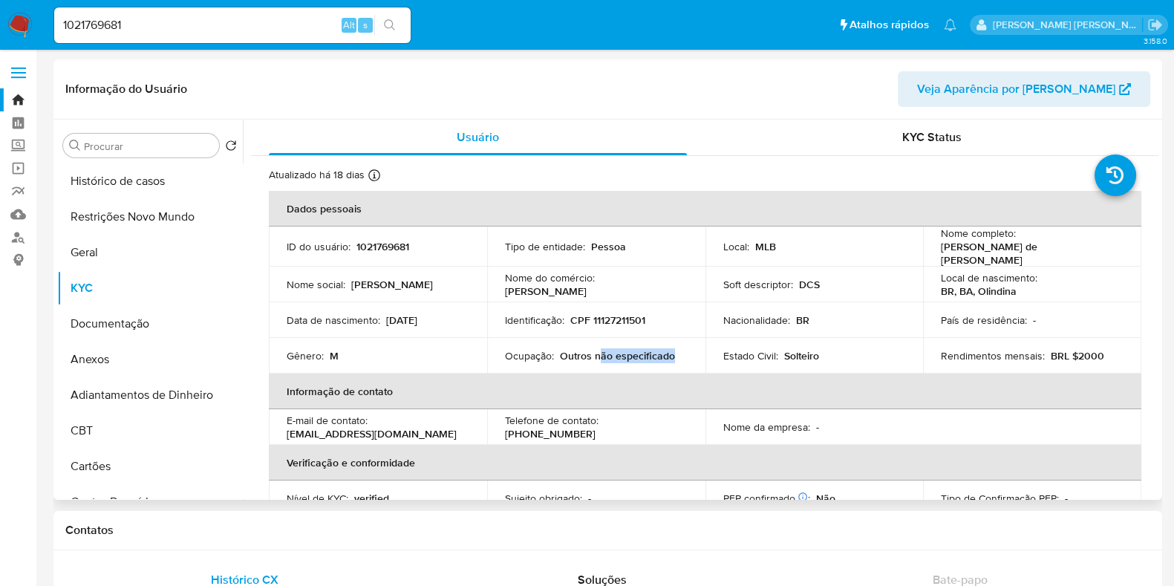
drag, startPoint x: 672, startPoint y: 349, endPoint x: 599, endPoint y: 351, distance: 73.5
click at [599, 351] on div "Ocupação : Outros não especificado" at bounding box center [596, 355] width 183 height 13
click at [172, 31] on input "1021769681" at bounding box center [232, 25] width 357 height 19
paste input "667957280"
type input "1667957280"
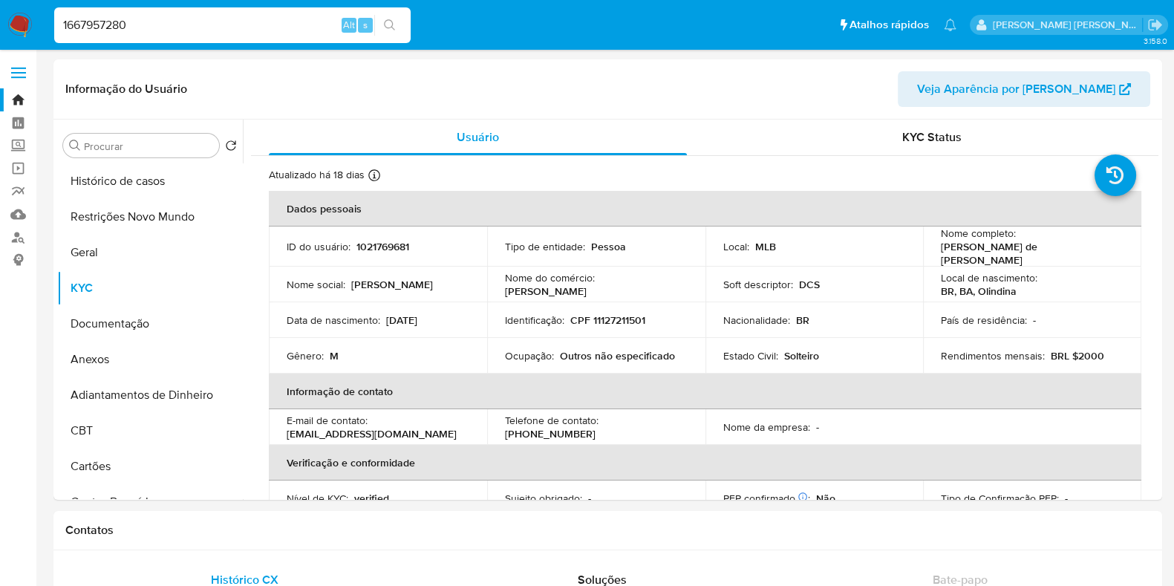
click at [393, 26] on icon "search-icon" at bounding box center [390, 25] width 12 height 12
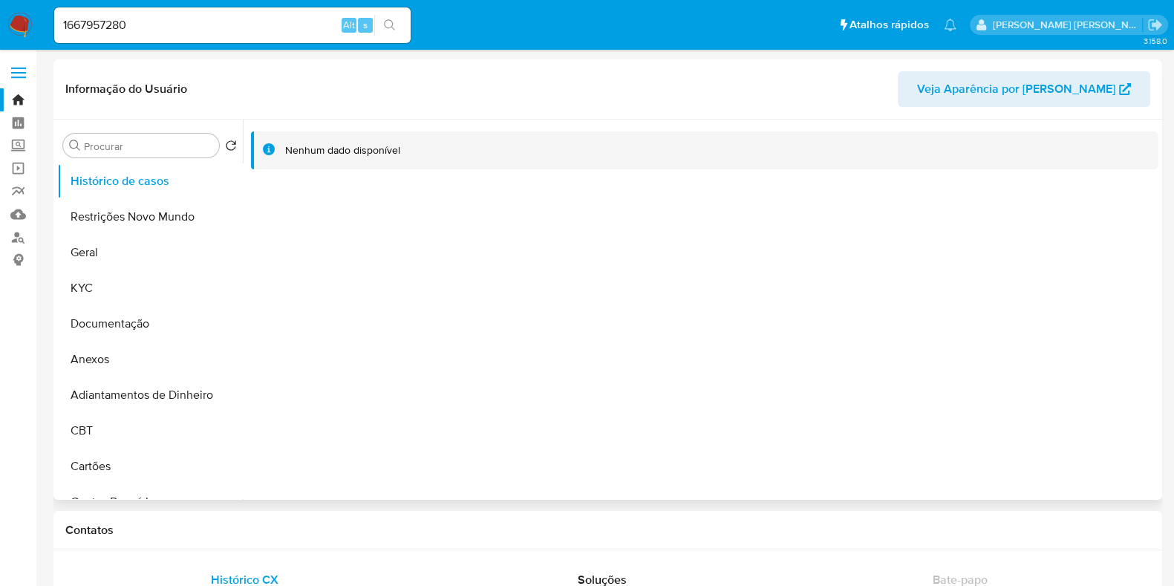
select select "10"
drag, startPoint x: 123, startPoint y: 287, endPoint x: 118, endPoint y: 299, distance: 12.7
click at [123, 287] on button "KYC" at bounding box center [144, 288] width 174 height 36
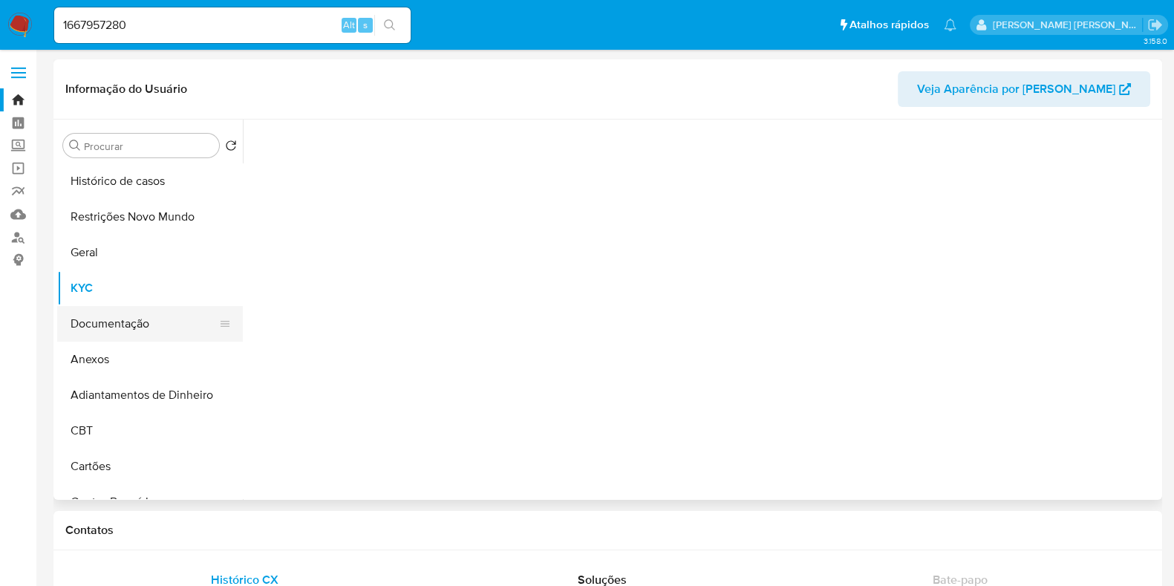
click at [117, 319] on button "Documentação" at bounding box center [144, 324] width 174 height 36
click at [137, 282] on button "KYC" at bounding box center [144, 288] width 174 height 36
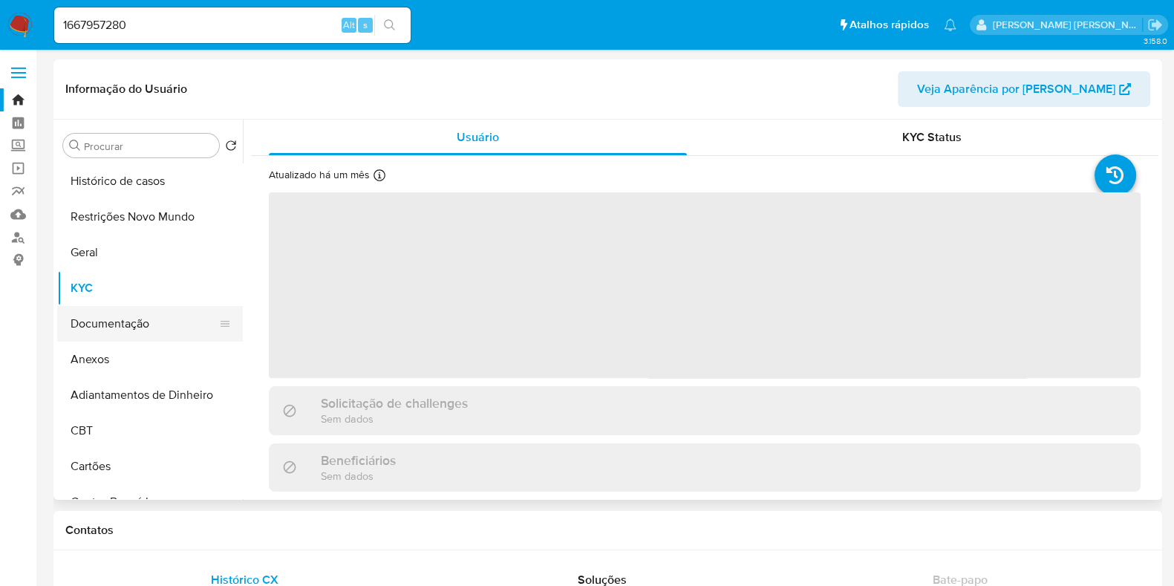
click at [139, 314] on button "Documentação" at bounding box center [144, 324] width 174 height 36
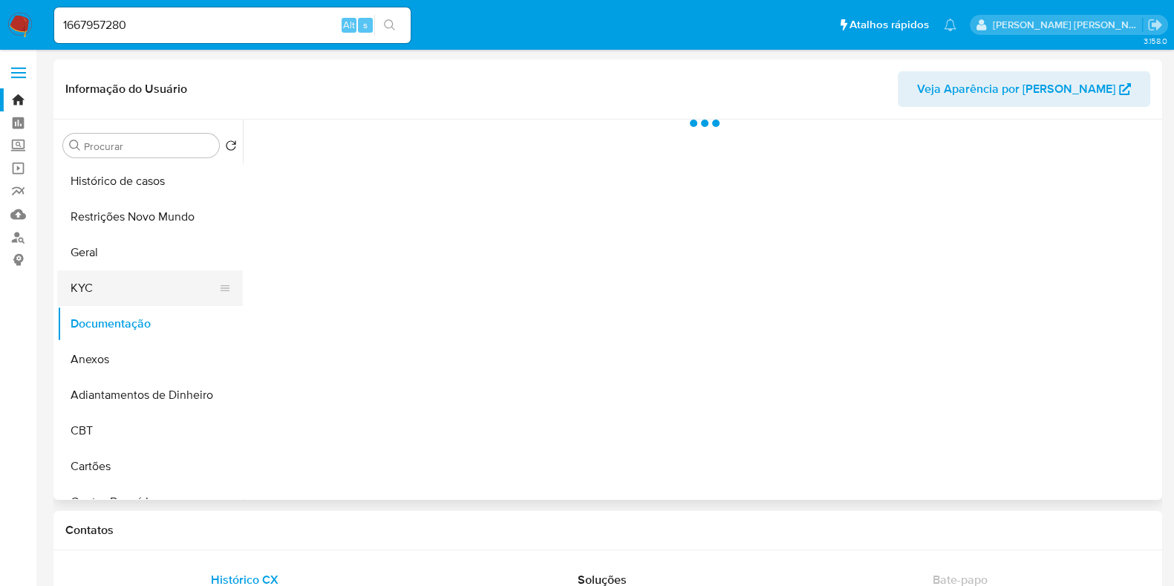
click at [143, 299] on button "KYC" at bounding box center [144, 288] width 174 height 36
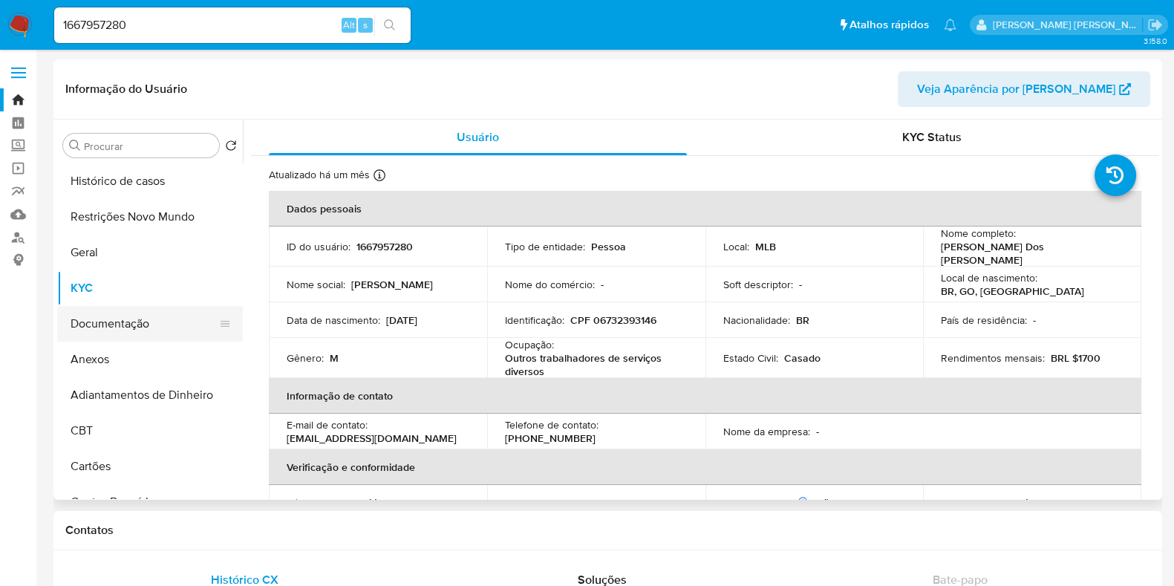
click at [141, 317] on button "Documentação" at bounding box center [144, 324] width 174 height 36
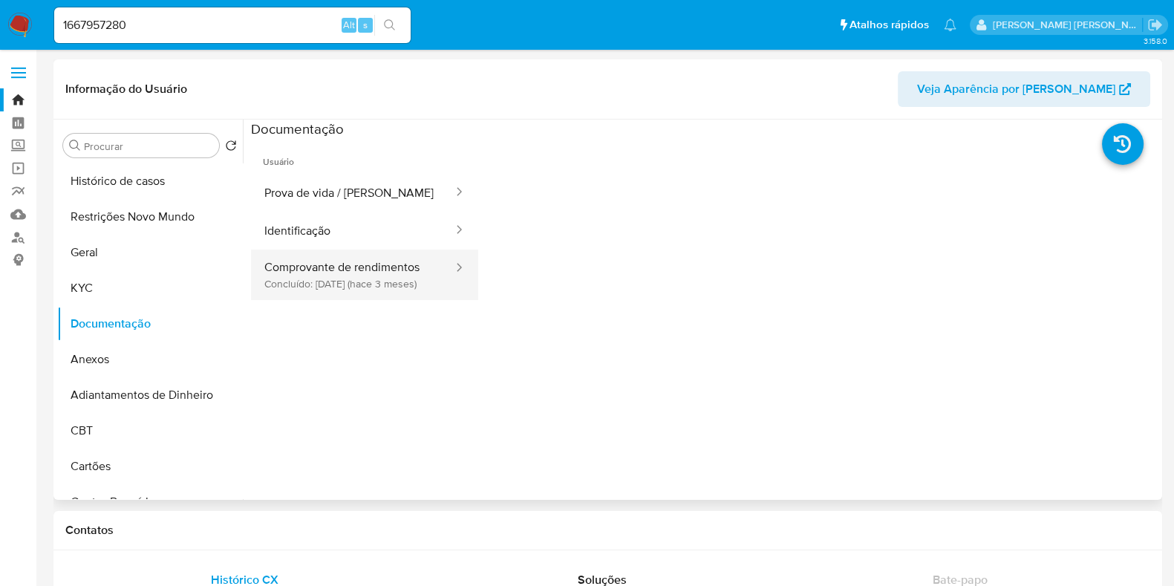
click at [412, 279] on button "Comprovante de rendimentos Concluído: 31/05/2025 (hace 3 meses)" at bounding box center [353, 275] width 204 height 51
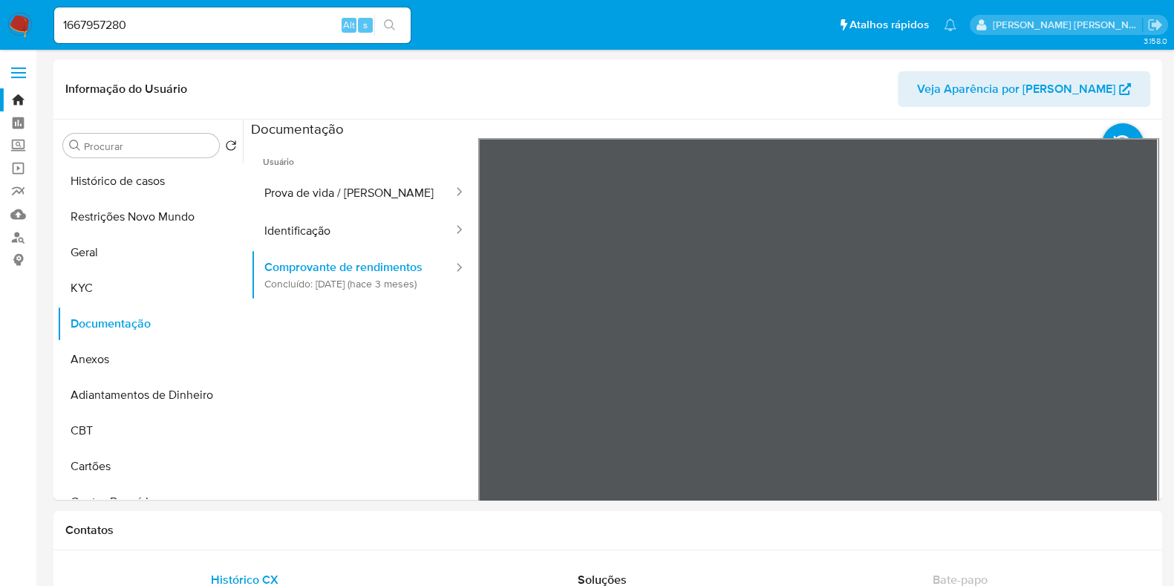
click at [151, 25] on input "1667957280" at bounding box center [232, 25] width 357 height 19
paste input "88122629"
type input "188122629"
click at [400, 24] on button "search-icon" at bounding box center [389, 25] width 30 height 21
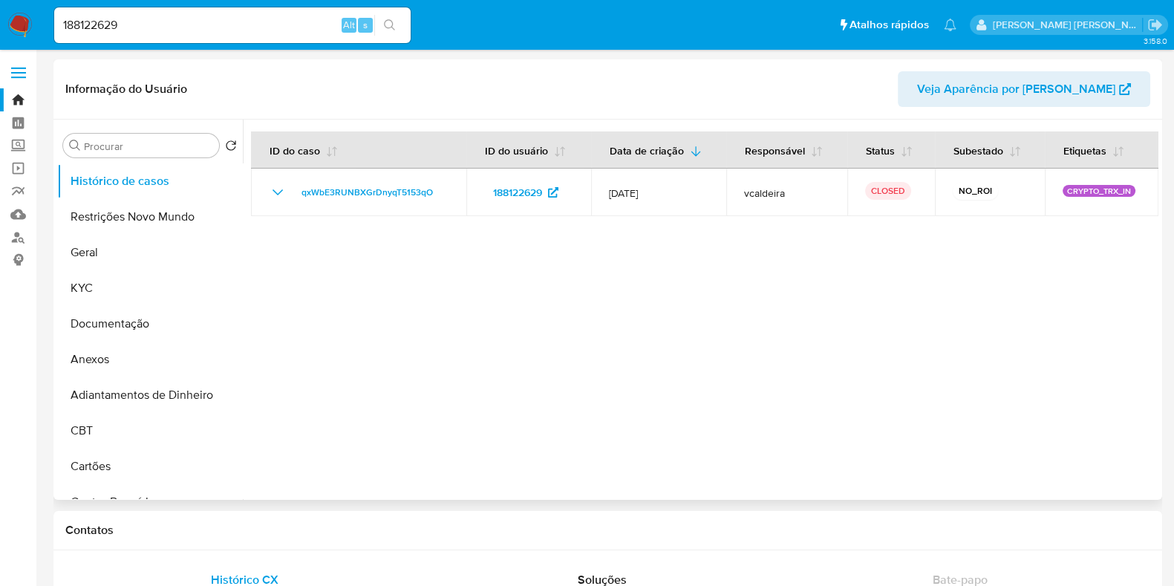
select select "10"
click at [131, 325] on button "Documentação" at bounding box center [144, 324] width 174 height 36
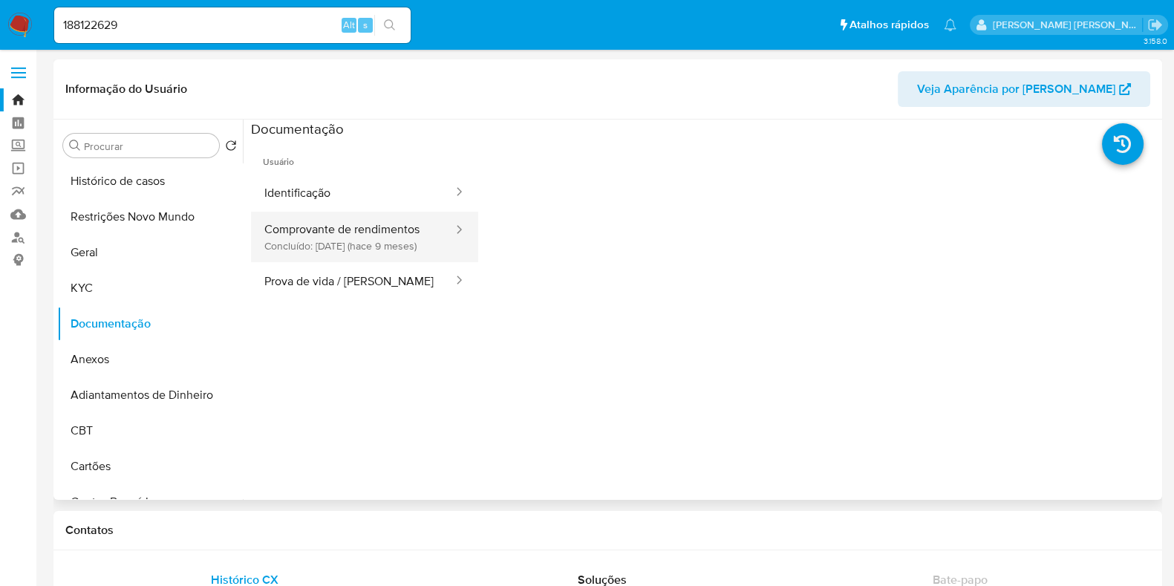
click at [331, 256] on button "Comprovante de rendimentos Concluído: 28/12/2024 (hace 9 meses)" at bounding box center [353, 237] width 204 height 51
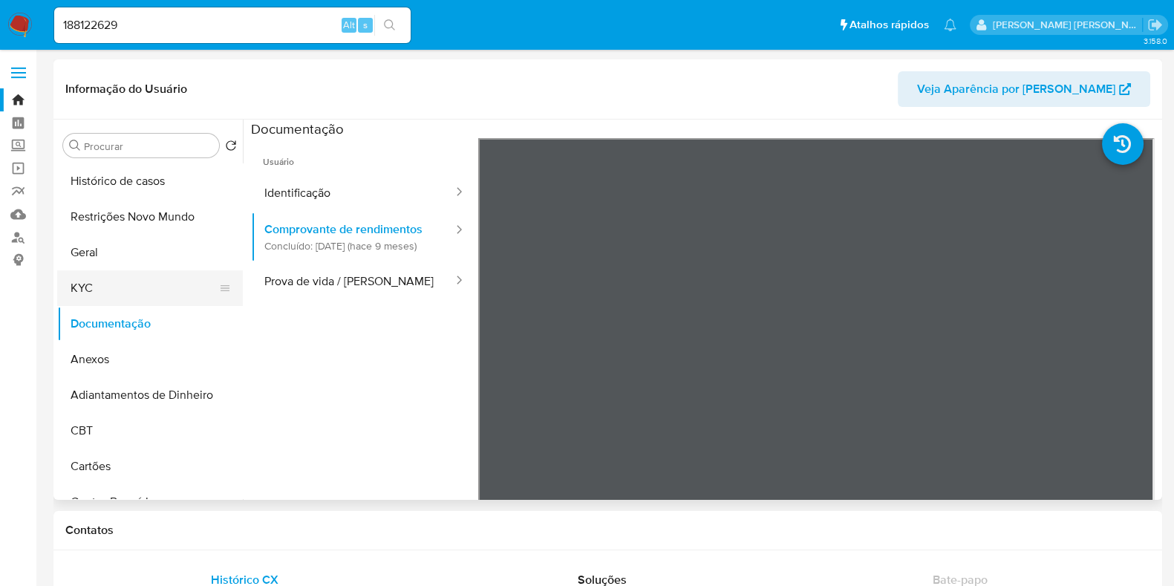
click at [131, 287] on button "KYC" at bounding box center [144, 288] width 174 height 36
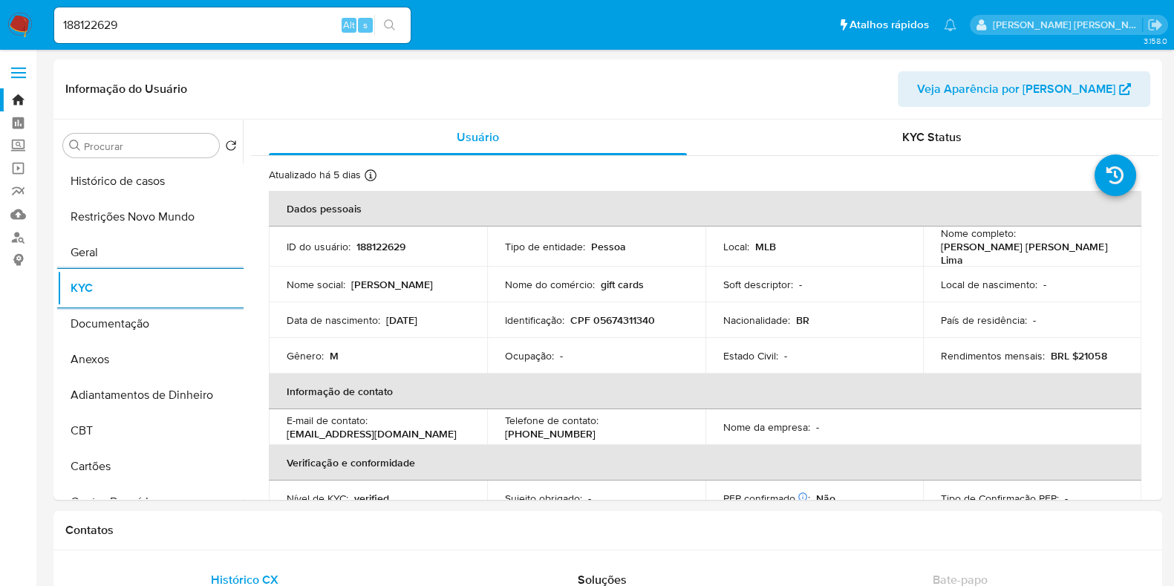
click at [206, 21] on input "188122629" at bounding box center [232, 25] width 357 height 19
paste input "273202413"
type input "273202413"
click at [389, 24] on icon "search-icon" at bounding box center [390, 25] width 12 height 12
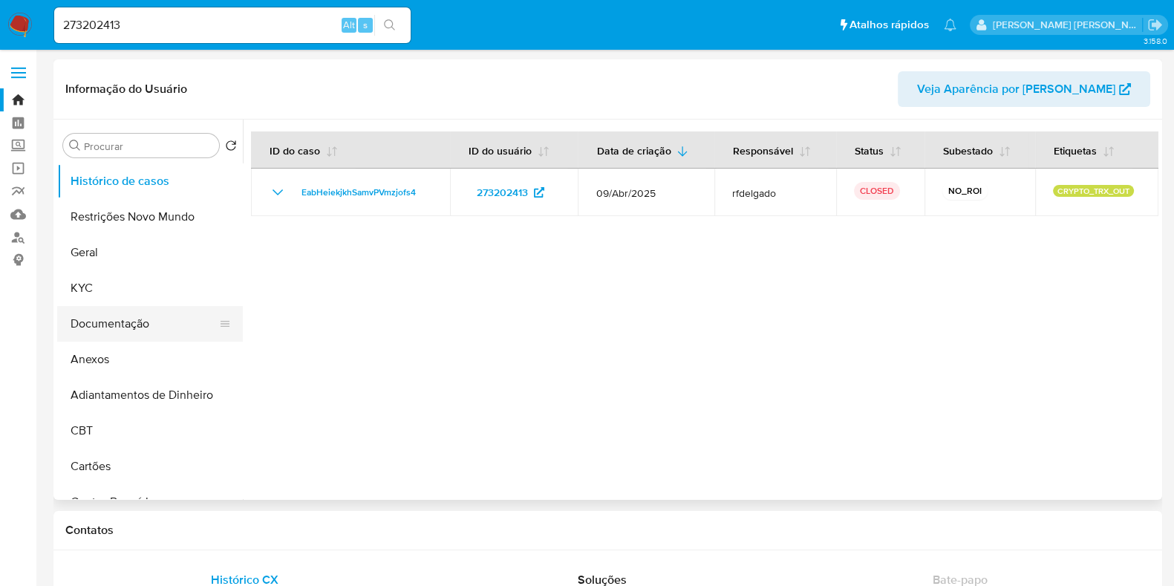
select select "10"
click at [99, 310] on button "Documentação" at bounding box center [144, 324] width 174 height 36
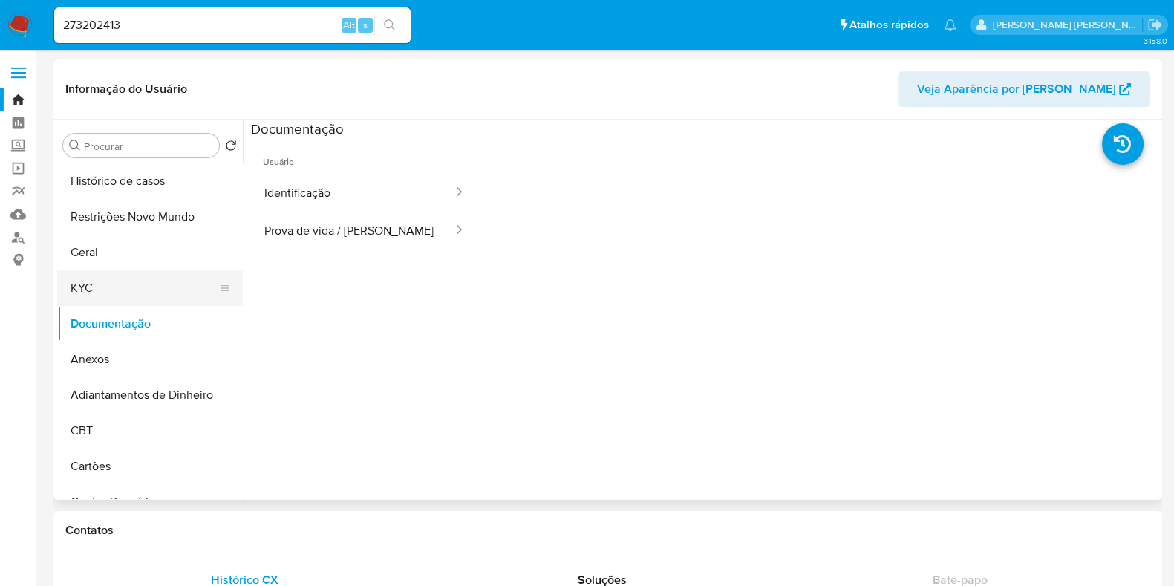
click at [121, 285] on button "KYC" at bounding box center [144, 288] width 174 height 36
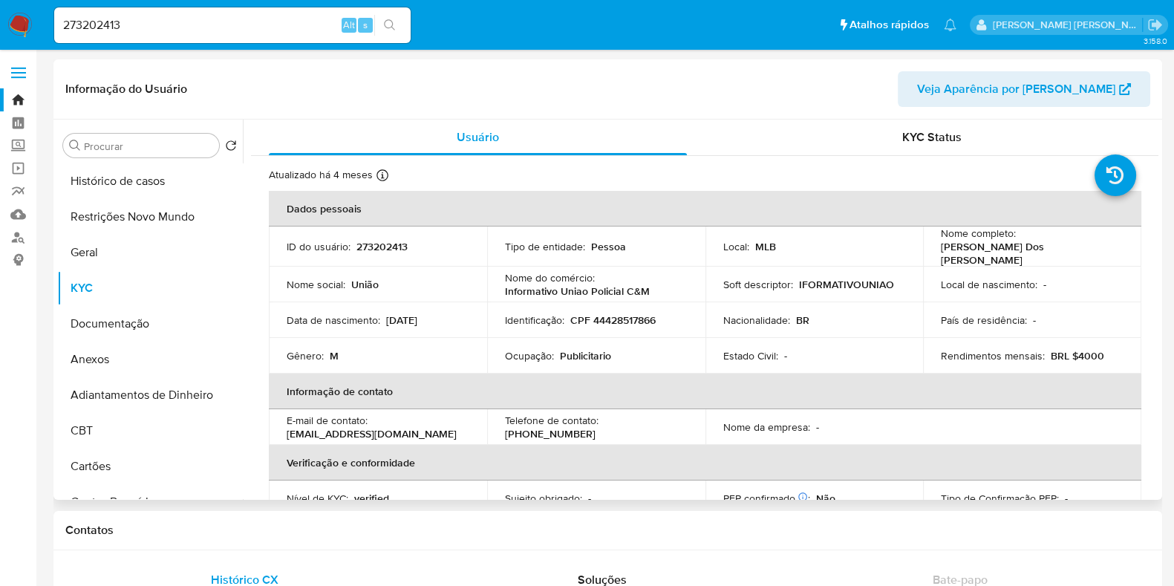
click at [586, 351] on p "Publicitario" at bounding box center [585, 355] width 51 height 13
copy p "Publicitario"
drag, startPoint x: 214, startPoint y: 13, endPoint x: 206, endPoint y: 16, distance: 8.0
click at [212, 13] on div "273202413 Alt s" at bounding box center [232, 25] width 357 height 36
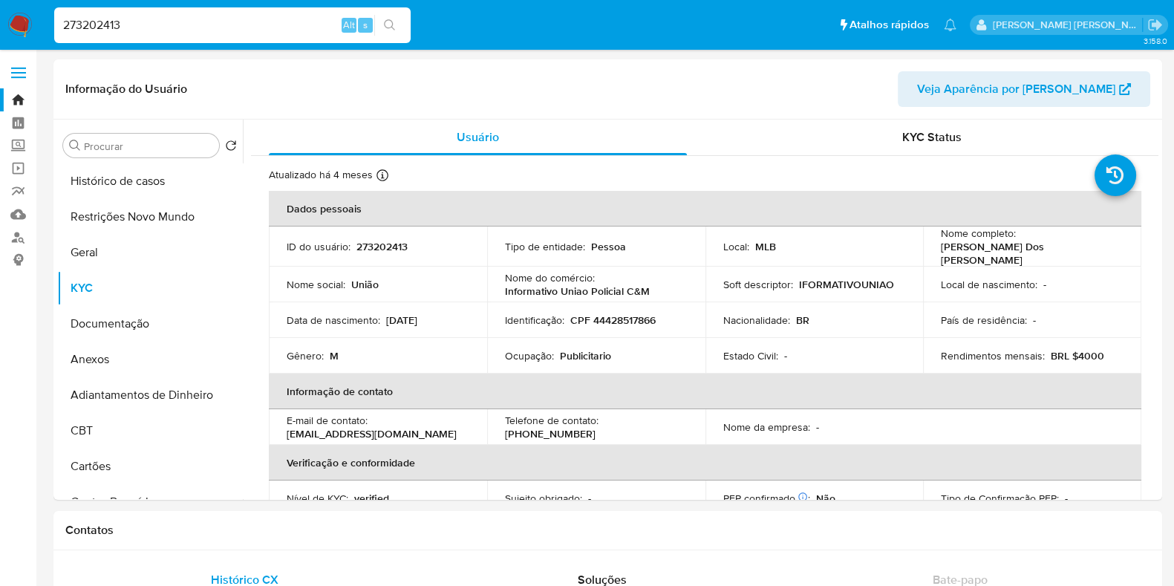
click at [204, 20] on input "273202413" at bounding box center [232, 25] width 357 height 19
paste input "568451759"
type input "568451759"
click at [385, 15] on button "search-icon" at bounding box center [389, 25] width 30 height 21
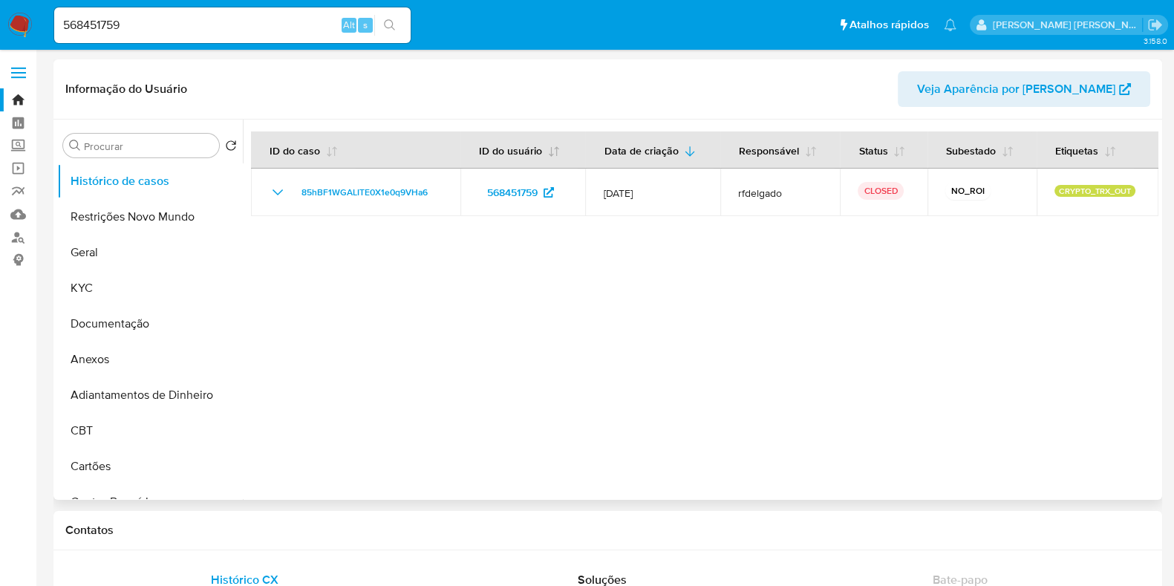
select select "10"
click at [117, 317] on button "Documentação" at bounding box center [144, 324] width 174 height 36
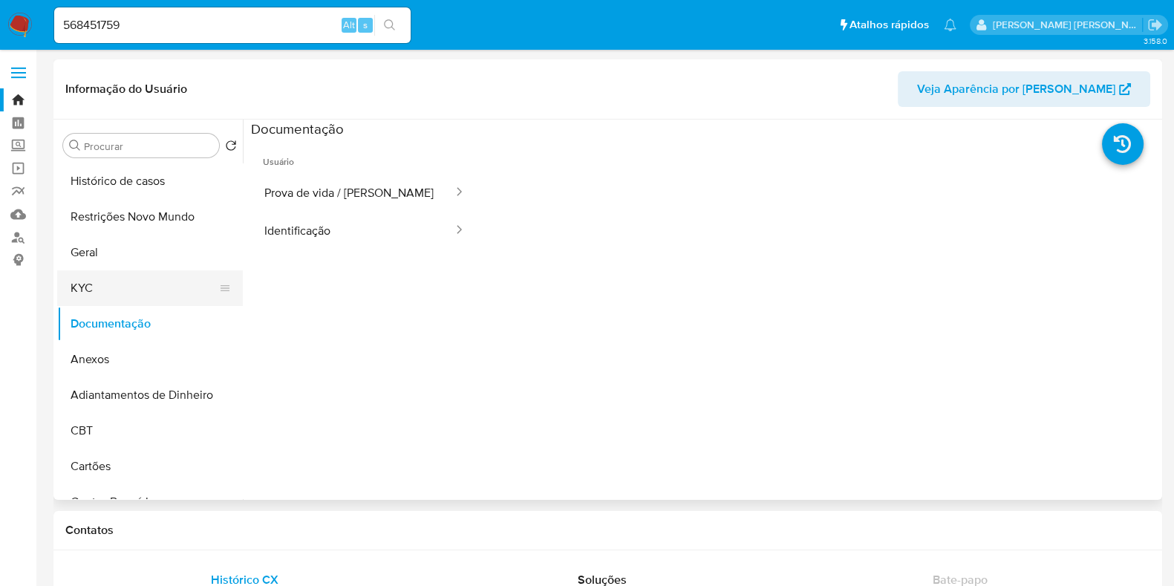
click at [119, 287] on button "KYC" at bounding box center [144, 288] width 174 height 36
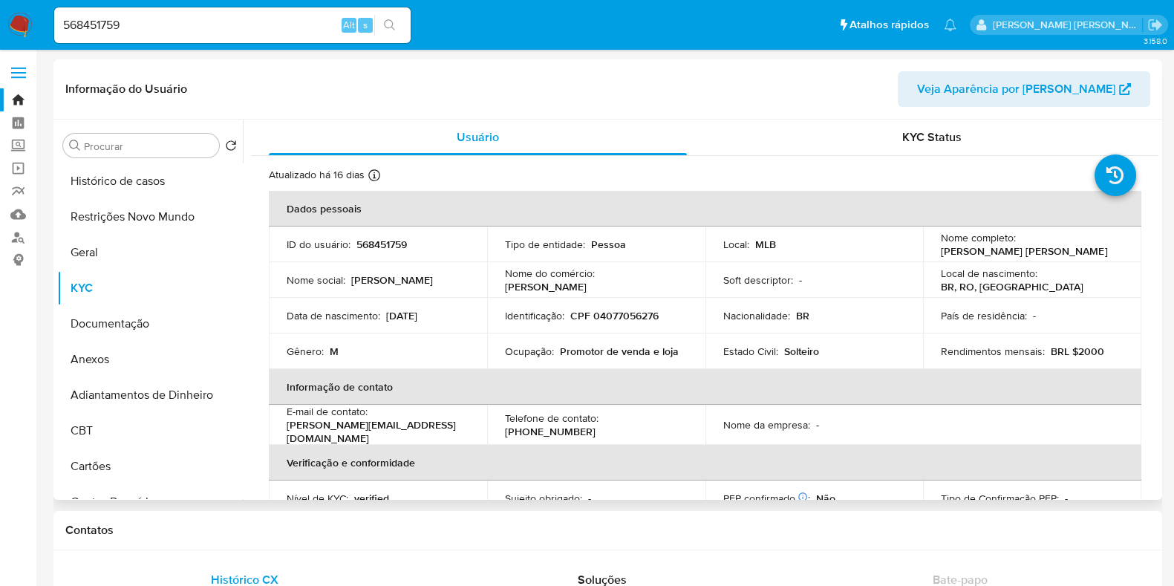
click at [588, 357] on p "Promotor de venda e loja" at bounding box center [619, 351] width 119 height 13
click at [620, 350] on p "Promotor de venda e loja" at bounding box center [619, 351] width 119 height 13
drag, startPoint x: 558, startPoint y: 351, endPoint x: 620, endPoint y: 350, distance: 62.4
click at [620, 350] on p "Promotor de venda e loja" at bounding box center [619, 351] width 119 height 13
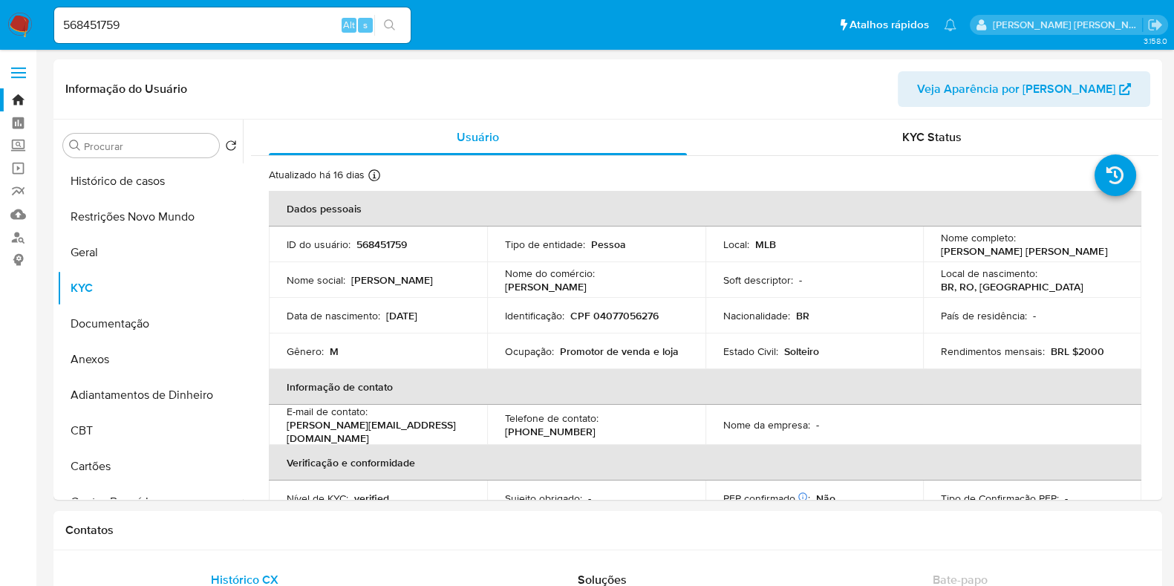
click at [199, 28] on input "568451759" at bounding box center [232, 25] width 357 height 19
paste input "106851370"
type input "106851370"
click at [387, 20] on icon "search-icon" at bounding box center [389, 24] width 11 height 11
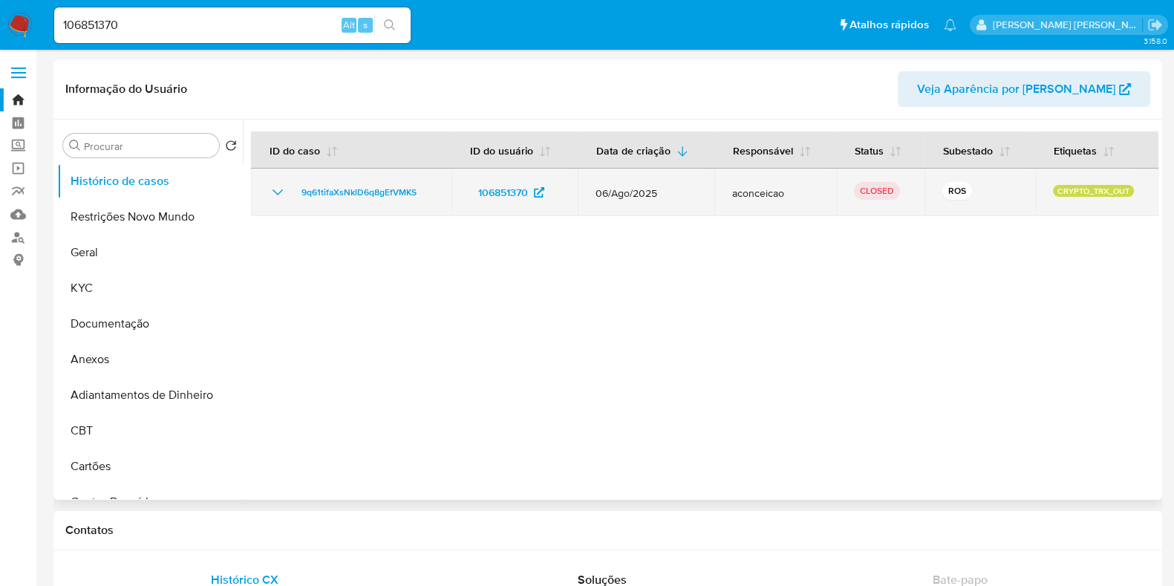
select select "10"
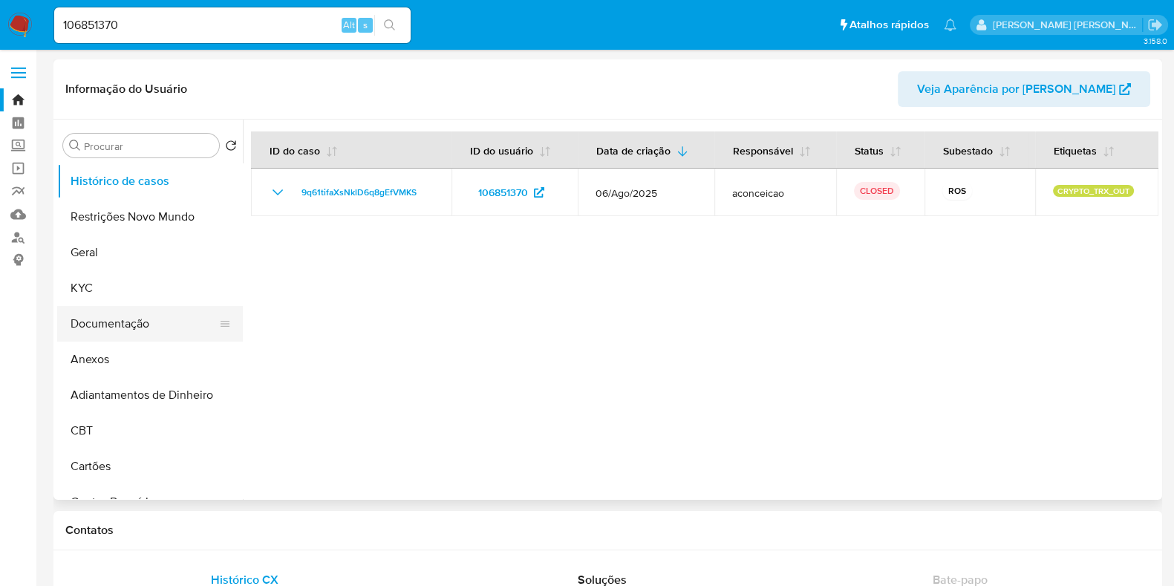
click at [150, 321] on button "Documentação" at bounding box center [144, 324] width 174 height 36
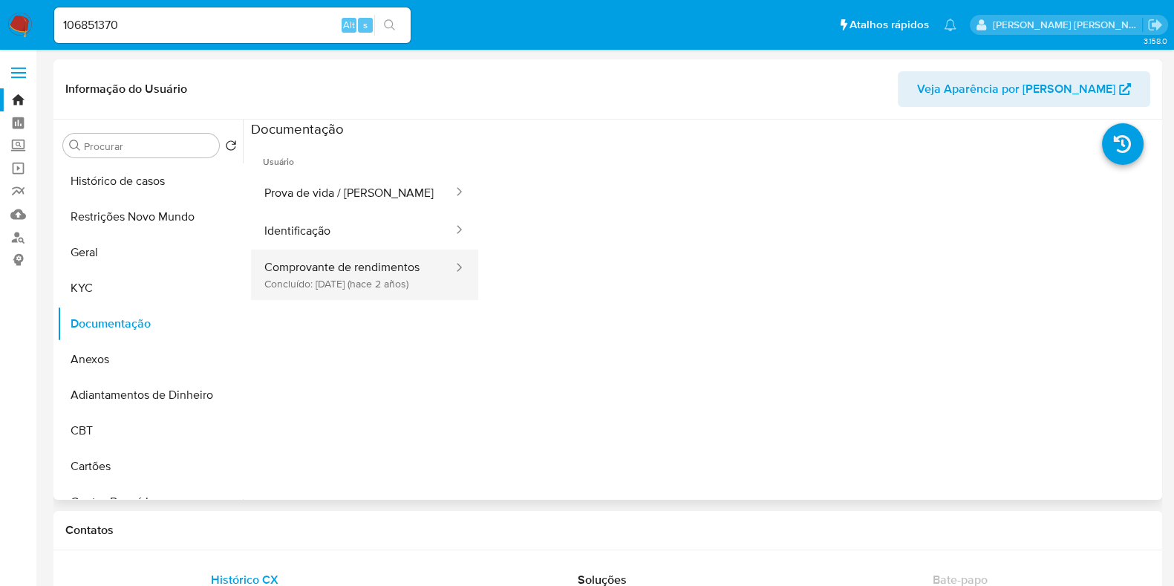
click at [334, 273] on button "Comprovante de rendimentos Concluído: 30/11/2023 (hace 2 años)" at bounding box center [353, 275] width 204 height 51
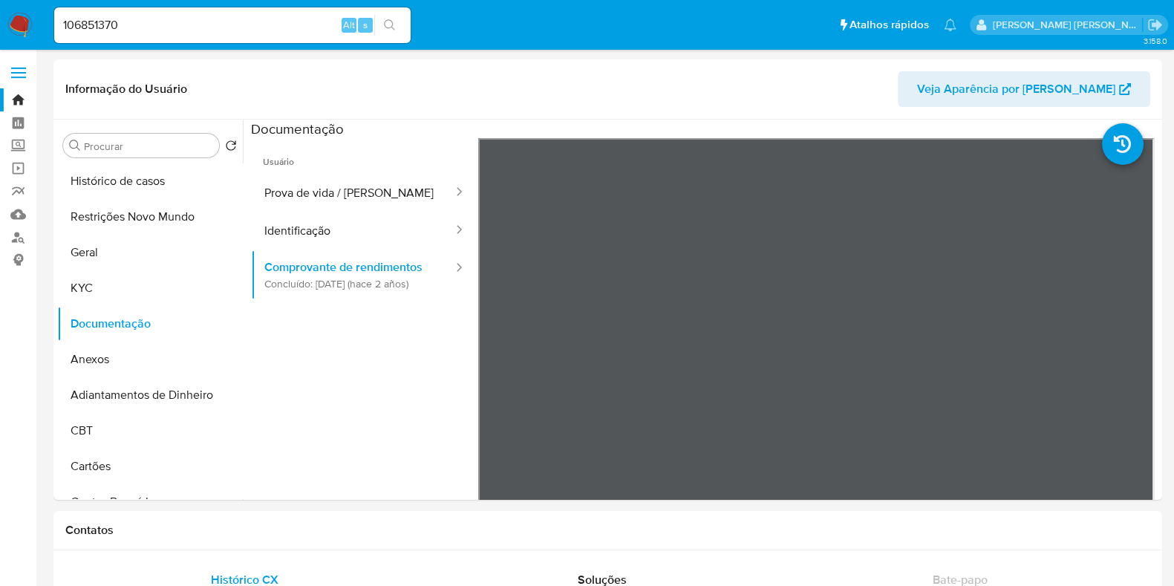
click at [223, 20] on input "106851370" at bounding box center [232, 25] width 357 height 19
paste input "327770216"
type input "327770216"
click at [394, 16] on button "search-icon" at bounding box center [389, 25] width 30 height 21
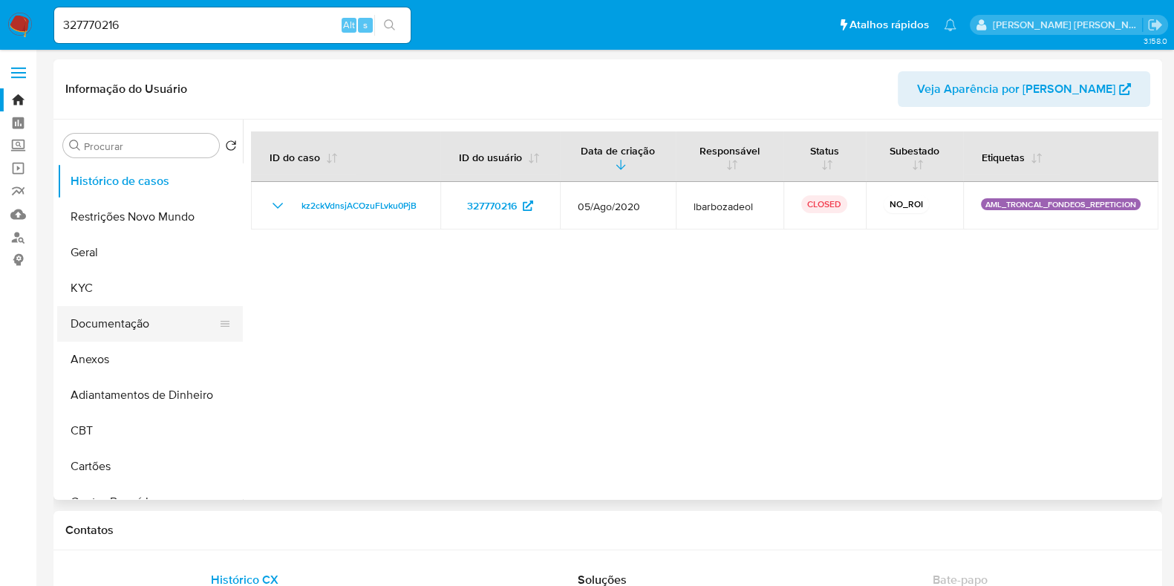
click at [134, 328] on button "Documentação" at bounding box center [144, 324] width 174 height 36
select select "10"
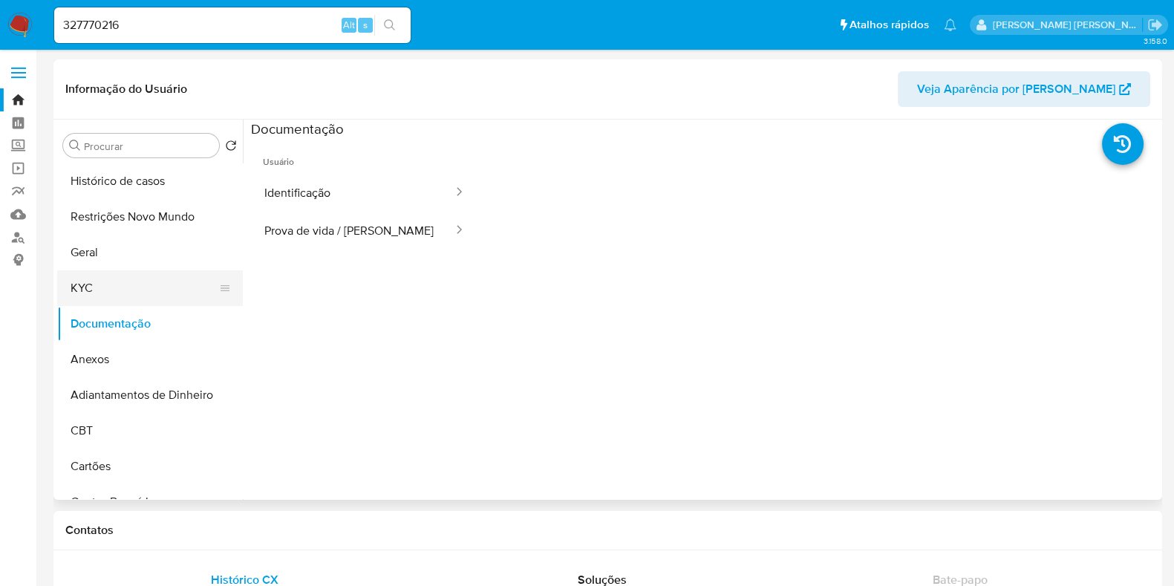
click at [186, 288] on button "KYC" at bounding box center [144, 288] width 174 height 36
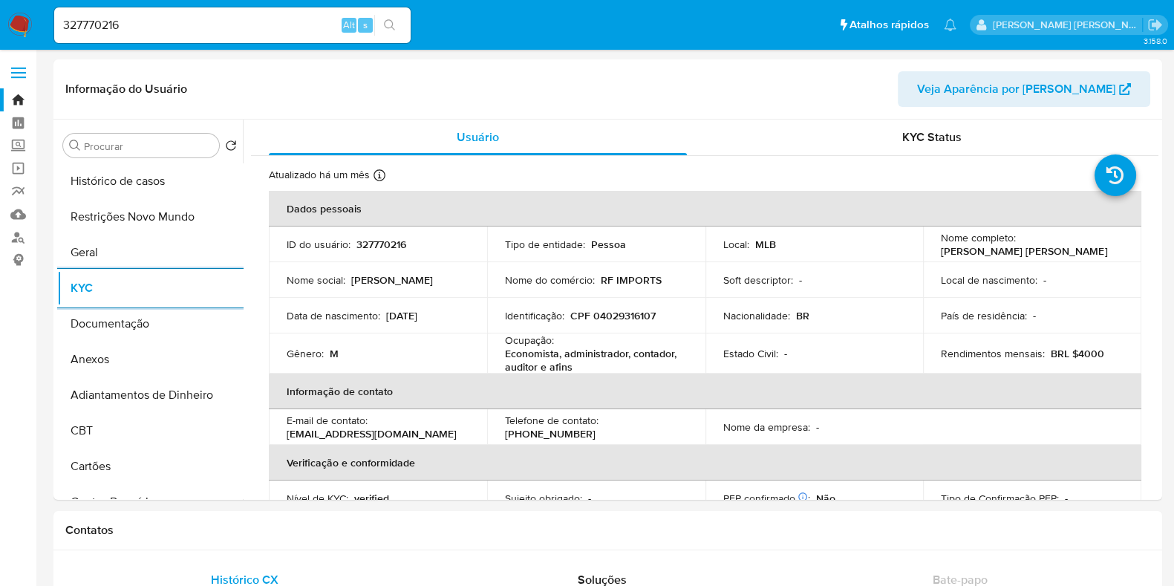
click at [147, 31] on input "327770216" at bounding box center [232, 25] width 357 height 19
paste input "81335305"
type input "81335305"
click at [394, 30] on icon "search-icon" at bounding box center [390, 25] width 12 height 12
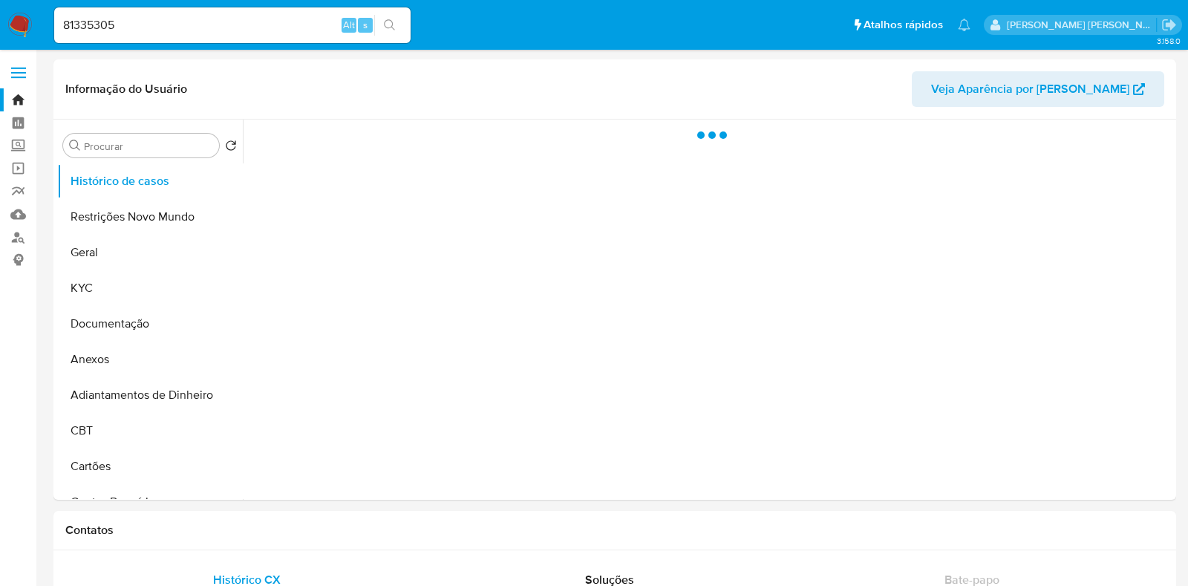
select select "10"
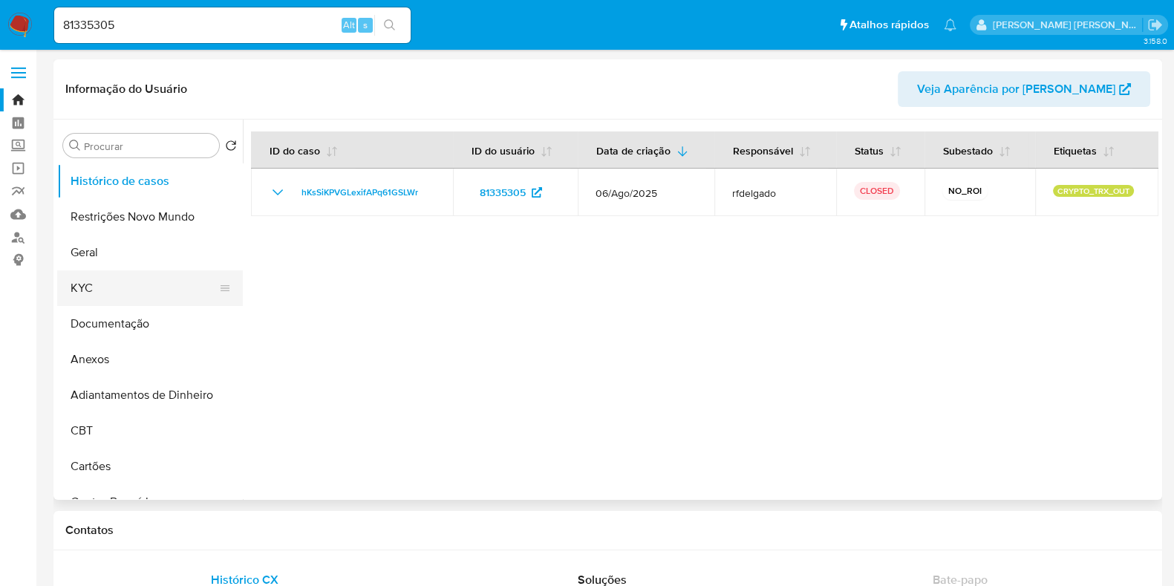
click at [126, 287] on button "KYC" at bounding box center [144, 288] width 174 height 36
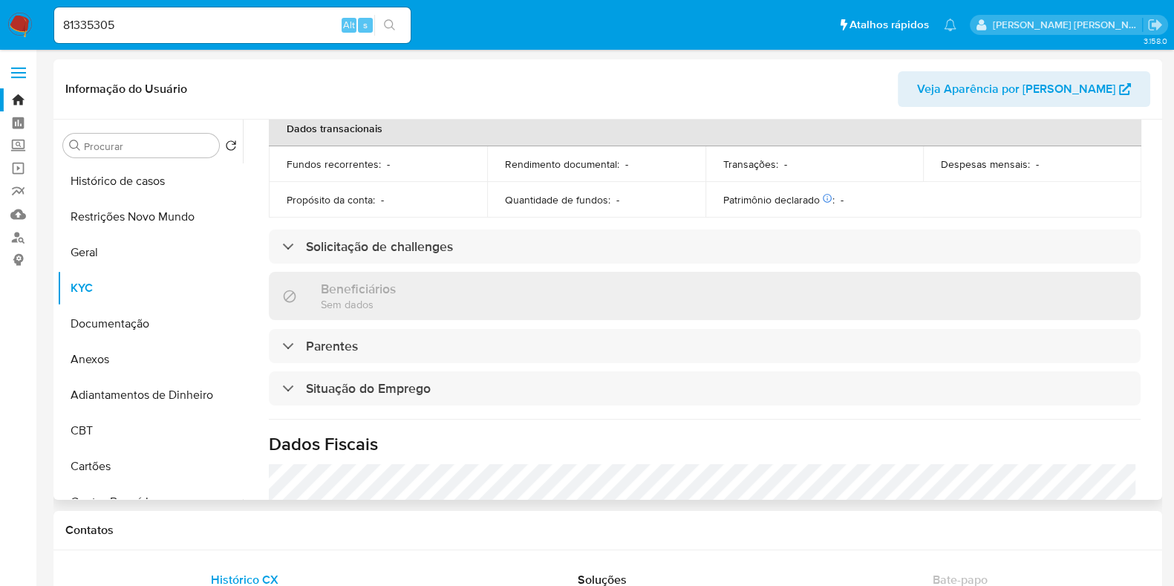
scroll to position [645, 0]
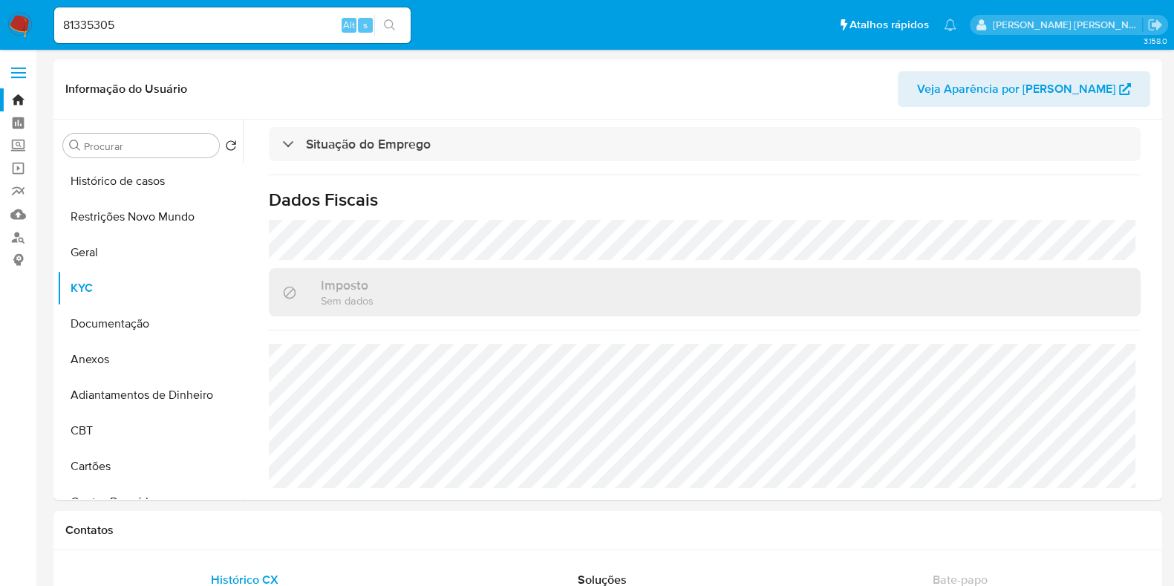
click at [123, 13] on div "81335305 Alt s" at bounding box center [232, 25] width 357 height 36
click at [133, 22] on input "81335305" at bounding box center [232, 25] width 357 height 19
paste input "70084134"
type input "70084134"
click at [388, 23] on icon "search-icon" at bounding box center [390, 25] width 12 height 12
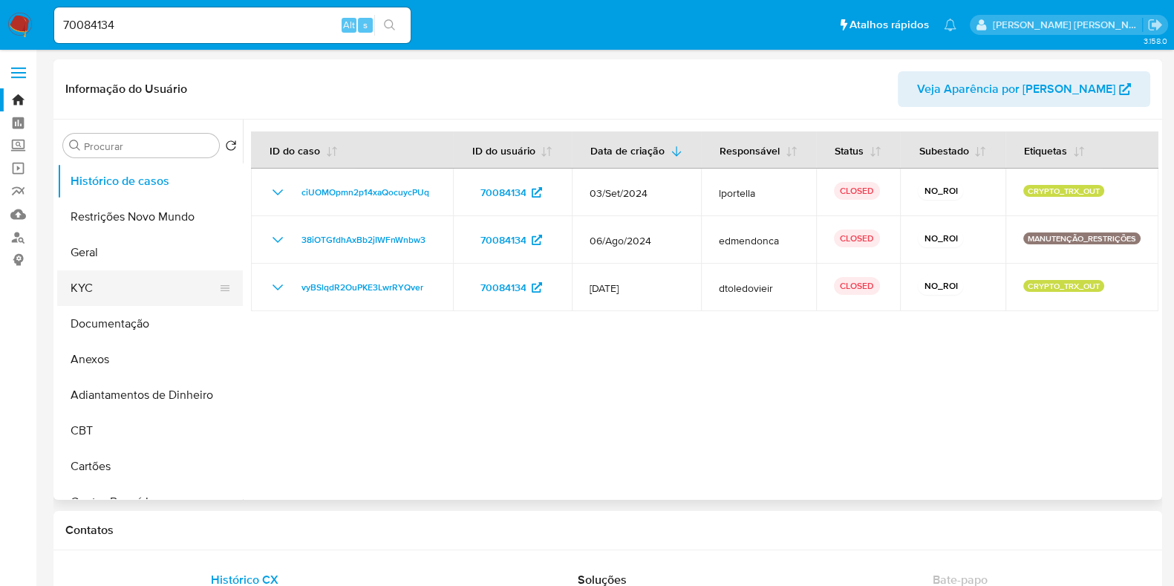
select select "10"
click at [114, 285] on button "KYC" at bounding box center [144, 288] width 174 height 36
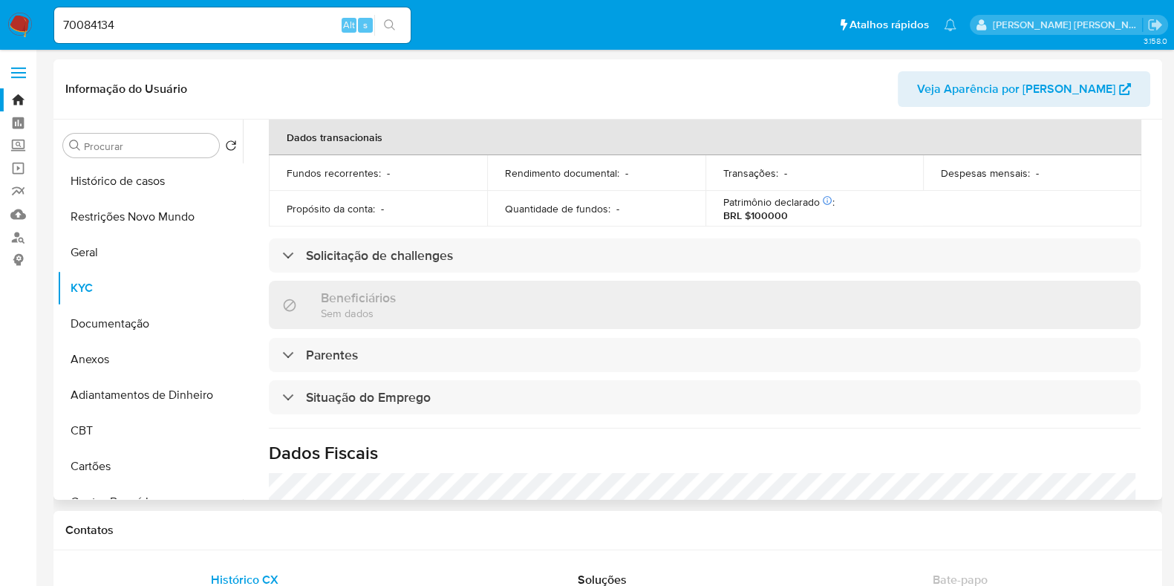
scroll to position [649, 0]
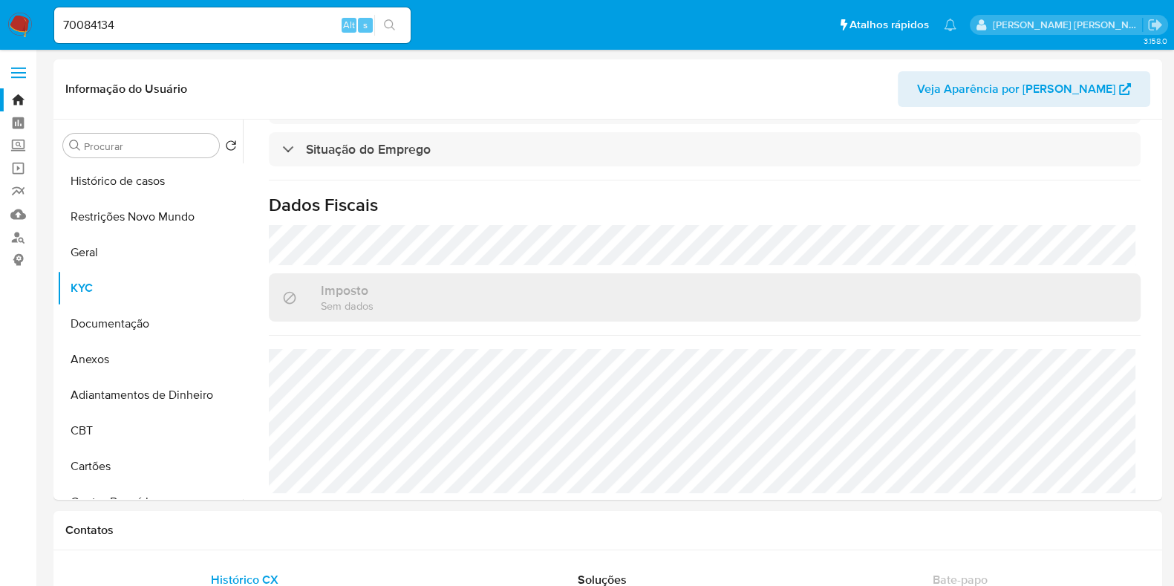
click at [130, 19] on input "70084134" at bounding box center [232, 25] width 357 height 19
paste input "622774728"
type input "622774728"
click at [393, 23] on icon "search-icon" at bounding box center [389, 24] width 11 height 11
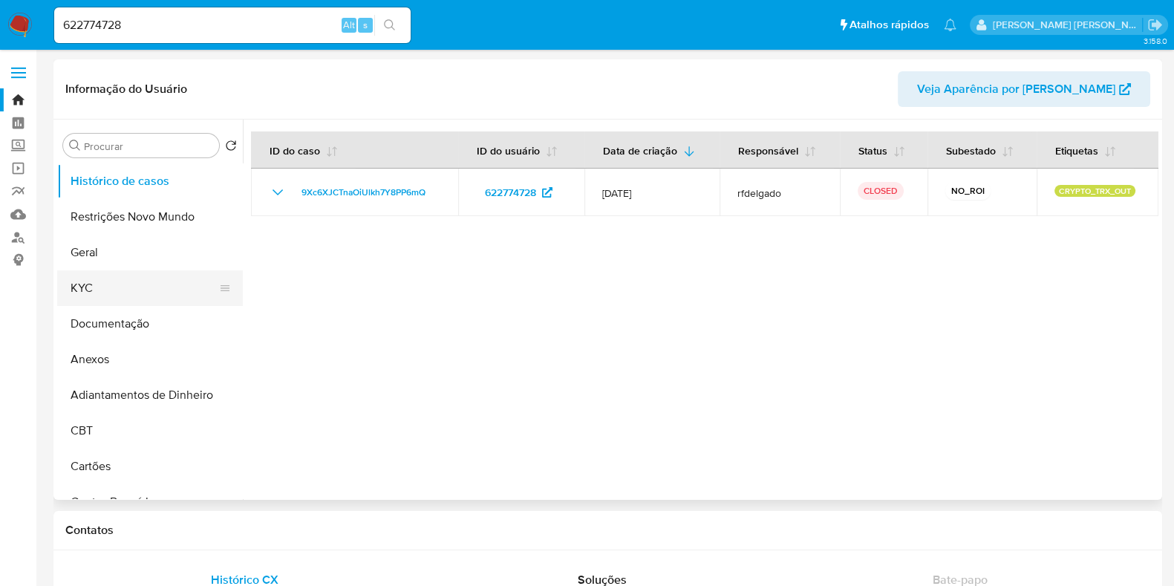
select select "10"
click at [126, 291] on button "KYC" at bounding box center [144, 288] width 174 height 36
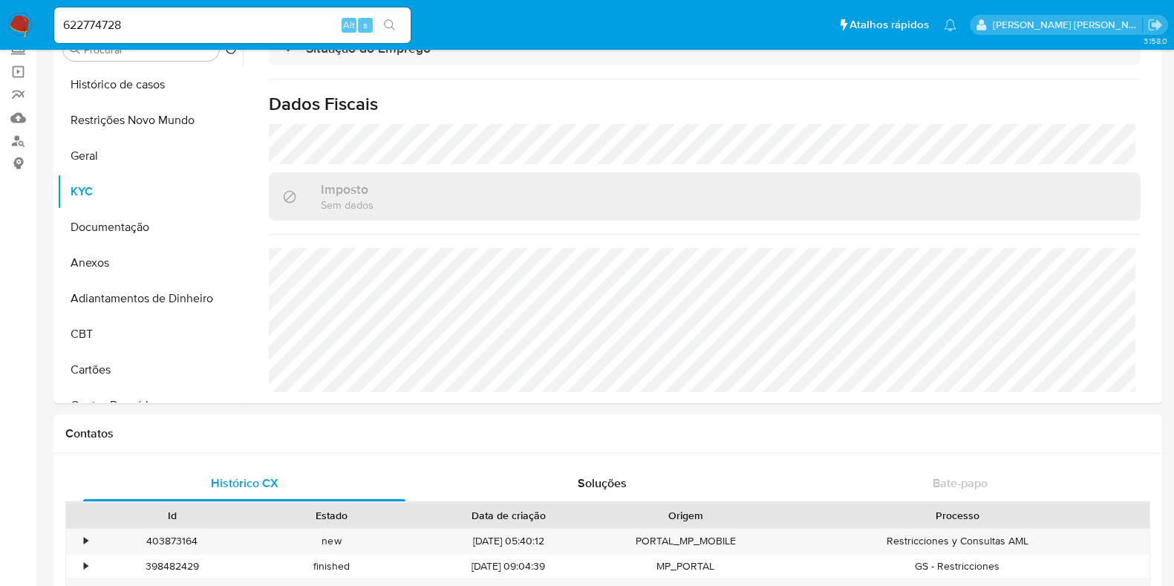
scroll to position [92, 0]
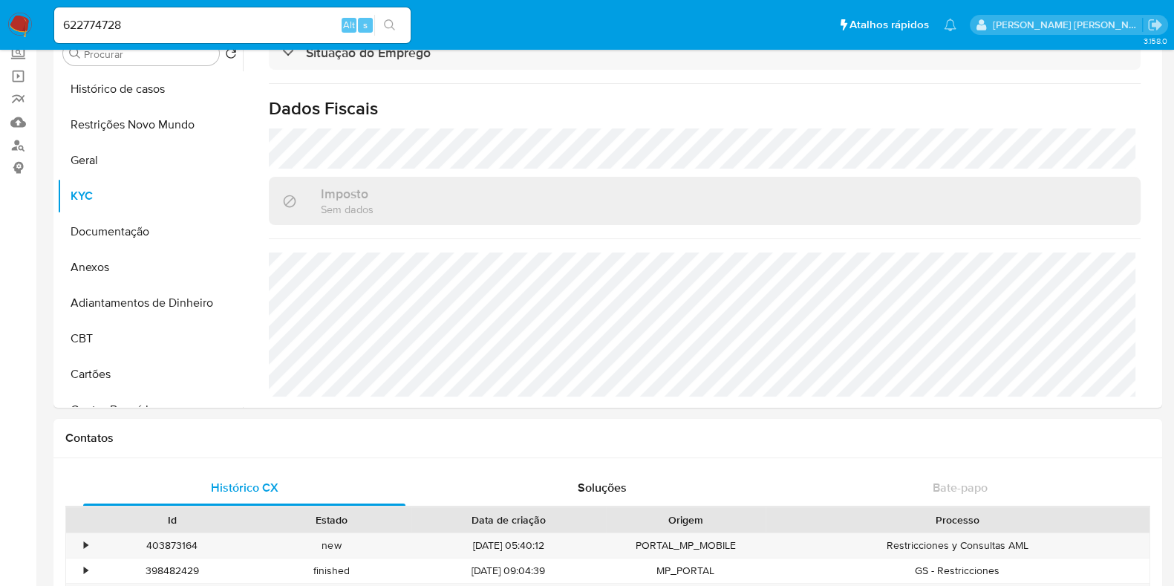
click at [238, 20] on input "622774728" at bounding box center [232, 25] width 357 height 19
click at [169, 24] on input "622774728" at bounding box center [232, 25] width 357 height 19
paste input "455036081"
type input "455036081"
click at [397, 18] on button "search-icon" at bounding box center [389, 25] width 30 height 21
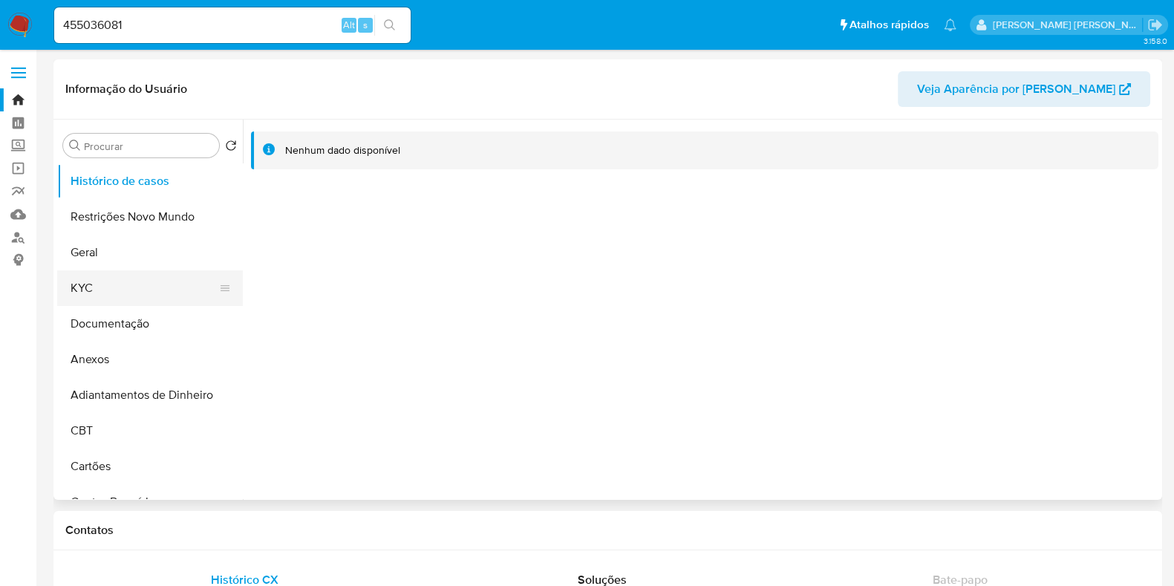
select select "10"
click at [126, 282] on button "KYC" at bounding box center [144, 288] width 174 height 36
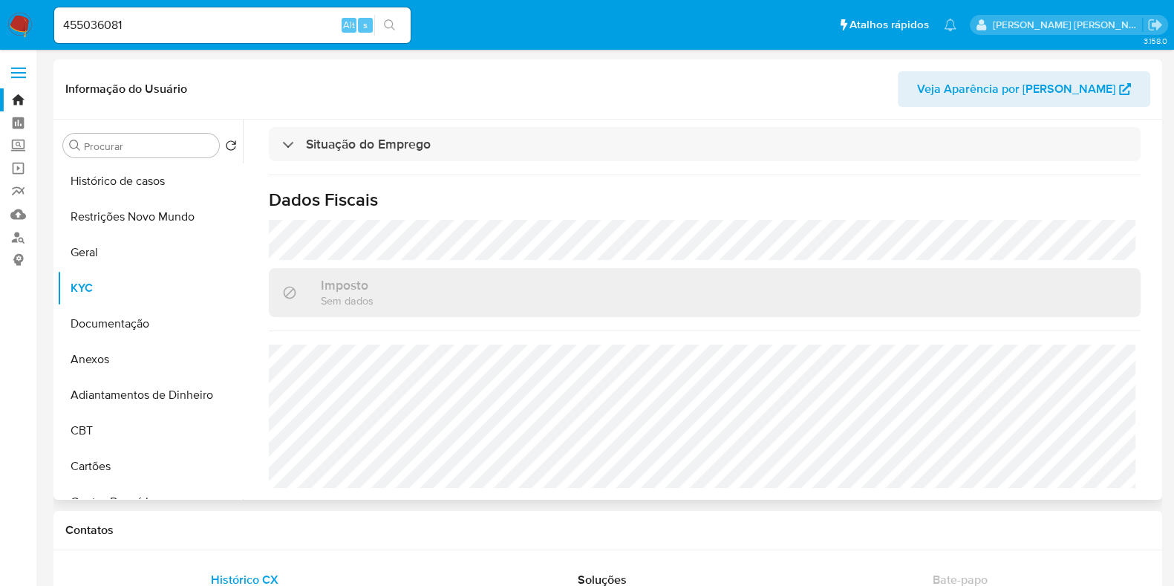
scroll to position [677, 0]
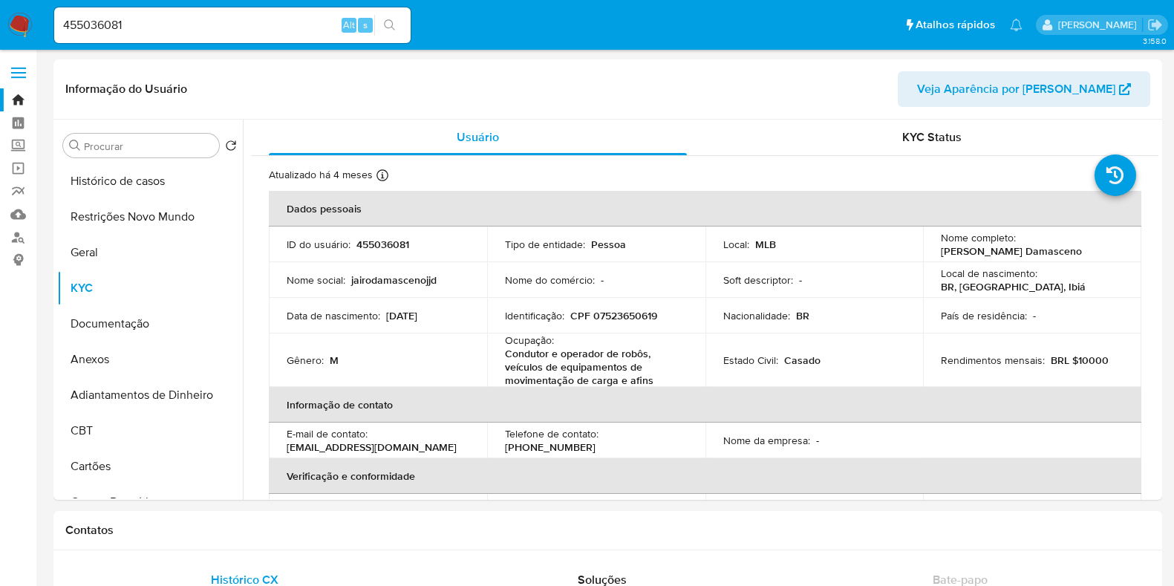
select select "10"
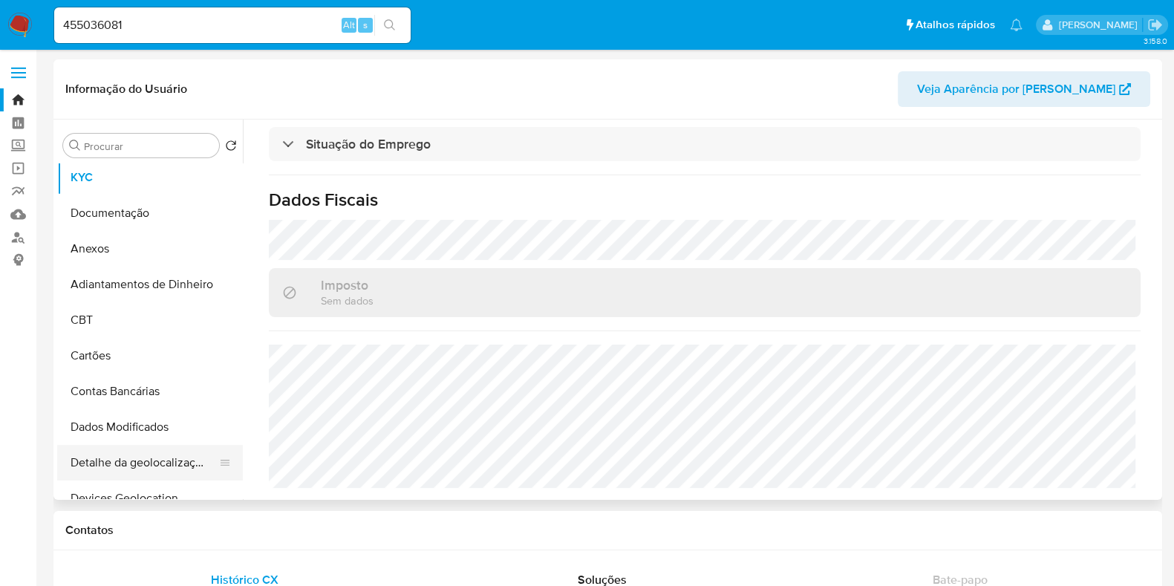
scroll to position [279, 0]
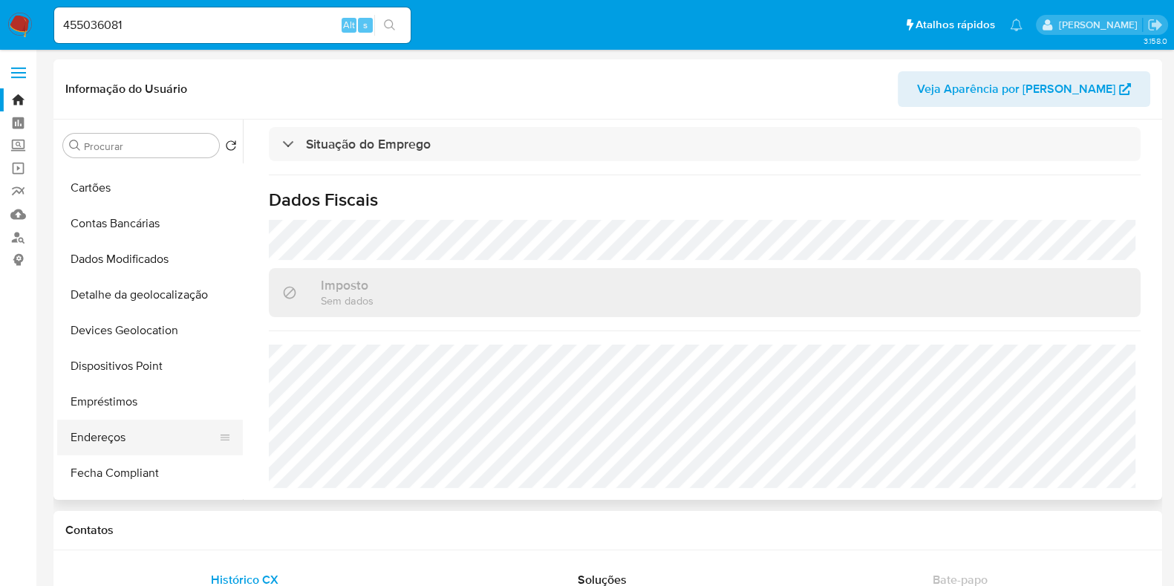
click at [122, 437] on button "Endereços" at bounding box center [144, 438] width 174 height 36
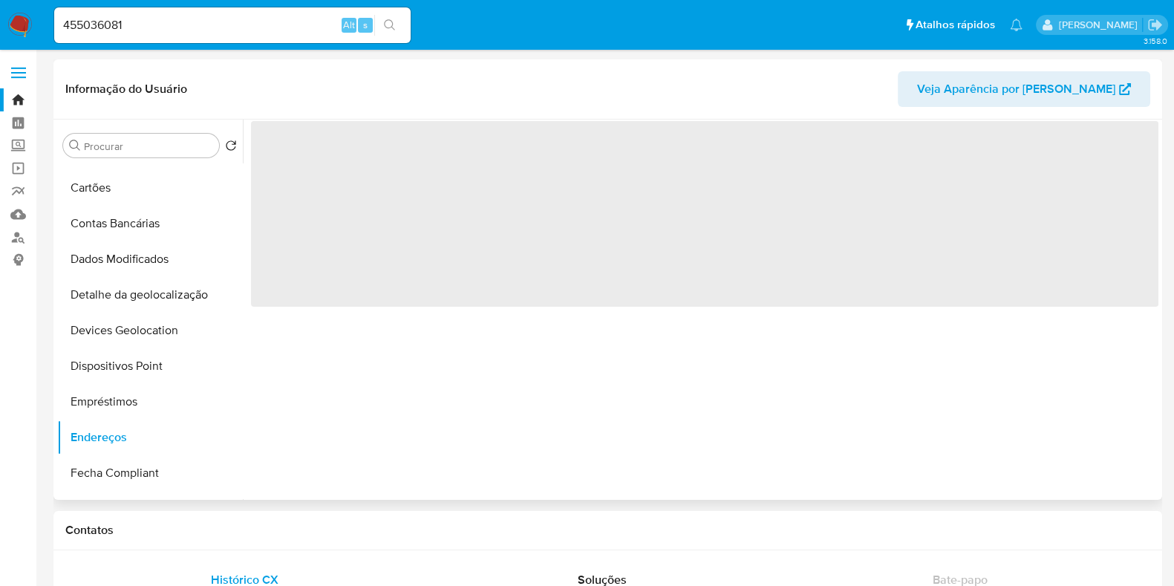
scroll to position [0, 0]
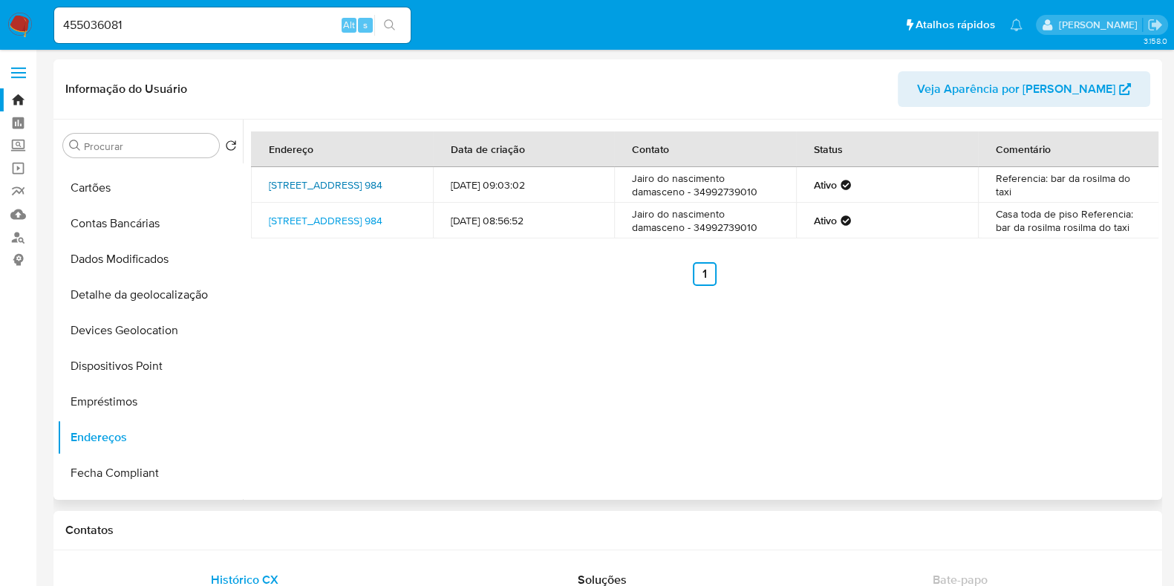
click at [373, 181] on link "[STREET_ADDRESS] 984" at bounding box center [326, 185] width 114 height 15
click at [141, 30] on input "455036081" at bounding box center [232, 25] width 357 height 19
